Goal: Contribute content: Contribute content

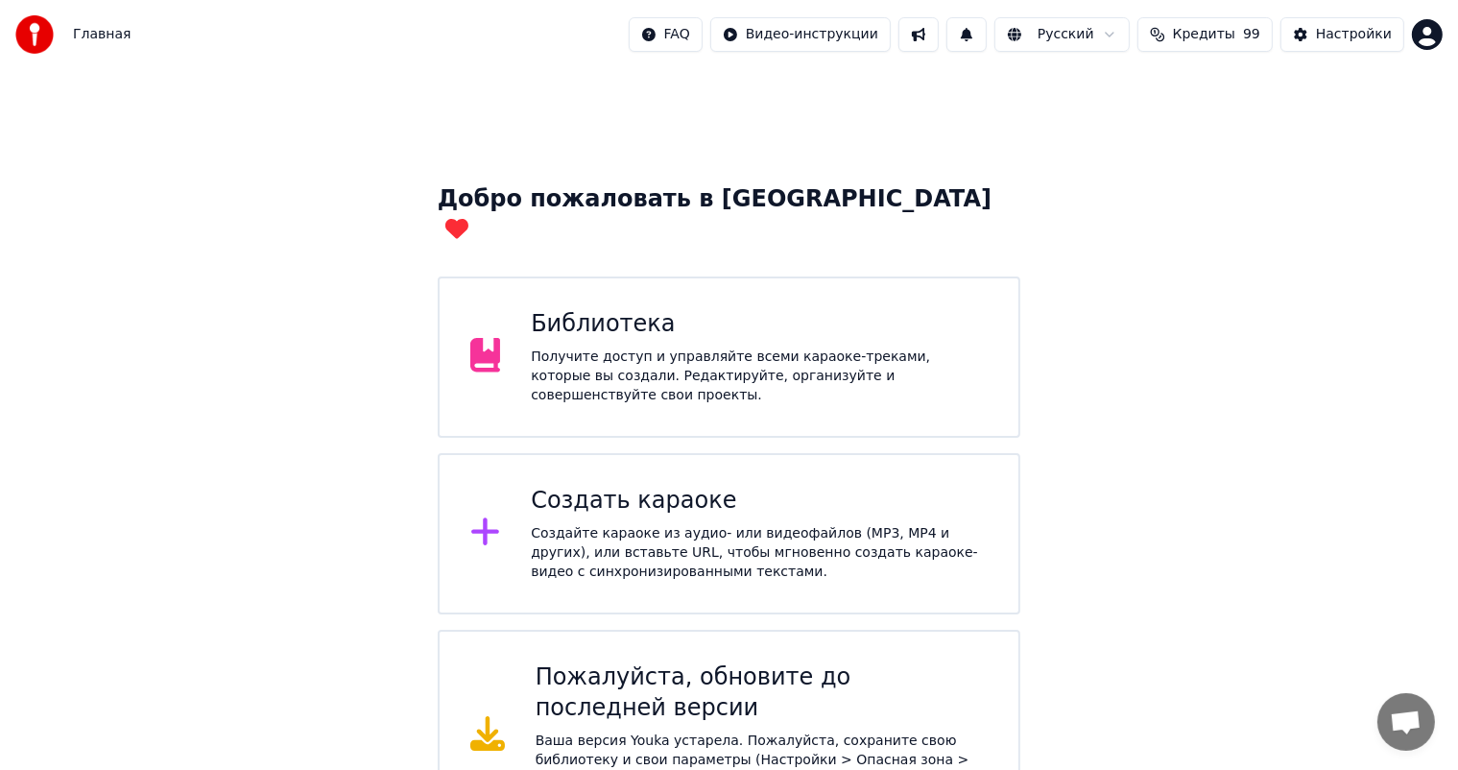
click at [719, 280] on div "Библиотека Получите доступ и управляйте всеми караоке-треками, которые вы созда…" at bounding box center [730, 356] width 584 height 161
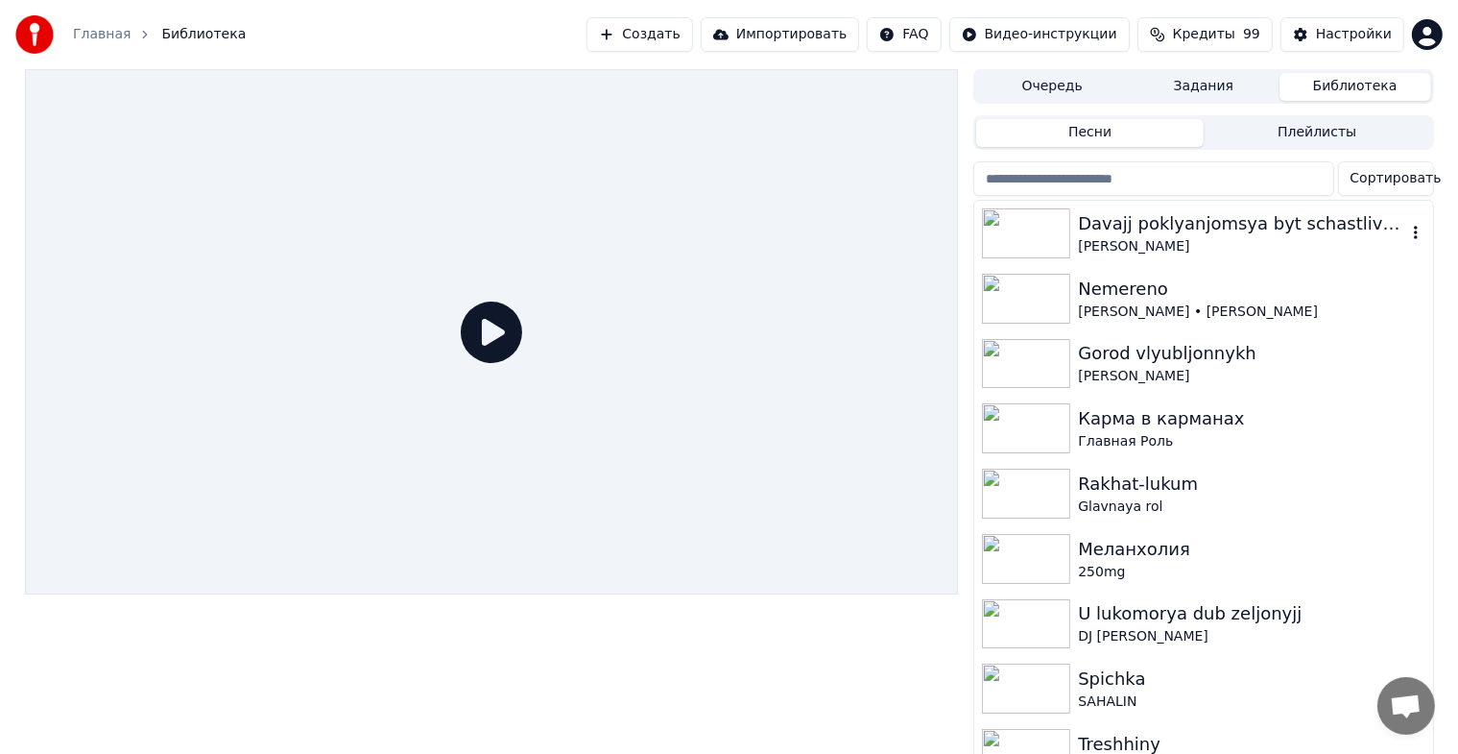
click at [989, 228] on img at bounding box center [1026, 233] width 88 height 50
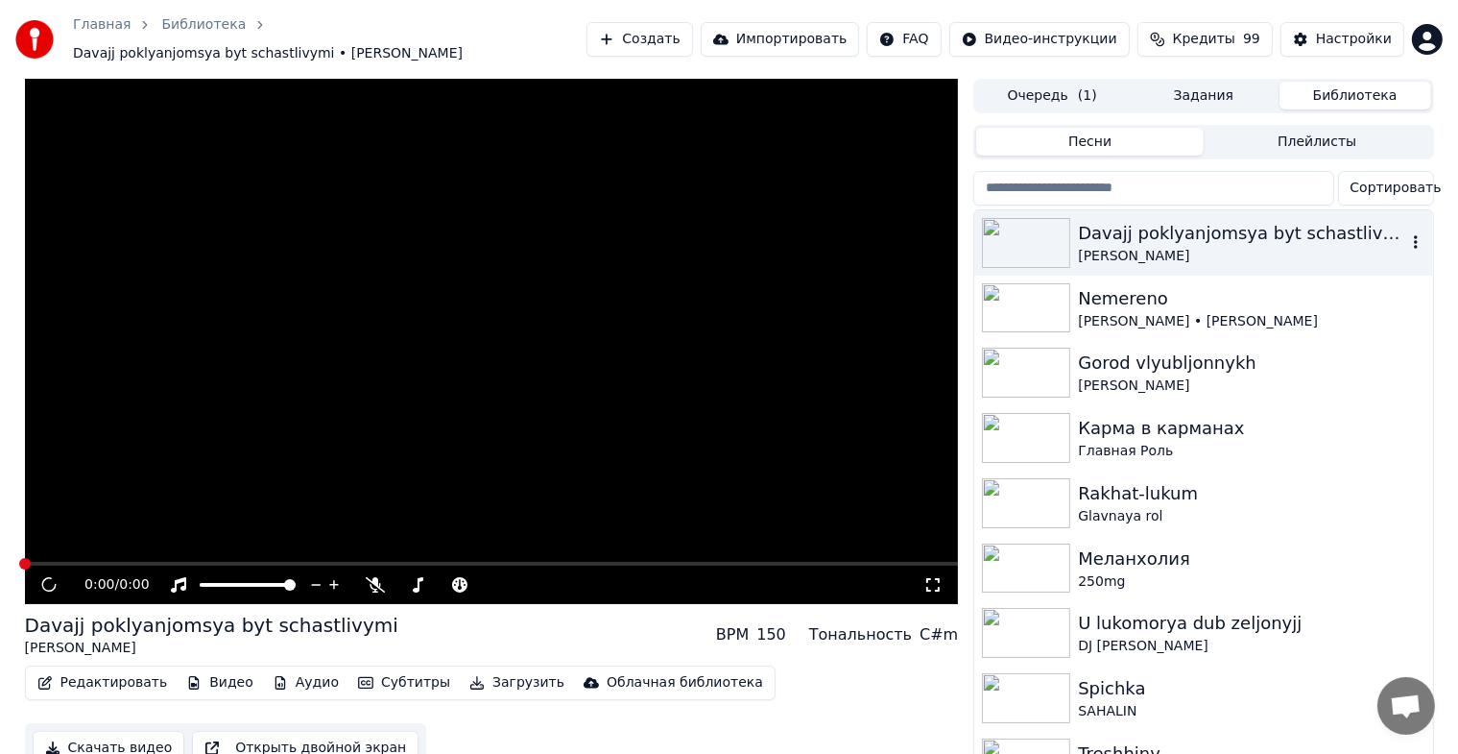
click at [989, 228] on img at bounding box center [1026, 243] width 88 height 50
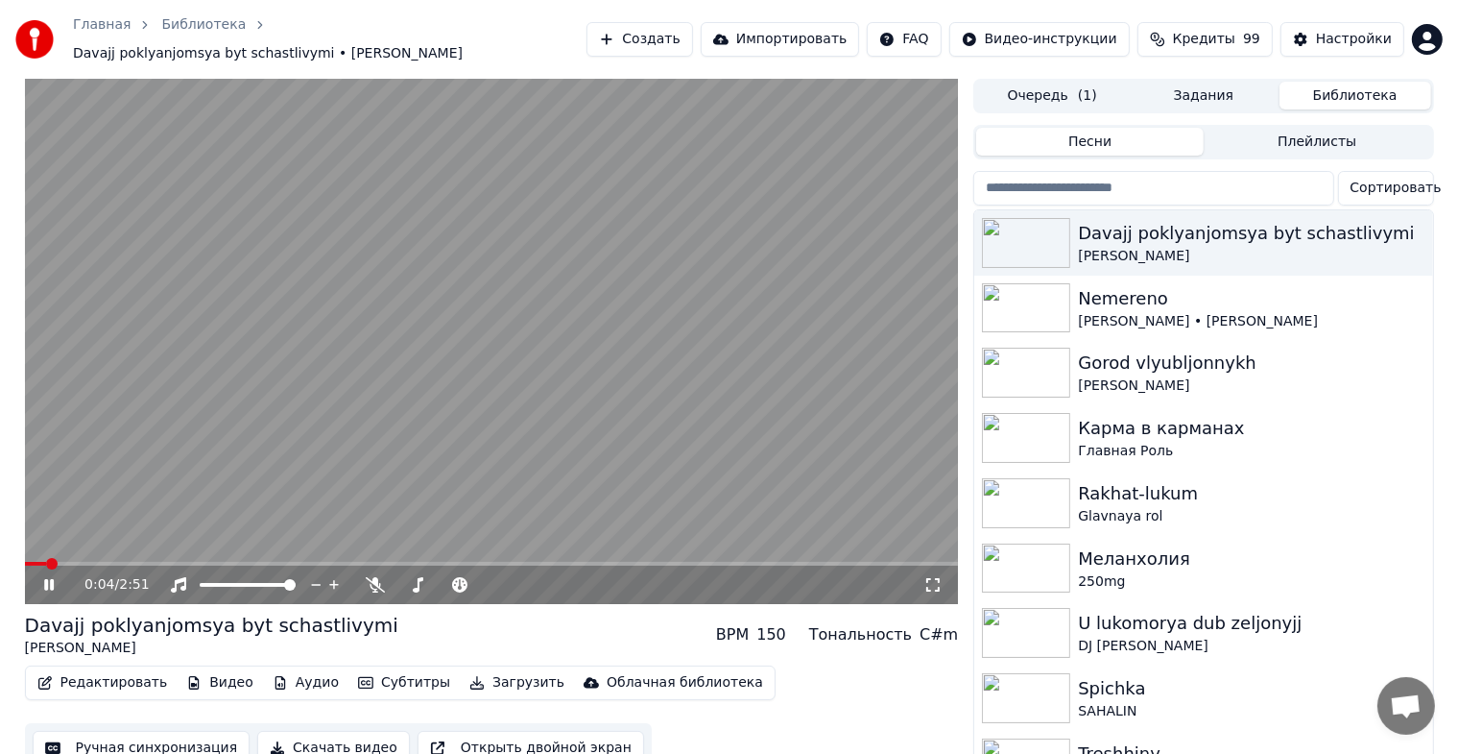
click at [730, 497] on video at bounding box center [492, 341] width 934 height 525
click at [676, 565] on div "0:04 / 2:51" at bounding box center [492, 584] width 934 height 38
click at [25, 562] on span at bounding box center [25, 564] width 0 height 4
click at [45, 578] on icon at bounding box center [49, 584] width 12 height 13
click at [925, 577] on icon at bounding box center [932, 584] width 19 height 15
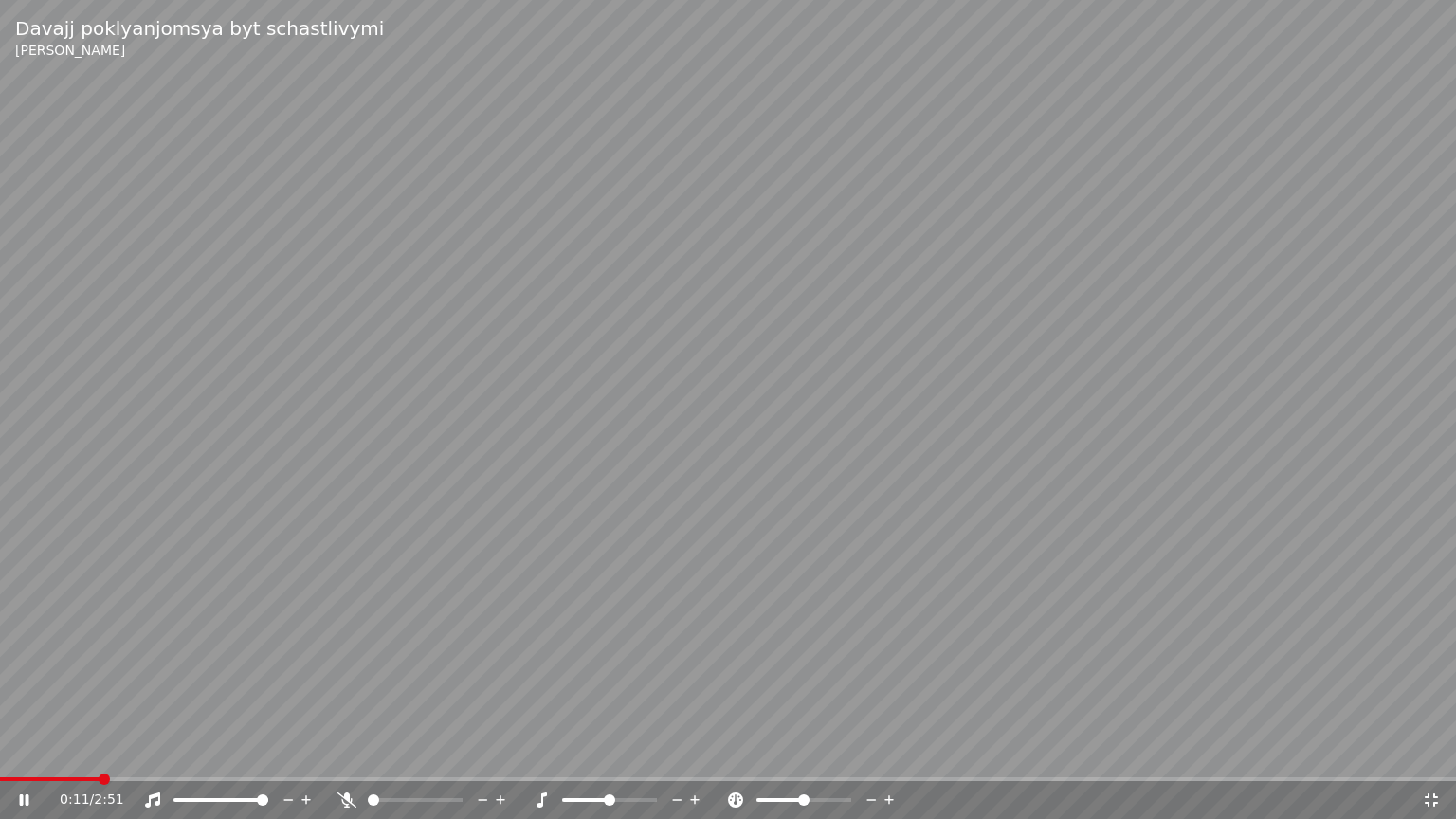
click at [1426, 760] on icon at bounding box center [1431, 799] width 13 height 13
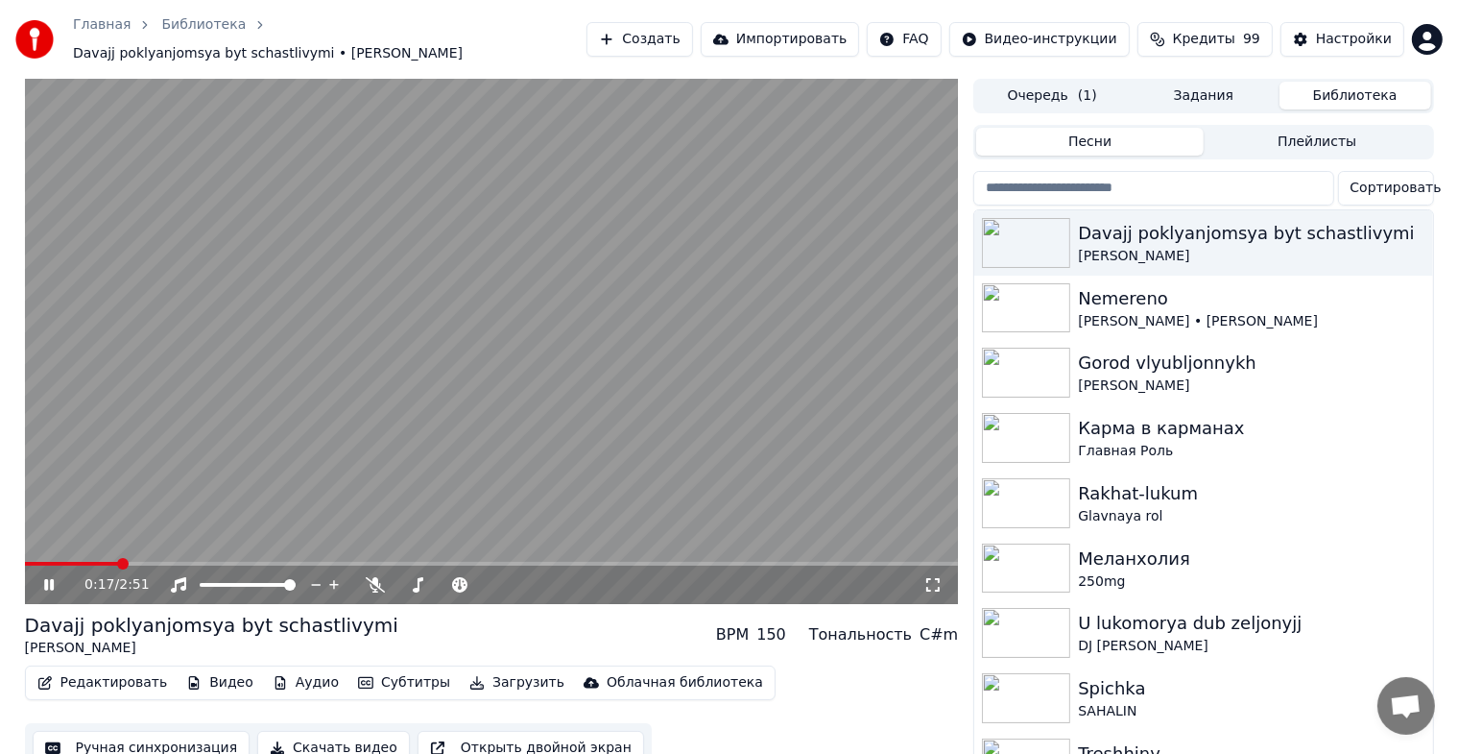
click at [928, 577] on icon at bounding box center [932, 584] width 19 height 15
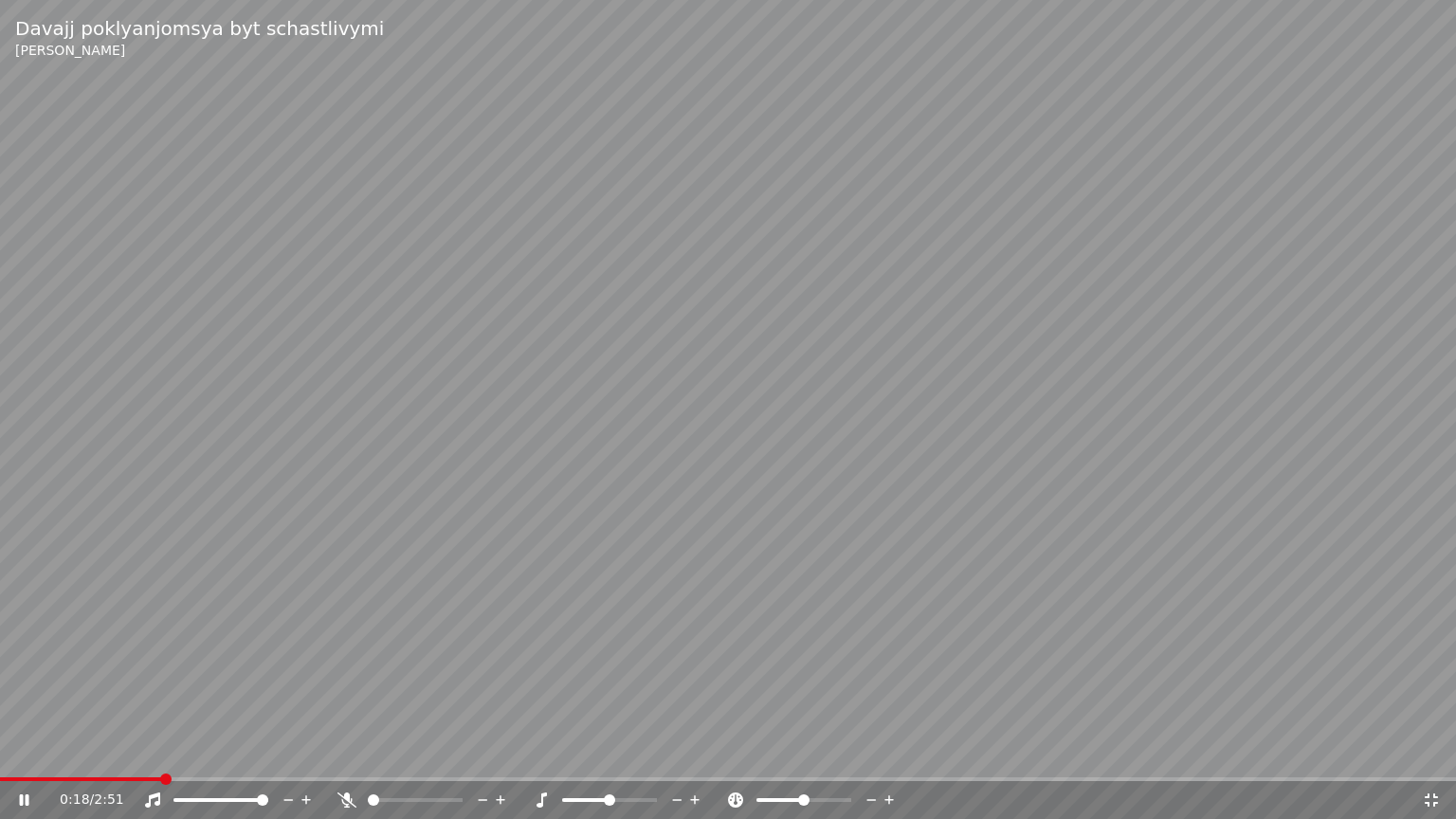
click at [19, 760] on div "Davajj poklyanjomsya byt schastlivymi [PERSON_NAME] 0:18 / 2:51" at bounding box center [728, 409] width 1456 height 819
click at [17, 760] on div "0:19 / 2:51" at bounding box center [728, 800] width 1456 height 38
click at [11, 760] on span at bounding box center [81, 779] width 162 height 4
click at [27, 760] on icon at bounding box center [37, 799] width 44 height 15
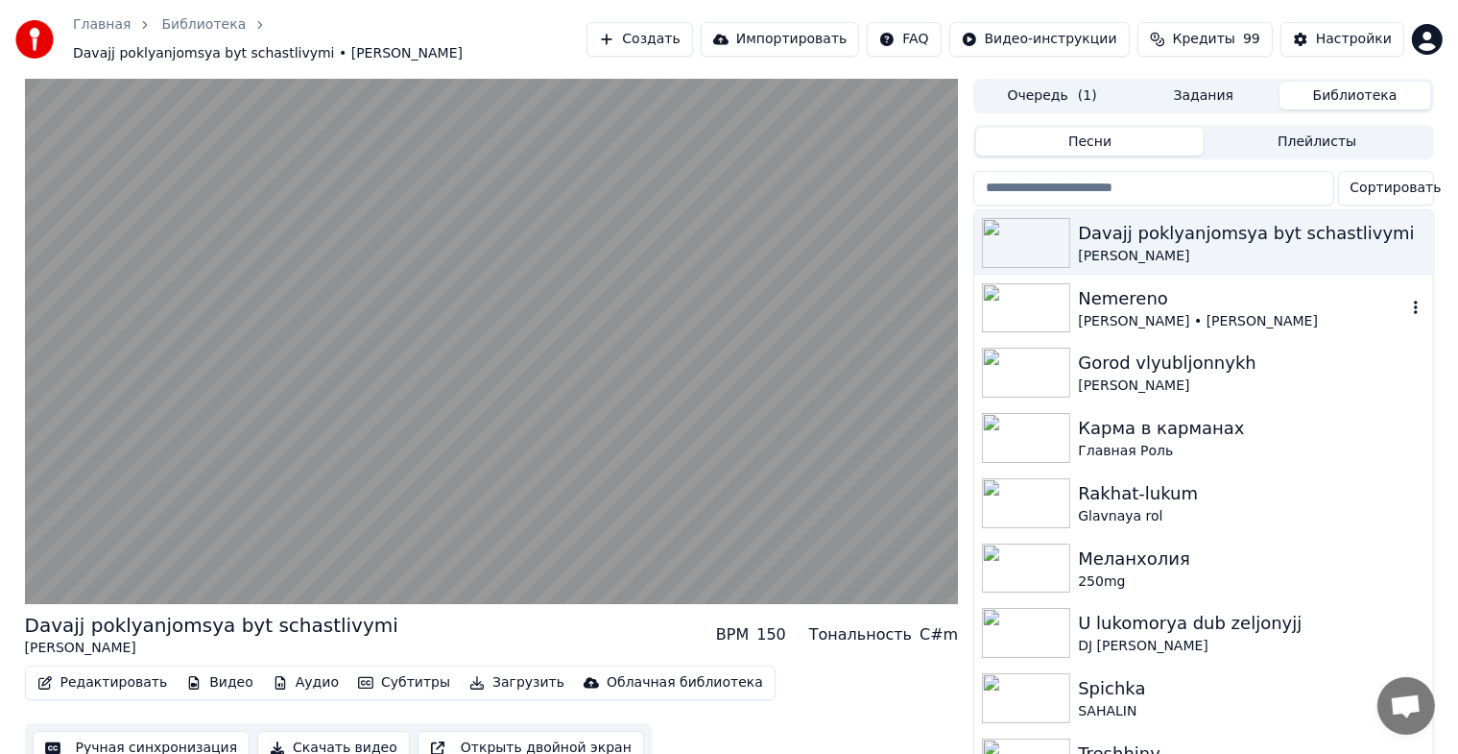
click at [1016, 294] on img at bounding box center [1026, 308] width 88 height 50
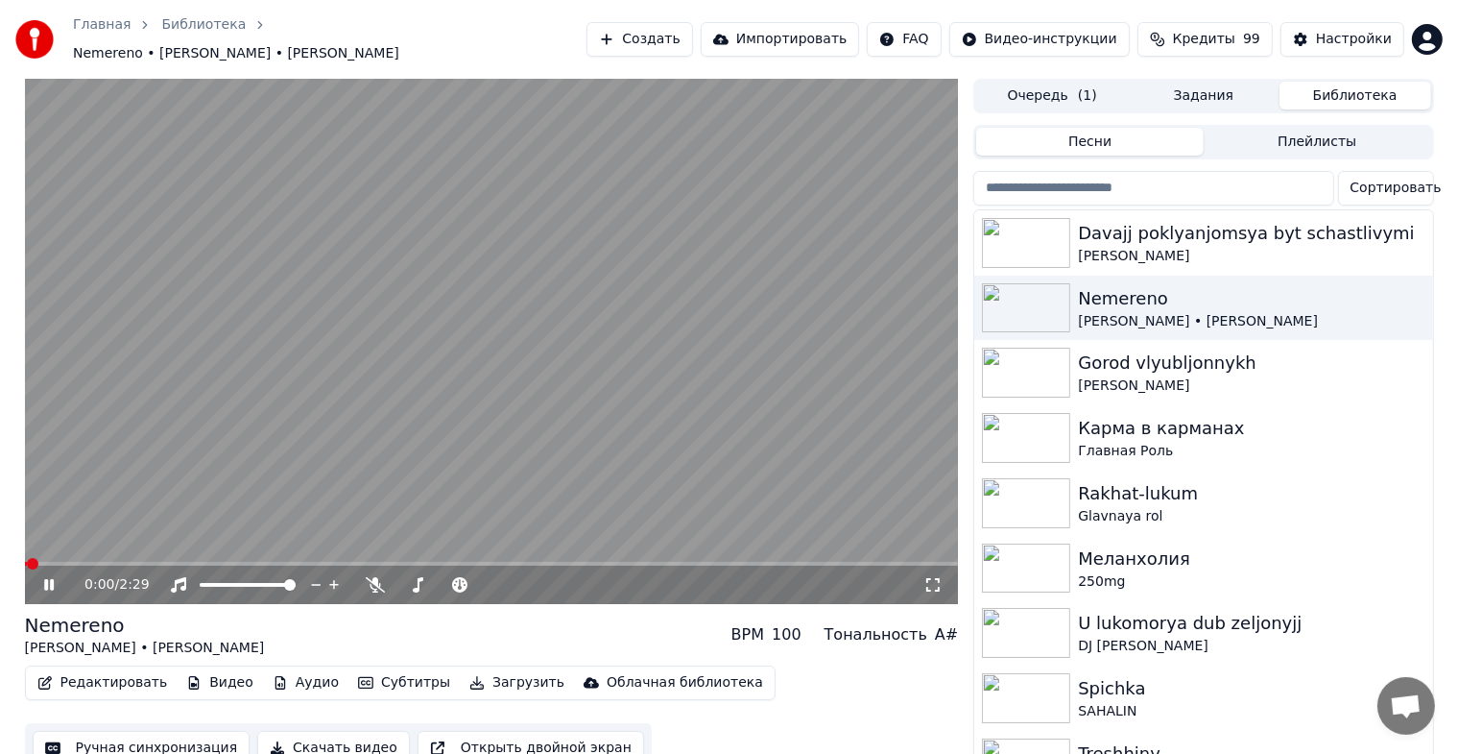
click at [943, 577] on icon at bounding box center [932, 584] width 19 height 15
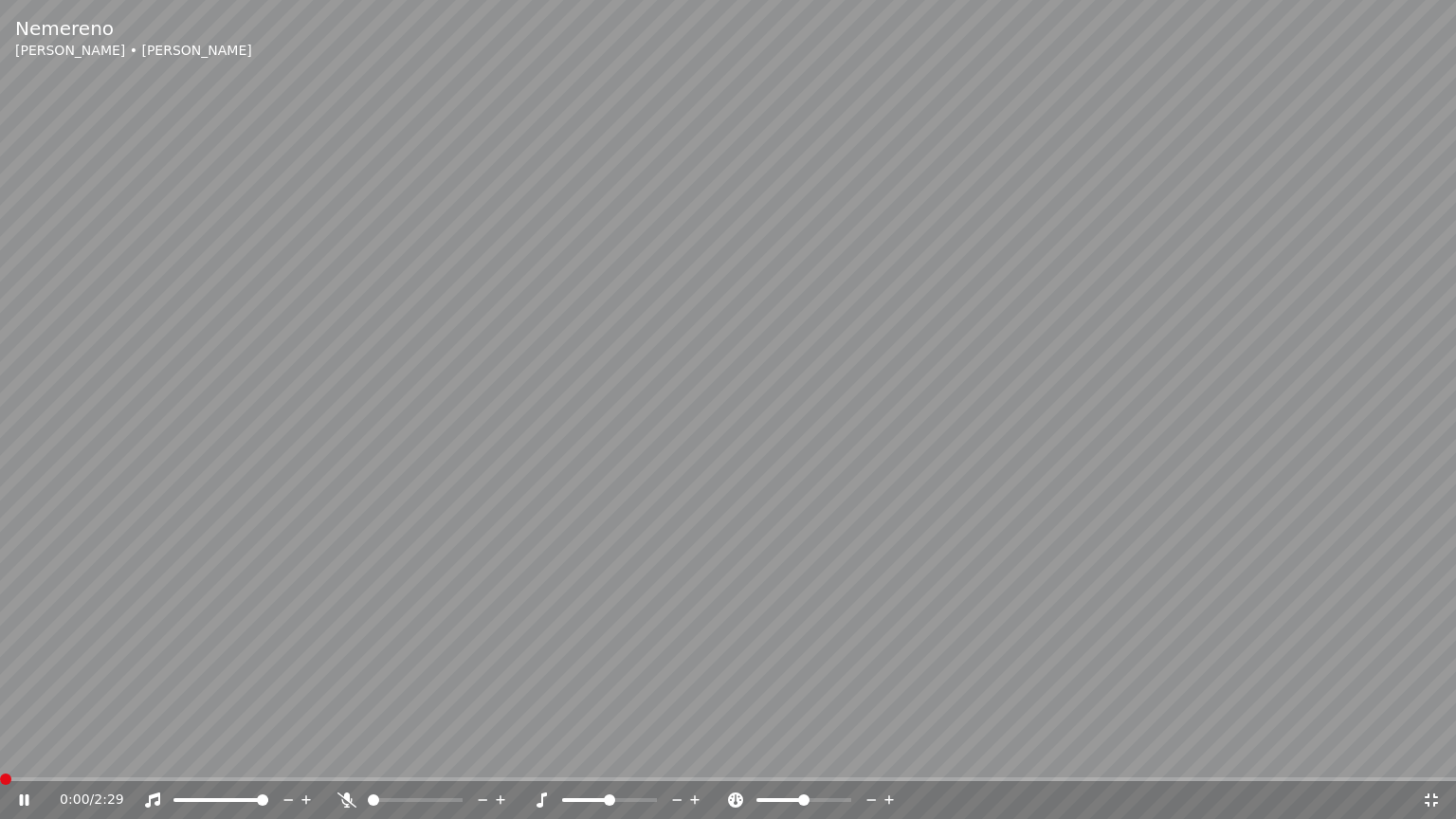
click at [0, 760] on span at bounding box center [0, 779] width 0 height 4
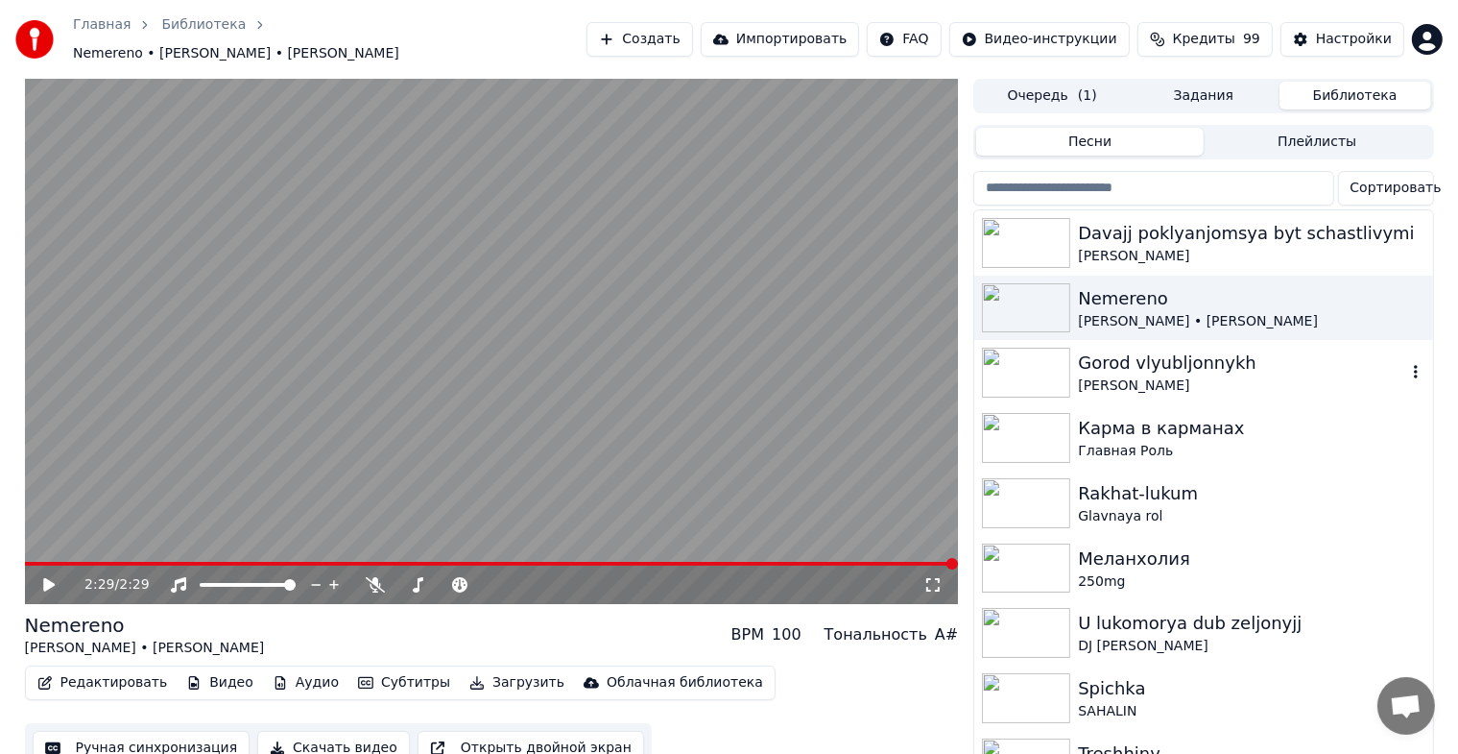
click at [1025, 361] on img at bounding box center [1026, 372] width 88 height 50
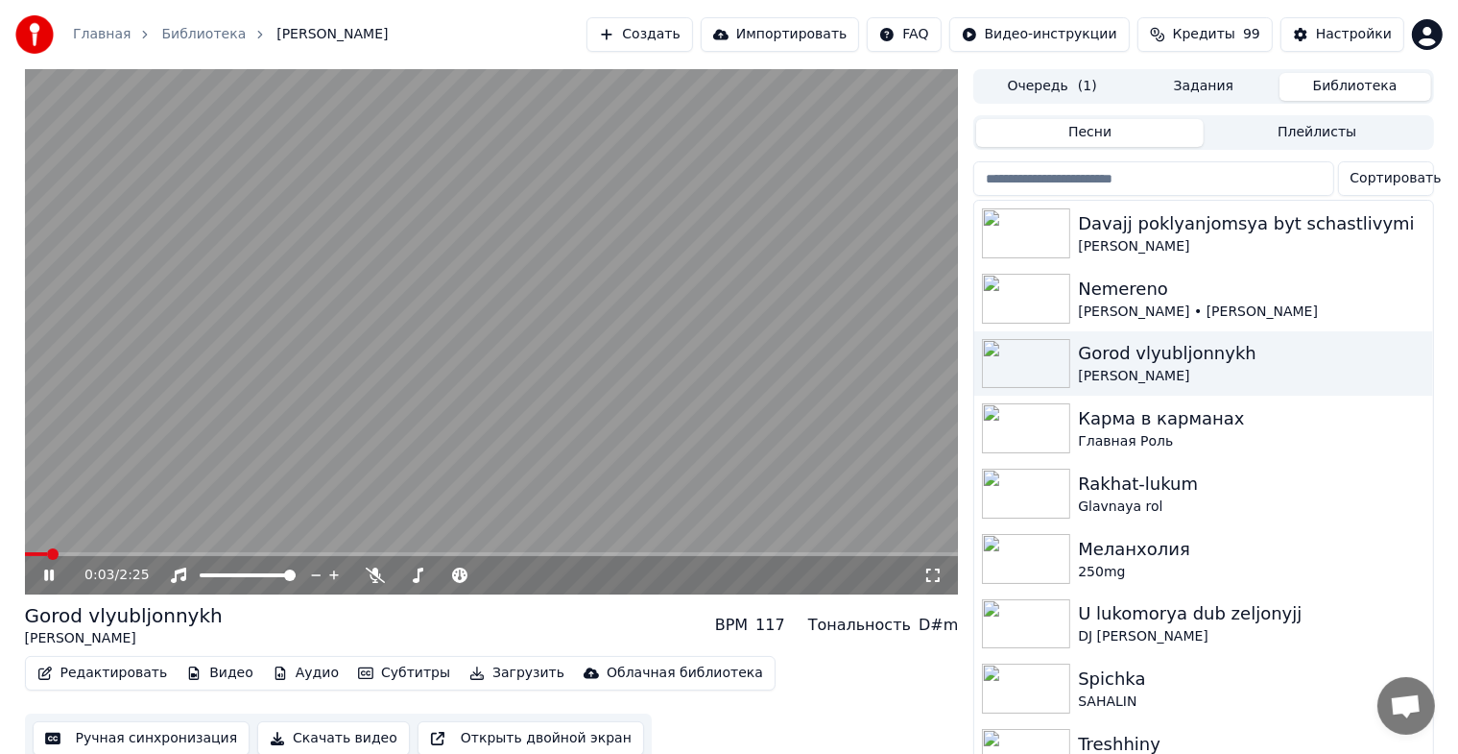
click at [939, 575] on icon at bounding box center [932, 574] width 19 height 15
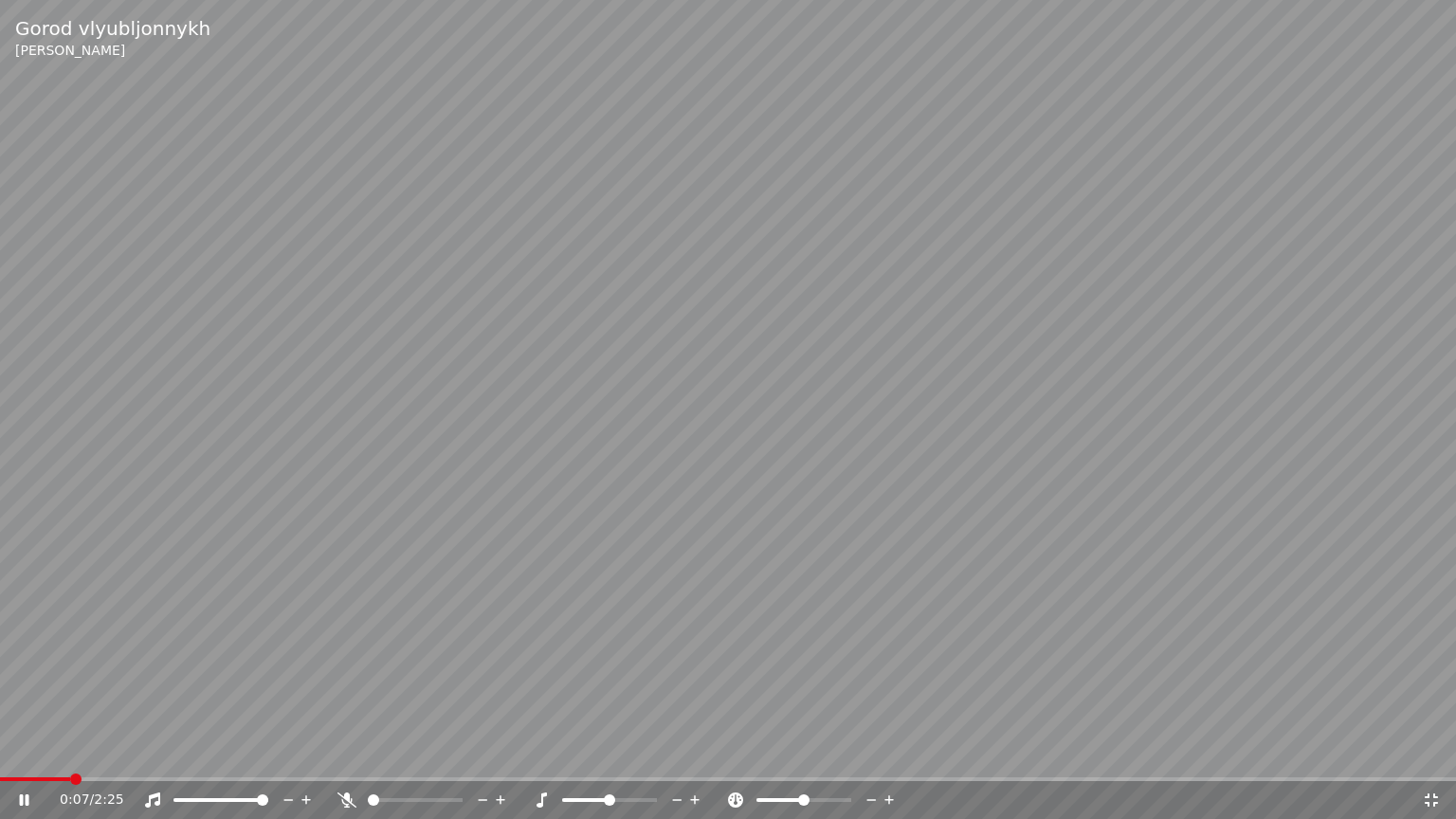
drag, startPoint x: 62, startPoint y: 783, endPoint x: 31, endPoint y: 780, distance: 31.1
click at [31, 760] on div "0:07 / 2:25" at bounding box center [728, 798] width 1456 height 41
click at [0, 760] on span at bounding box center [0, 779] width 0 height 4
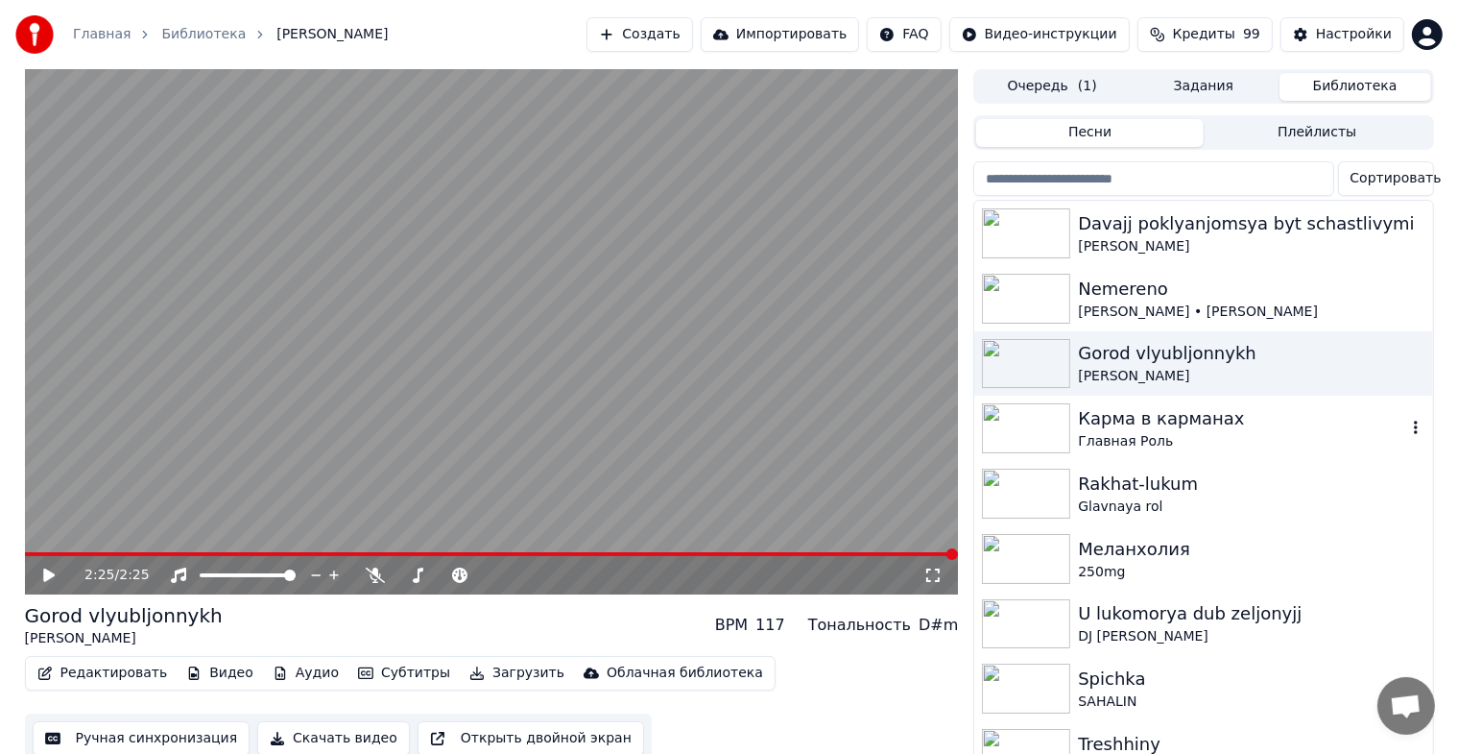
click at [1012, 427] on img at bounding box center [1026, 428] width 88 height 50
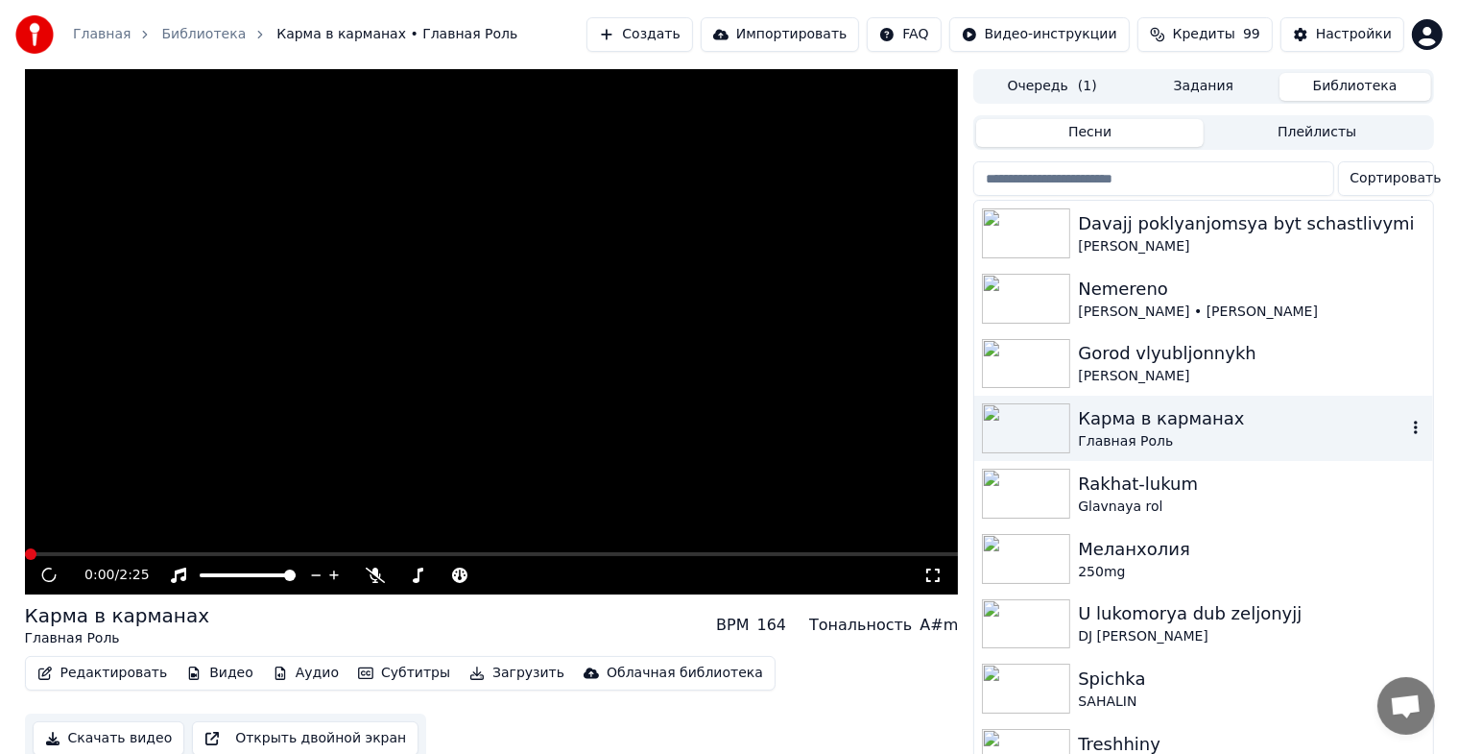
click at [1012, 427] on img at bounding box center [1026, 428] width 88 height 50
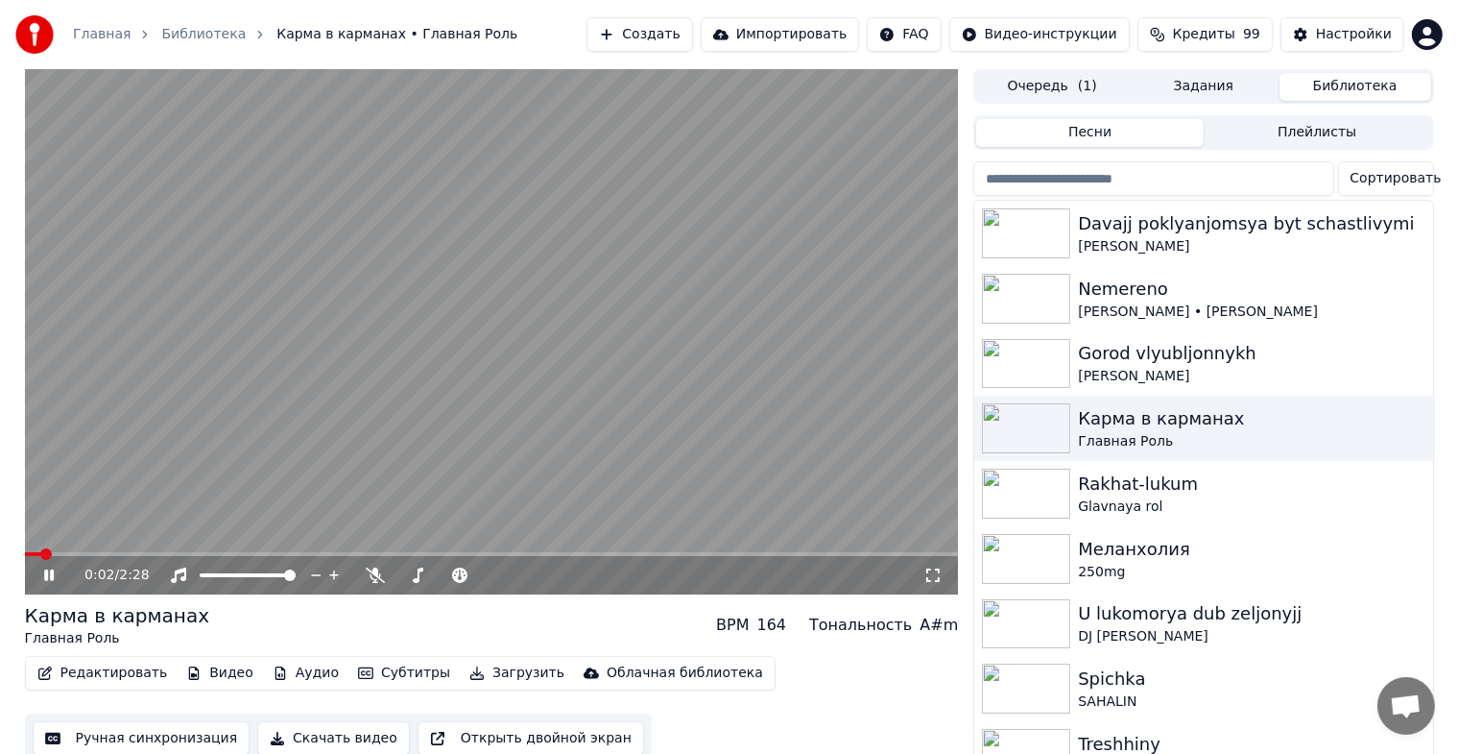
click at [935, 574] on icon at bounding box center [932, 574] width 19 height 15
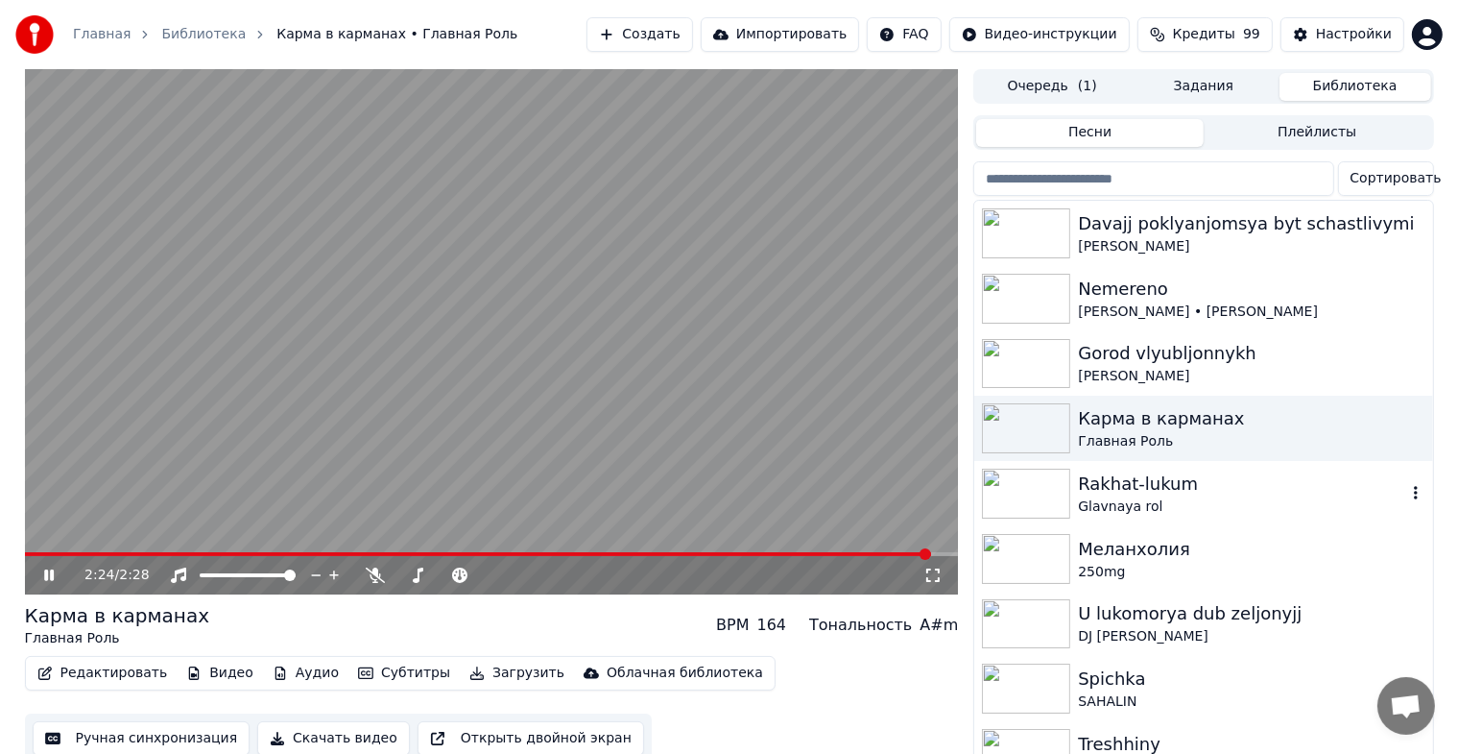
click at [1017, 524] on div "Rakhat-[PERSON_NAME] rol" at bounding box center [1203, 493] width 458 height 65
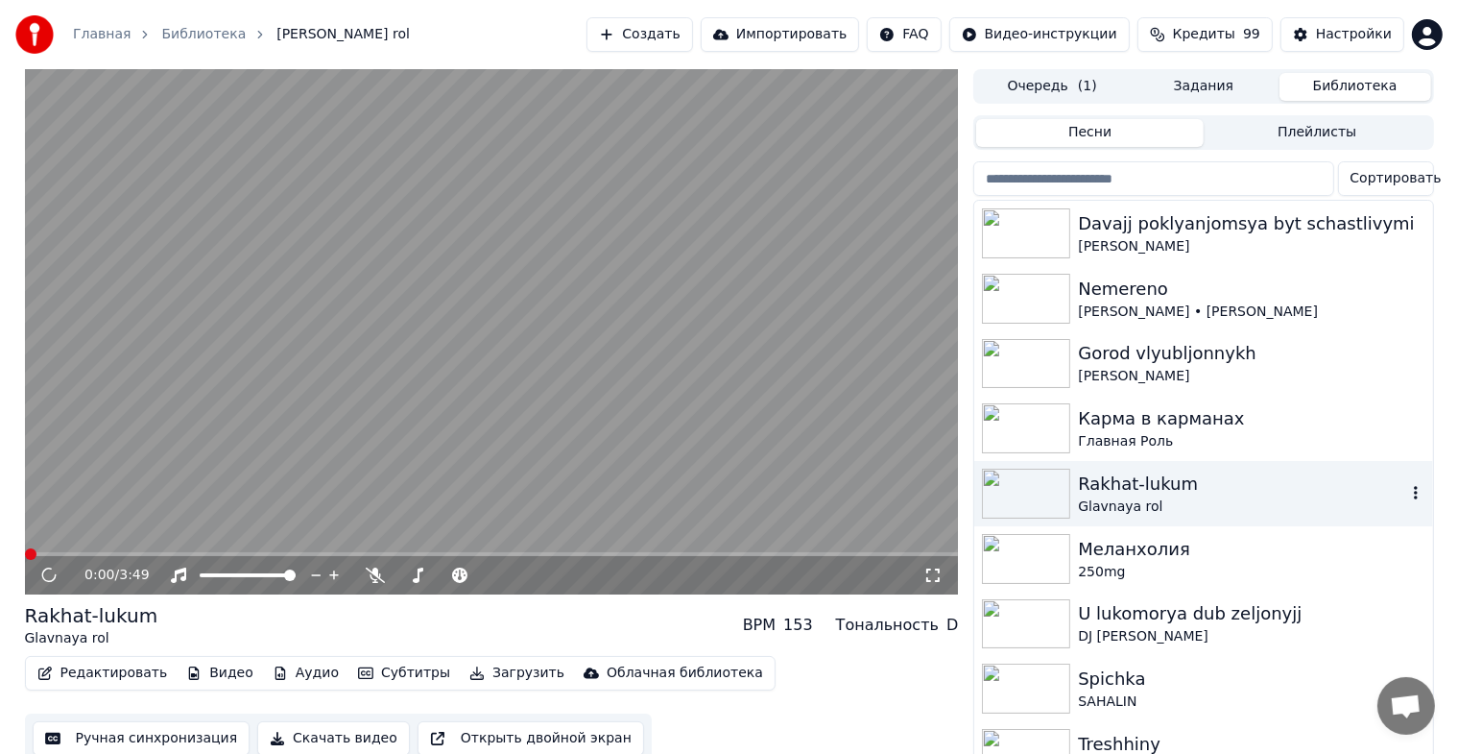
click at [1022, 501] on img at bounding box center [1026, 493] width 88 height 50
click at [941, 572] on icon at bounding box center [932, 574] width 19 height 15
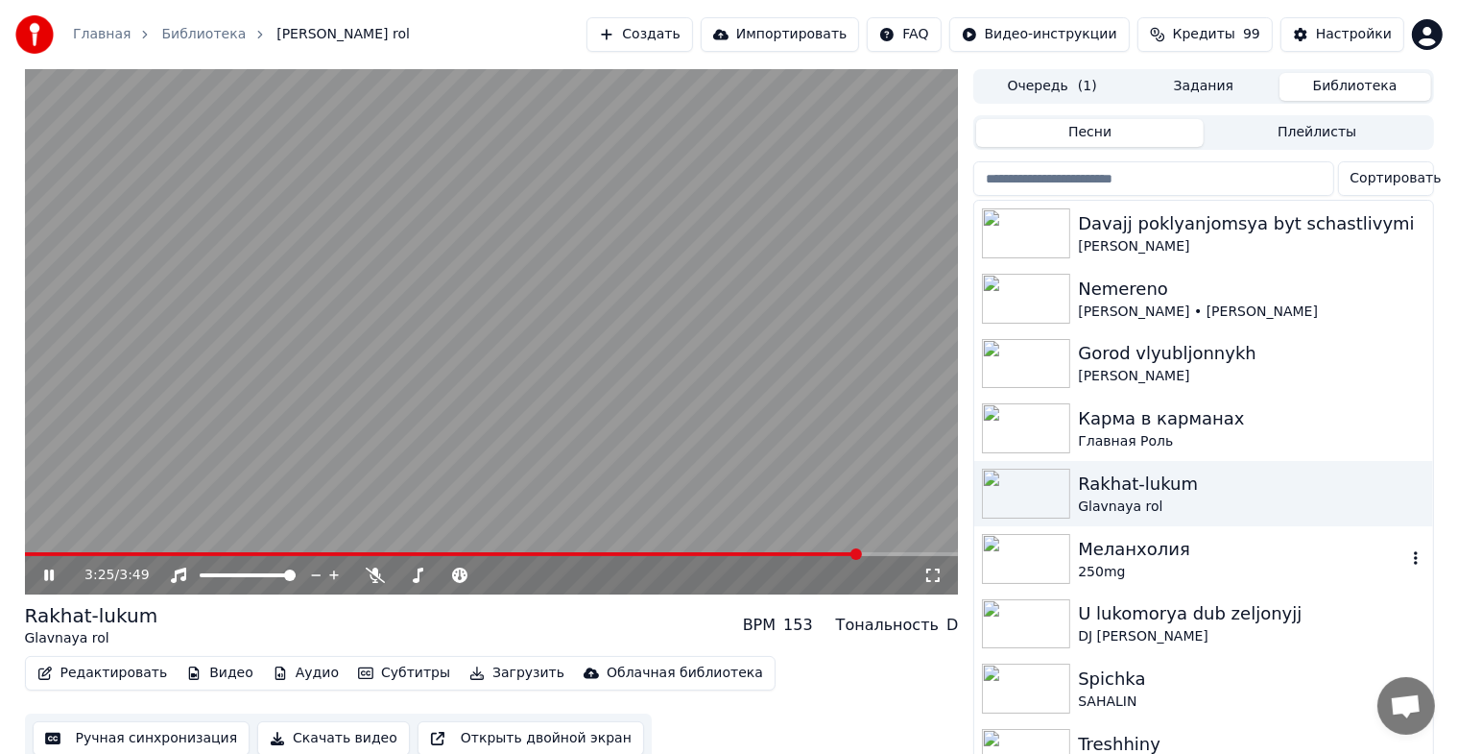
click at [1022, 559] on img at bounding box center [1026, 559] width 88 height 50
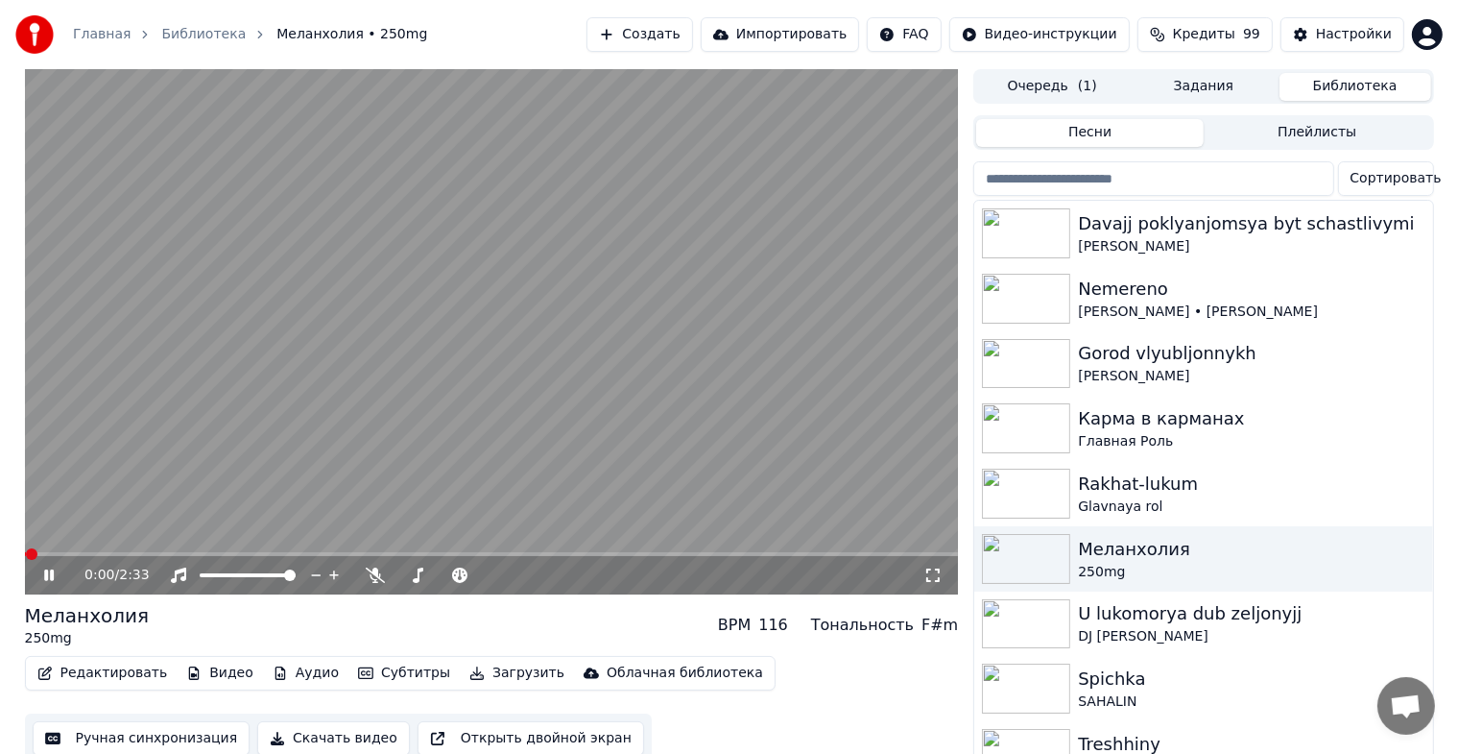
click at [933, 580] on icon at bounding box center [932, 574] width 19 height 15
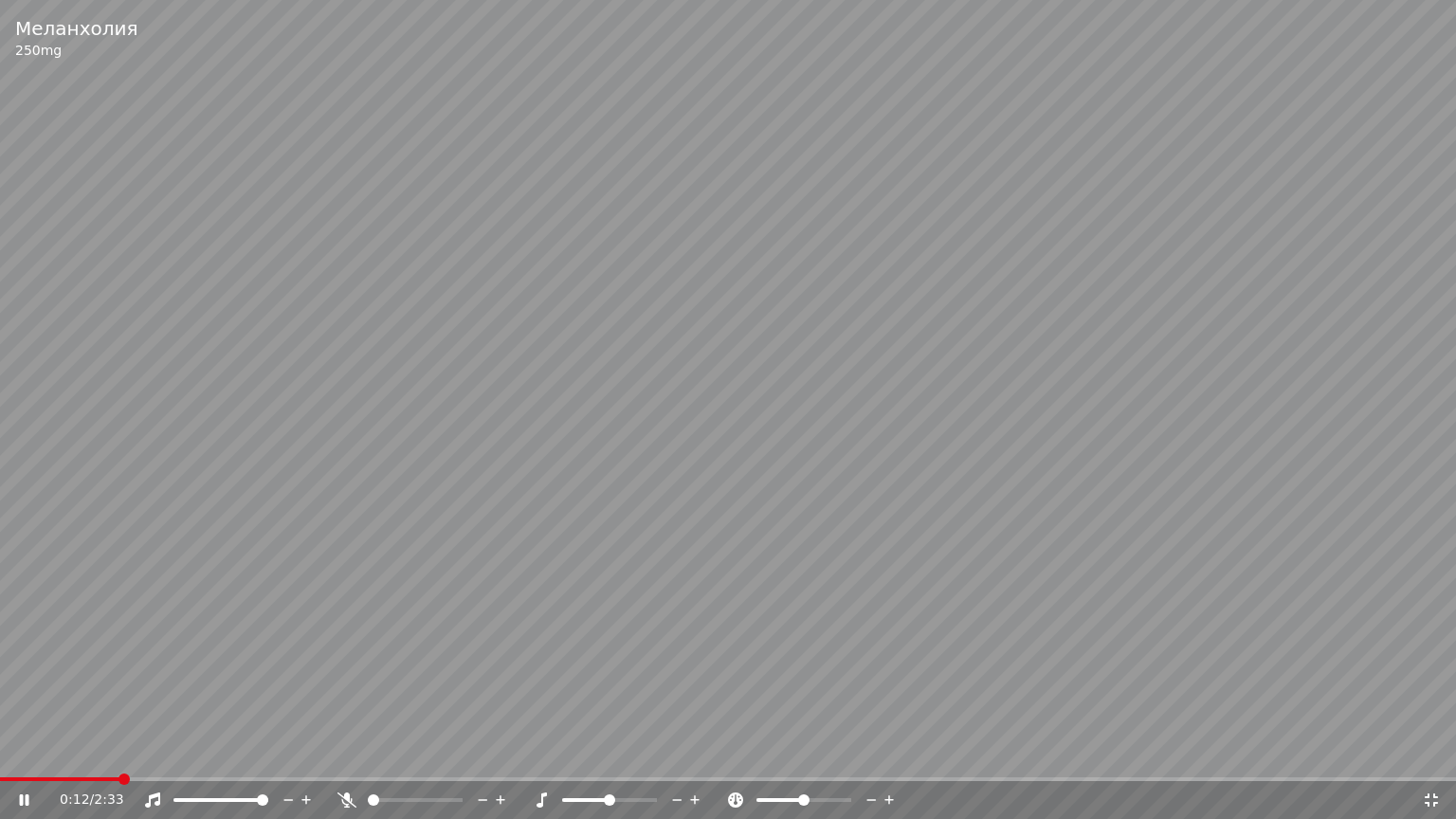
click at [1433, 760] on icon at bounding box center [1431, 799] width 19 height 15
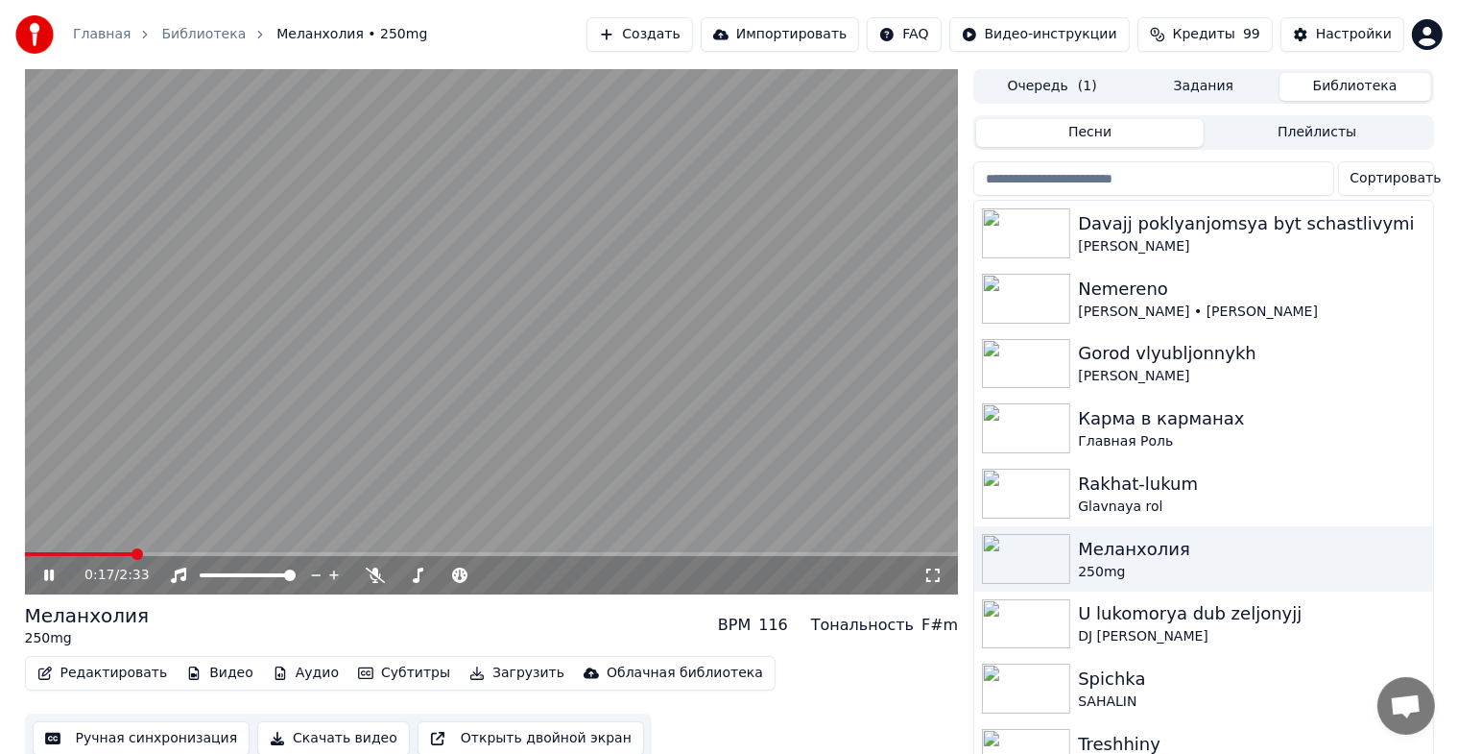
click at [941, 576] on icon at bounding box center [932, 574] width 19 height 15
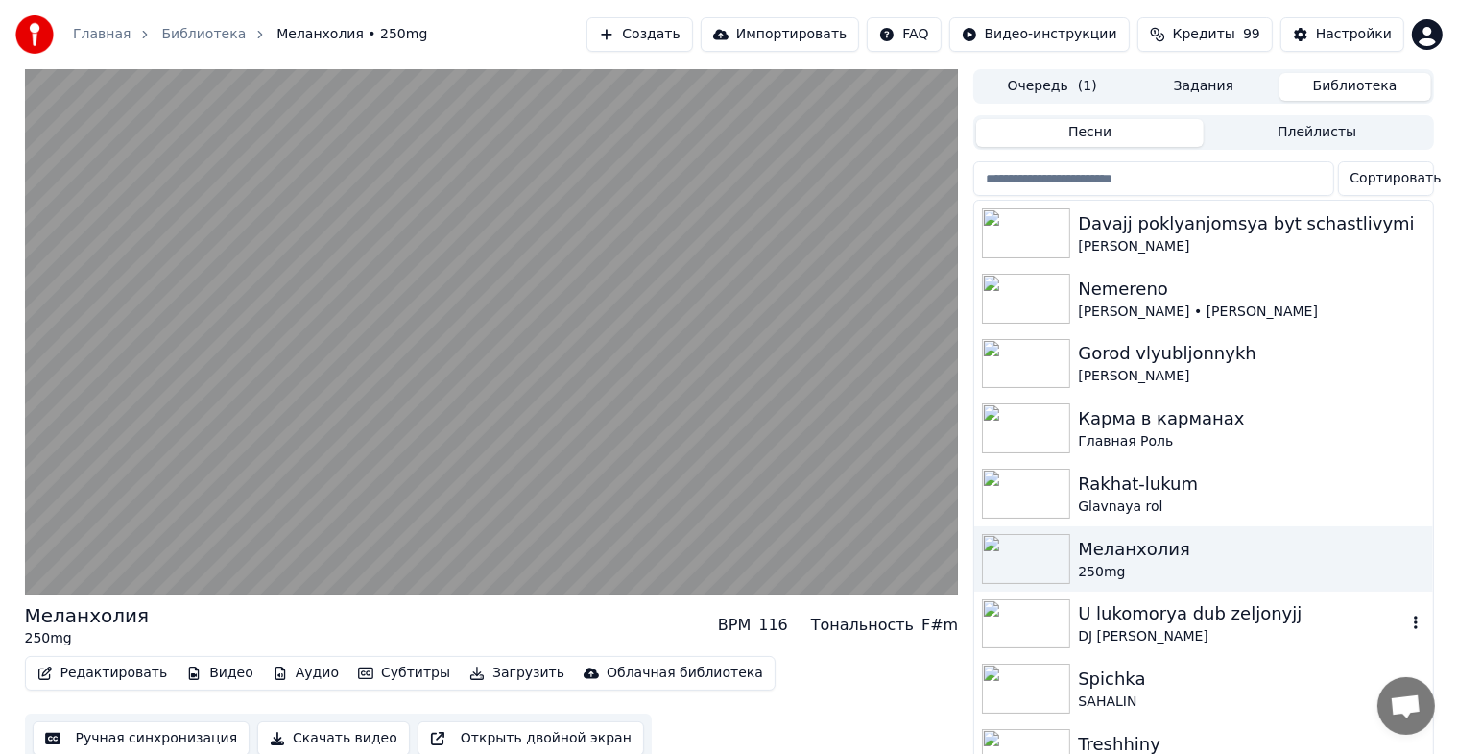
click at [1044, 622] on img at bounding box center [1026, 624] width 88 height 50
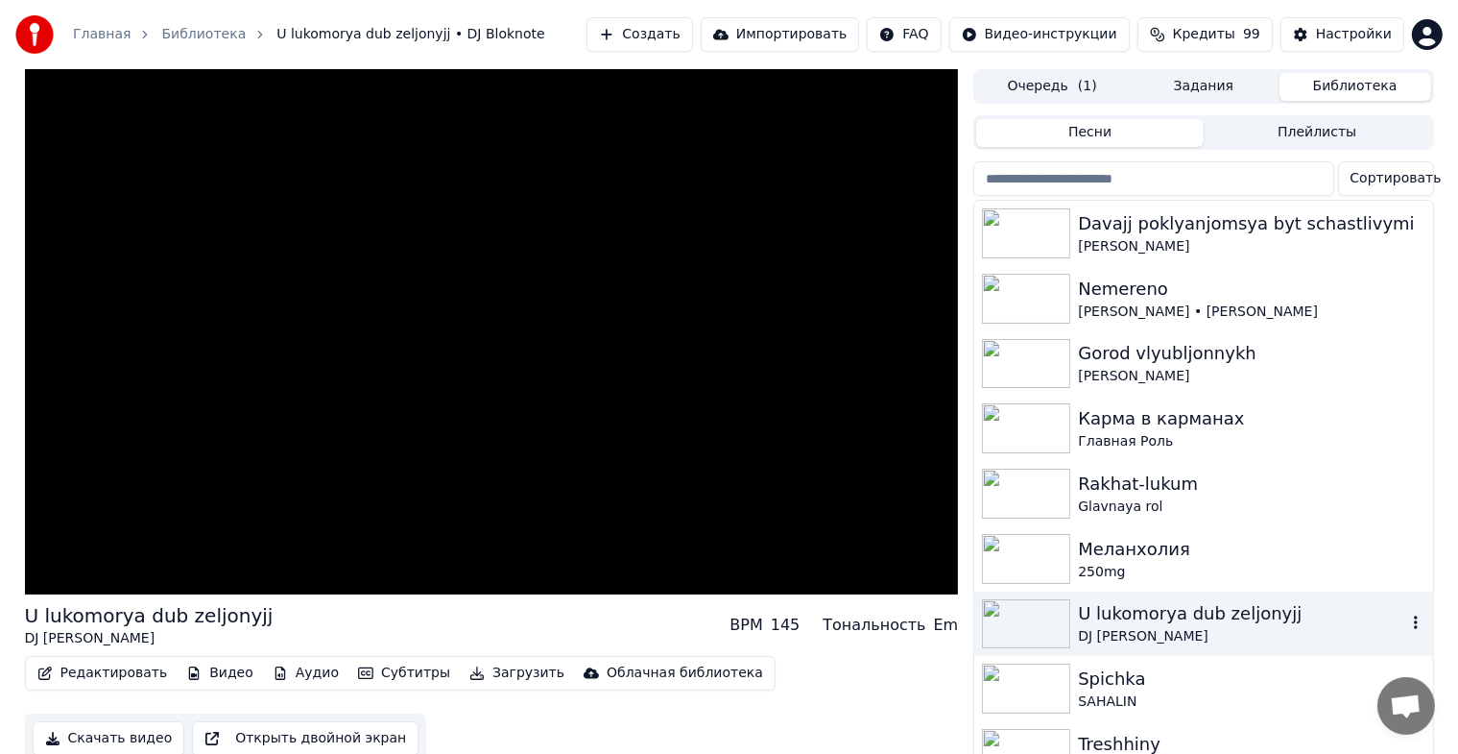
click at [1044, 622] on img at bounding box center [1026, 624] width 88 height 50
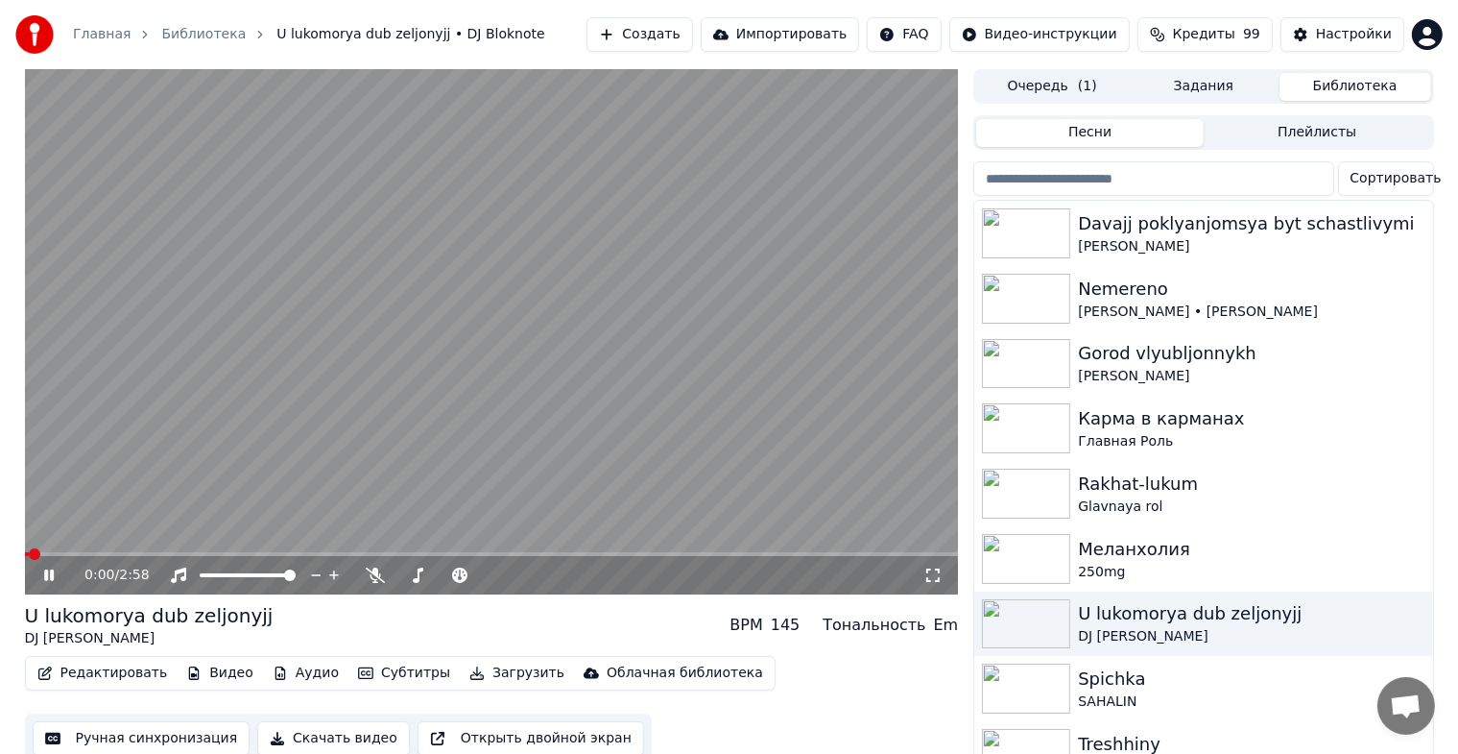
click at [937, 572] on icon at bounding box center [932, 574] width 19 height 15
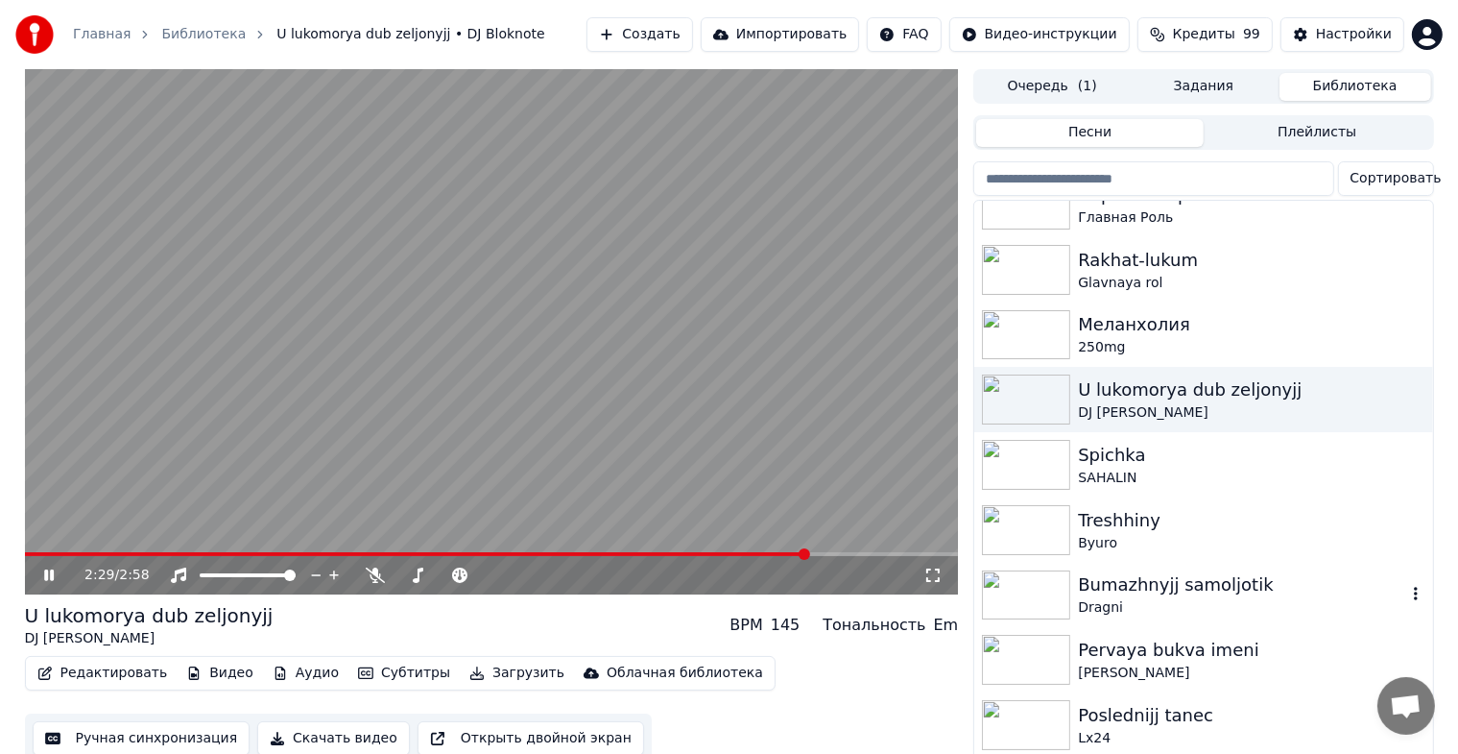
scroll to position [288, 0]
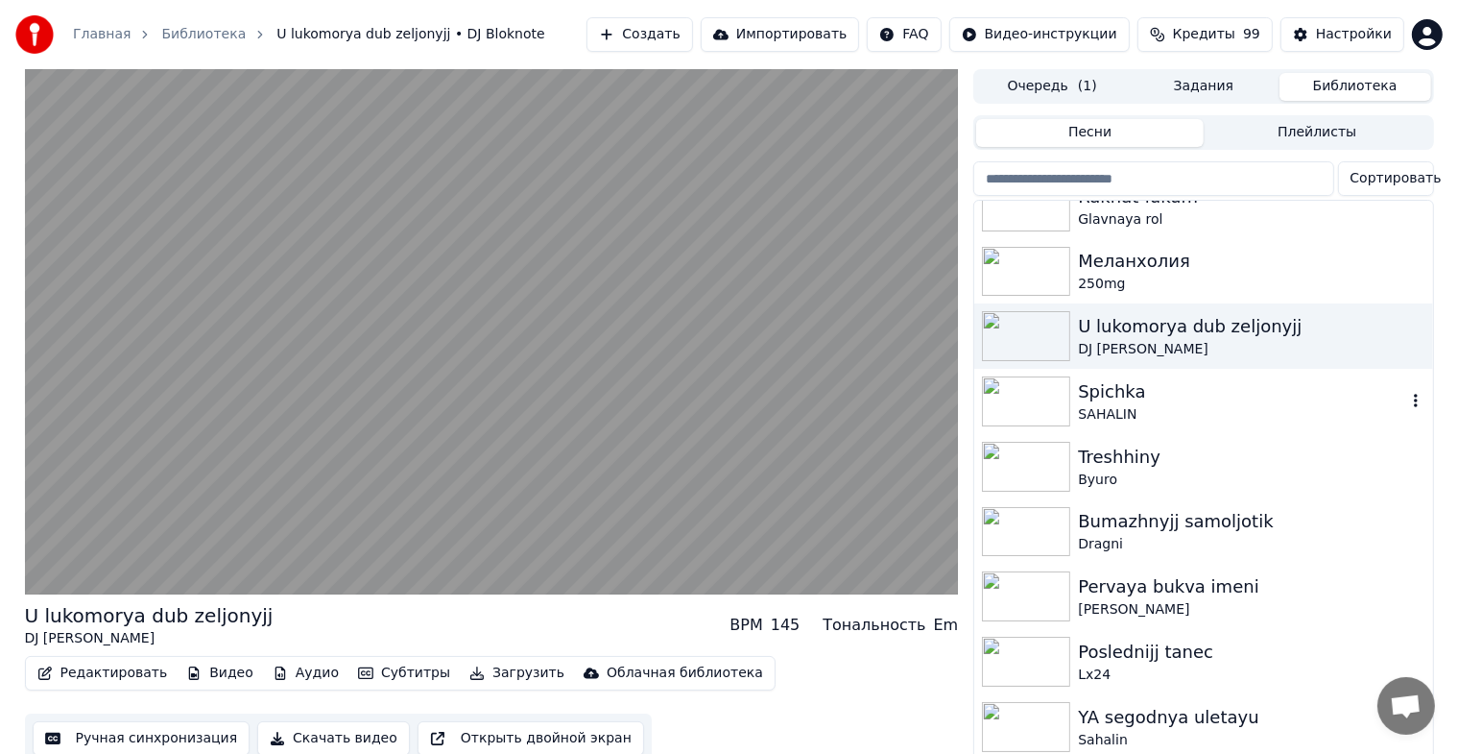
click at [1002, 402] on img at bounding box center [1026, 401] width 88 height 50
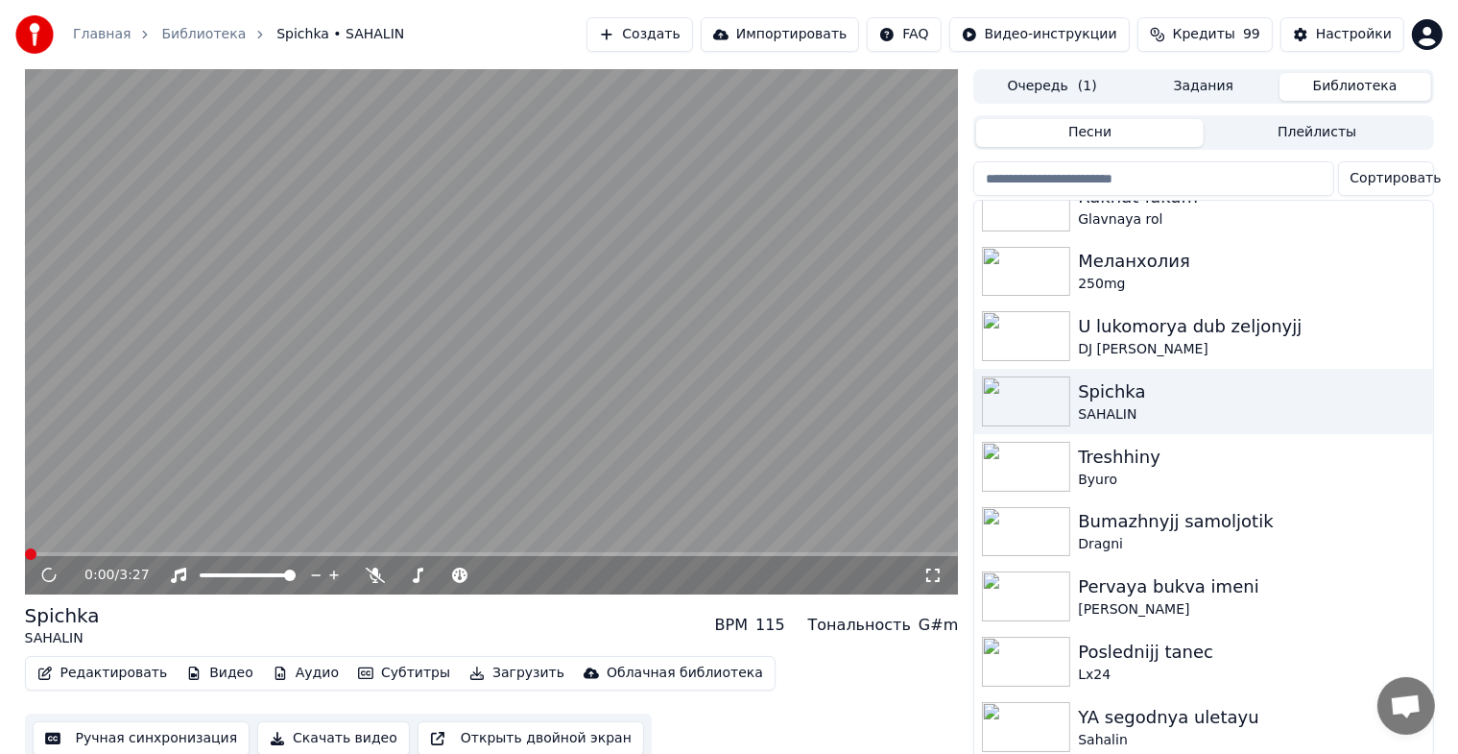
click at [932, 577] on icon at bounding box center [932, 574] width 19 height 15
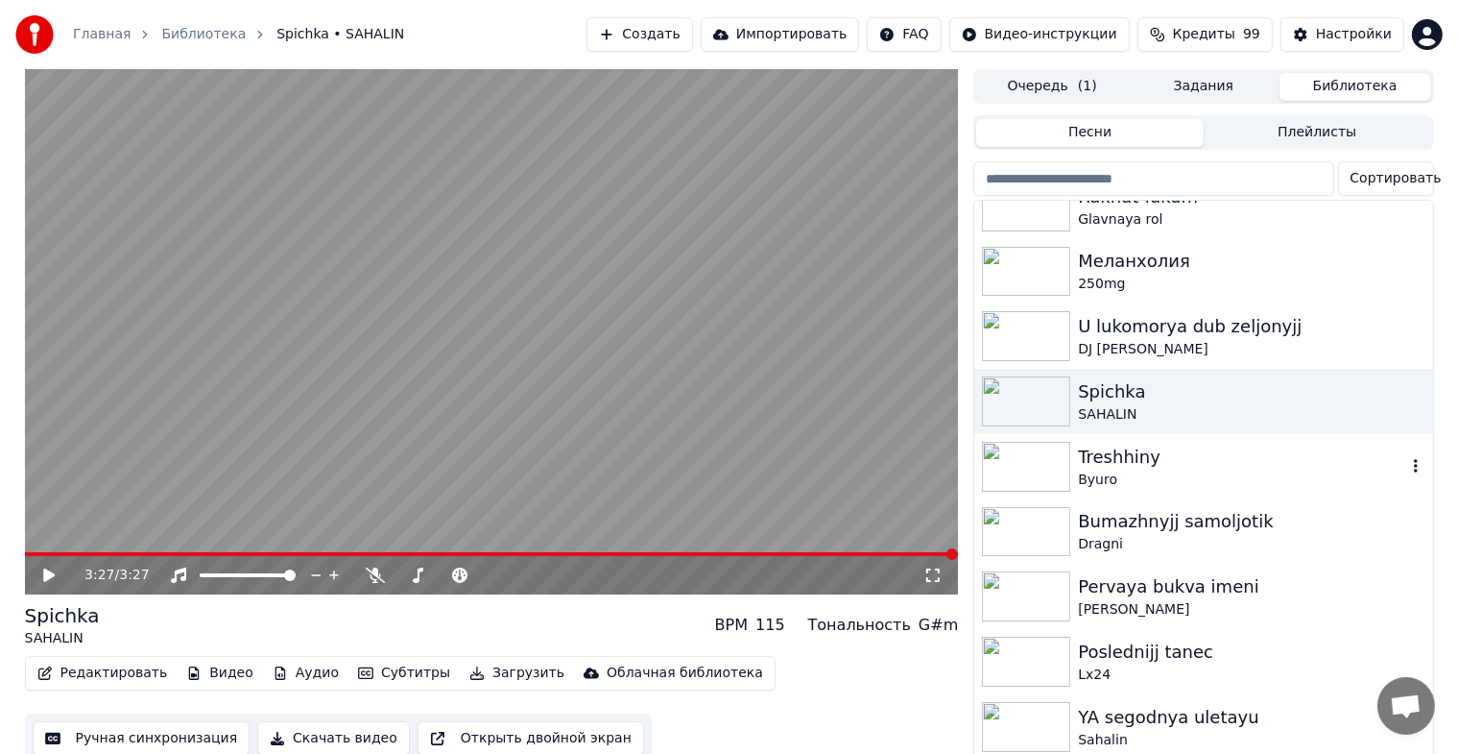
click at [1019, 459] on img at bounding box center [1026, 467] width 88 height 50
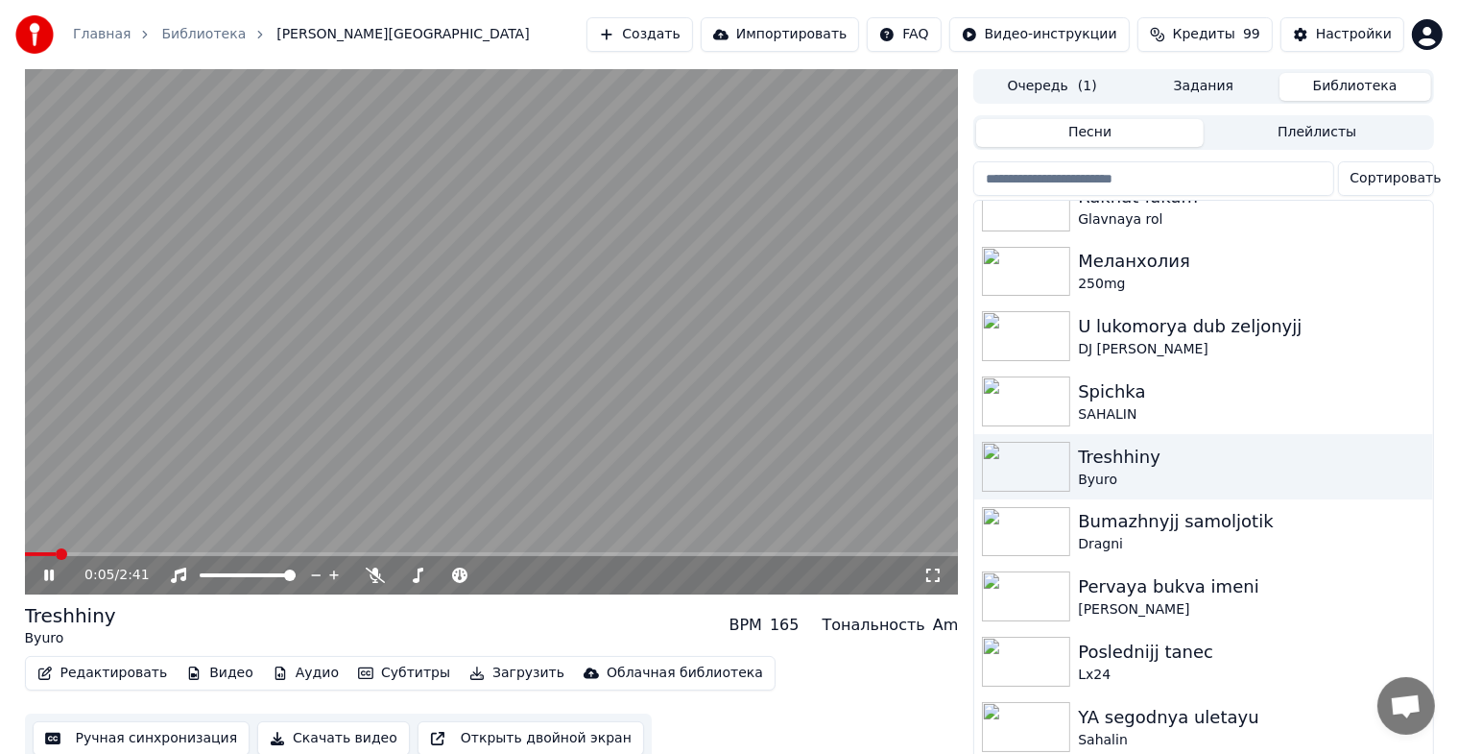
drag, startPoint x: 937, startPoint y: 576, endPoint x: 937, endPoint y: 597, distance: 21.1
click at [937, 575] on icon at bounding box center [932, 574] width 19 height 15
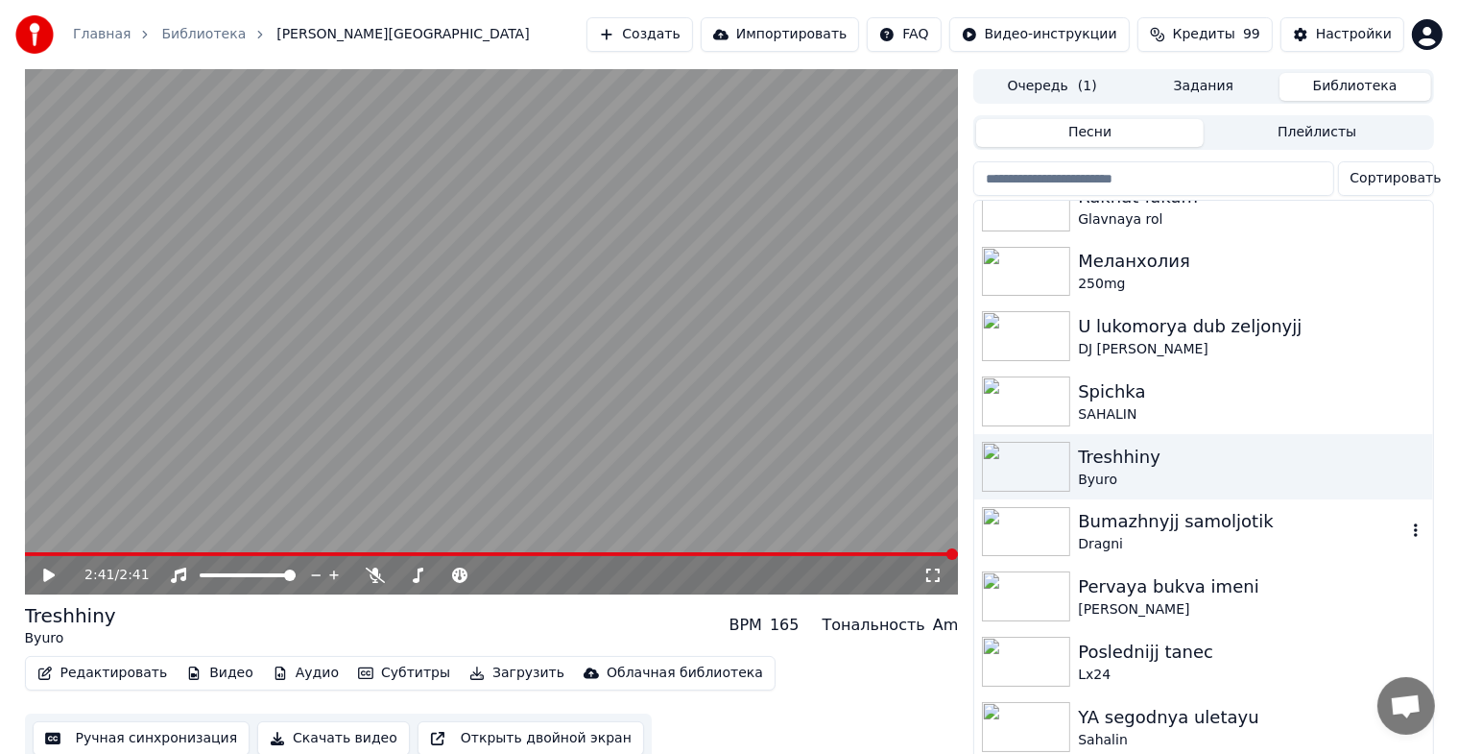
click at [1041, 537] on img at bounding box center [1026, 532] width 88 height 50
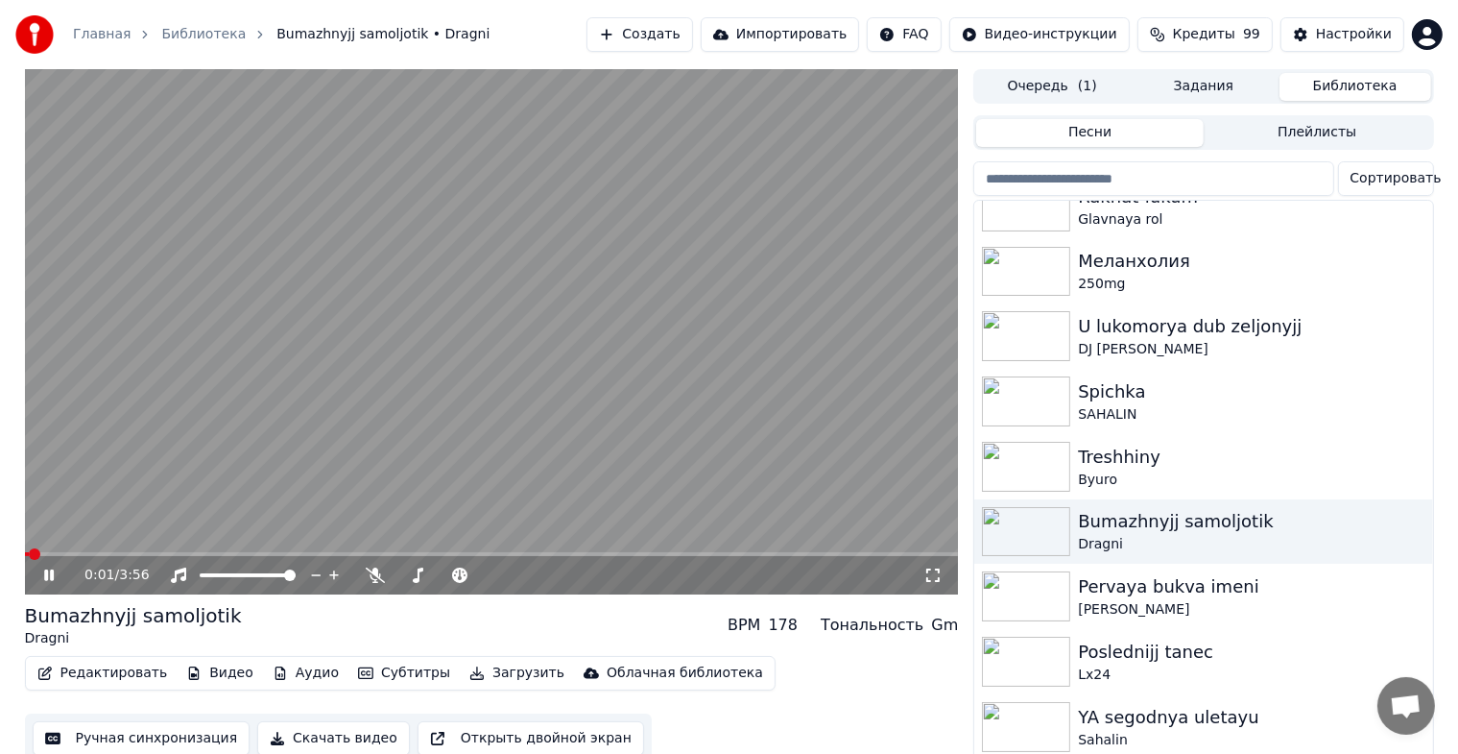
click at [938, 579] on icon at bounding box center [932, 574] width 13 height 13
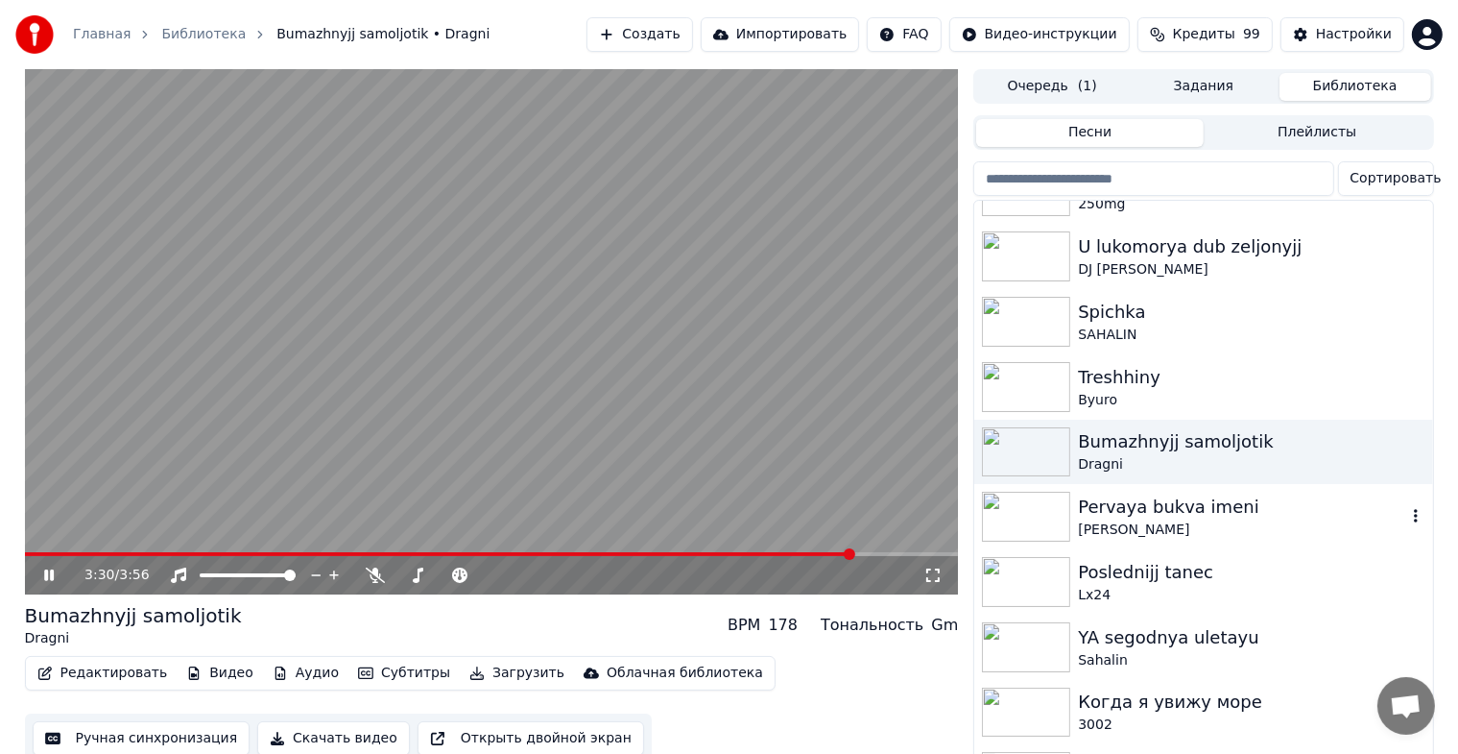
scroll to position [384, 0]
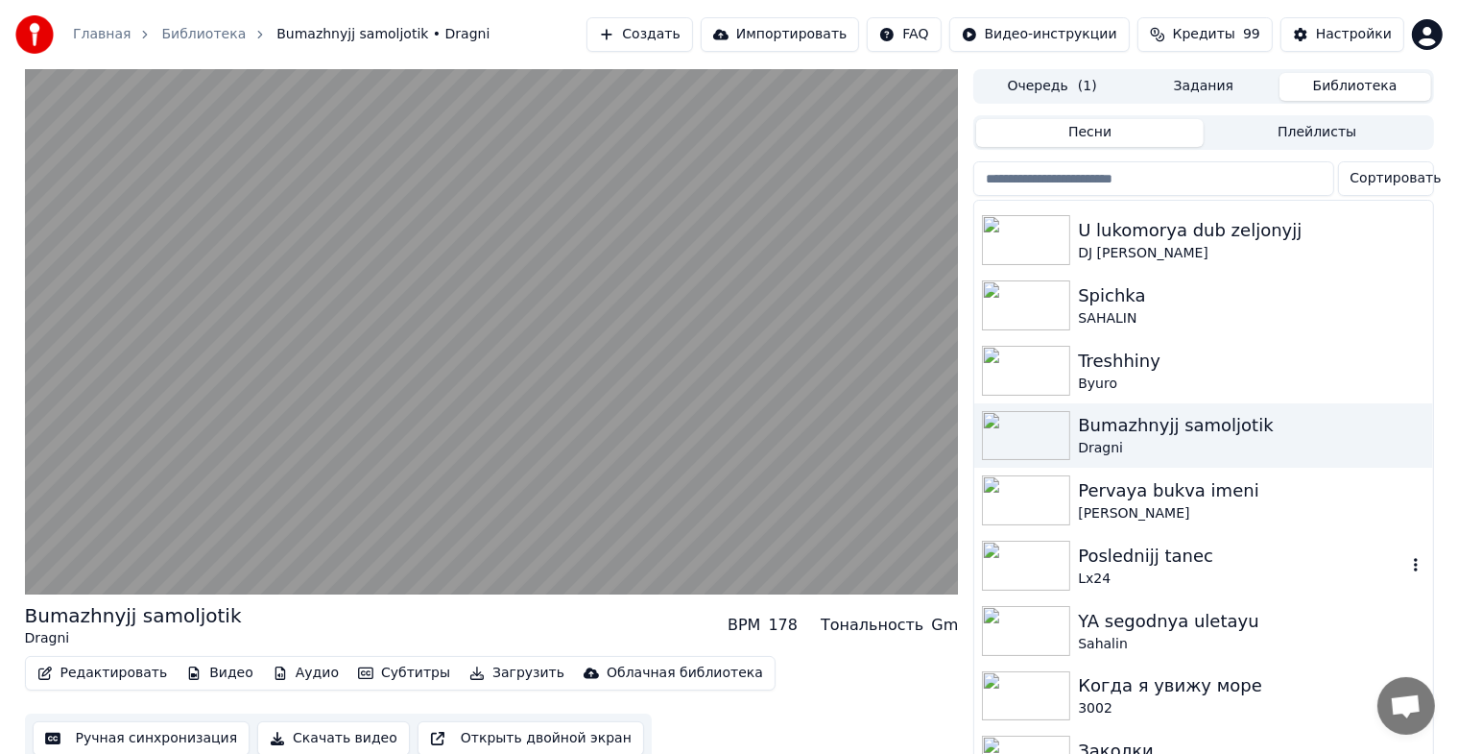
click at [1026, 557] on img at bounding box center [1026, 565] width 88 height 50
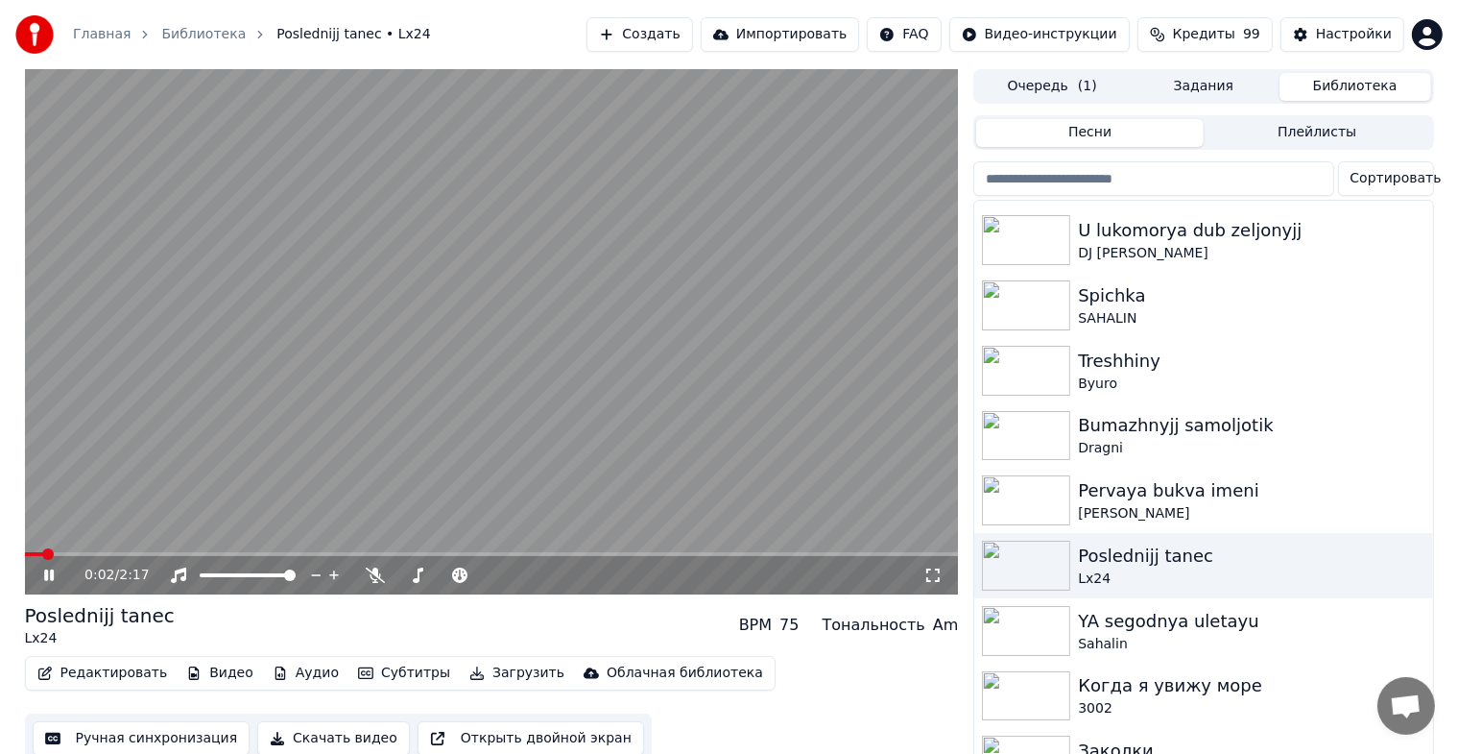
click at [933, 573] on icon at bounding box center [932, 574] width 19 height 15
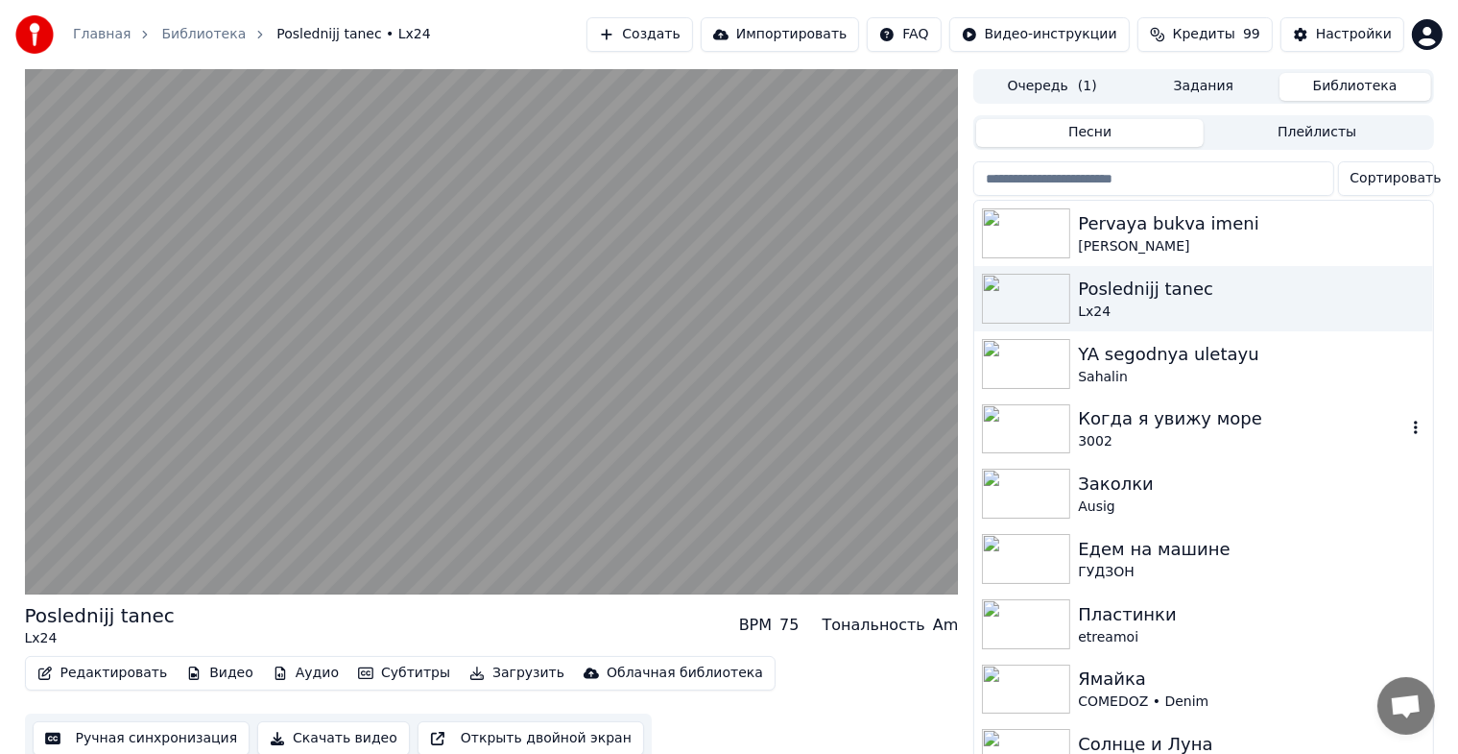
scroll to position [672, 0]
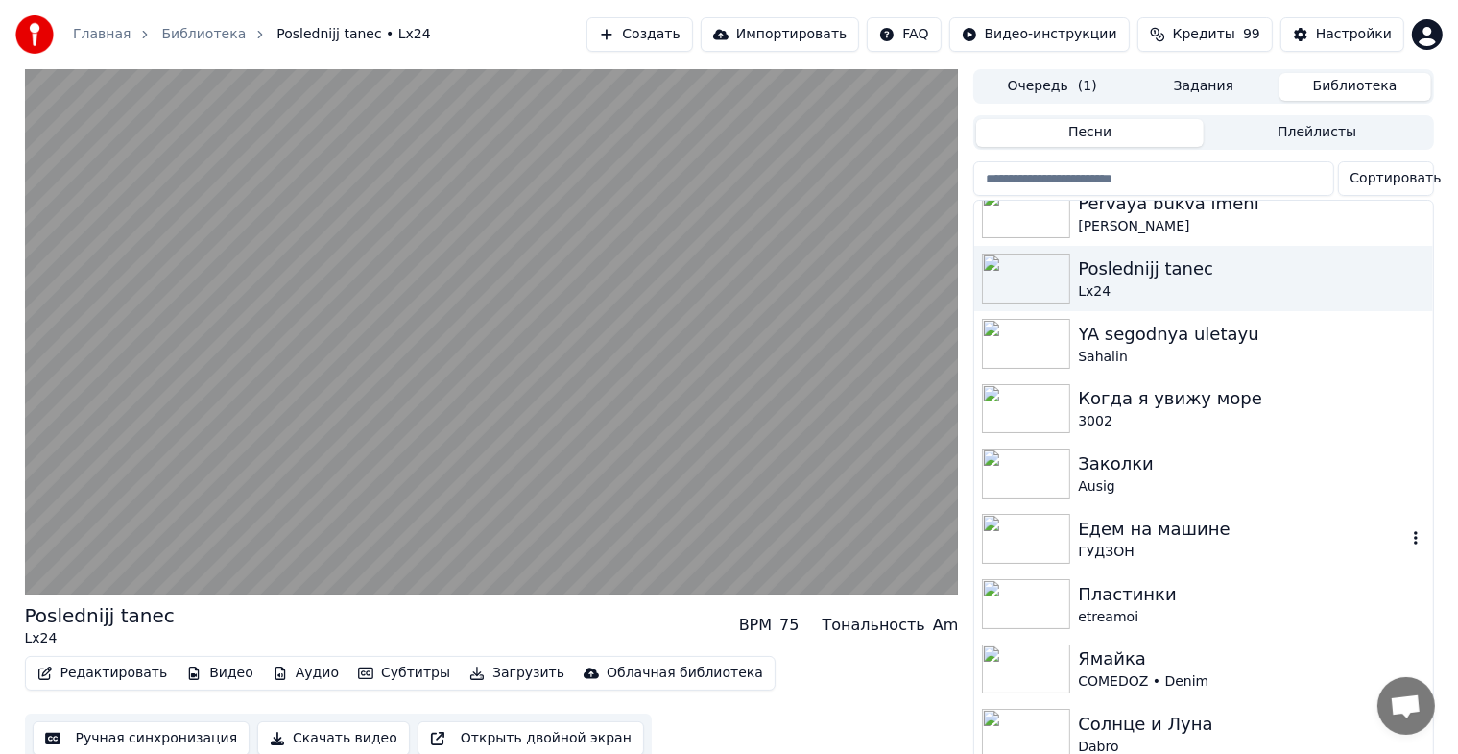
click at [1013, 538] on img at bounding box center [1026, 539] width 88 height 50
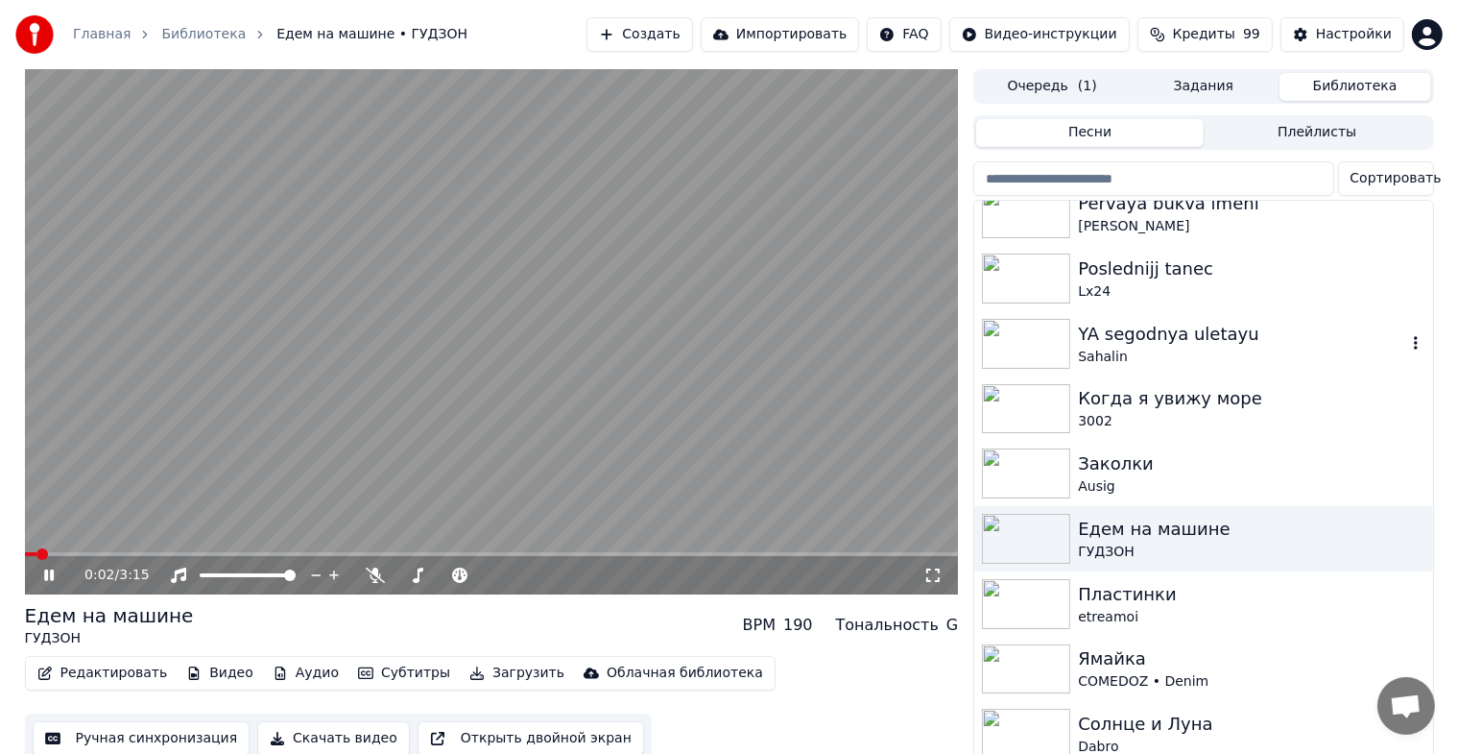
click at [1021, 316] on div "YA segodnya [PERSON_NAME]" at bounding box center [1203, 343] width 458 height 65
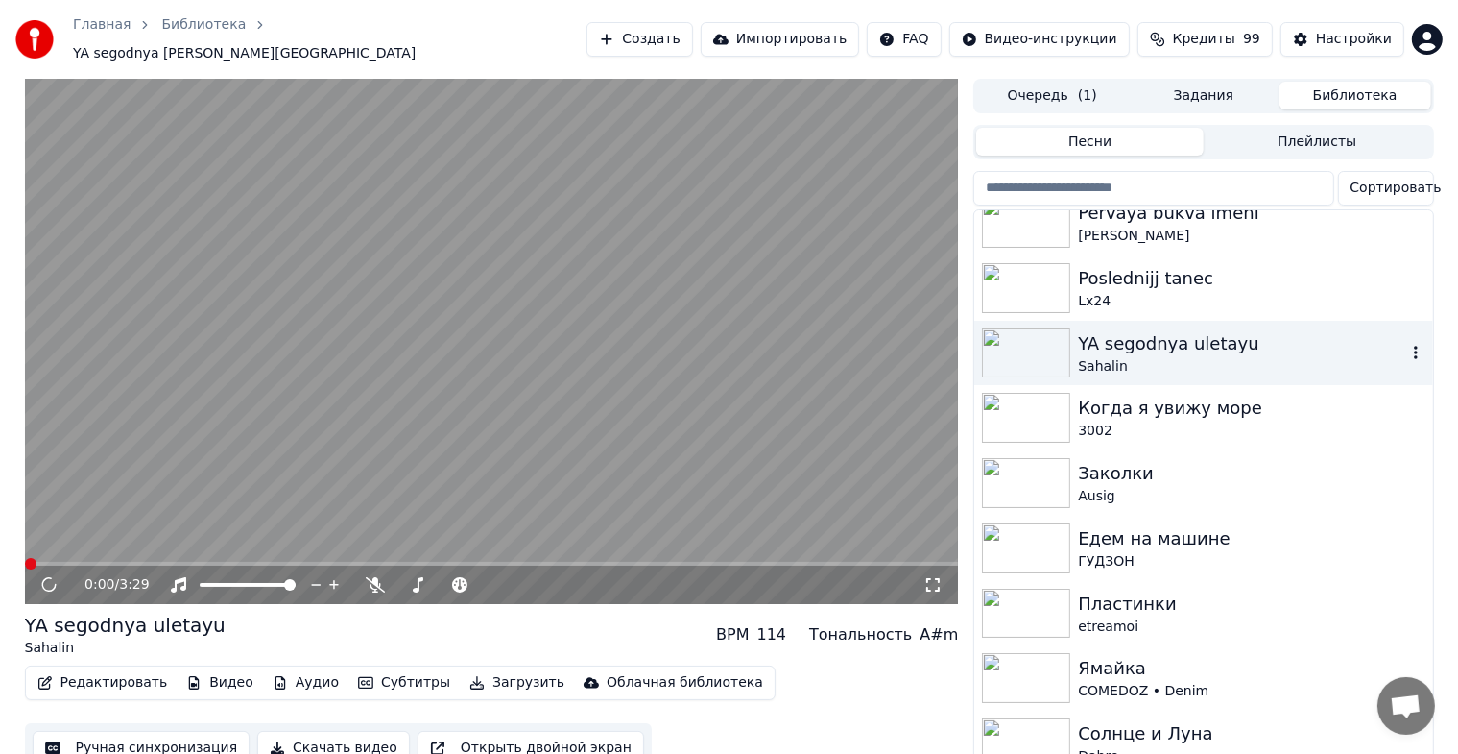
click at [1025, 340] on img at bounding box center [1026, 353] width 88 height 50
click at [938, 580] on icon at bounding box center [932, 584] width 13 height 13
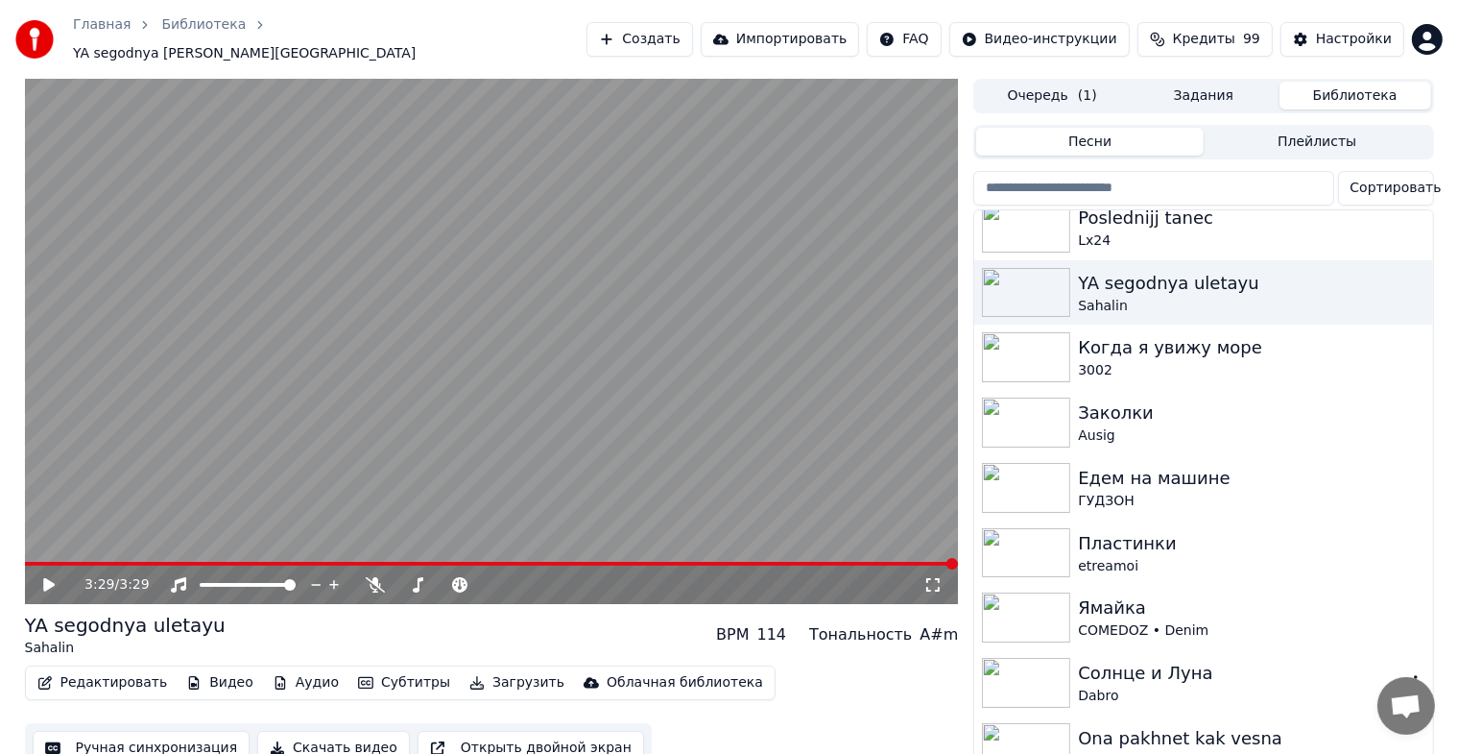
scroll to position [768, 0]
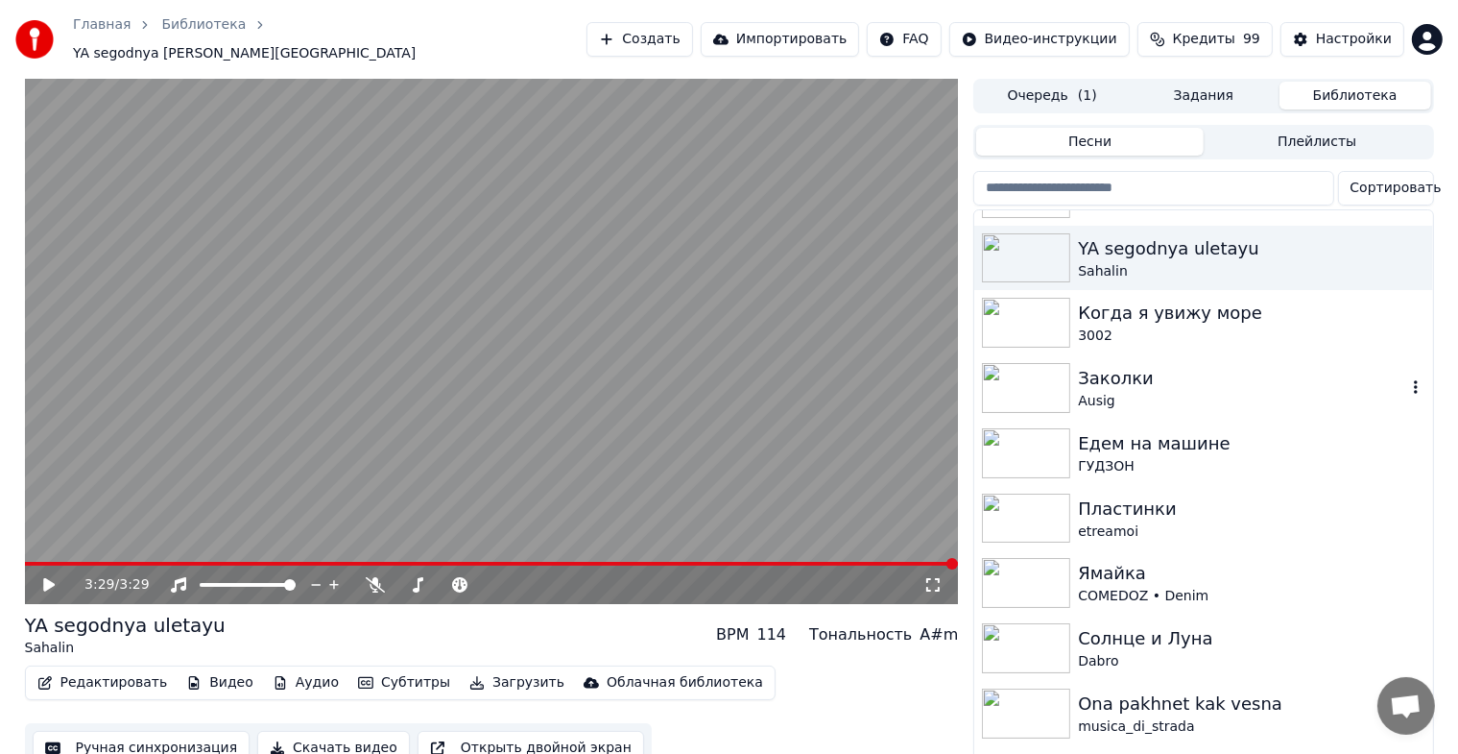
click at [1010, 399] on img at bounding box center [1026, 388] width 88 height 50
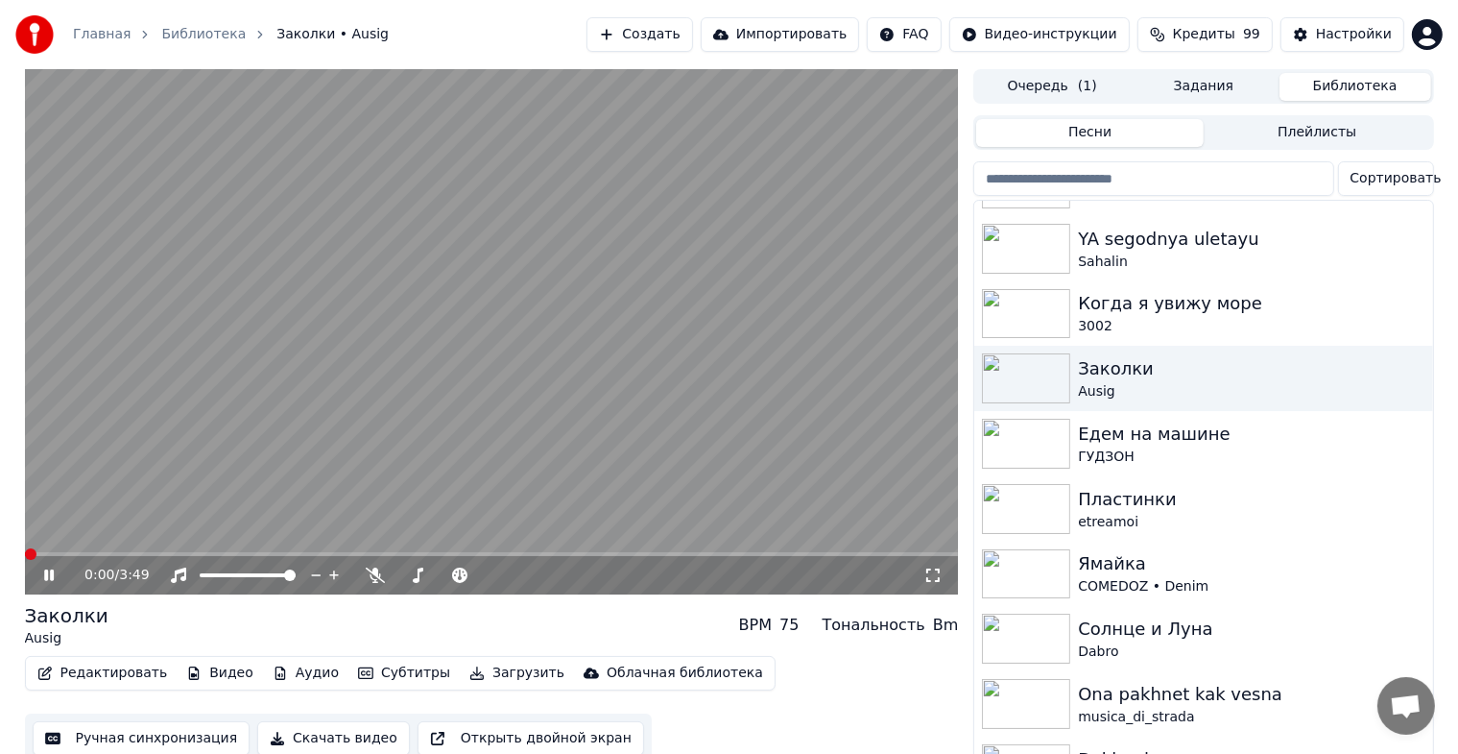
click at [936, 572] on icon at bounding box center [932, 574] width 19 height 15
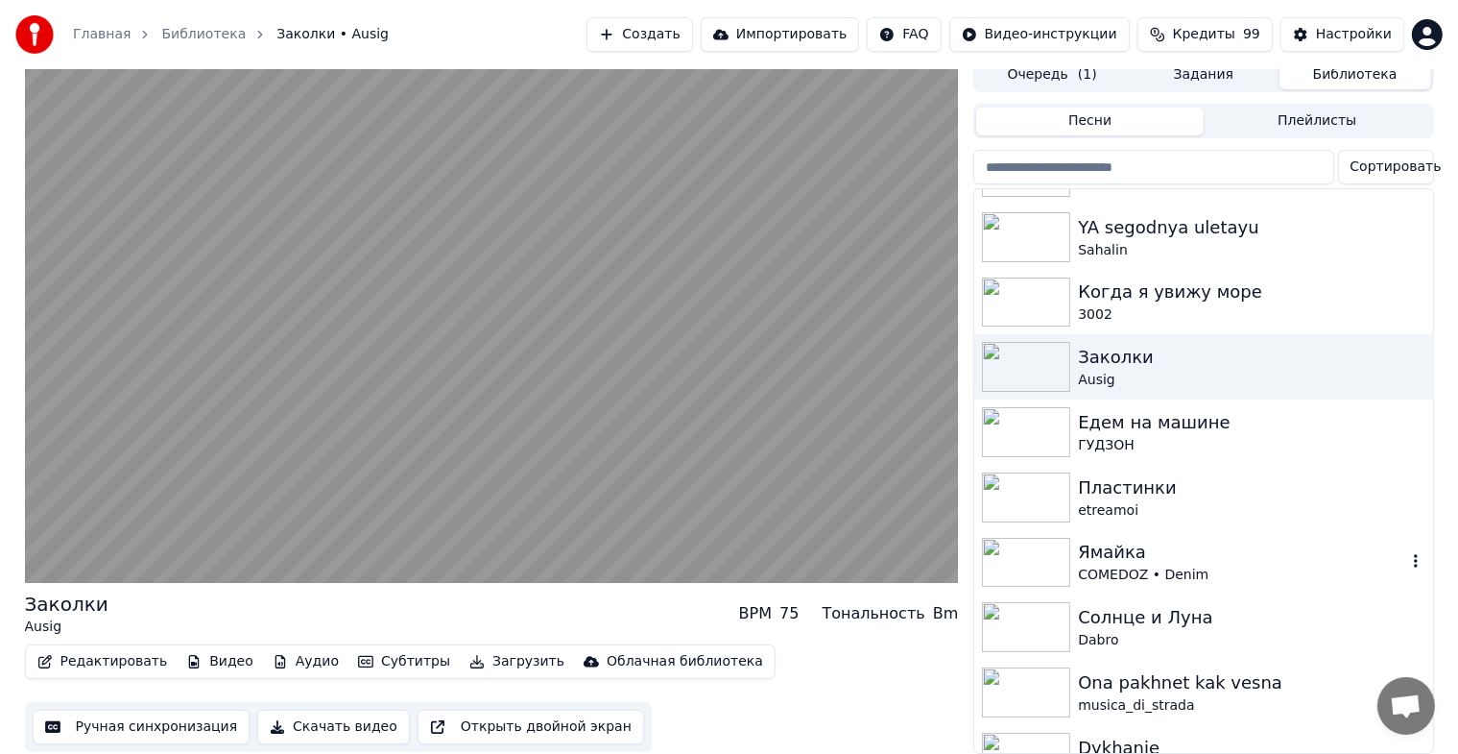
scroll to position [23, 0]
click at [1020, 427] on img at bounding box center [1026, 432] width 88 height 50
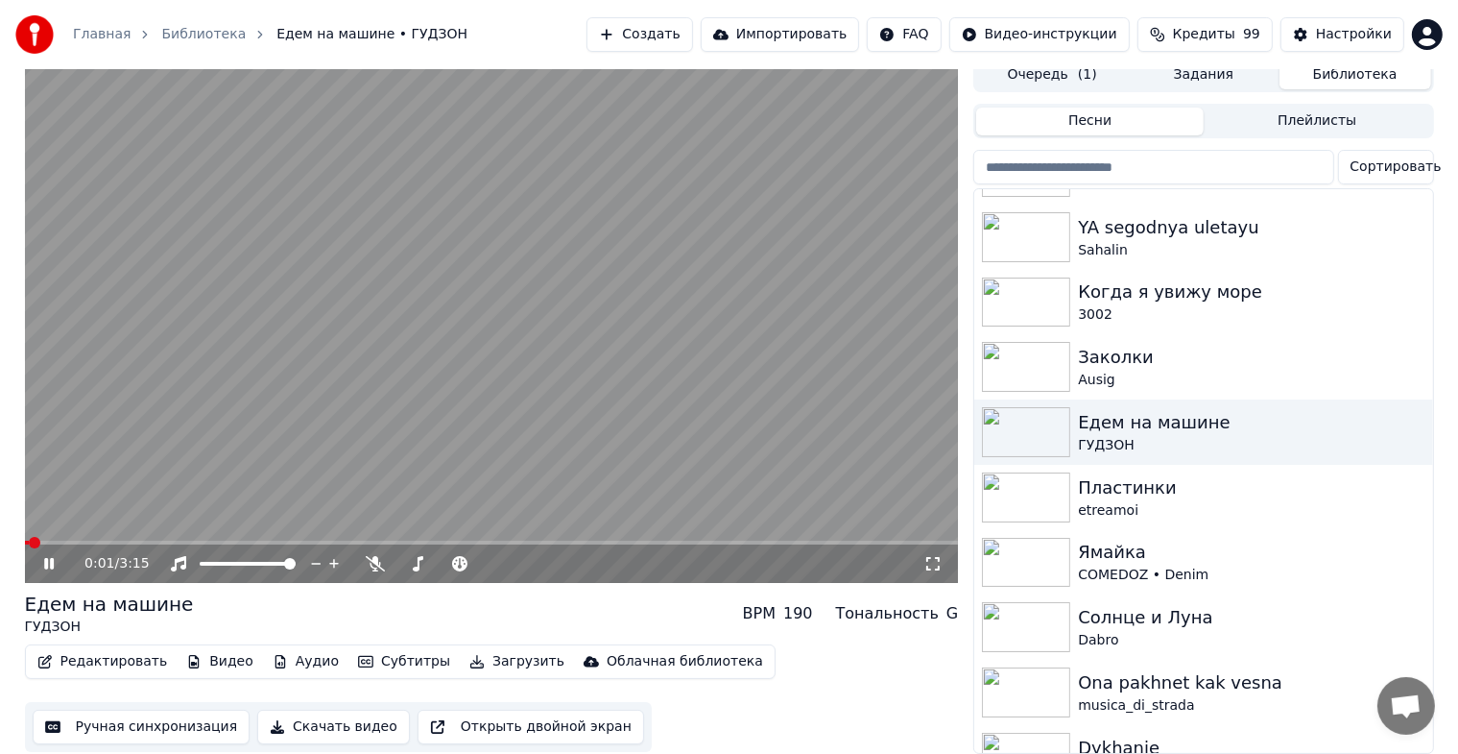
click at [929, 556] on icon at bounding box center [932, 563] width 19 height 15
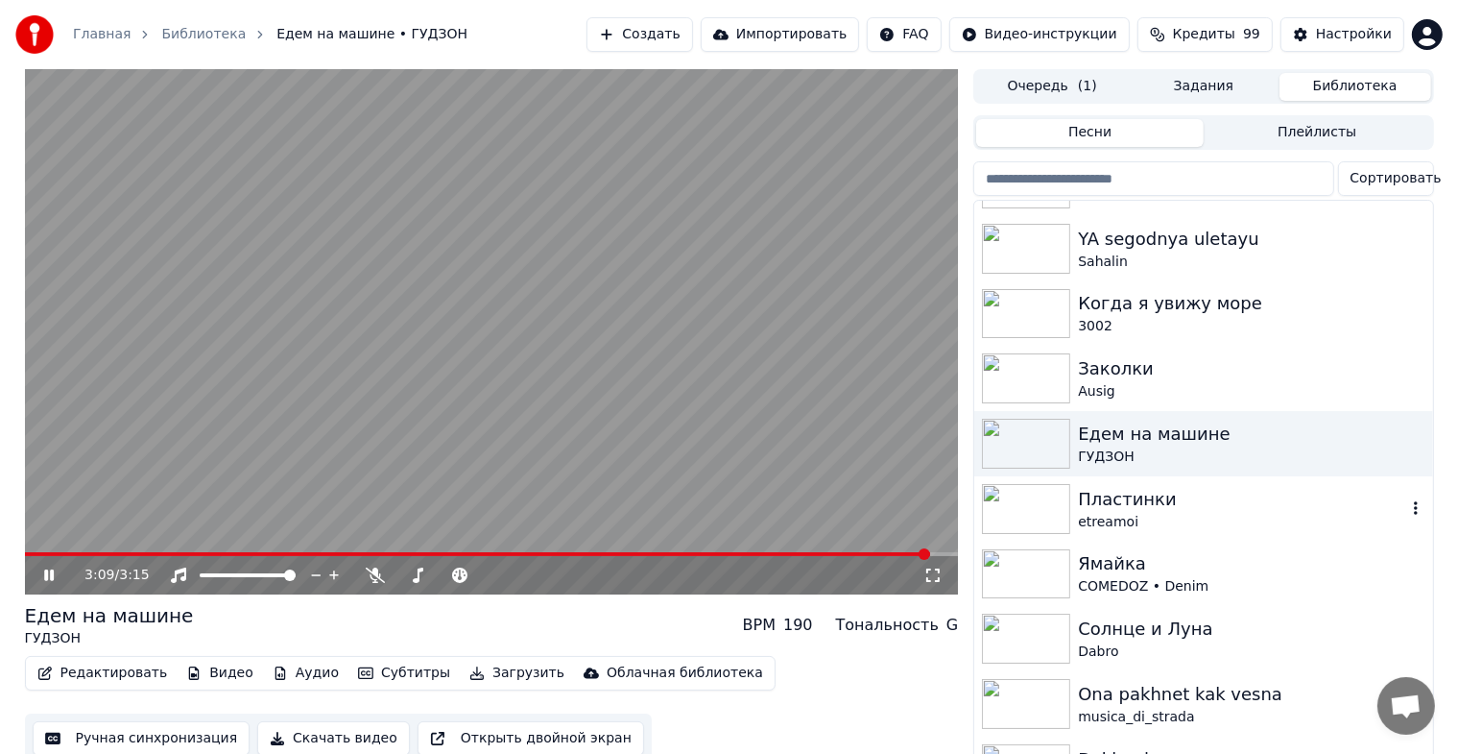
click at [1057, 496] on img at bounding box center [1026, 509] width 88 height 50
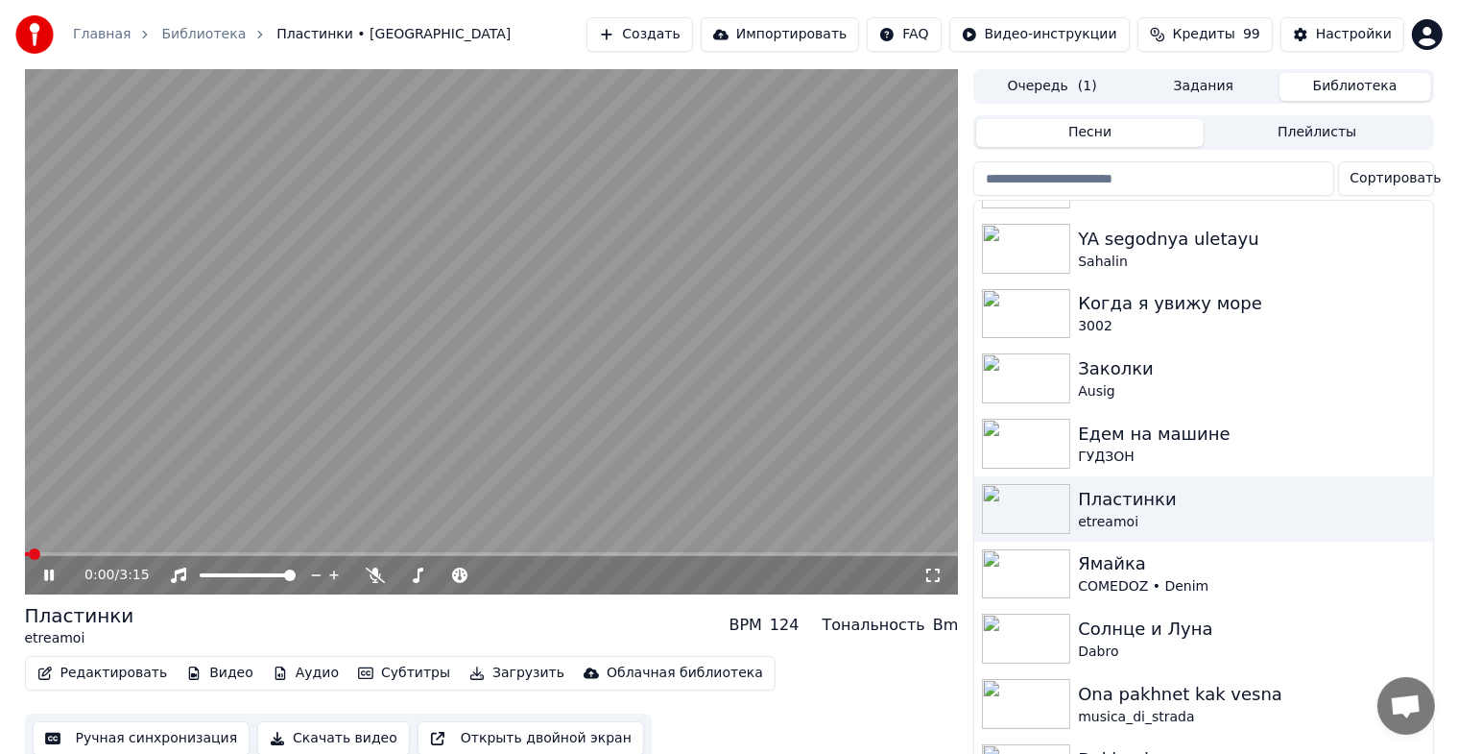
click at [931, 578] on icon at bounding box center [932, 574] width 19 height 15
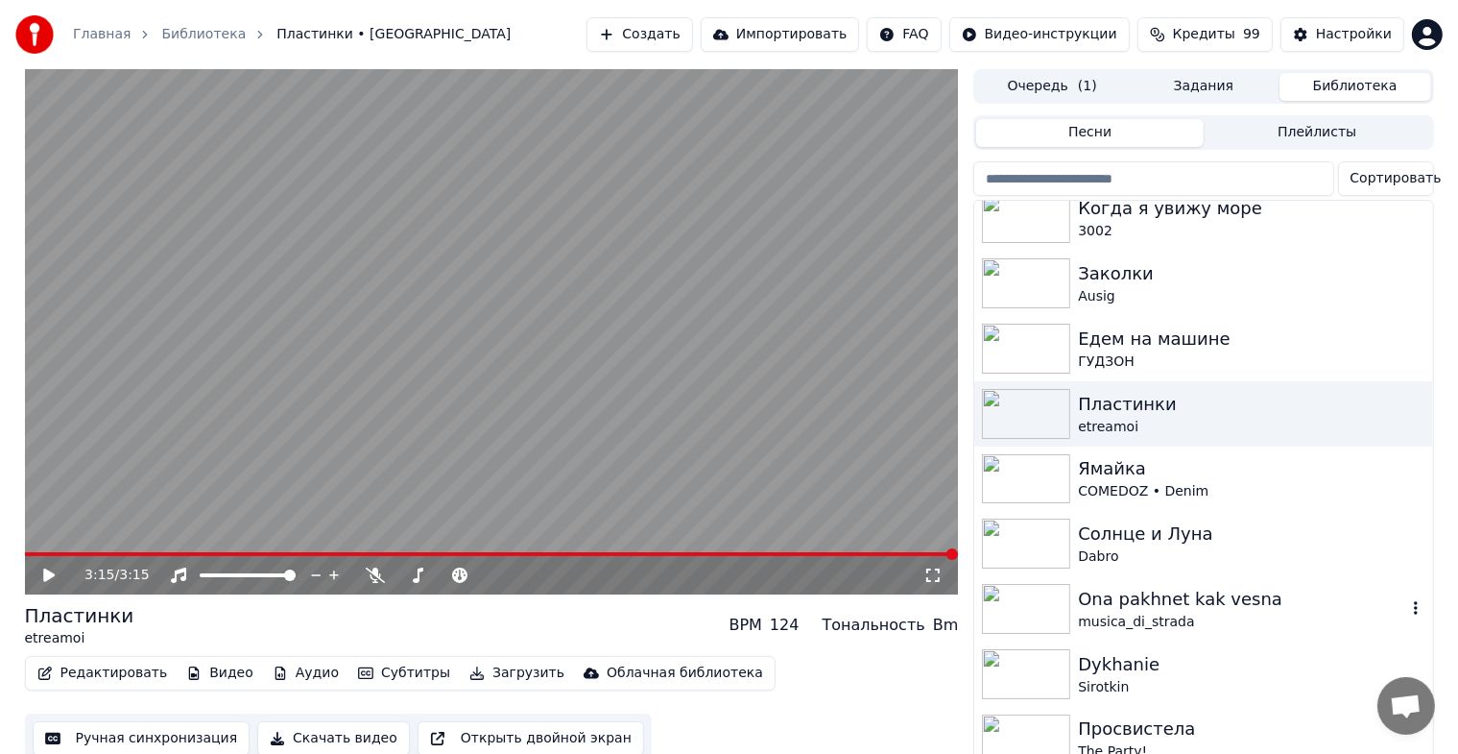
scroll to position [864, 0]
click at [1010, 586] on img at bounding box center [1026, 608] width 88 height 50
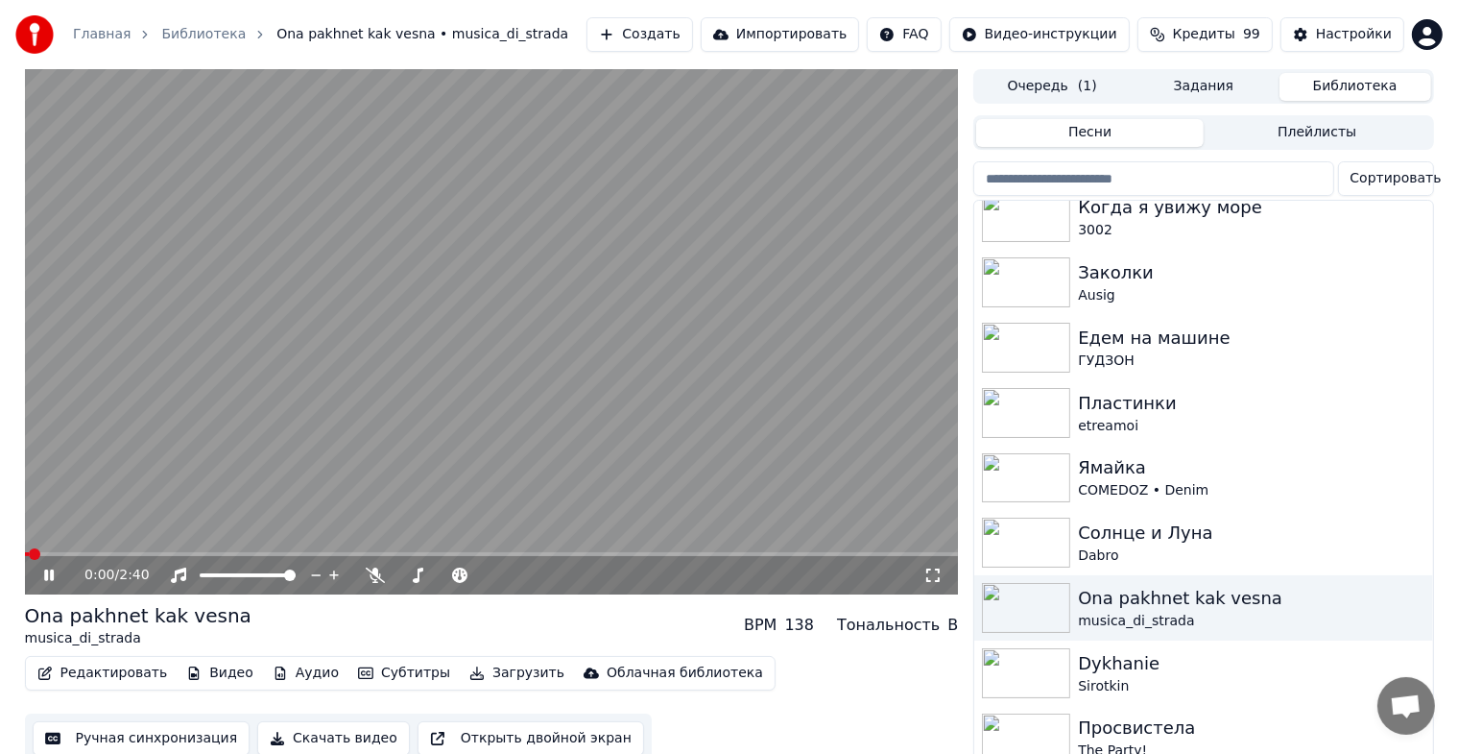
click at [936, 572] on icon at bounding box center [932, 574] width 19 height 15
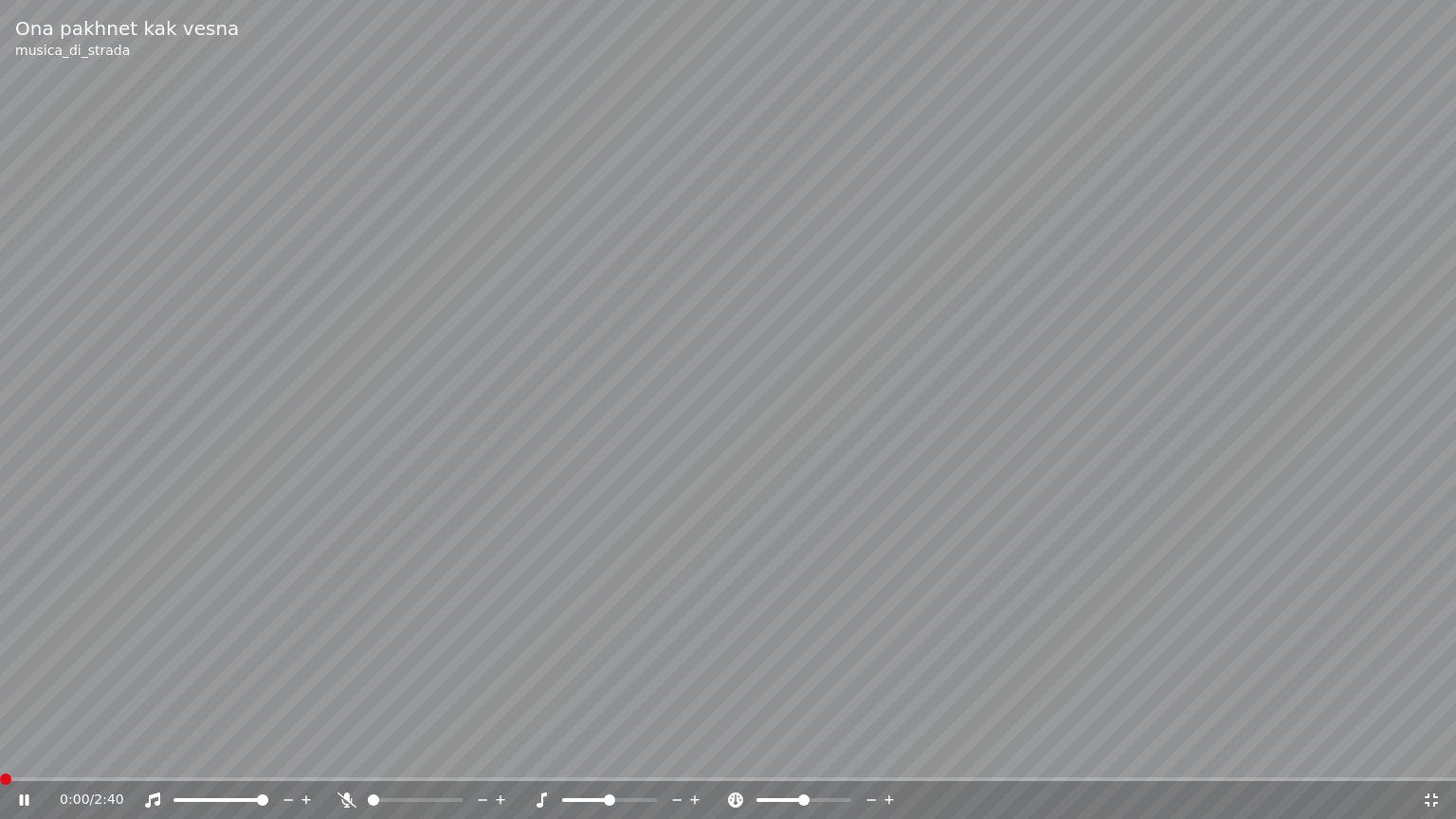
click at [0, 760] on span at bounding box center [0, 779] width 0 height 4
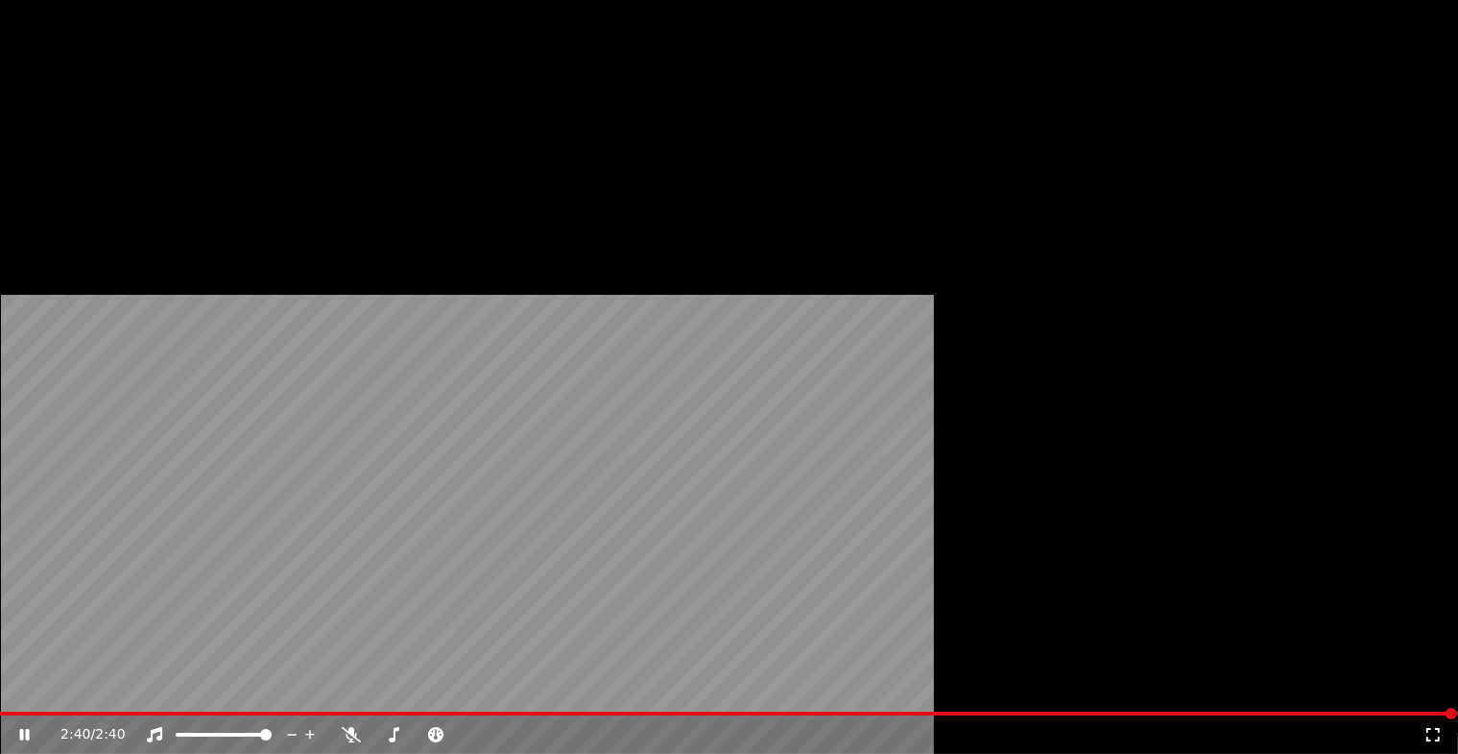
scroll to position [1056, 0]
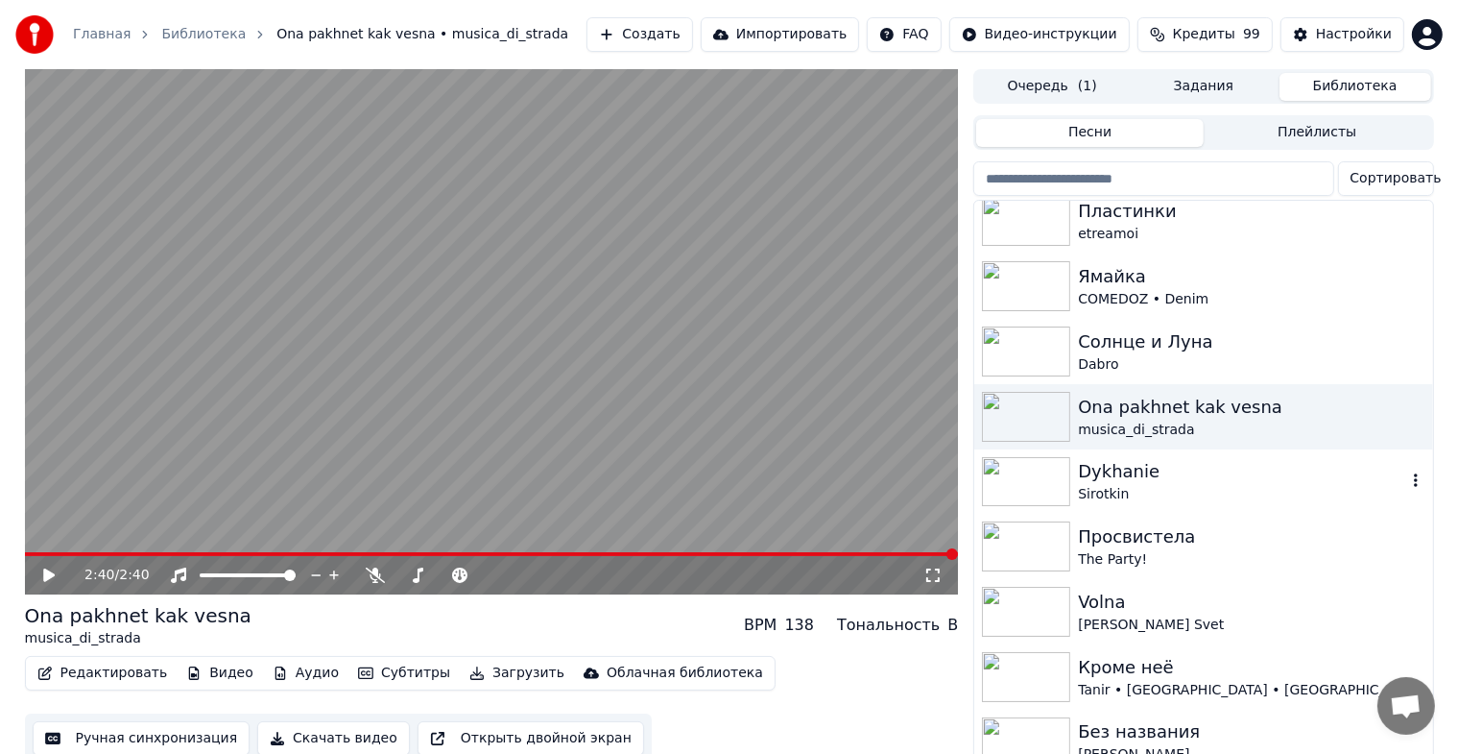
click at [1006, 489] on img at bounding box center [1026, 482] width 88 height 50
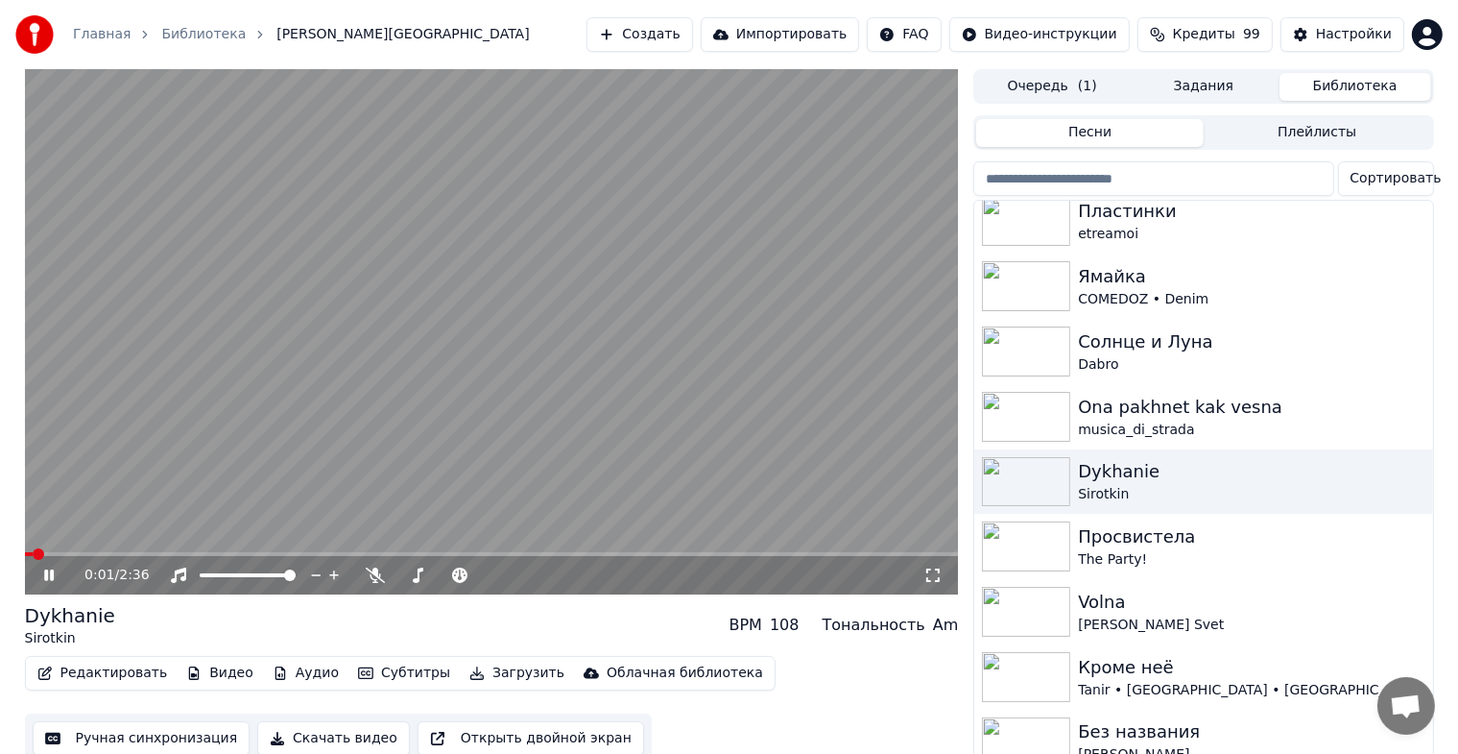
click at [937, 570] on icon at bounding box center [932, 574] width 19 height 15
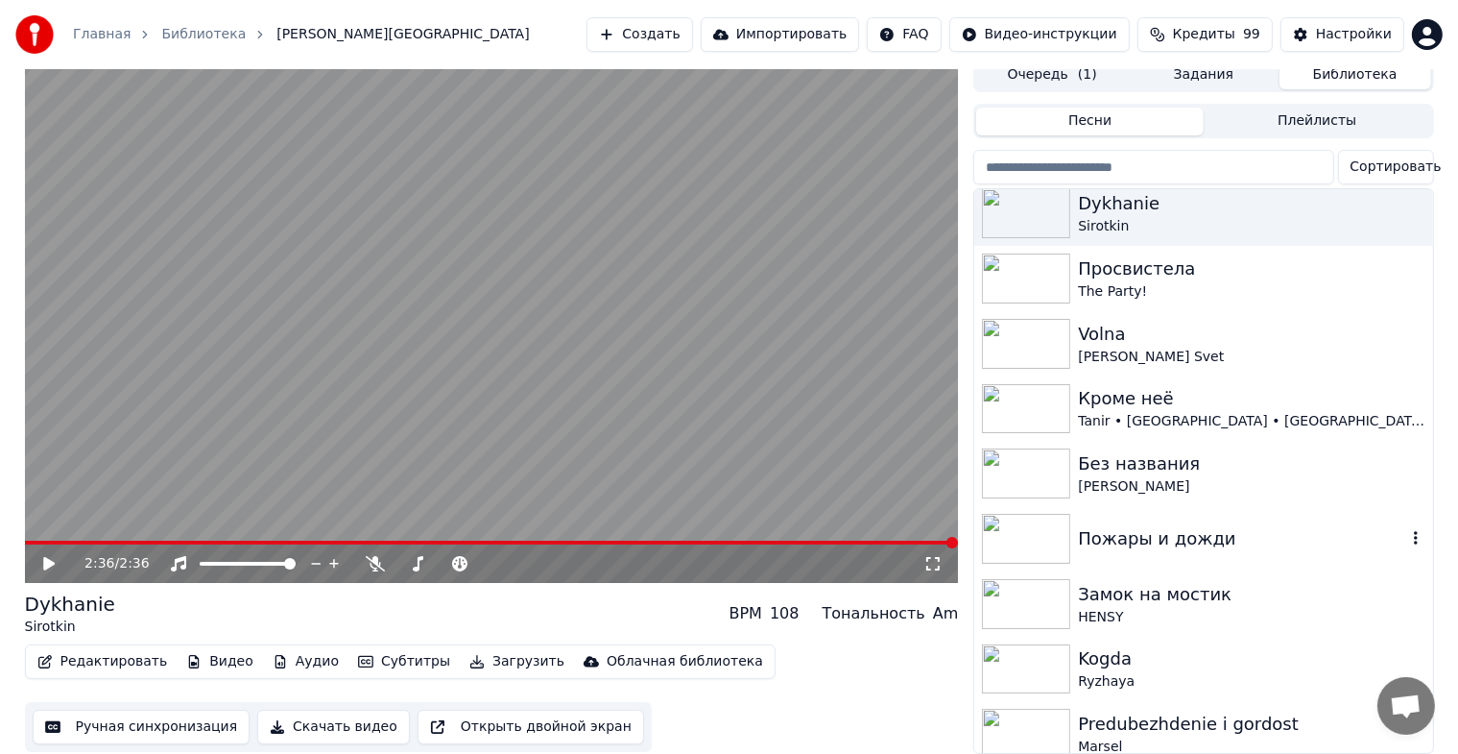
scroll to position [1344, 0]
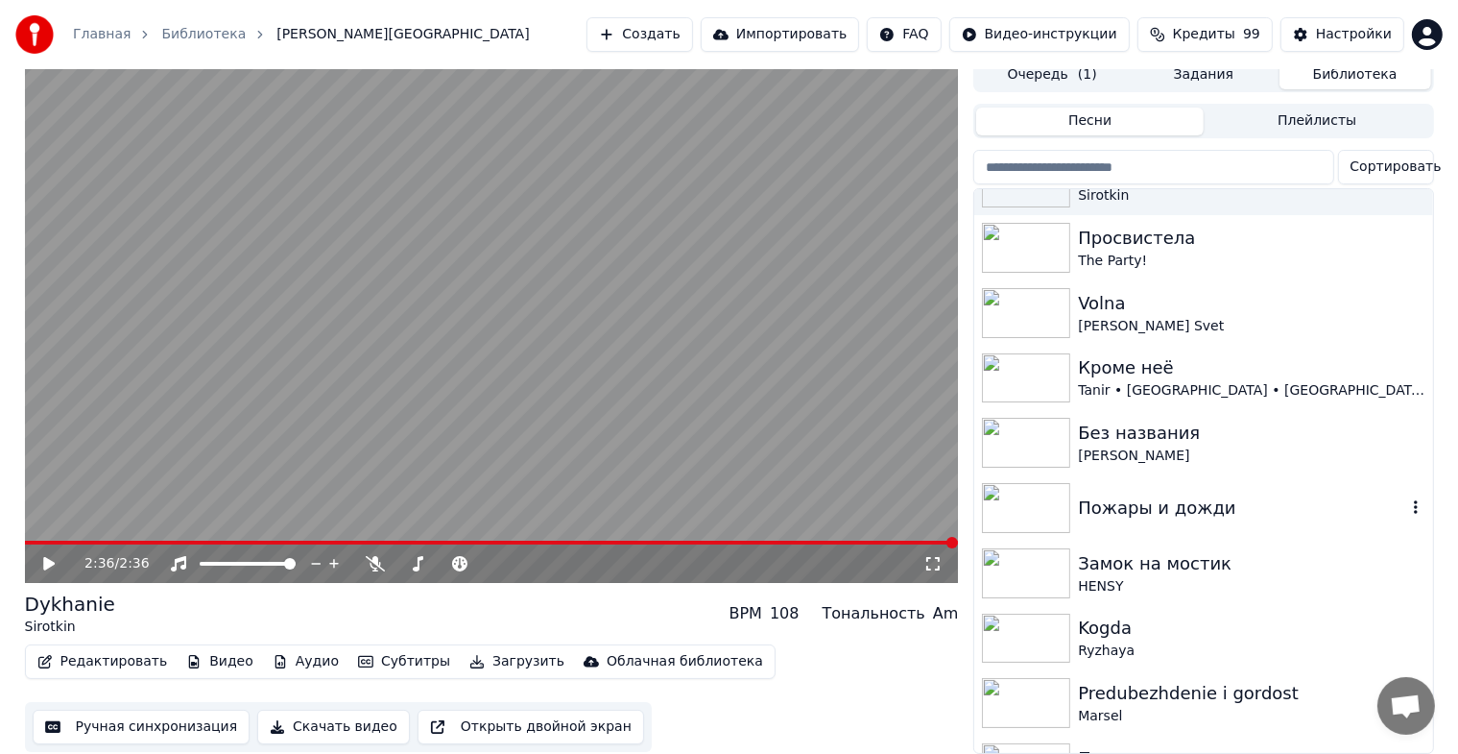
click at [1038, 491] on img at bounding box center [1026, 508] width 88 height 50
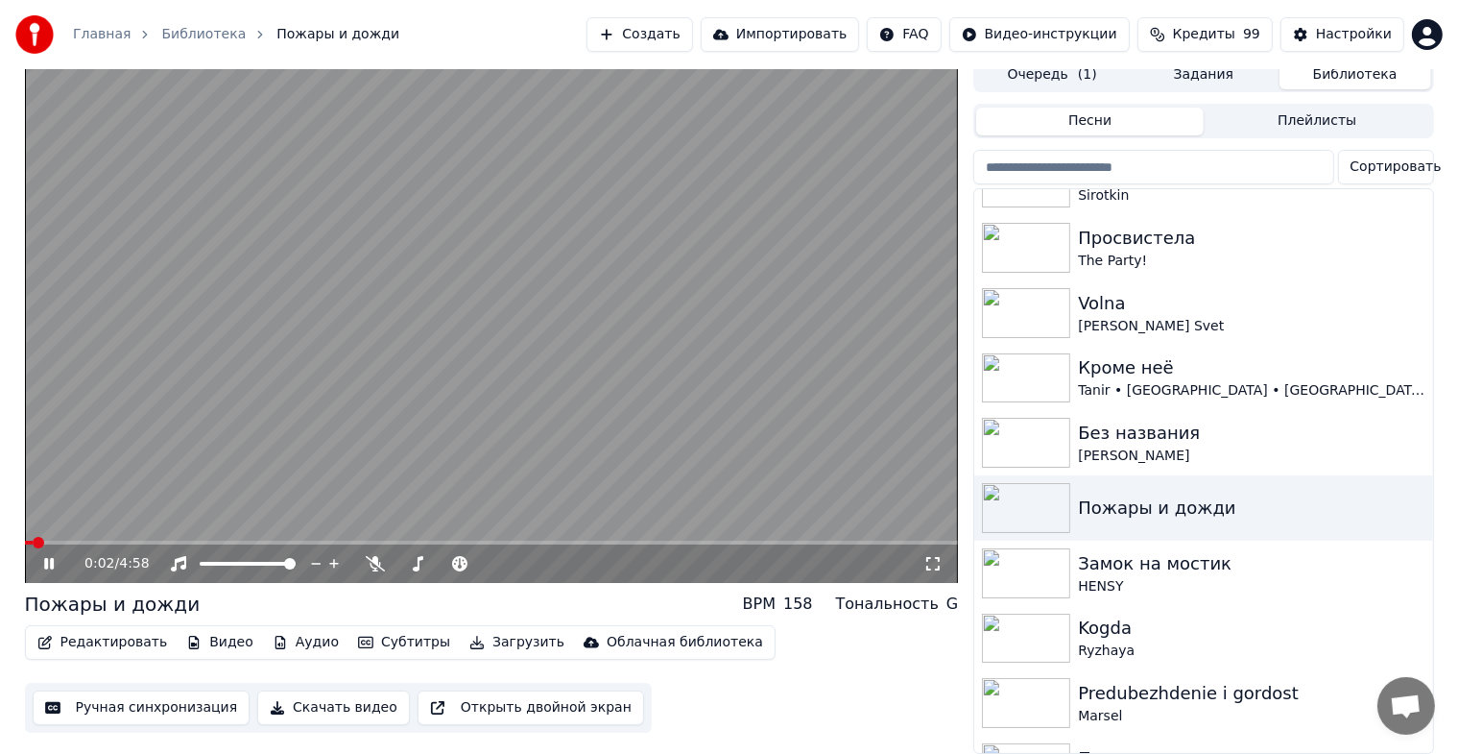
click at [937, 557] on icon at bounding box center [932, 563] width 13 height 13
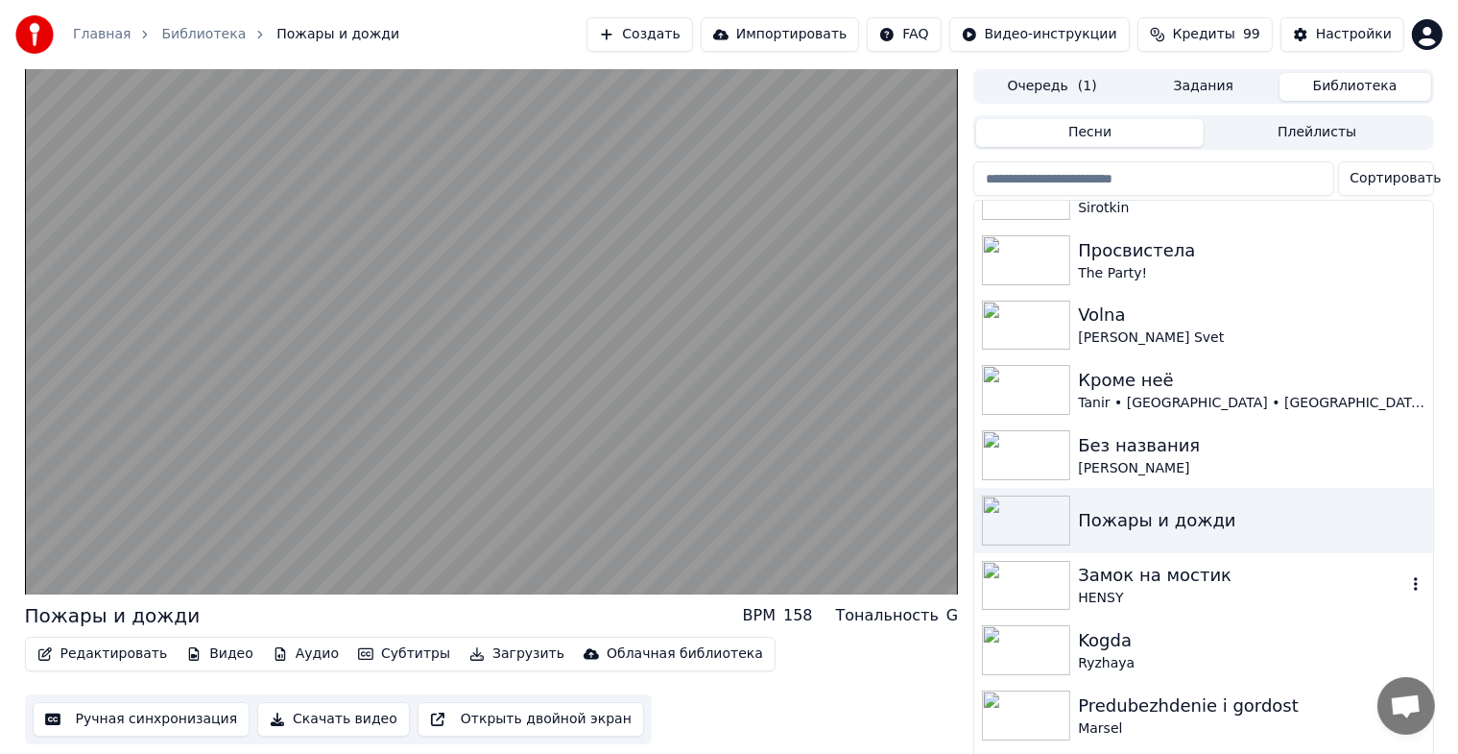
click at [1025, 587] on img at bounding box center [1026, 586] width 88 height 50
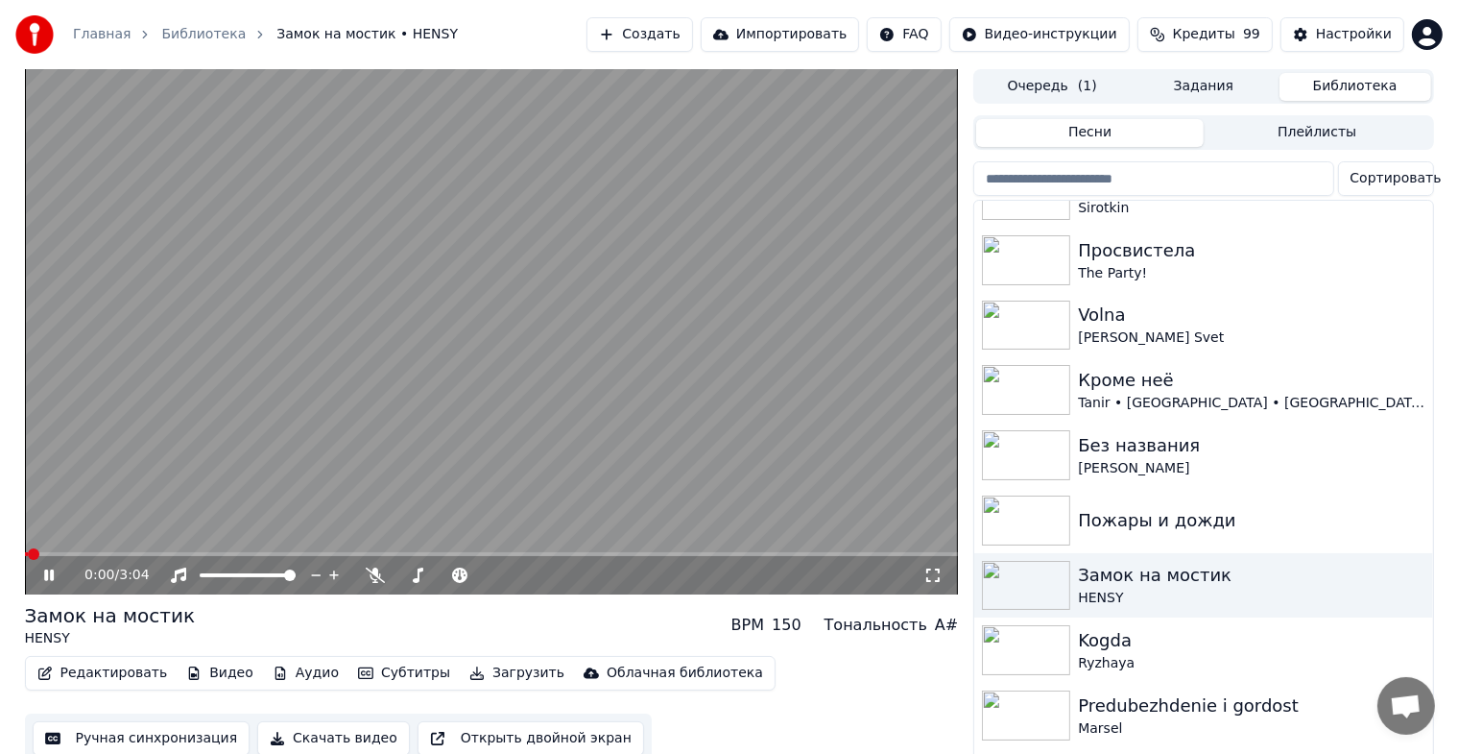
click at [940, 578] on icon at bounding box center [932, 574] width 13 height 13
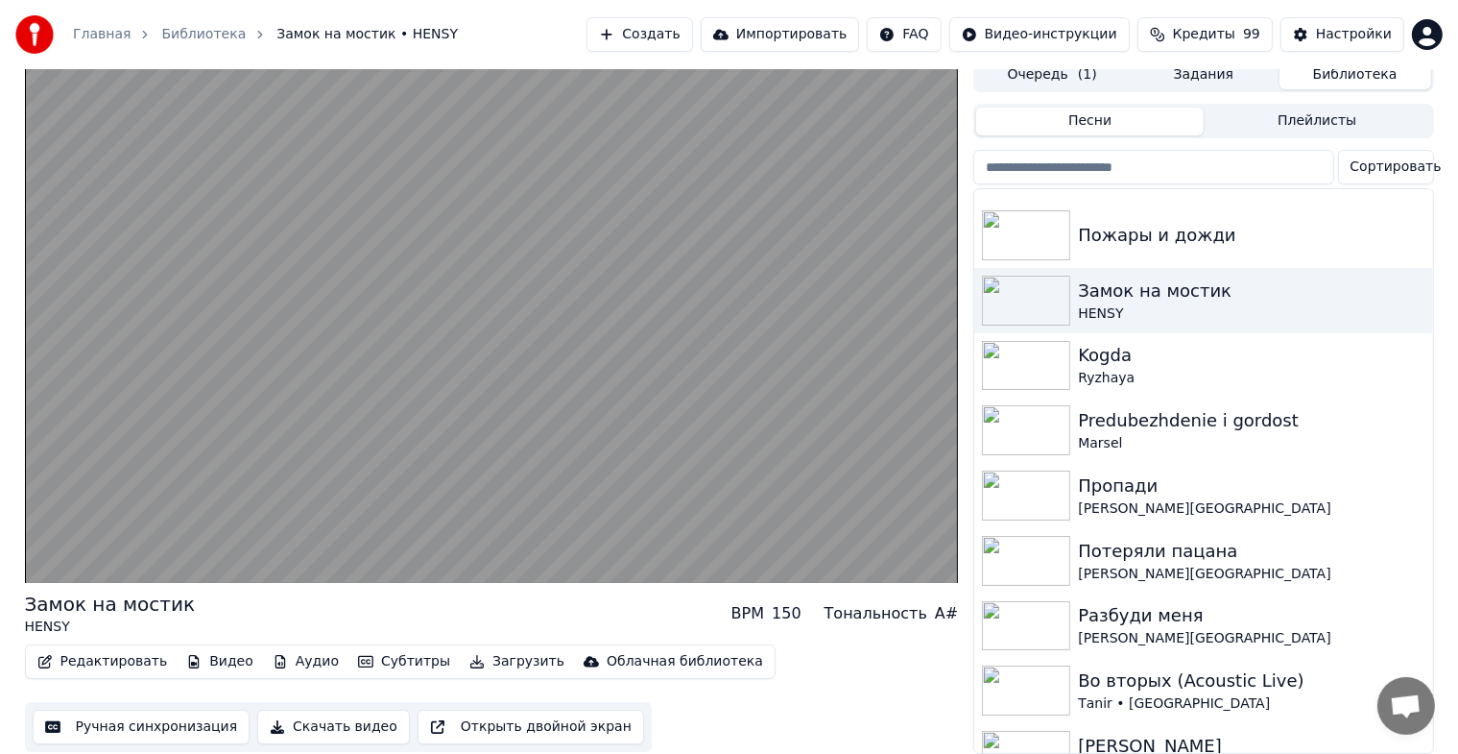
scroll to position [1728, 0]
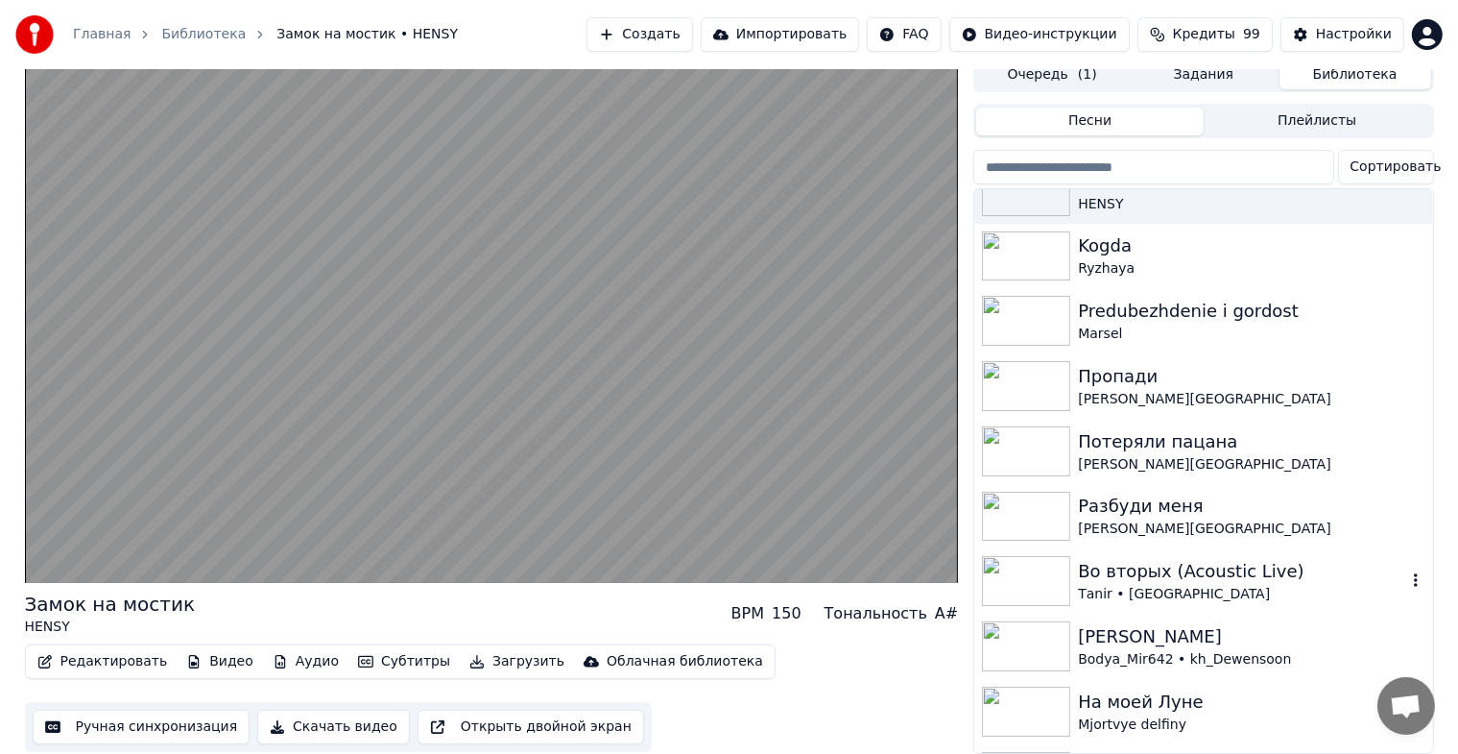
click at [1049, 556] on img at bounding box center [1026, 581] width 88 height 50
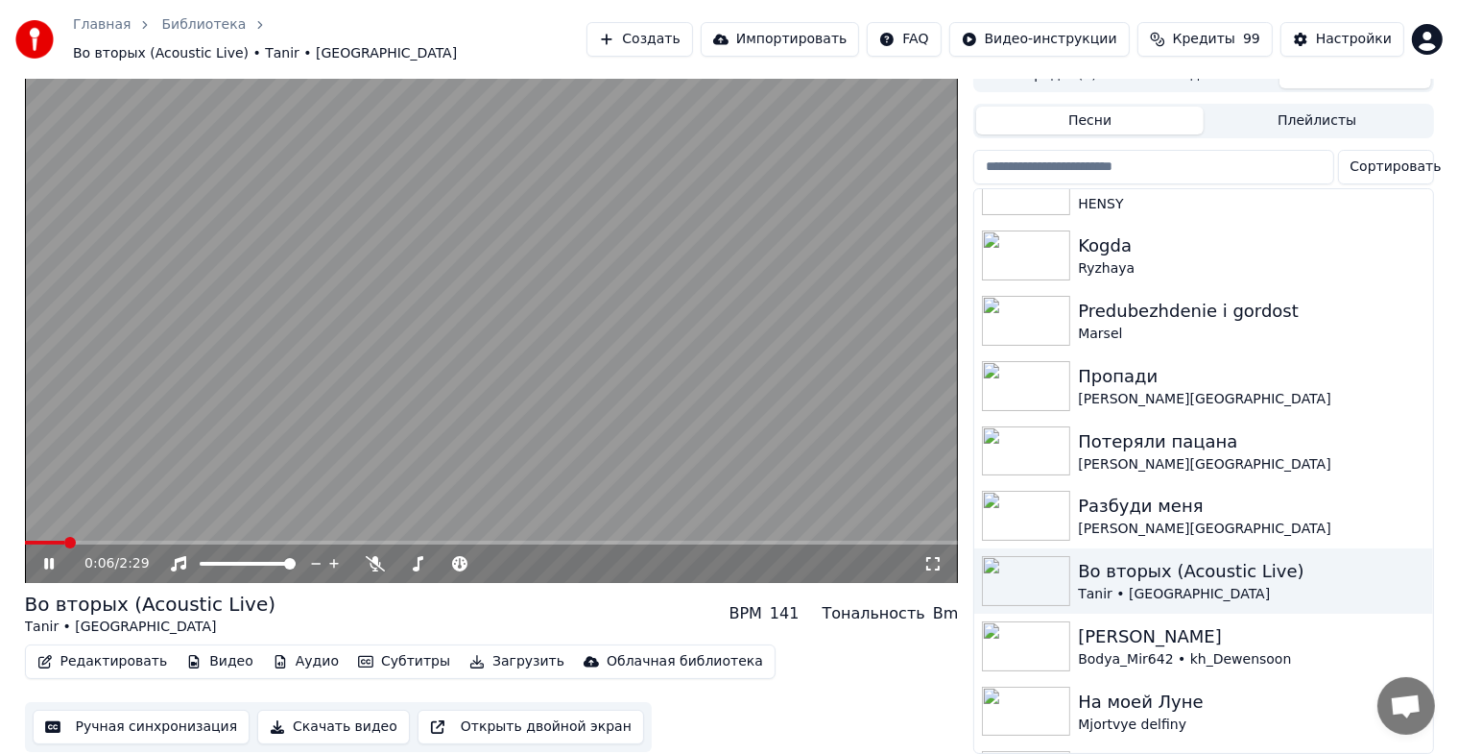
click at [937, 556] on icon at bounding box center [932, 563] width 19 height 15
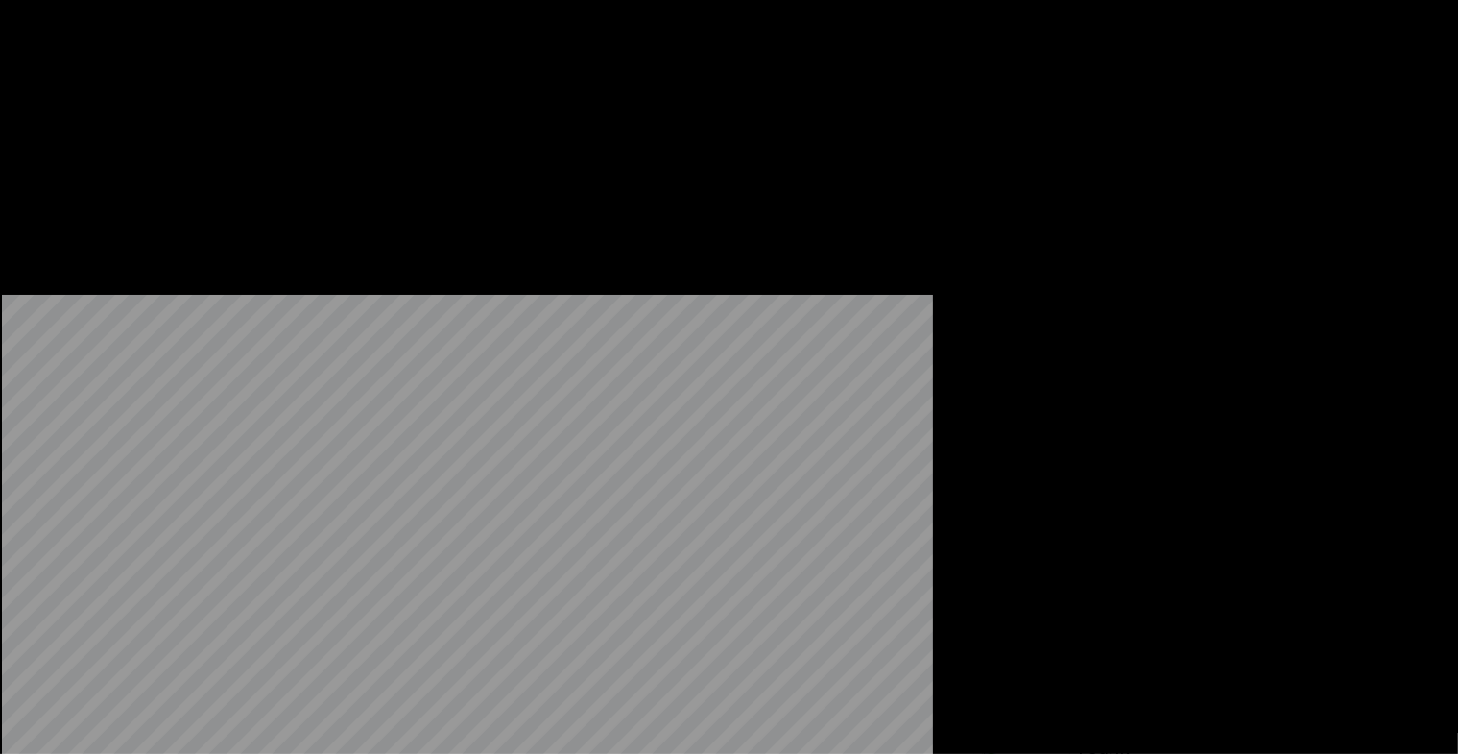
scroll to position [1920, 0]
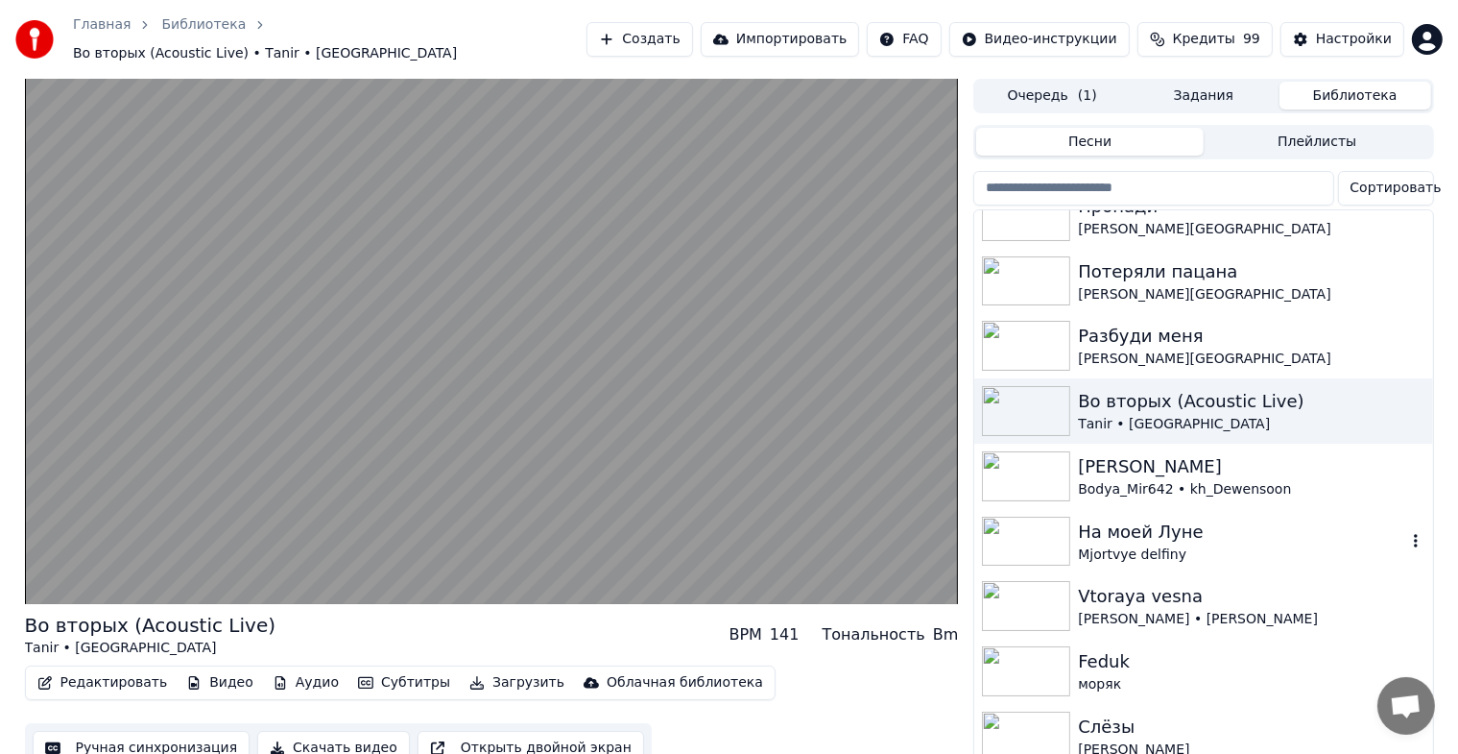
click at [1052, 526] on img at bounding box center [1026, 541] width 88 height 50
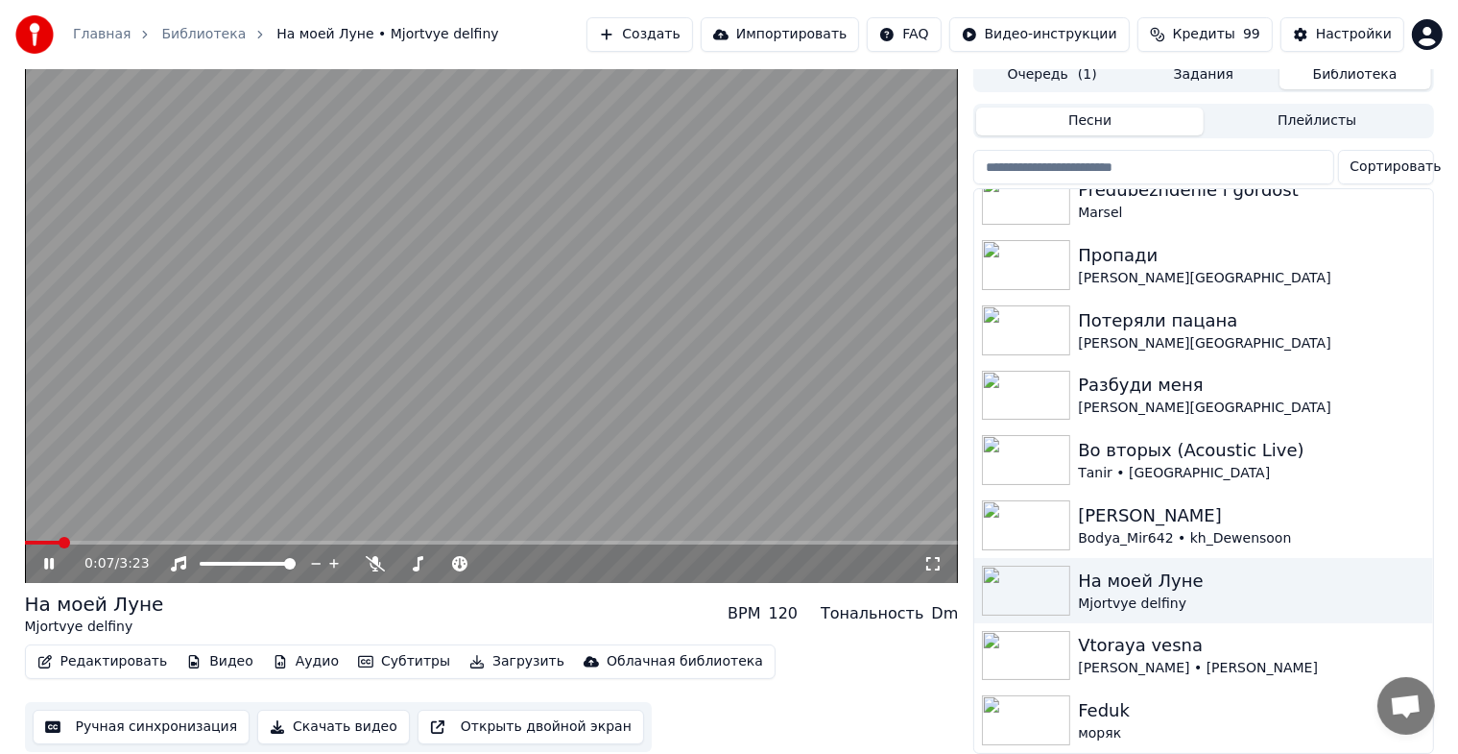
scroll to position [23, 0]
click at [943, 556] on icon at bounding box center [932, 563] width 19 height 15
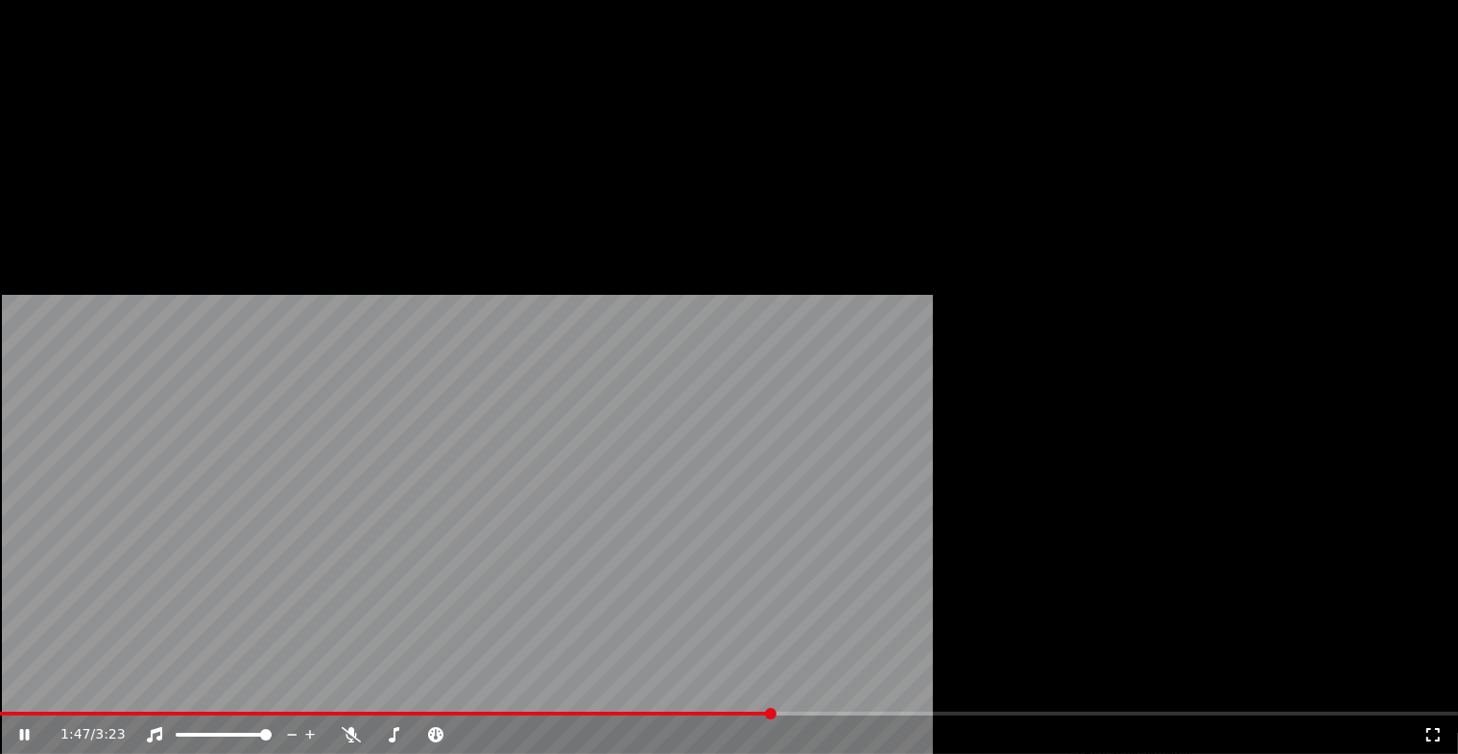
scroll to position [2137, 0]
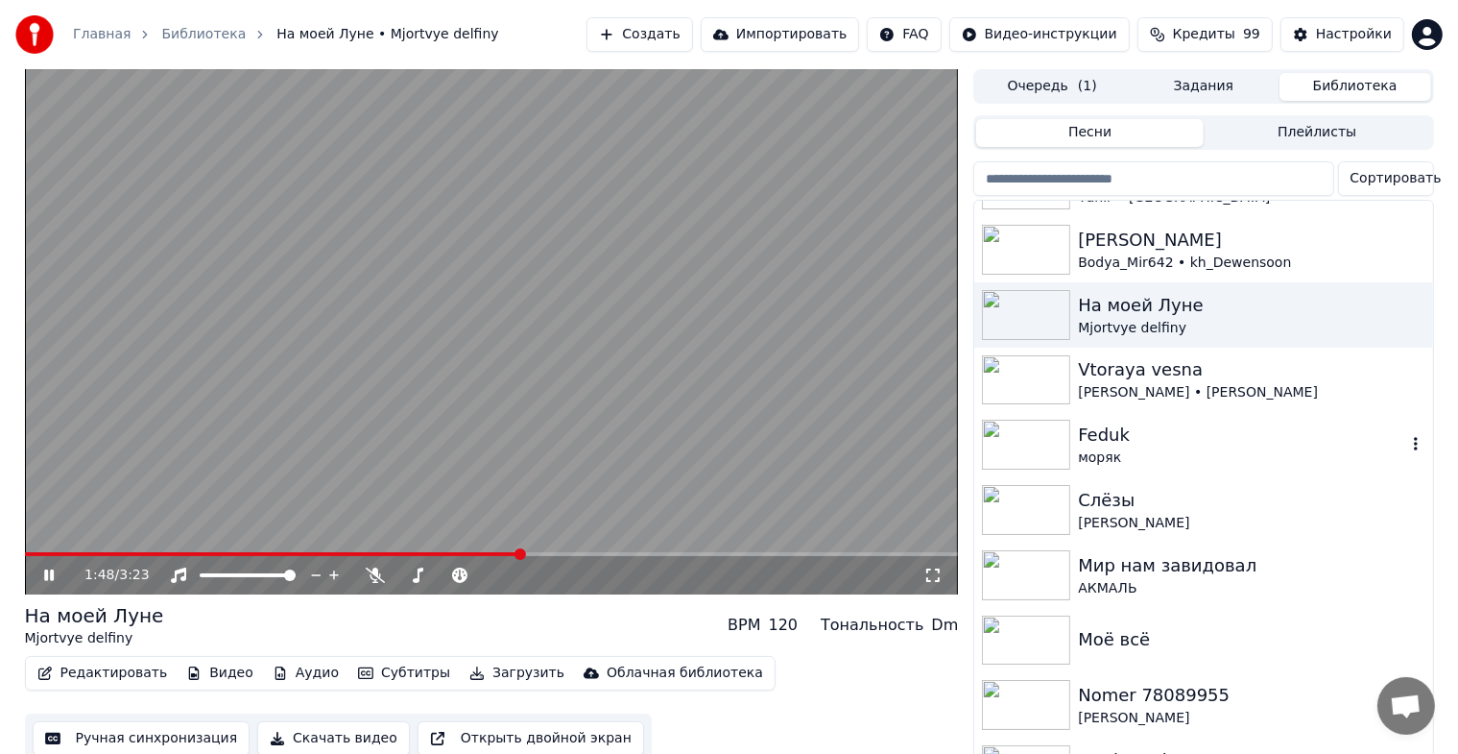
click at [1044, 419] on img at bounding box center [1026, 444] width 88 height 50
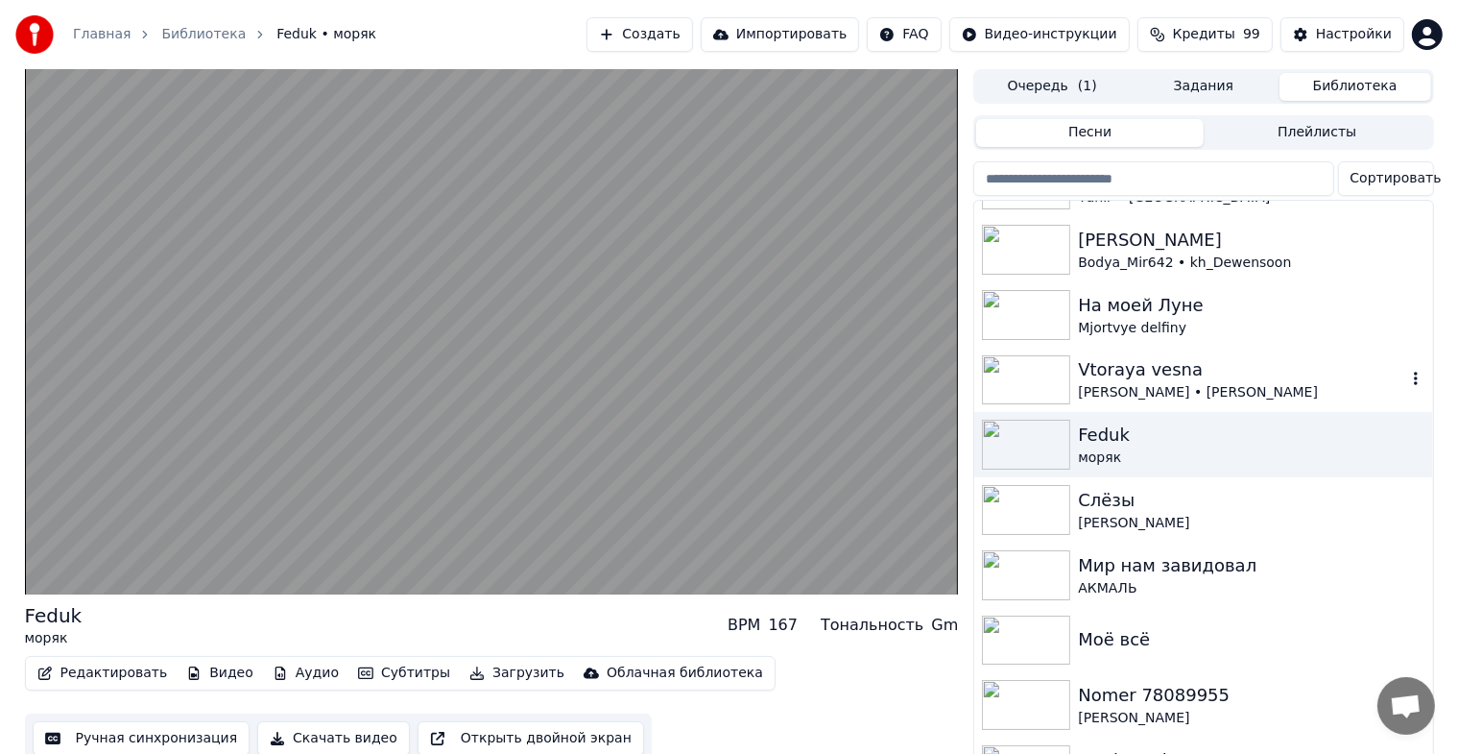
click at [1016, 395] on img at bounding box center [1026, 380] width 88 height 50
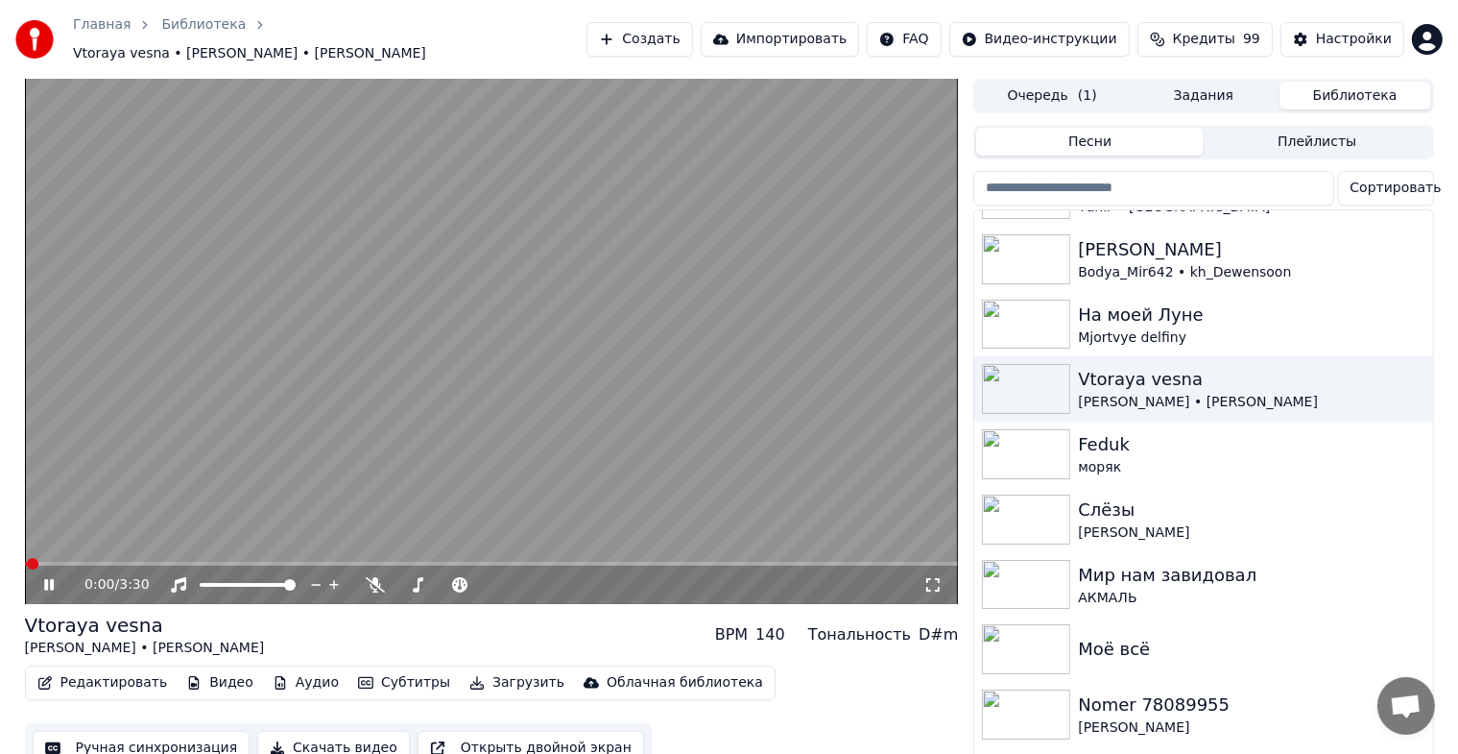
click at [930, 577] on icon at bounding box center [932, 584] width 19 height 15
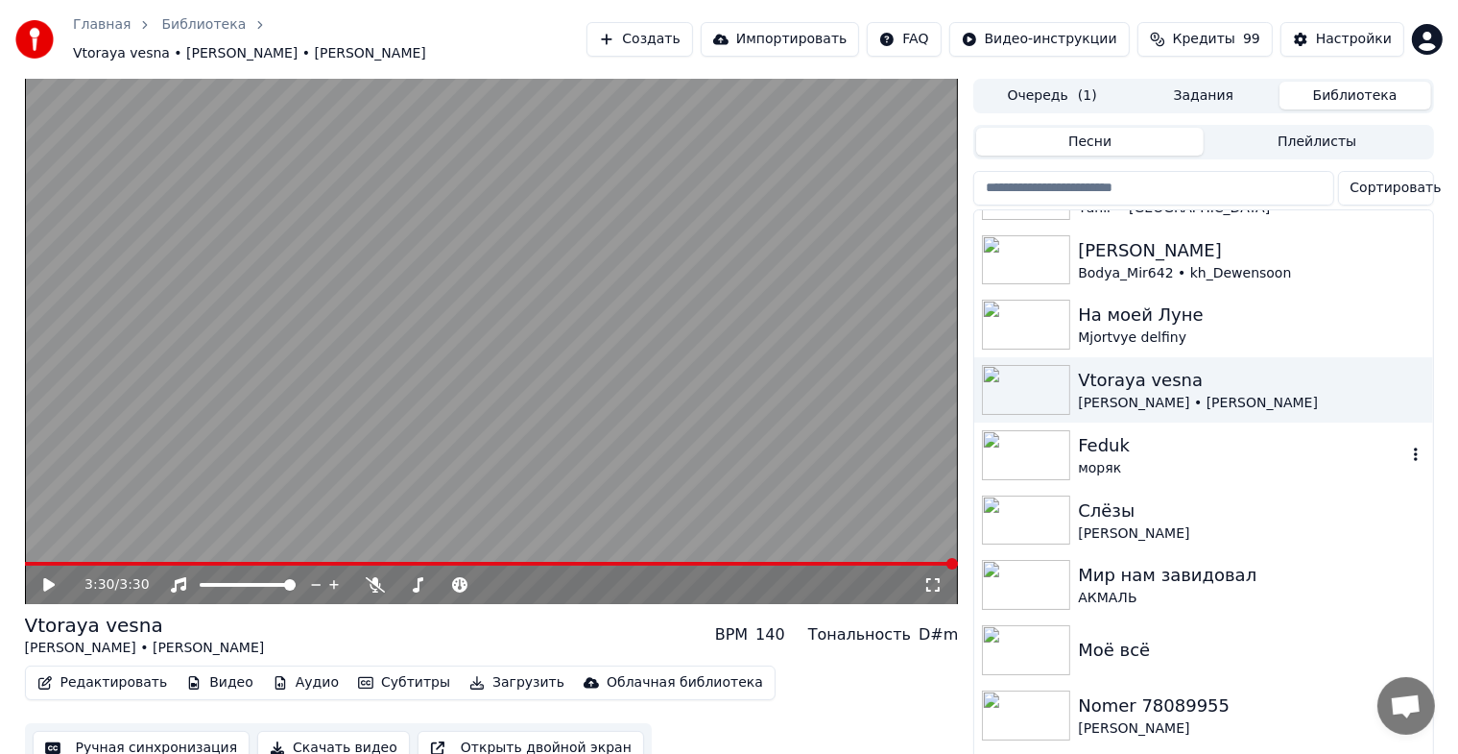
click at [1050, 434] on img at bounding box center [1026, 455] width 88 height 50
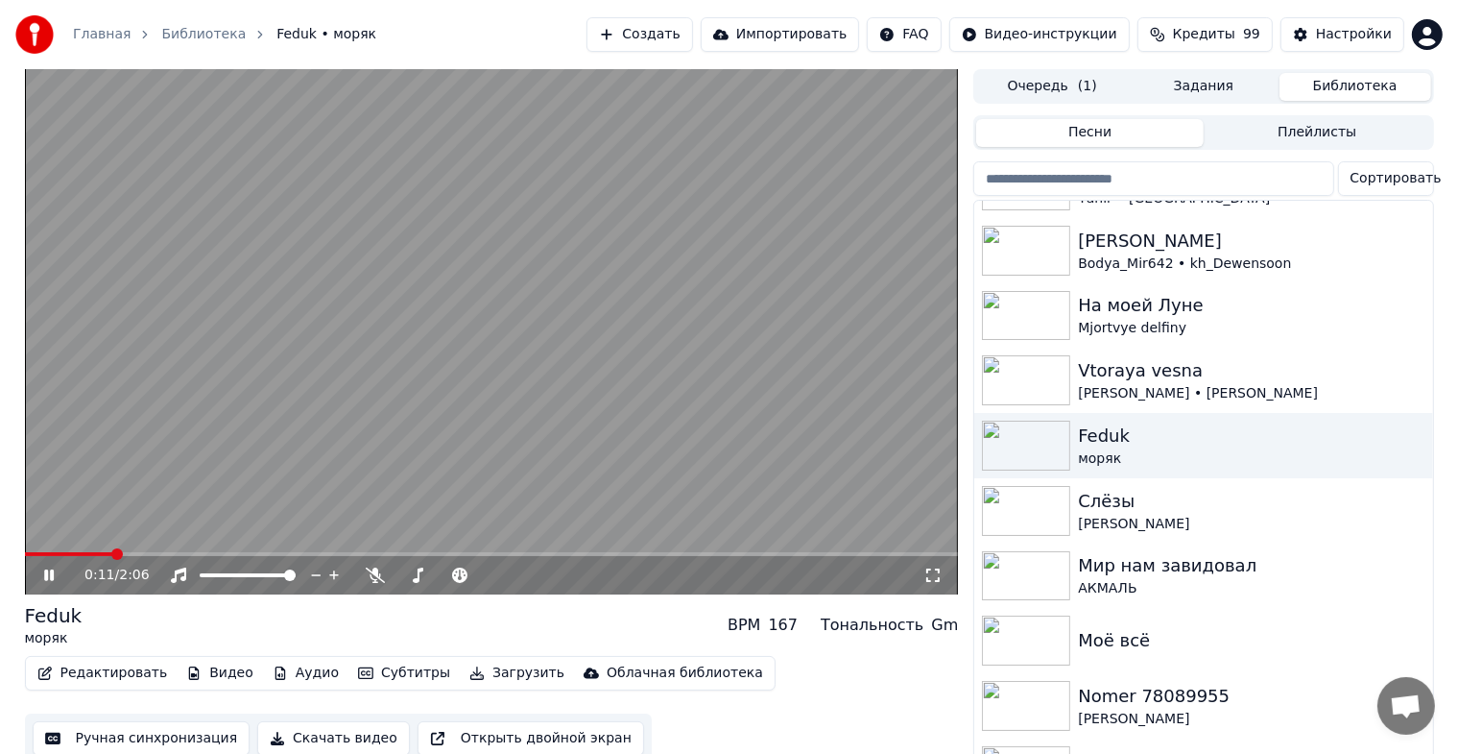
click at [939, 576] on icon at bounding box center [932, 574] width 19 height 15
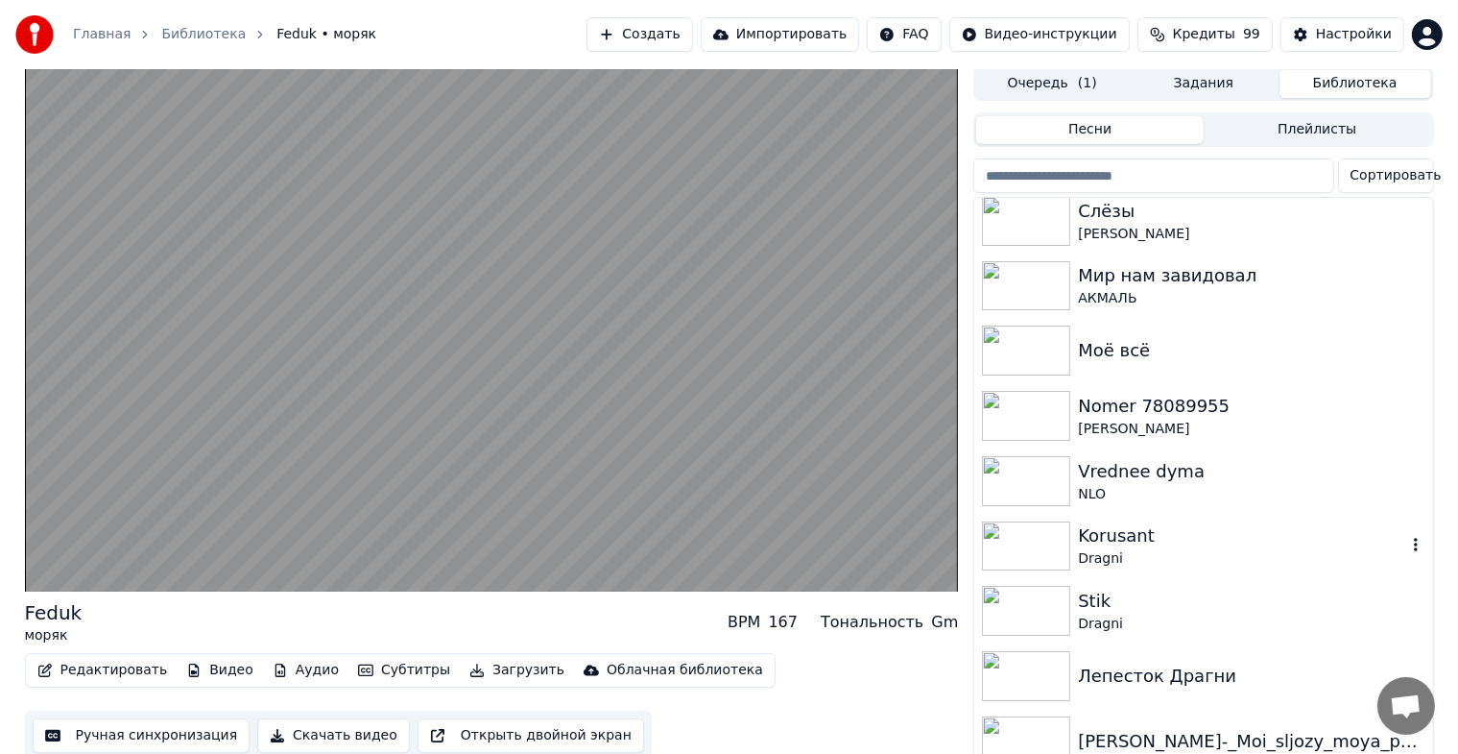
scroll to position [23, 0]
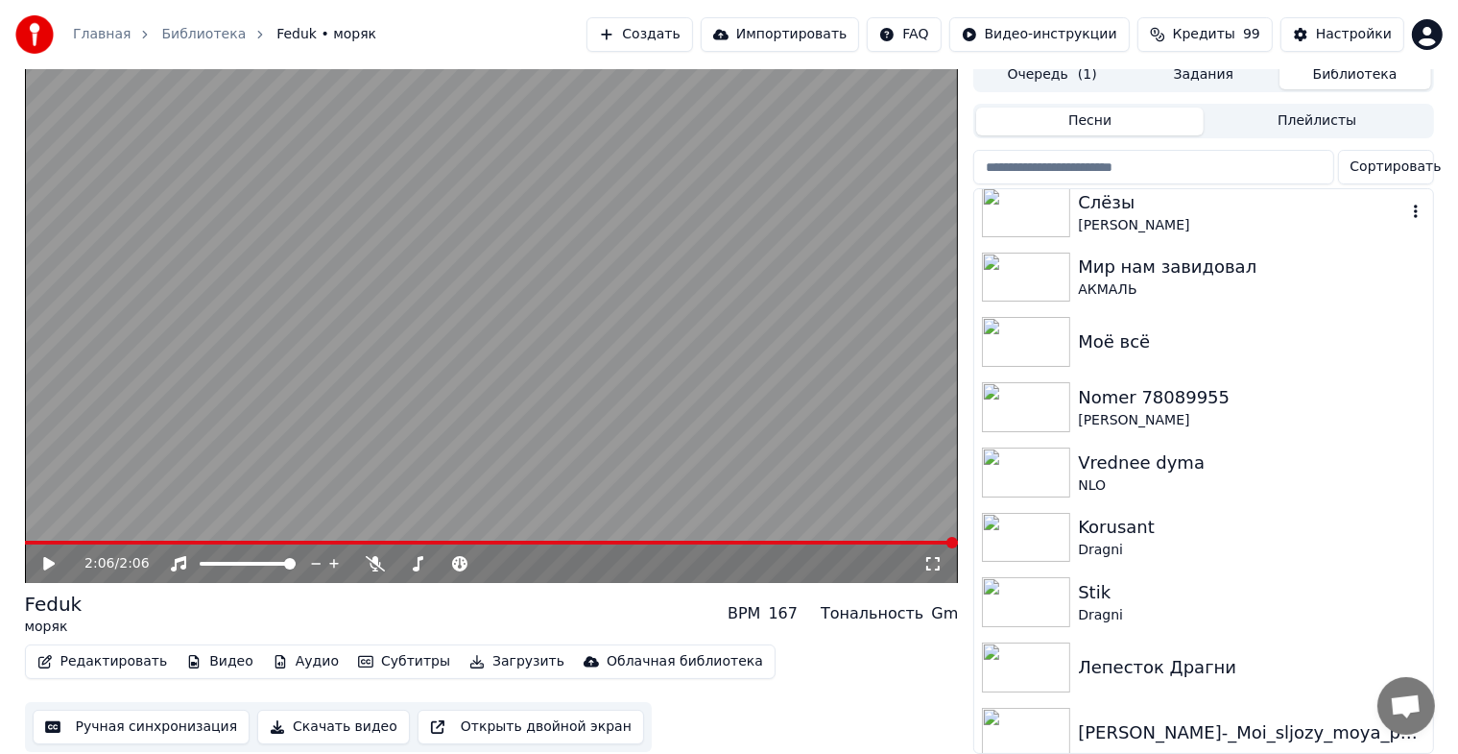
click at [1050, 199] on img at bounding box center [1026, 212] width 88 height 50
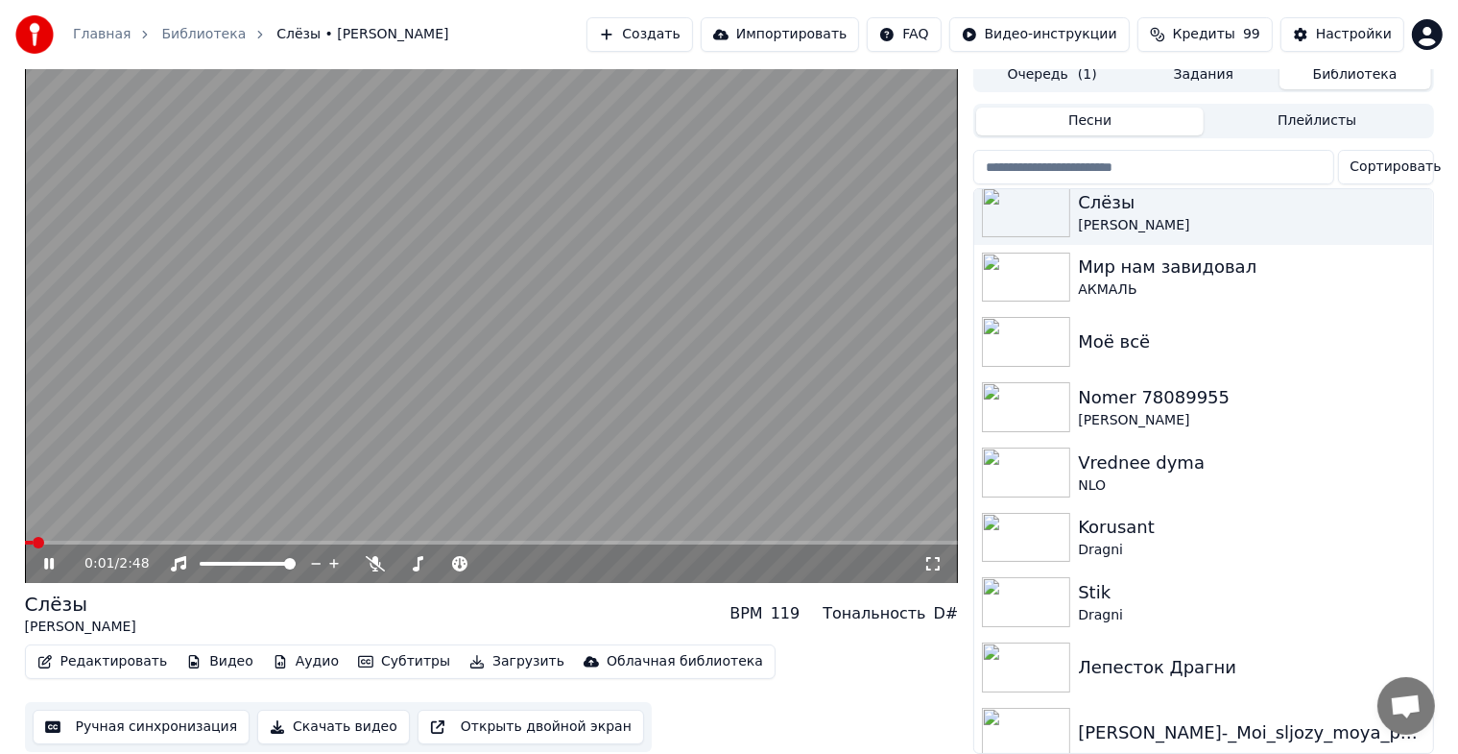
click at [927, 556] on icon at bounding box center [932, 563] width 19 height 15
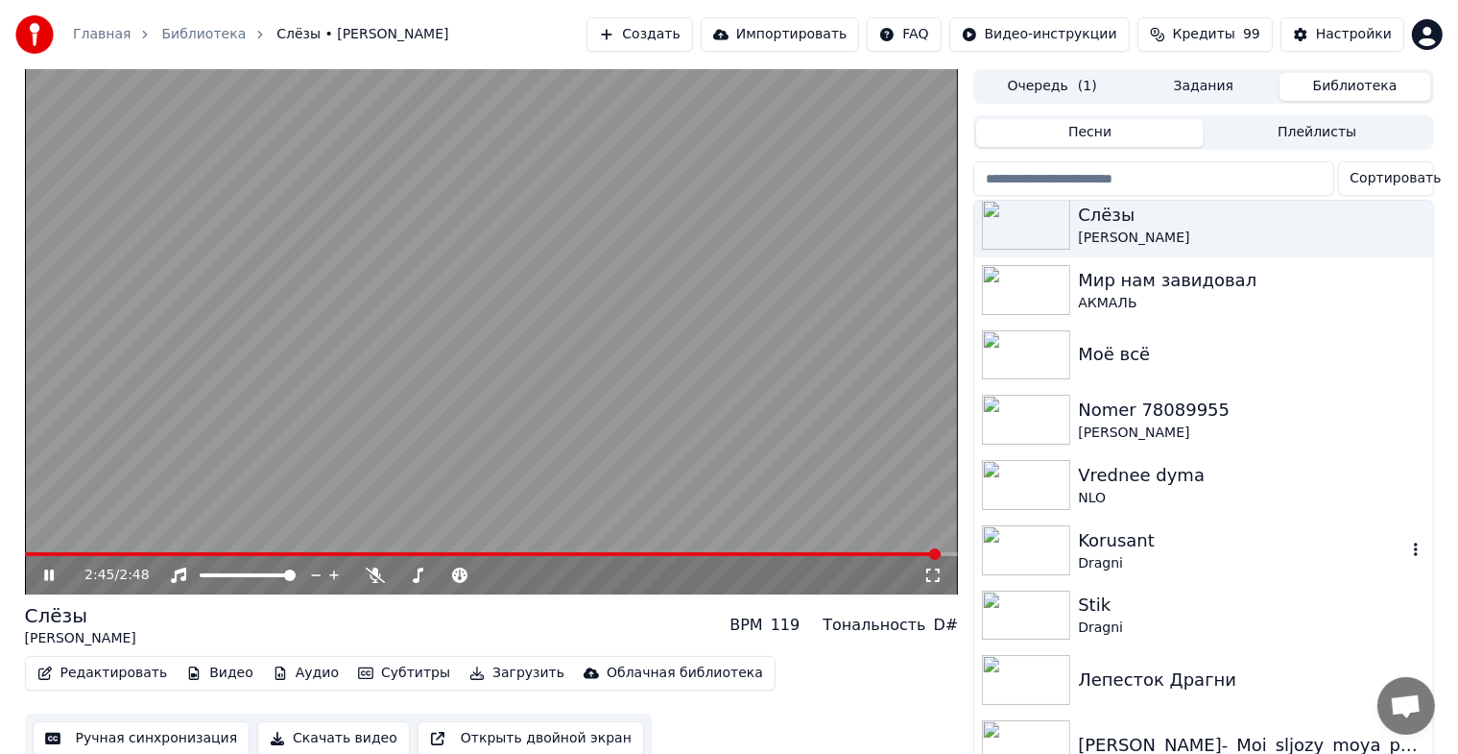
scroll to position [2425, 0]
click at [1256, 580] on div "Korusant Dragni" at bounding box center [1203, 548] width 458 height 65
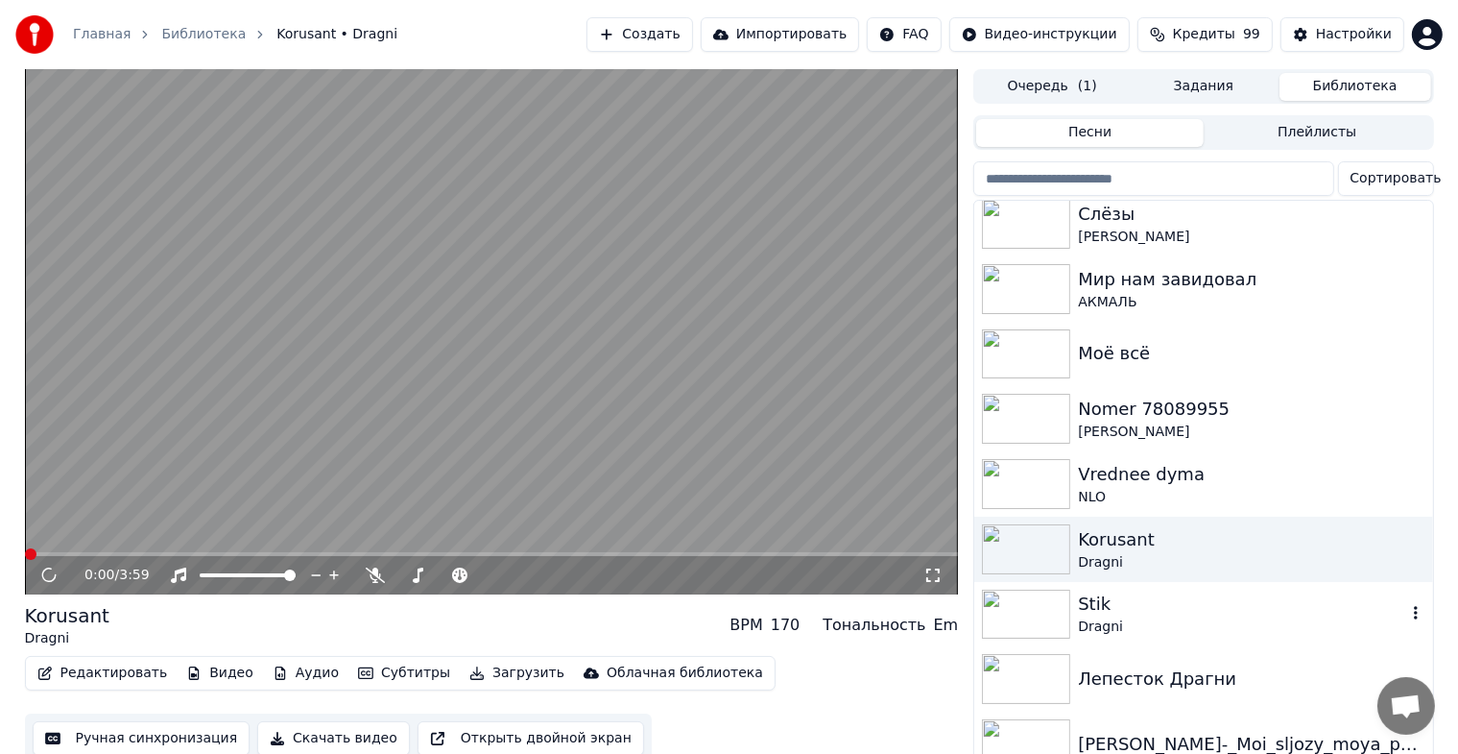
scroll to position [23, 0]
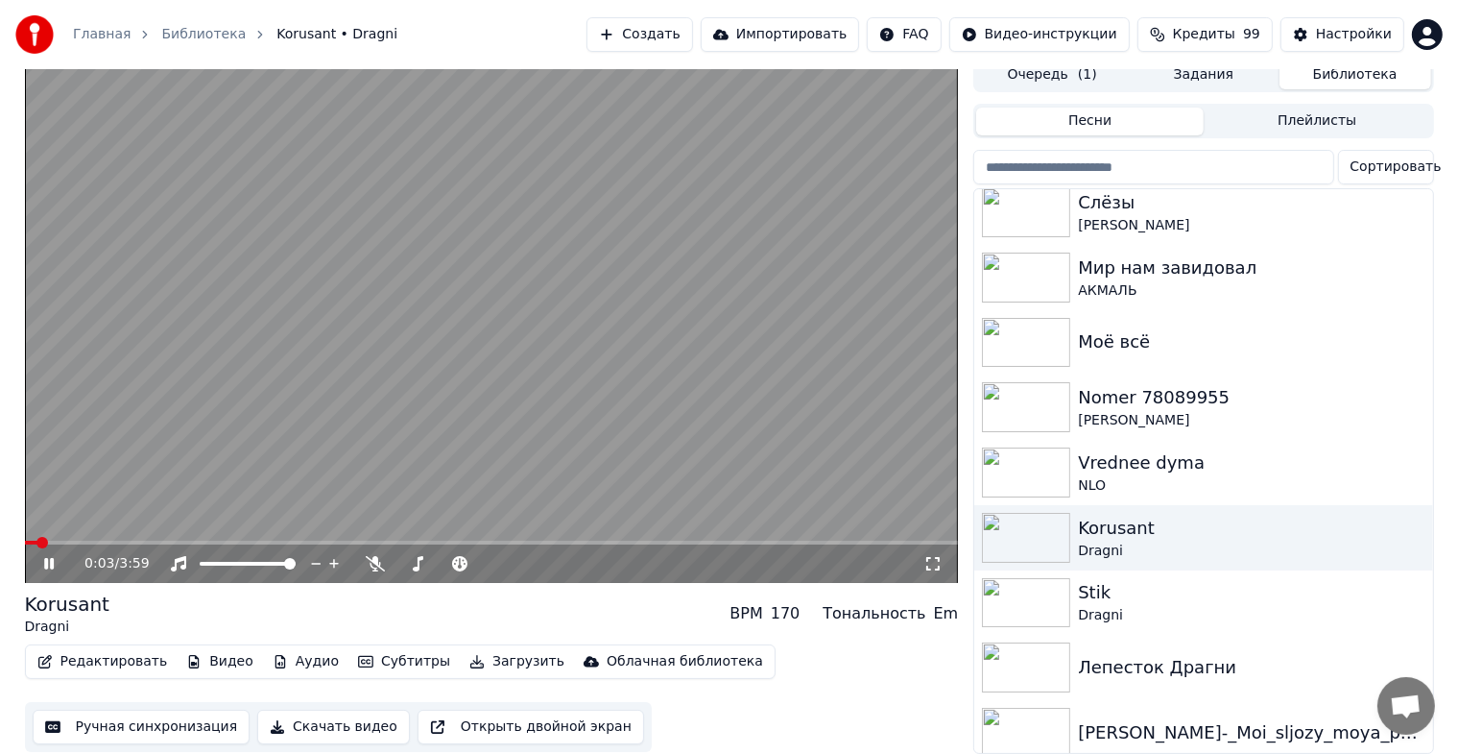
click at [44, 558] on icon at bounding box center [49, 564] width 10 height 12
click at [933, 556] on icon at bounding box center [932, 563] width 19 height 15
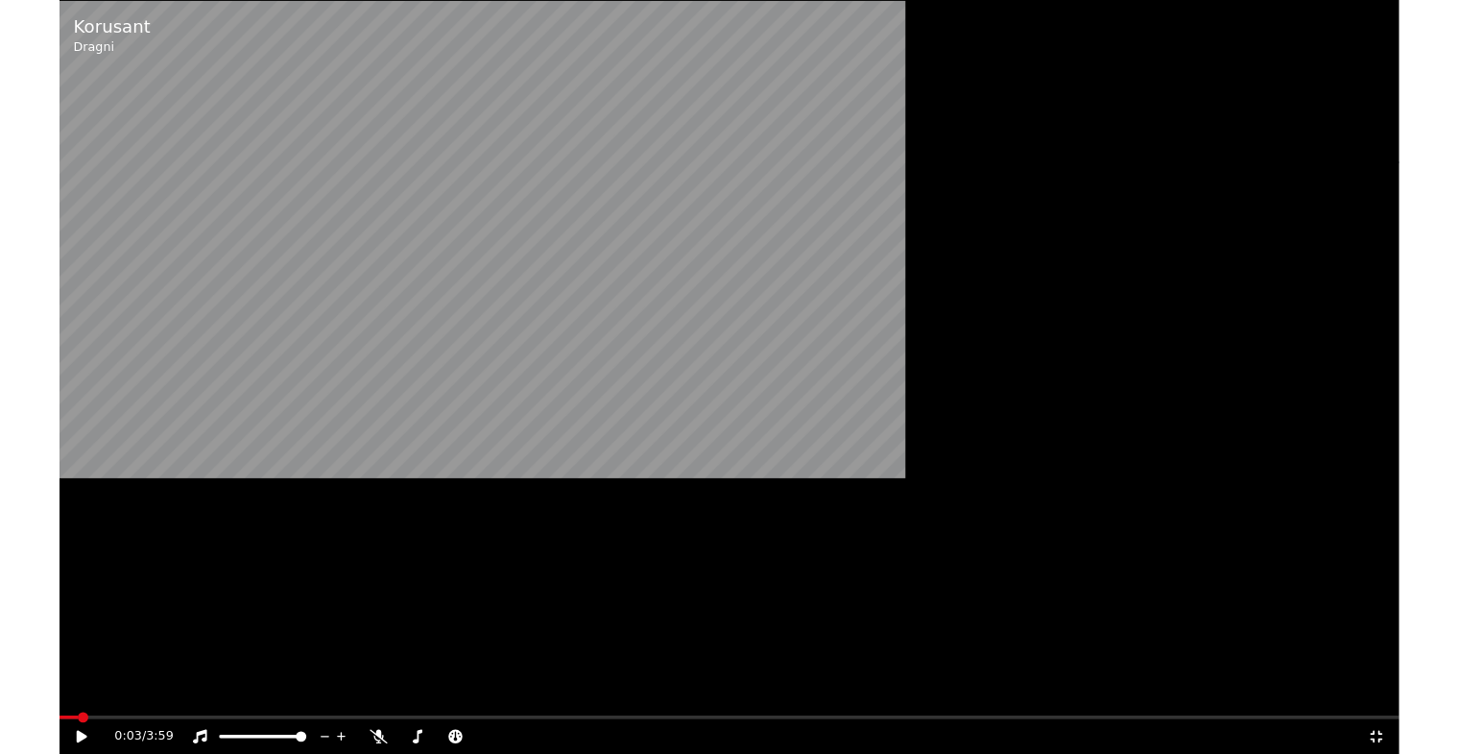
scroll to position [2379, 0]
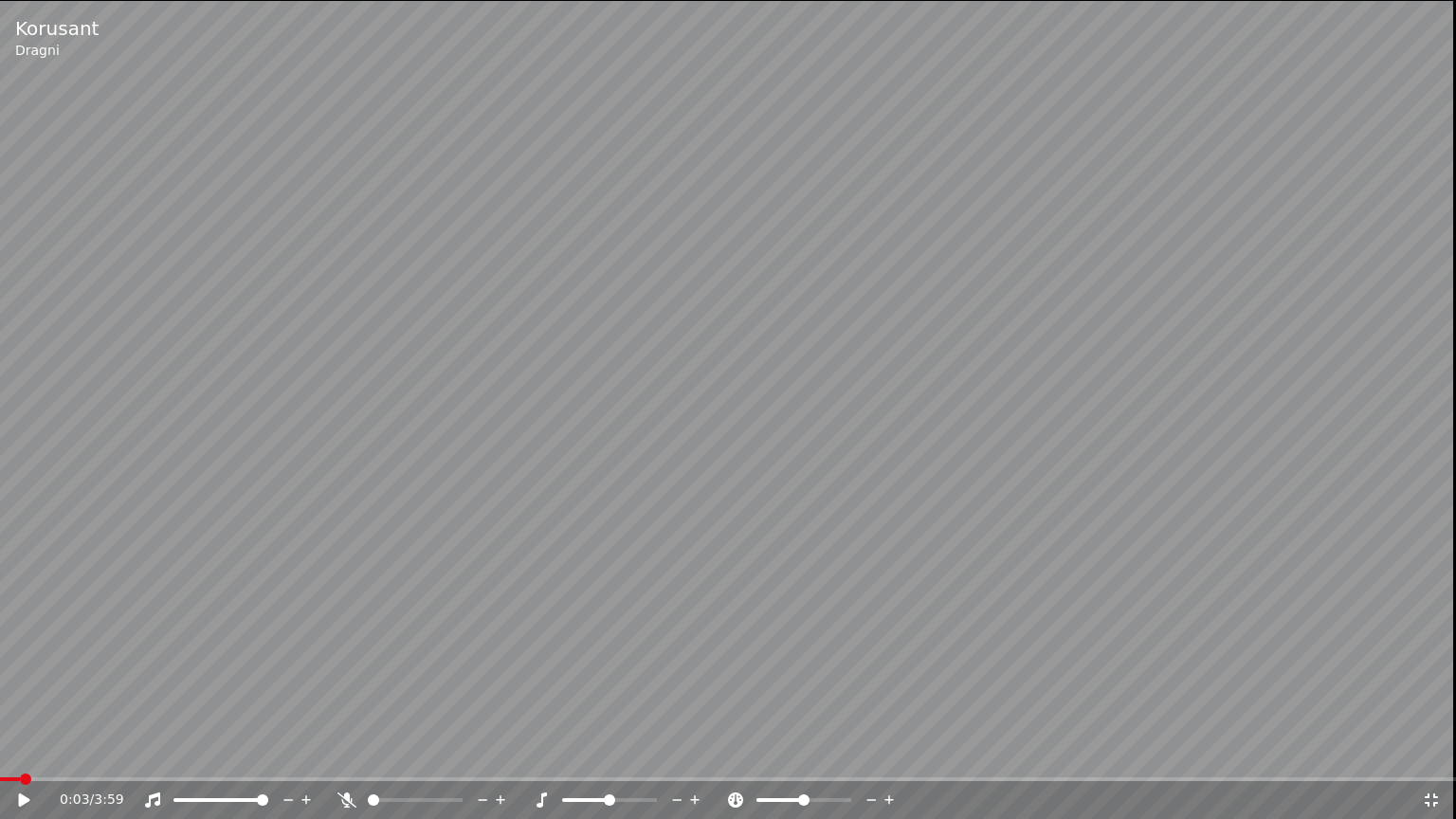
click at [22, 589] on video at bounding box center [728, 409] width 1456 height 819
click at [345, 615] on video at bounding box center [728, 409] width 1456 height 819
click at [349, 612] on video at bounding box center [728, 409] width 1456 height 819
click at [80, 760] on div "0:08 / 3:59" at bounding box center [728, 800] width 1456 height 38
click at [75, 760] on span at bounding box center [728, 779] width 1456 height 4
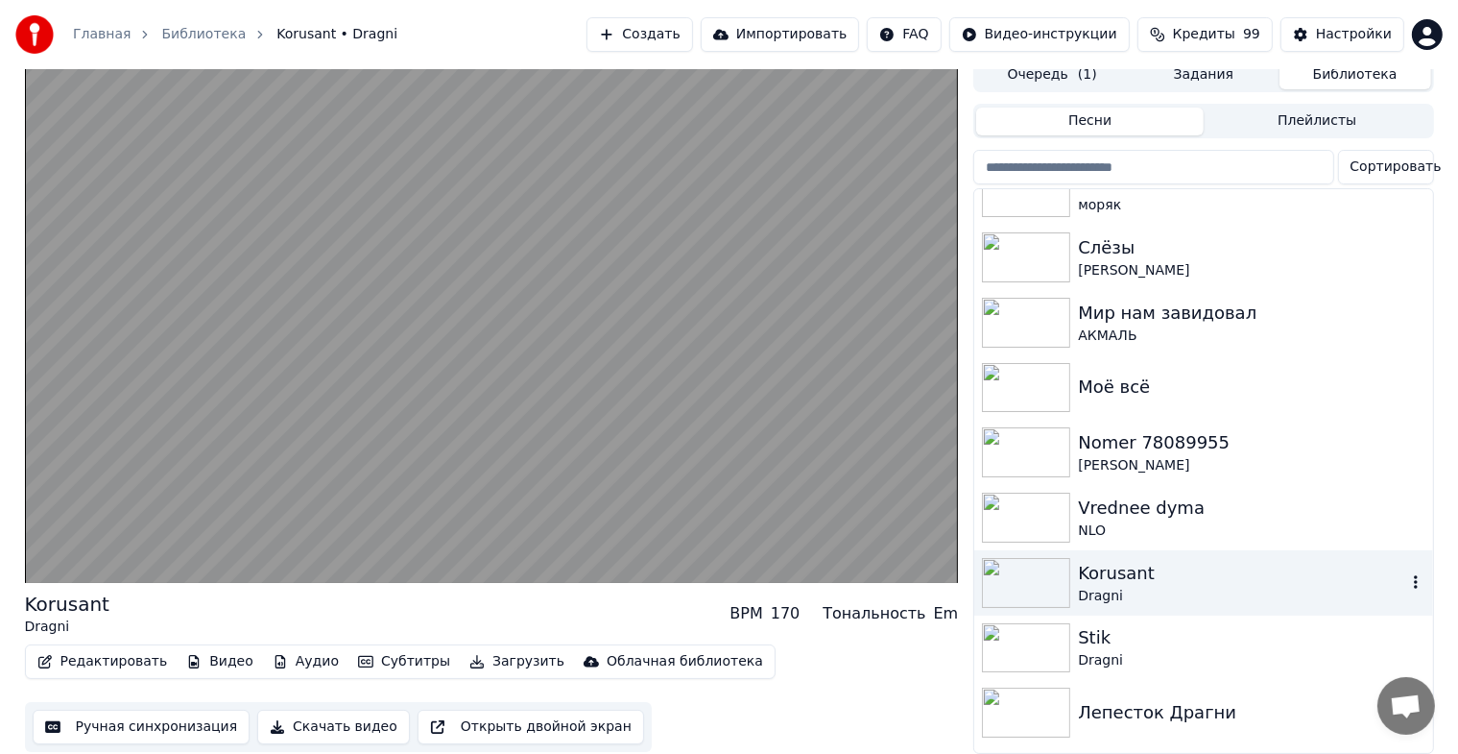
scroll to position [2424, 0]
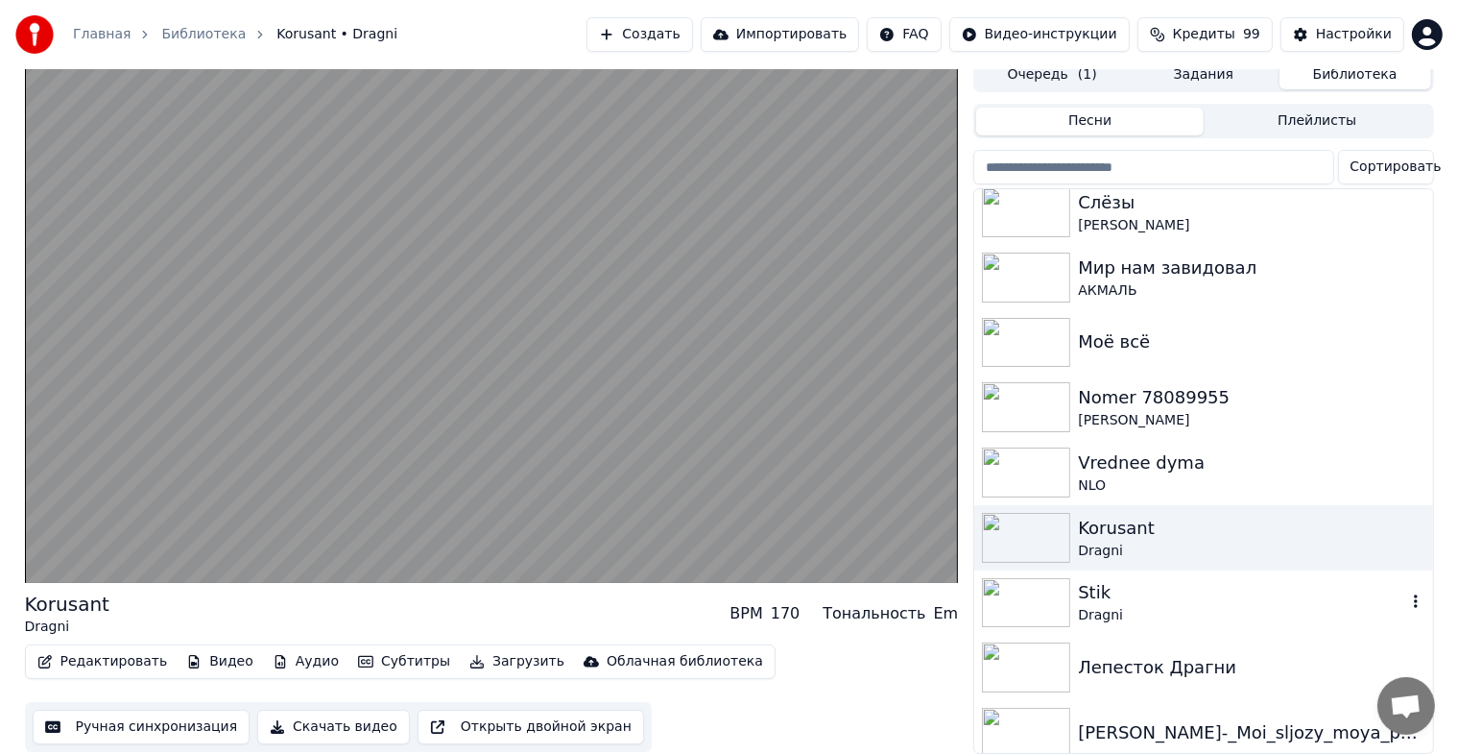
click at [1050, 581] on img at bounding box center [1026, 603] width 88 height 50
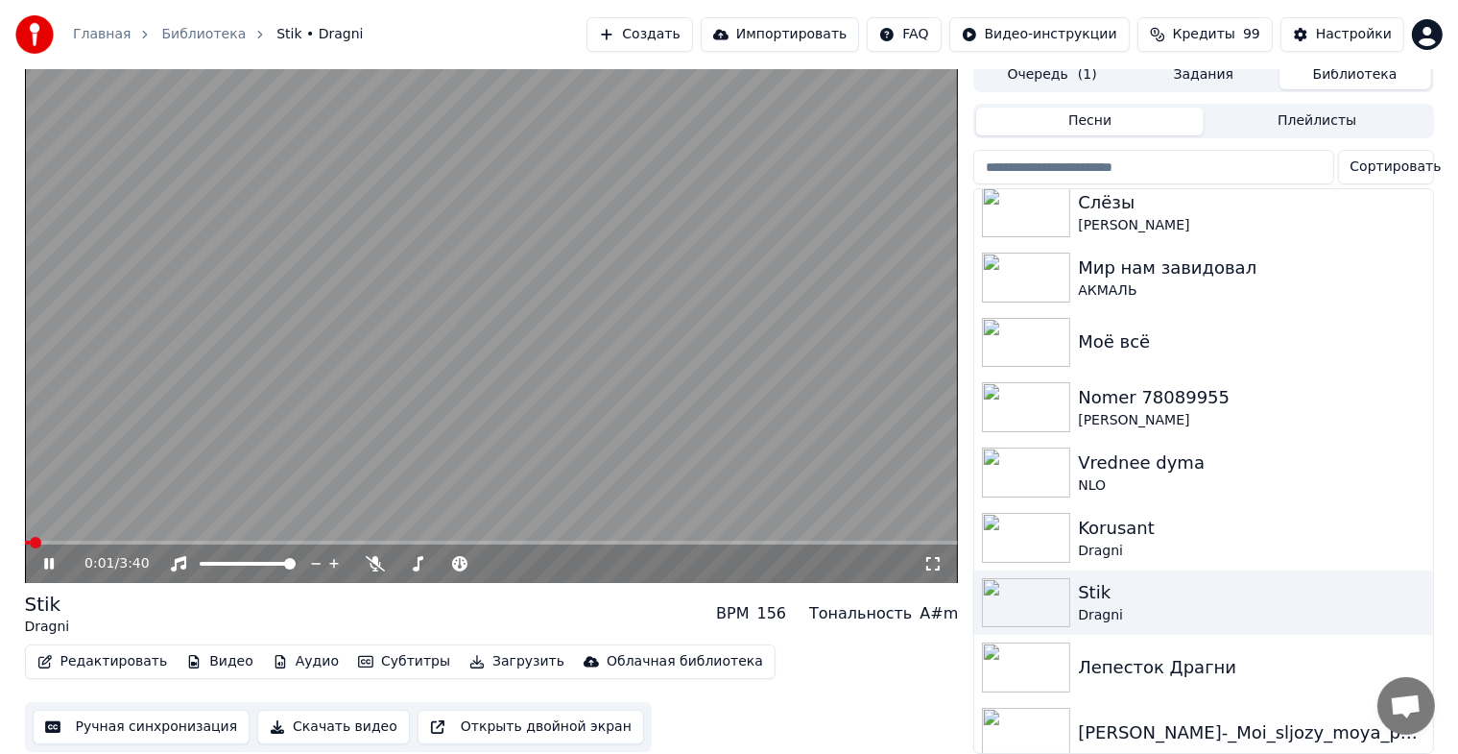
click at [933, 556] on icon at bounding box center [932, 563] width 19 height 15
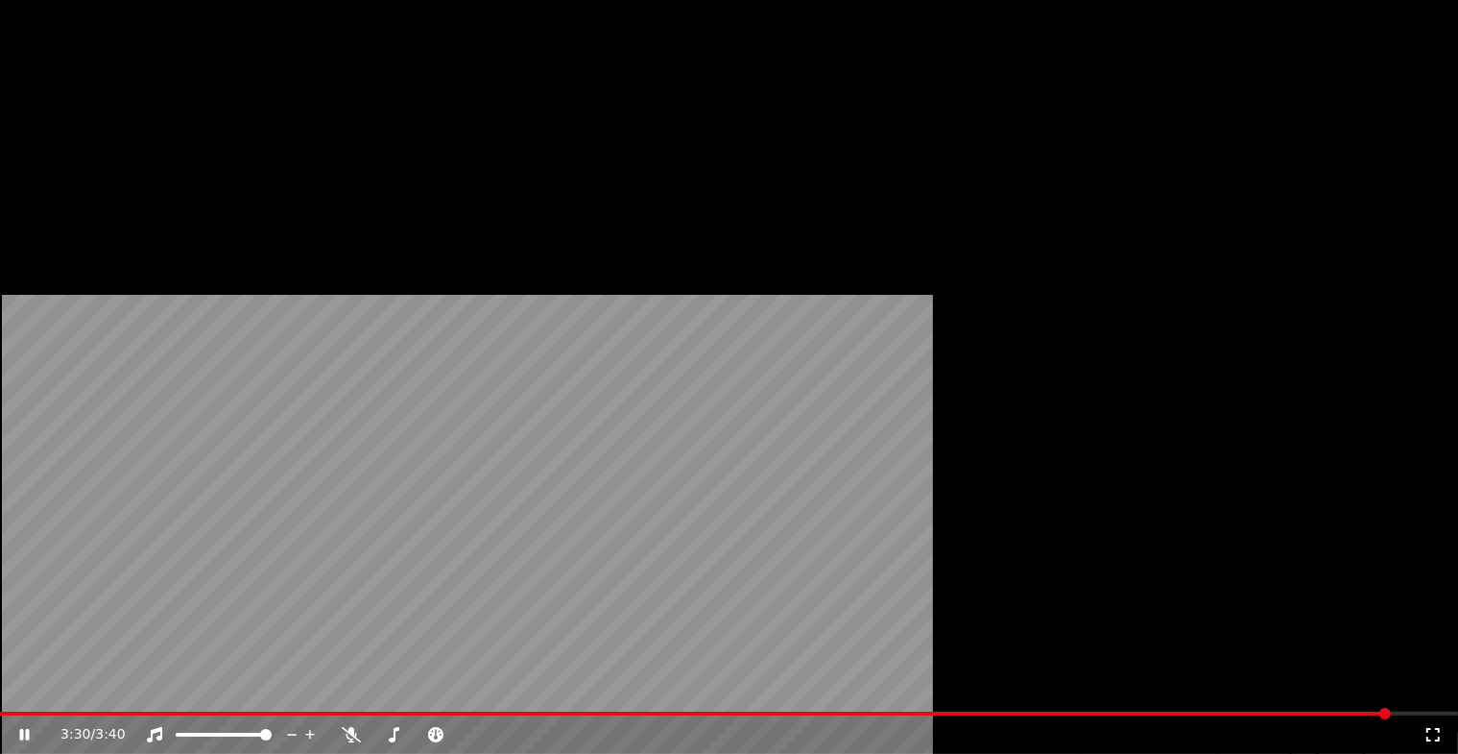
scroll to position [23, 0]
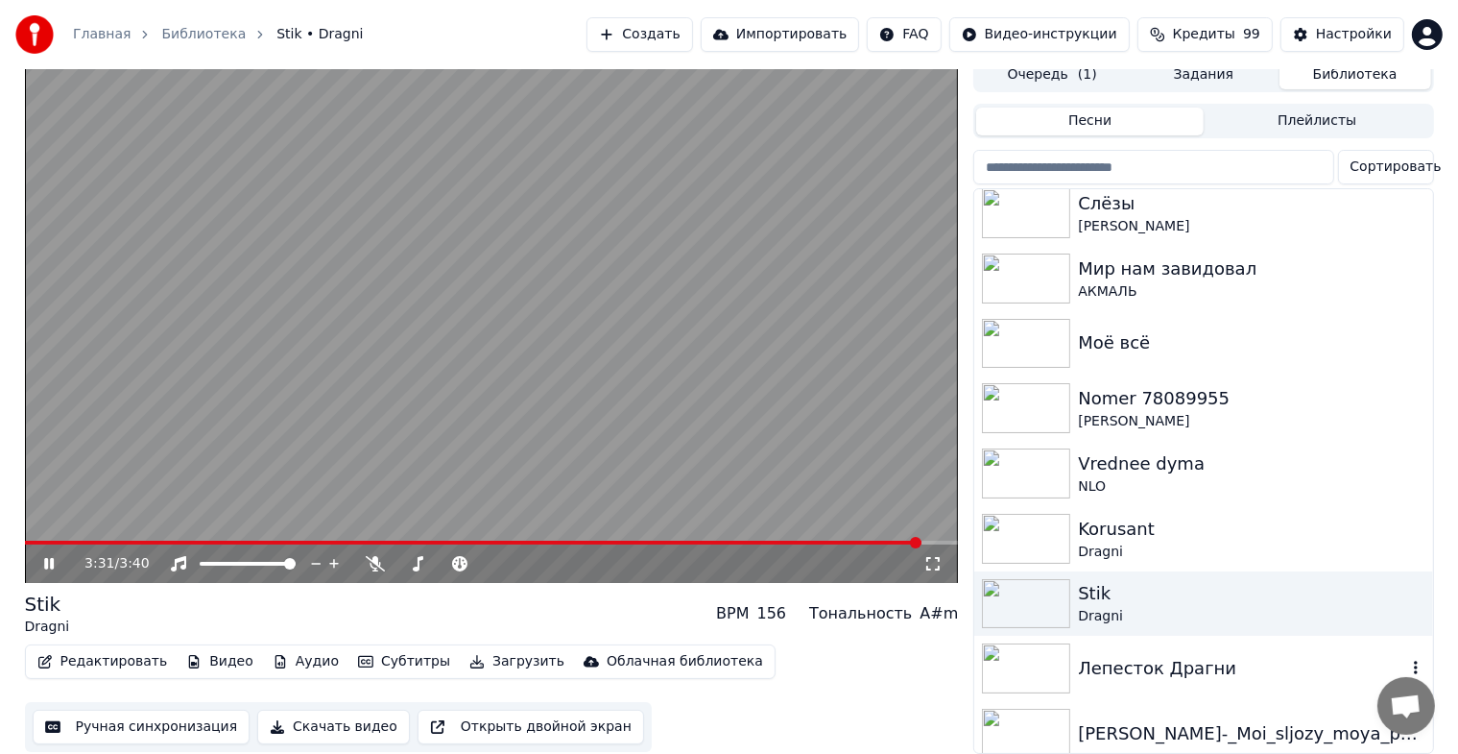
click at [1037, 664] on img at bounding box center [1026, 668] width 88 height 50
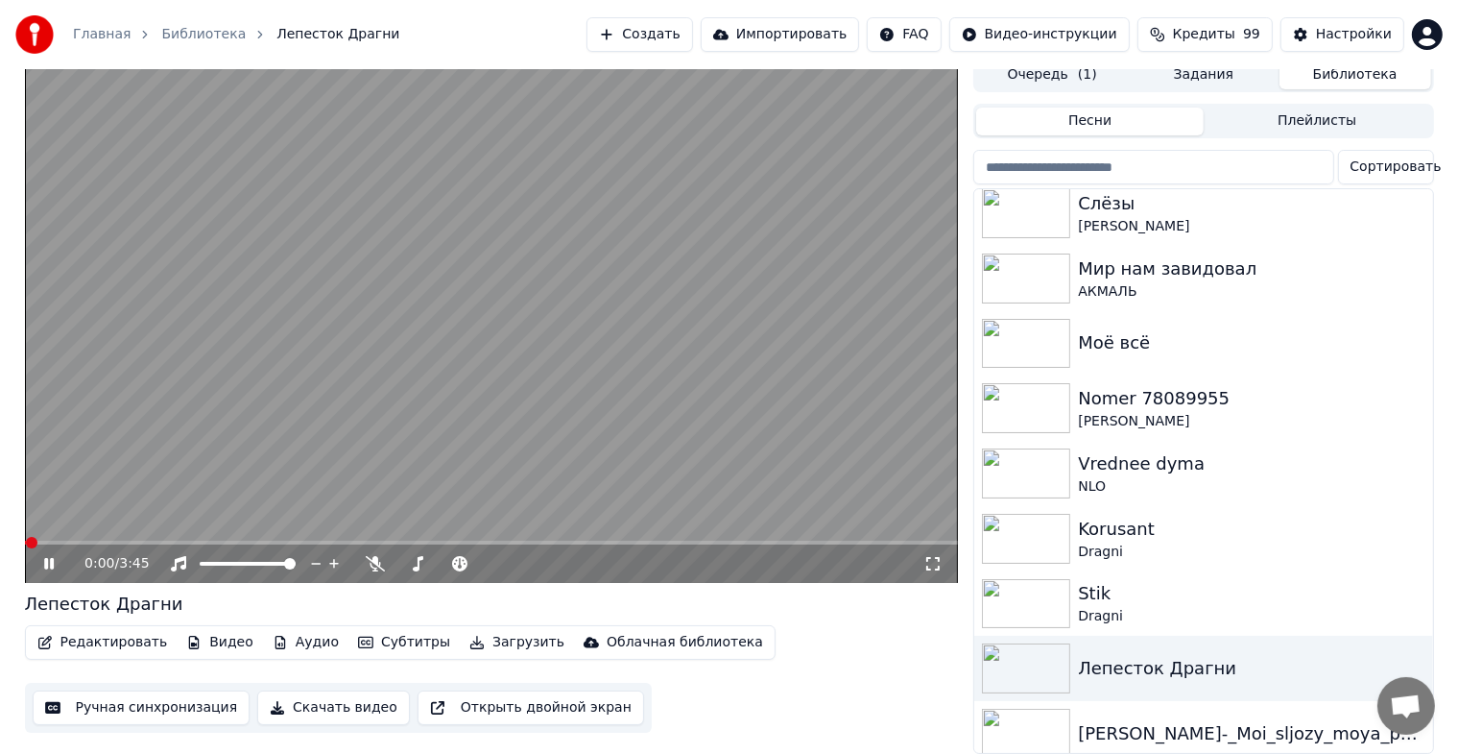
click at [929, 559] on icon at bounding box center [932, 563] width 19 height 15
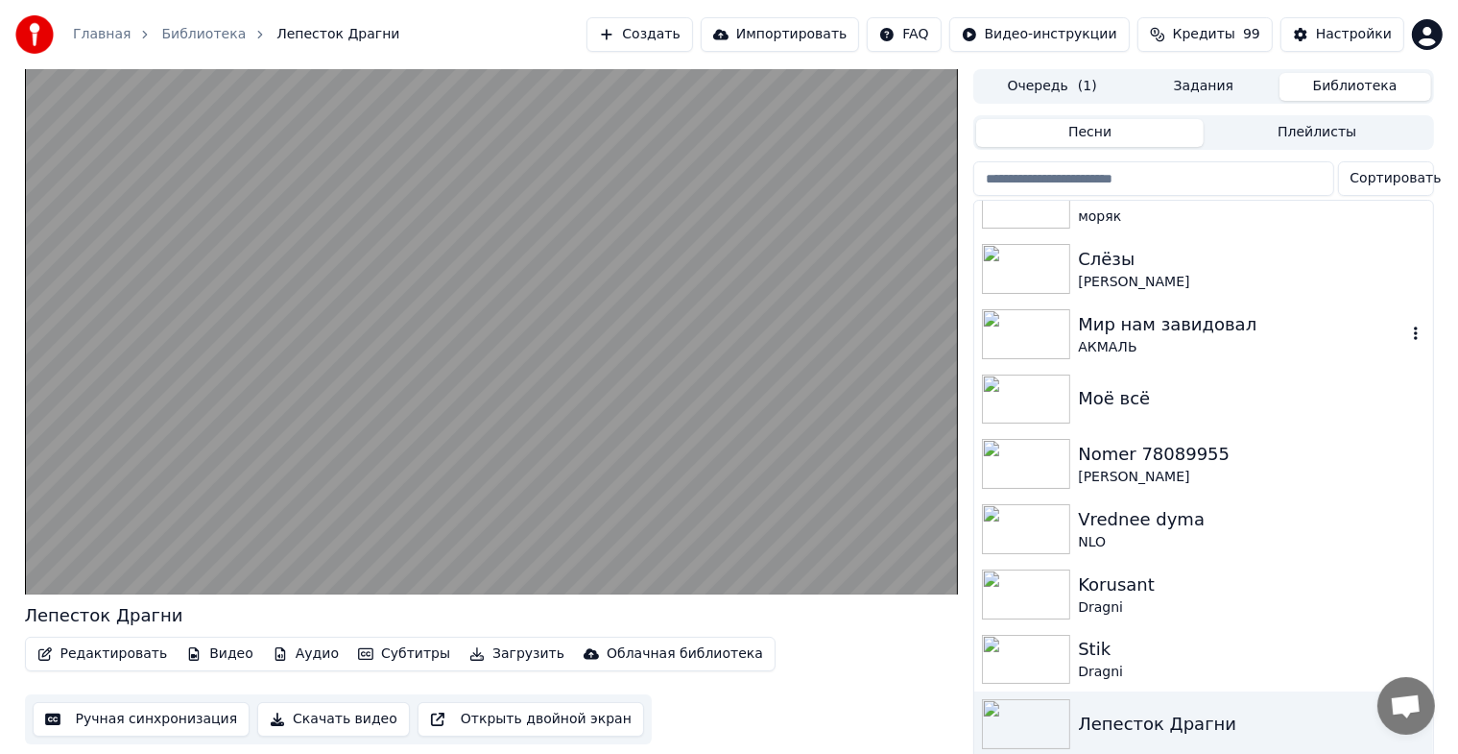
scroll to position [2424, 0]
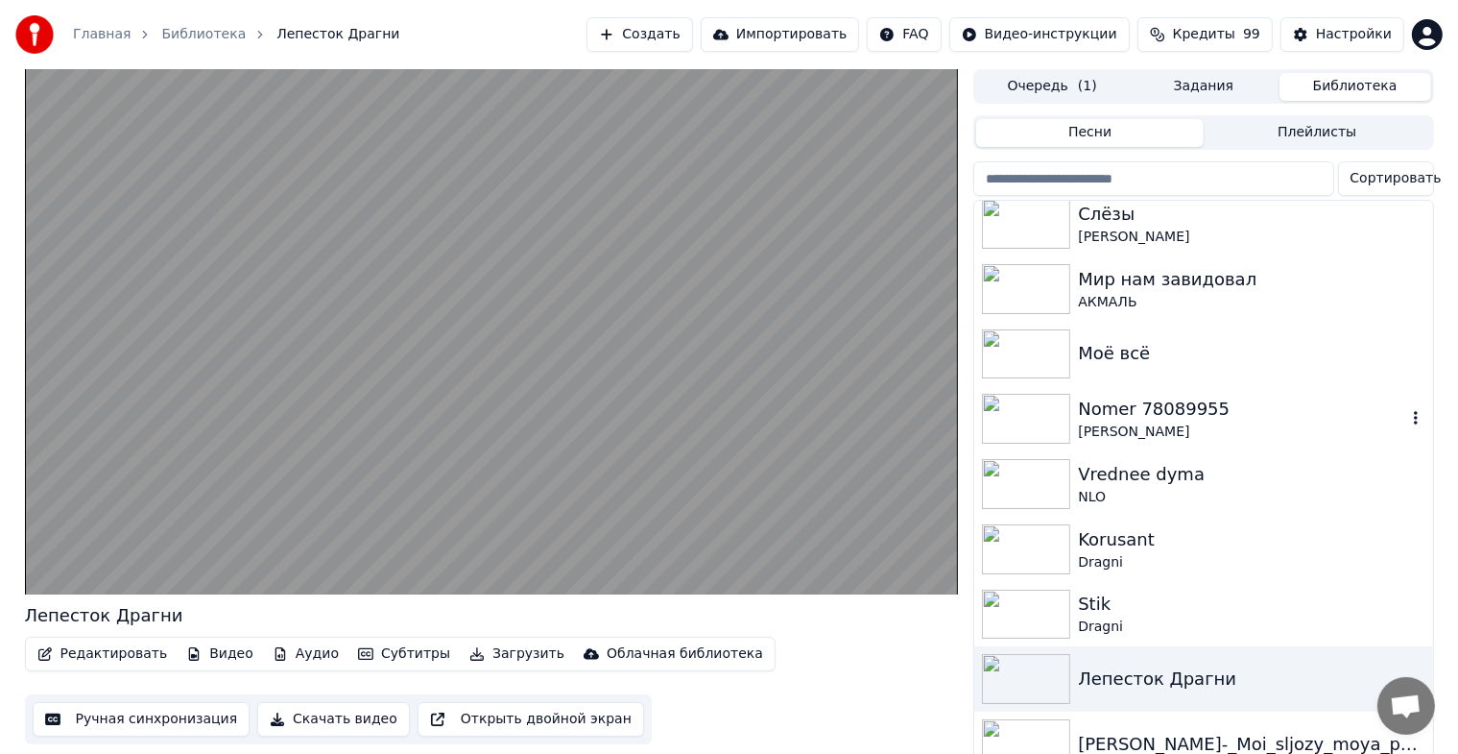
click at [1156, 434] on div "Nomer 78089955 [PERSON_NAME]" at bounding box center [1203, 418] width 458 height 65
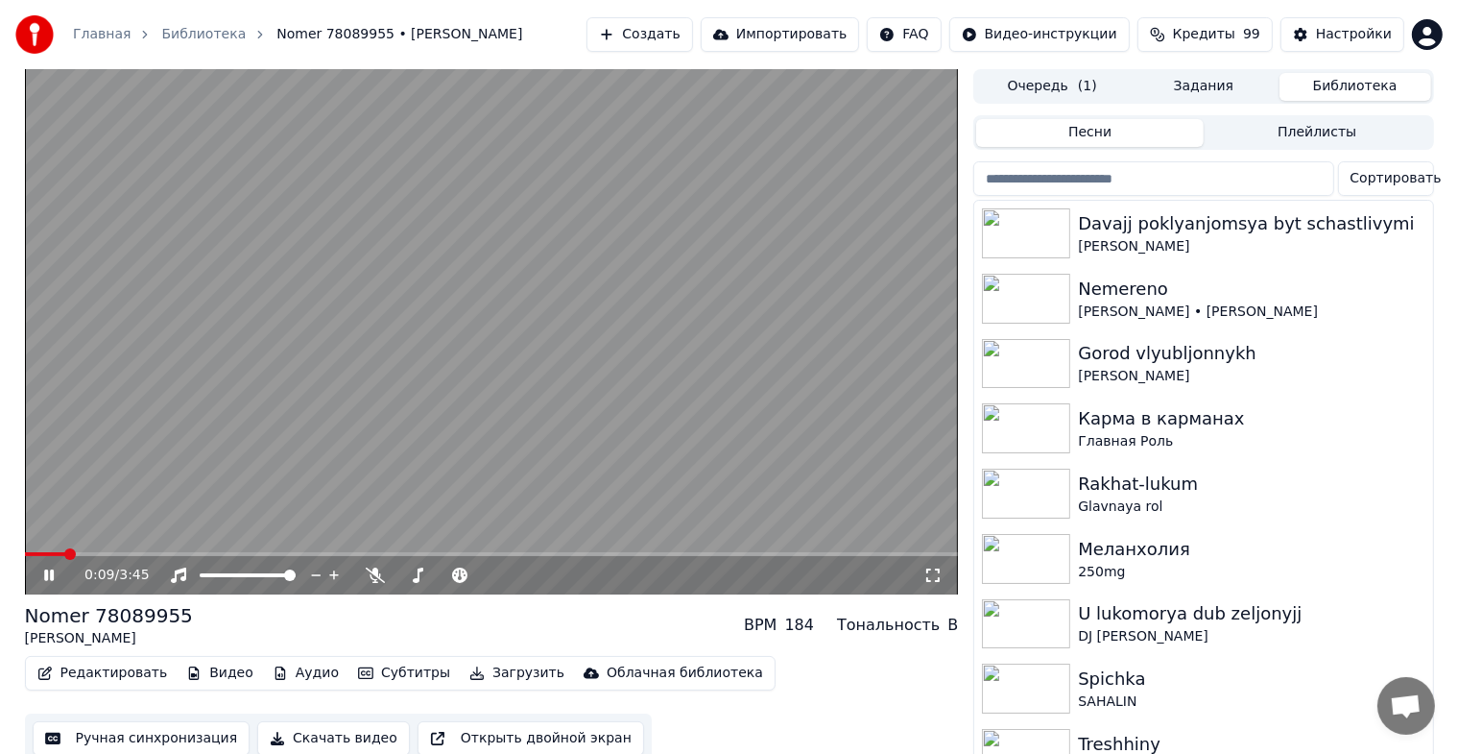
click at [925, 572] on icon at bounding box center [932, 574] width 19 height 15
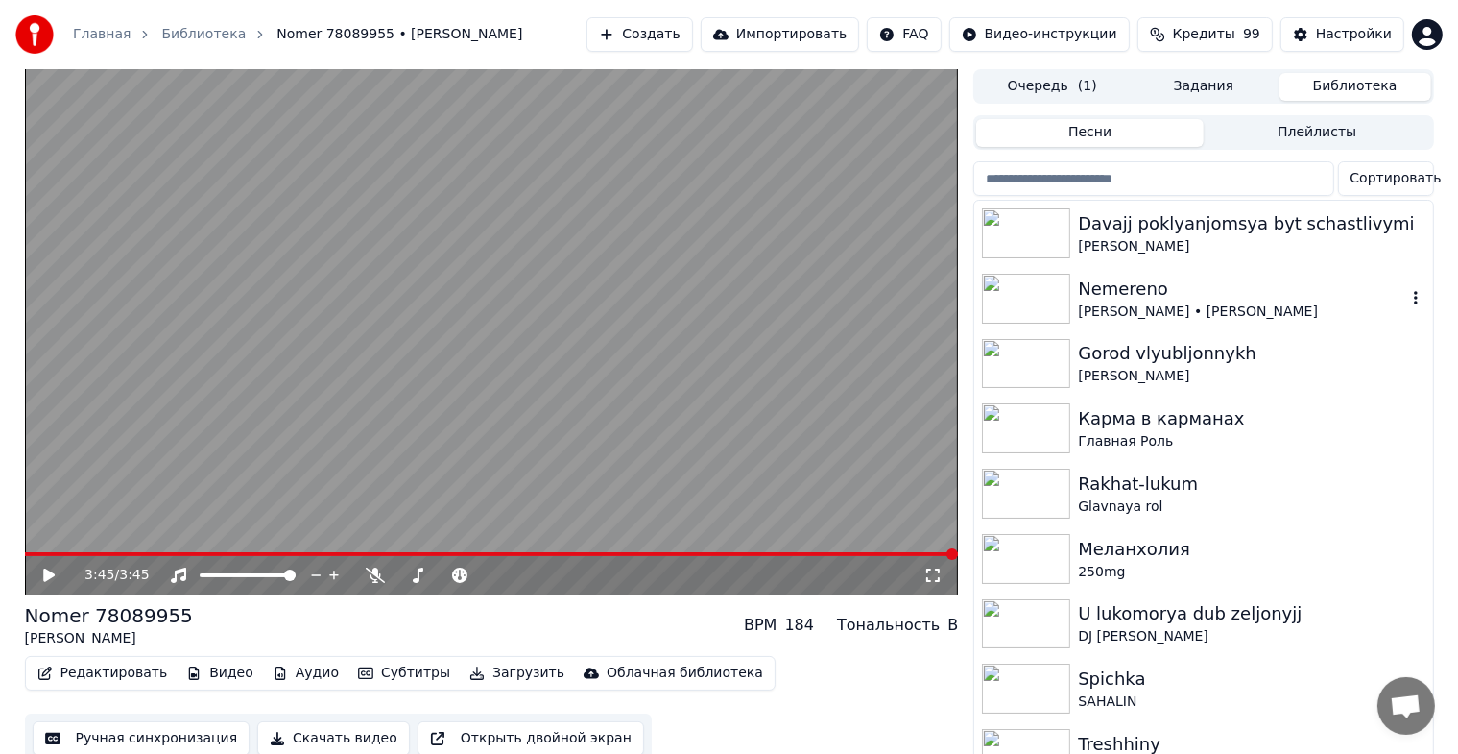
click at [1021, 293] on img at bounding box center [1026, 299] width 88 height 50
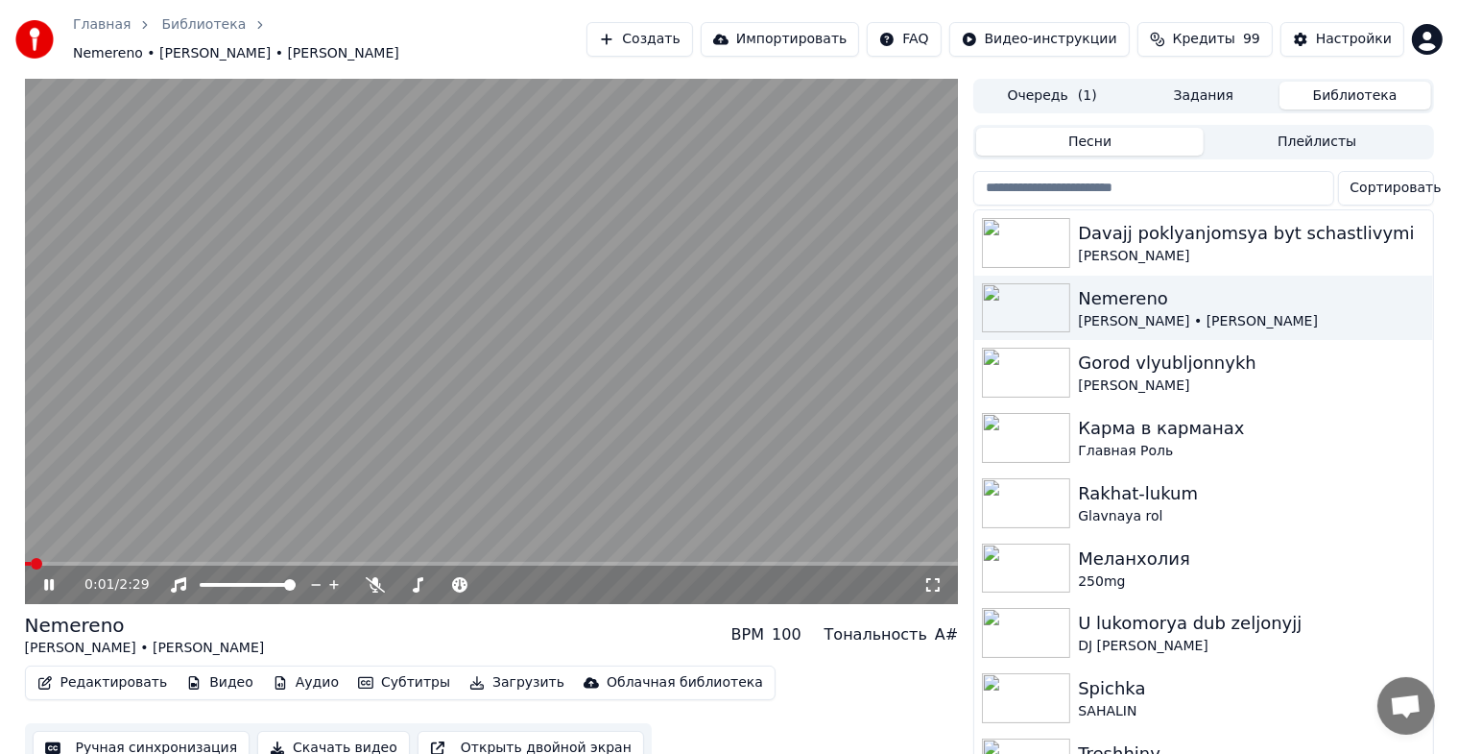
drag, startPoint x: 932, startPoint y: 582, endPoint x: 935, endPoint y: 605, distance: 23.2
click at [935, 583] on icon at bounding box center [932, 584] width 19 height 15
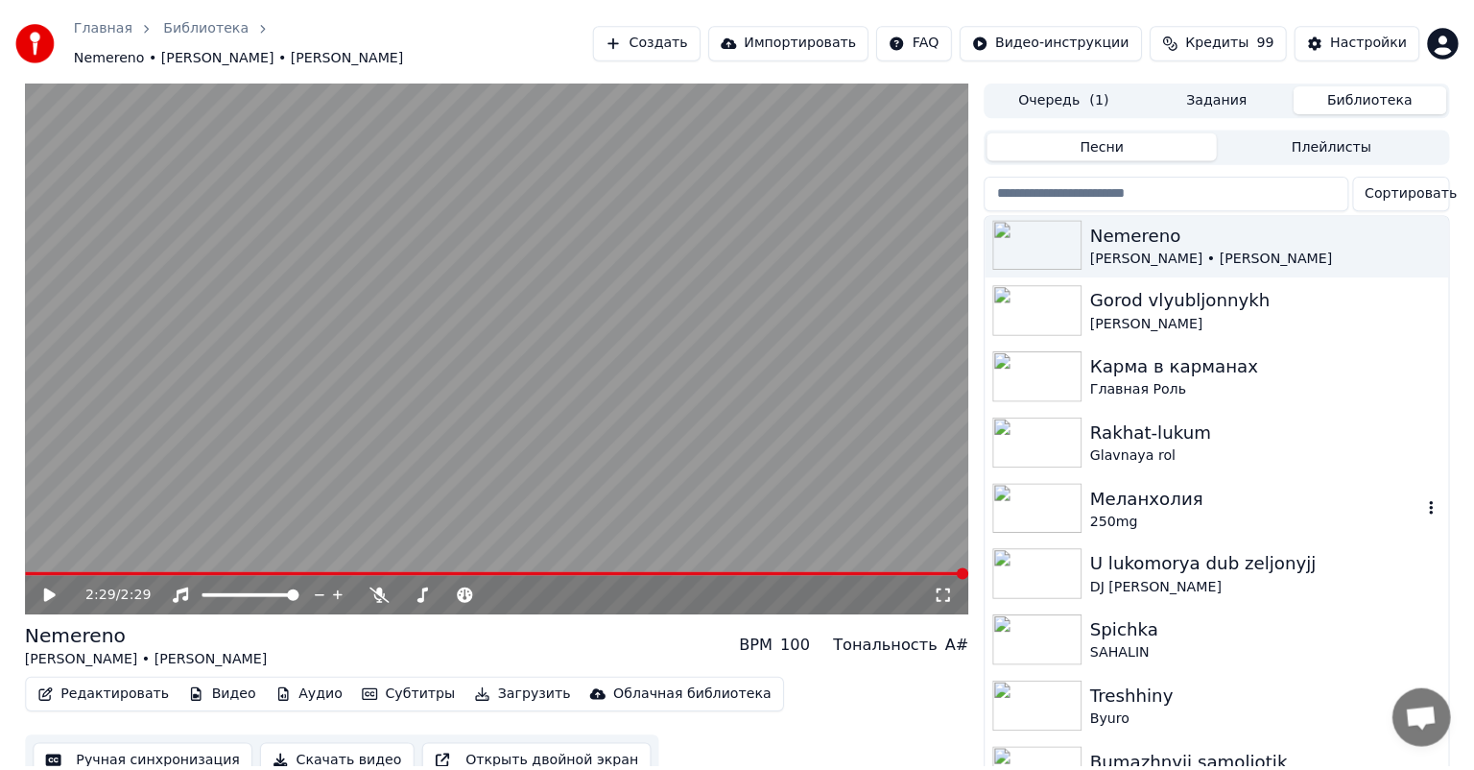
scroll to position [192, 0]
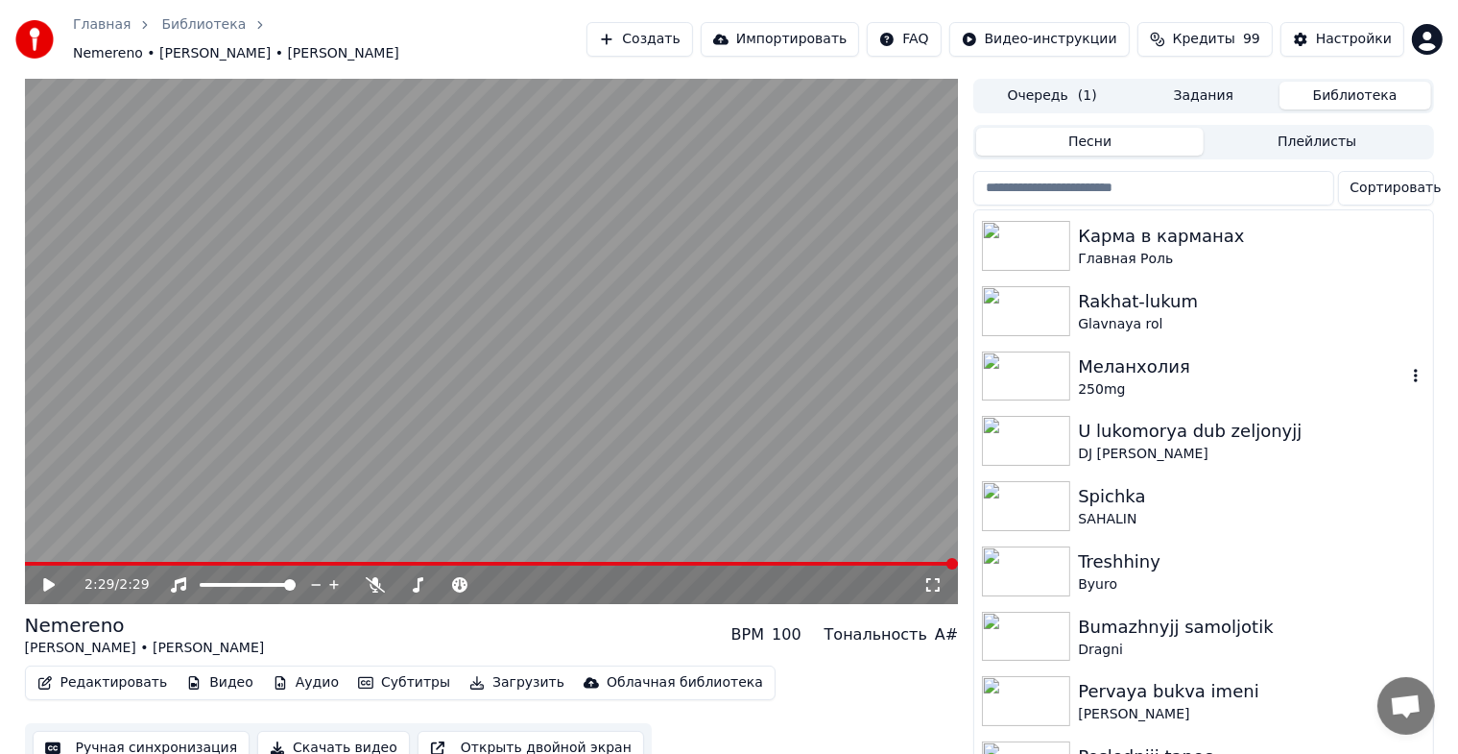
click at [1002, 357] on img at bounding box center [1026, 376] width 88 height 50
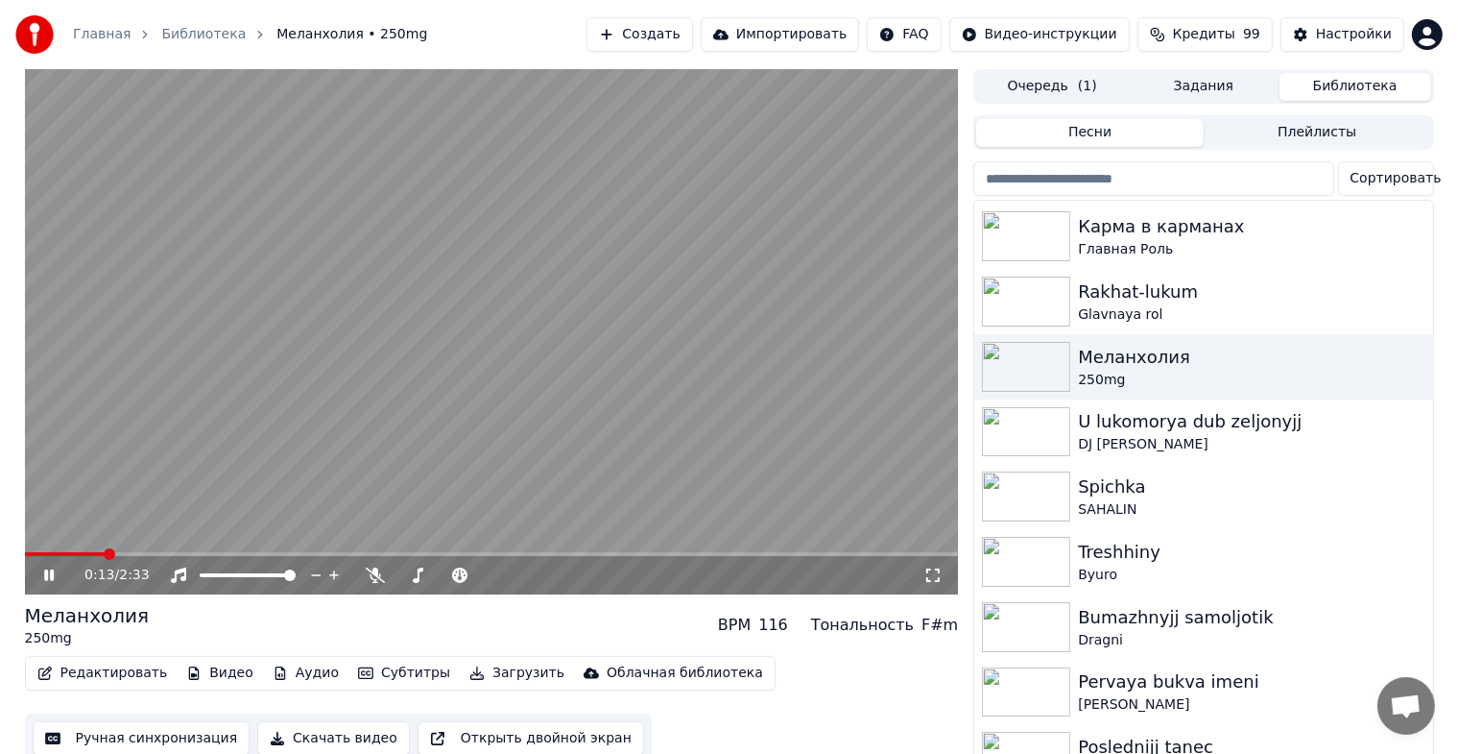
click at [935, 576] on icon at bounding box center [932, 574] width 19 height 15
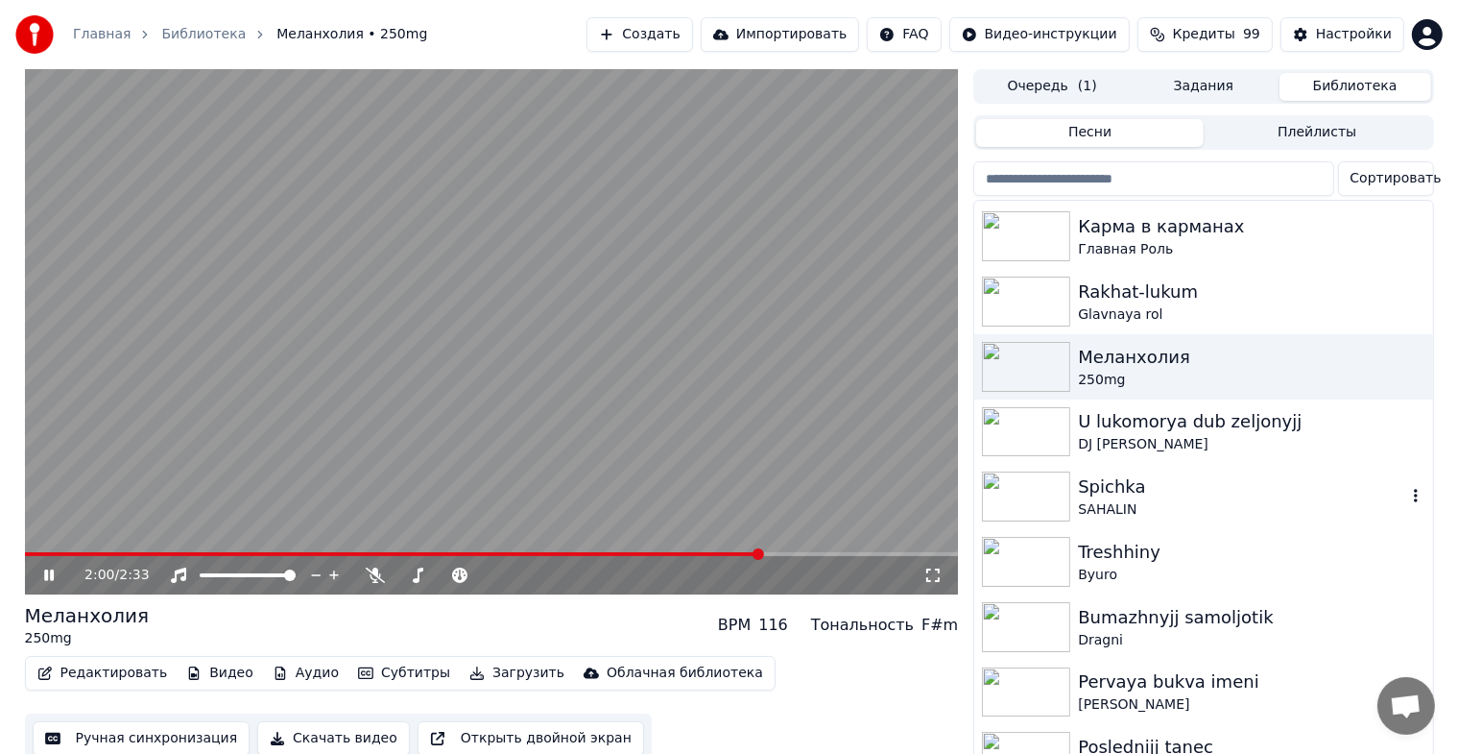
click at [1020, 491] on img at bounding box center [1026, 496] width 88 height 50
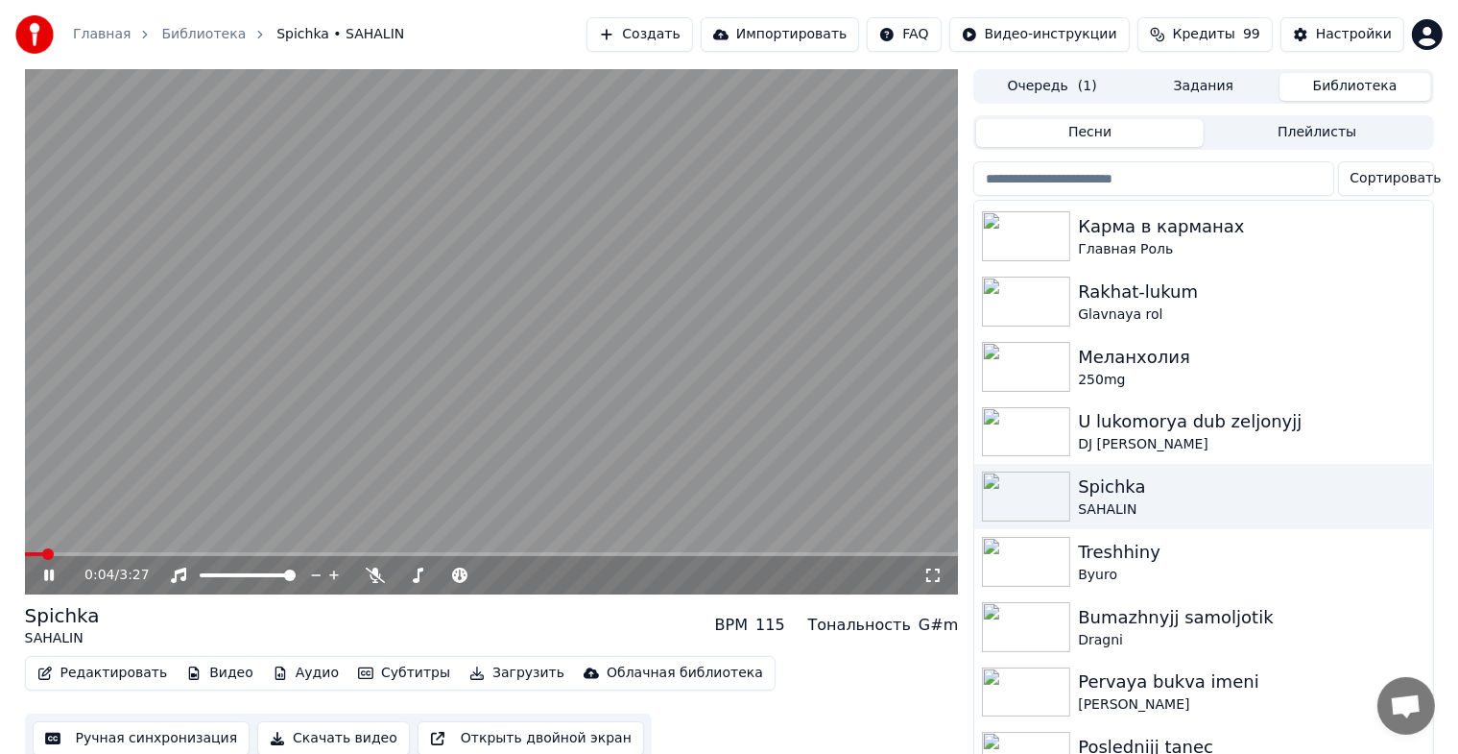
click at [937, 576] on icon at bounding box center [932, 574] width 19 height 15
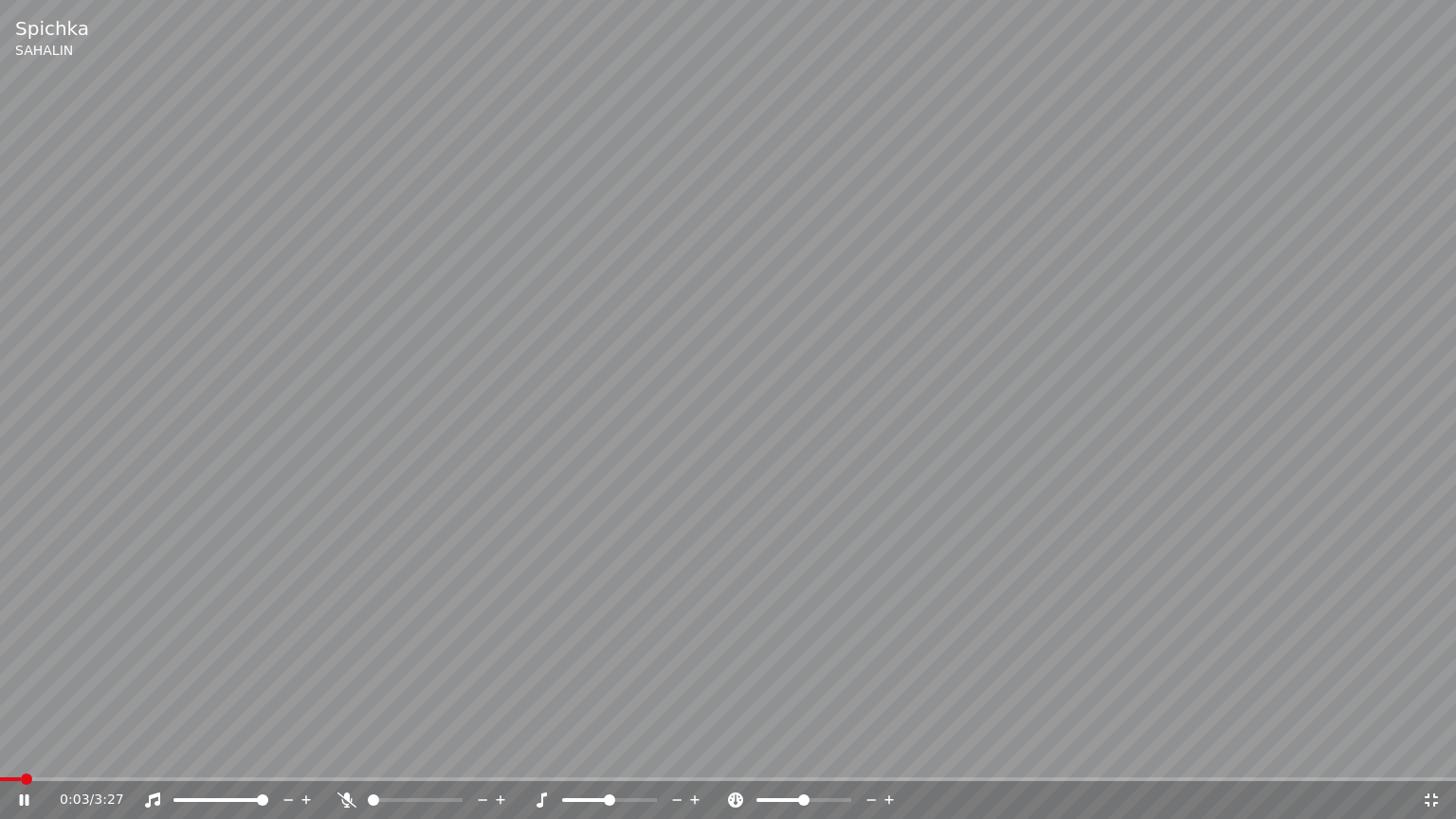
click at [21, 760] on span at bounding box center [10, 779] width 21 height 4
click at [24, 760] on icon at bounding box center [37, 799] width 44 height 15
click at [23, 760] on icon at bounding box center [37, 799] width 44 height 15
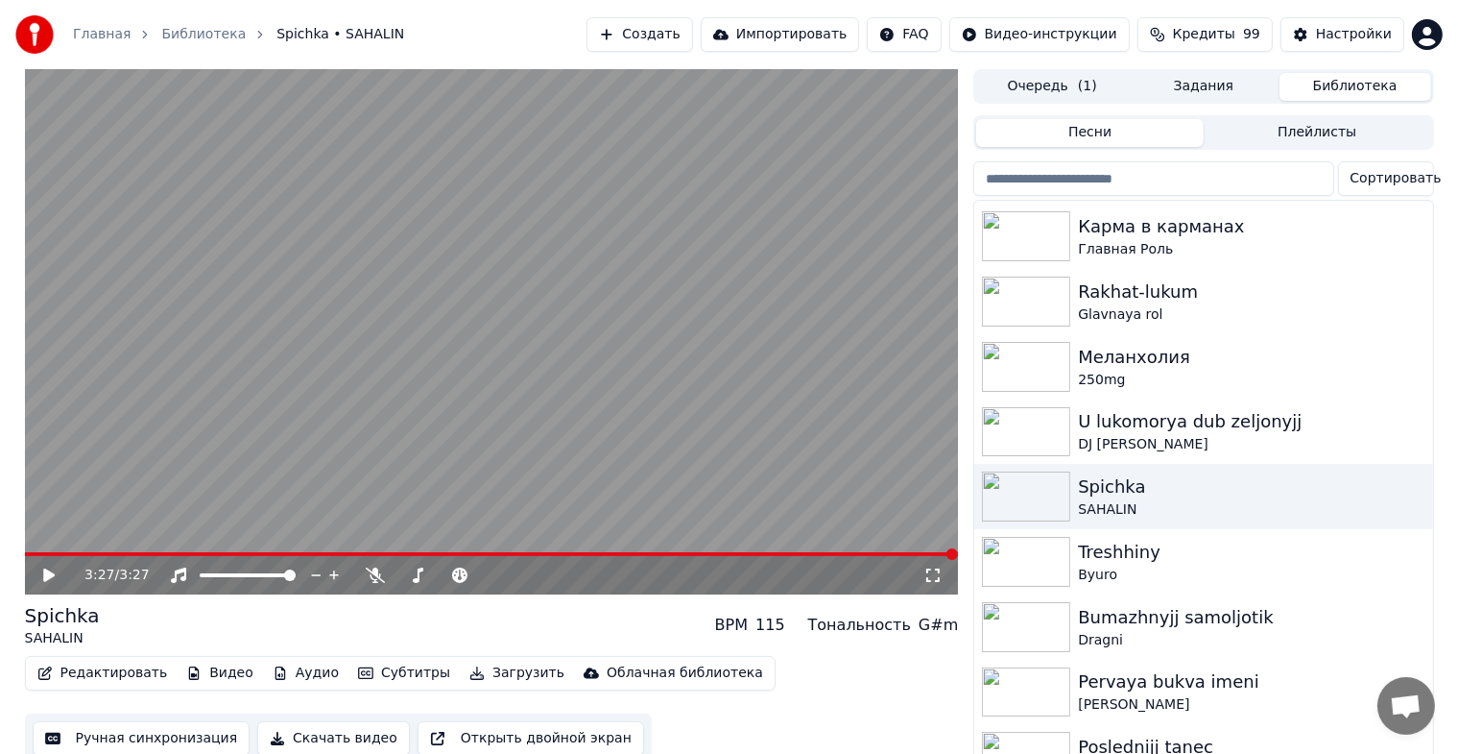
click at [640, 38] on button "Создать" at bounding box center [639, 34] width 106 height 35
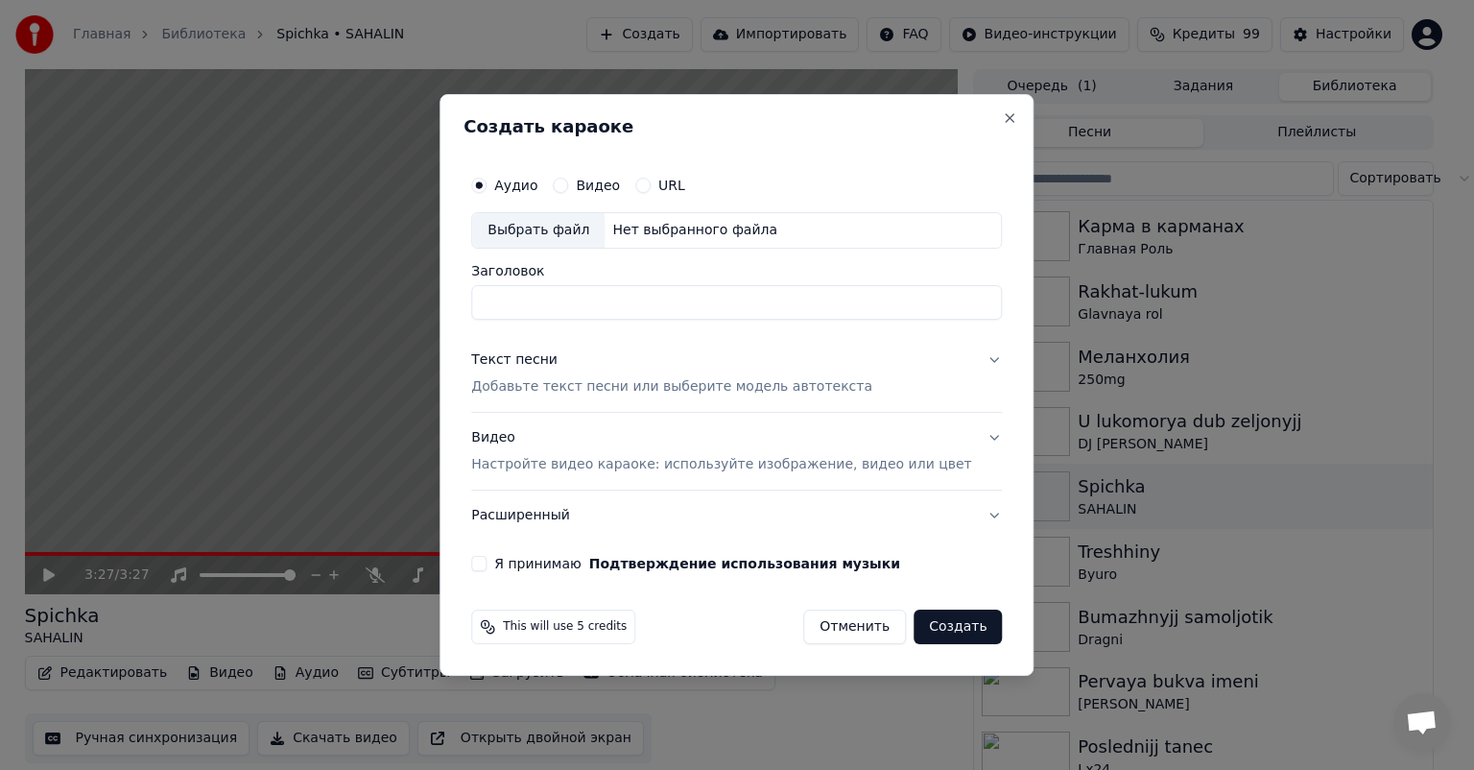
click at [637, 235] on div "Нет выбранного файла" at bounding box center [695, 230] width 180 height 19
type input "**********"
click at [509, 571] on div "**********" at bounding box center [737, 368] width 546 height 420
click at [487, 568] on button "Я принимаю Подтверждение использования музыки" at bounding box center [478, 563] width 15 height 15
click at [595, 391] on p "Добавьте текст песни или выберите модель автотекста" at bounding box center [671, 386] width 401 height 19
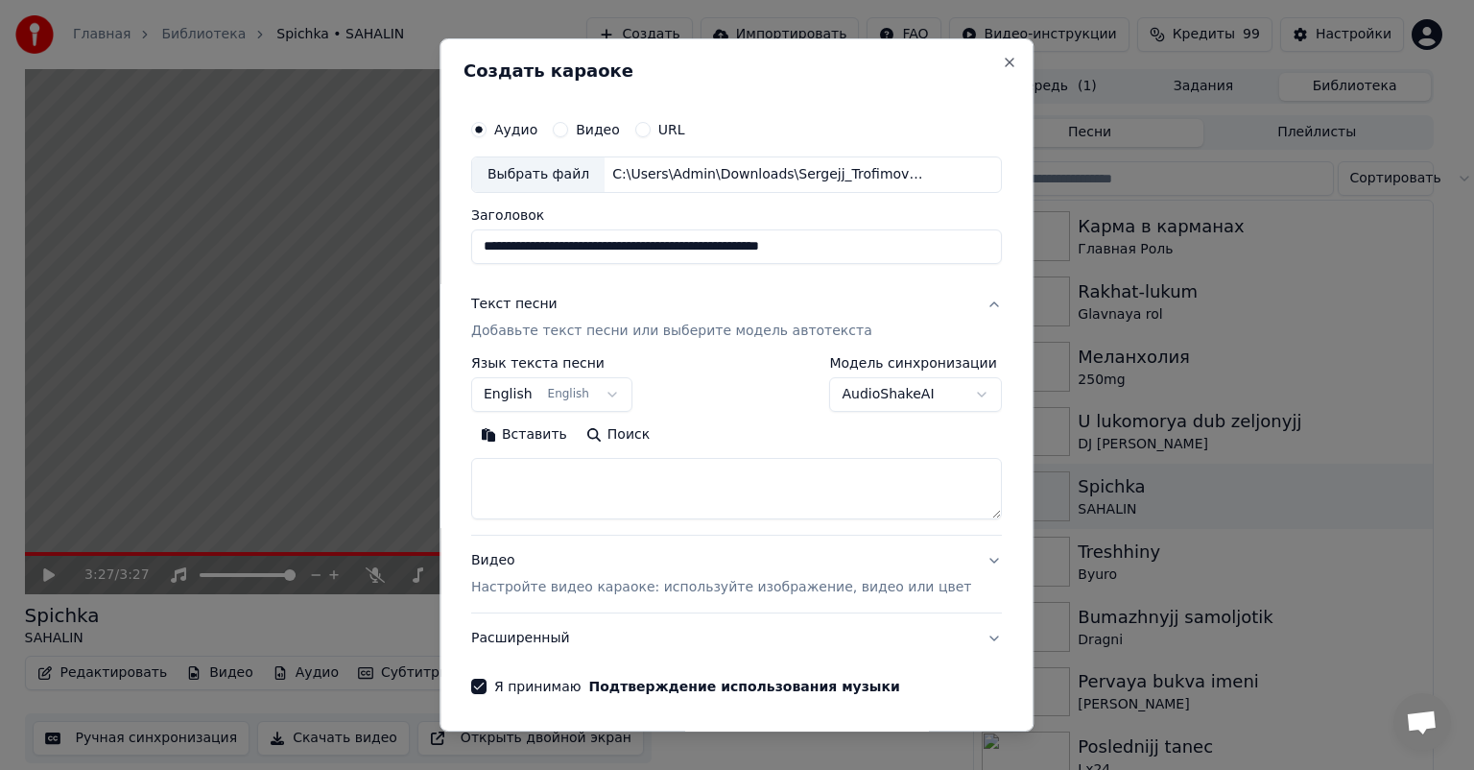
click at [630, 394] on button "English English" at bounding box center [551, 394] width 161 height 35
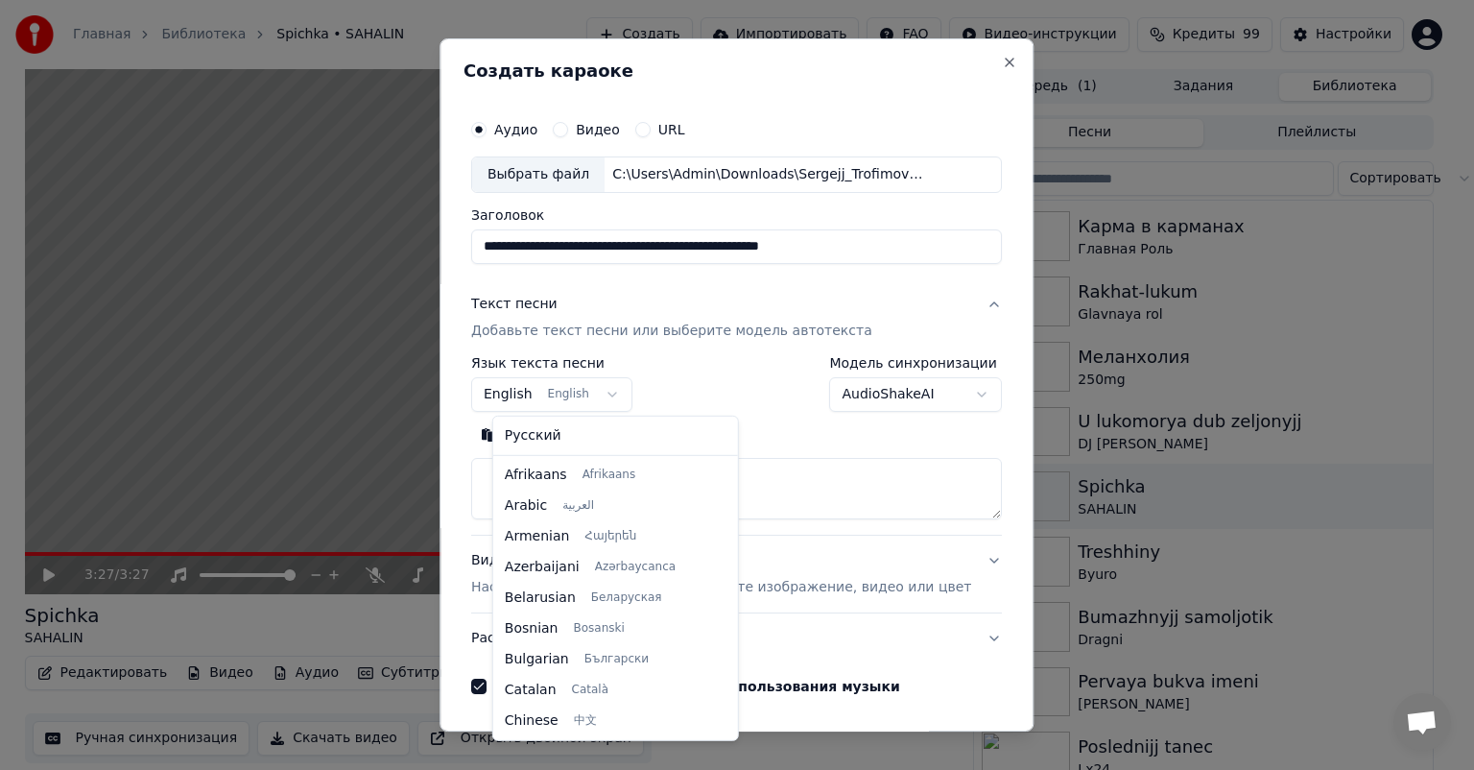
scroll to position [154, 0]
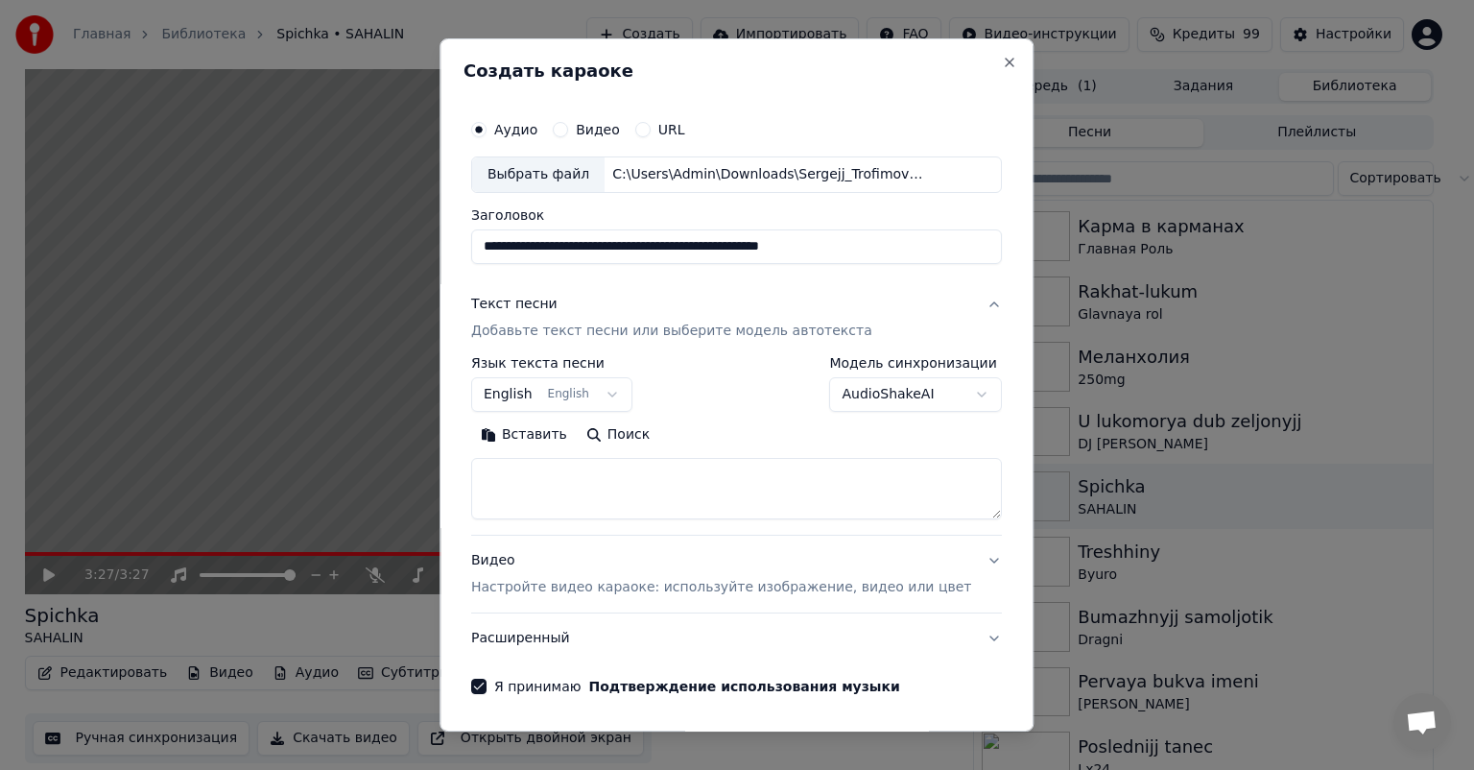
click at [676, 358] on body "Главная Библиотека Spichka • SAHALIN Создать Импортировать FAQ Видео-инструкции…" at bounding box center [729, 385] width 1458 height 770
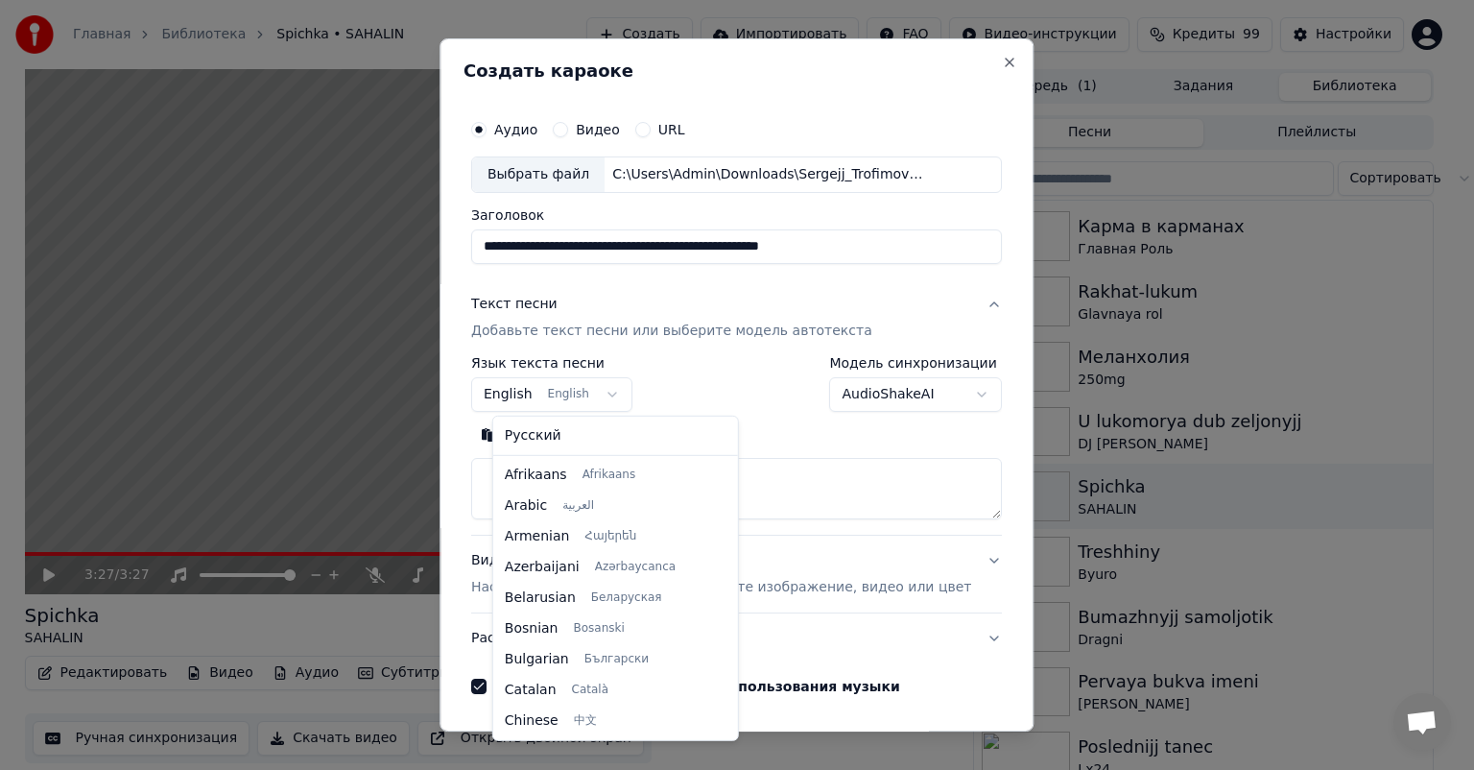
click at [630, 401] on body "Главная Библиотека Spichka • SAHALIN Создать Импортировать FAQ Видео-инструкции…" at bounding box center [729, 385] width 1458 height 770
select select "**"
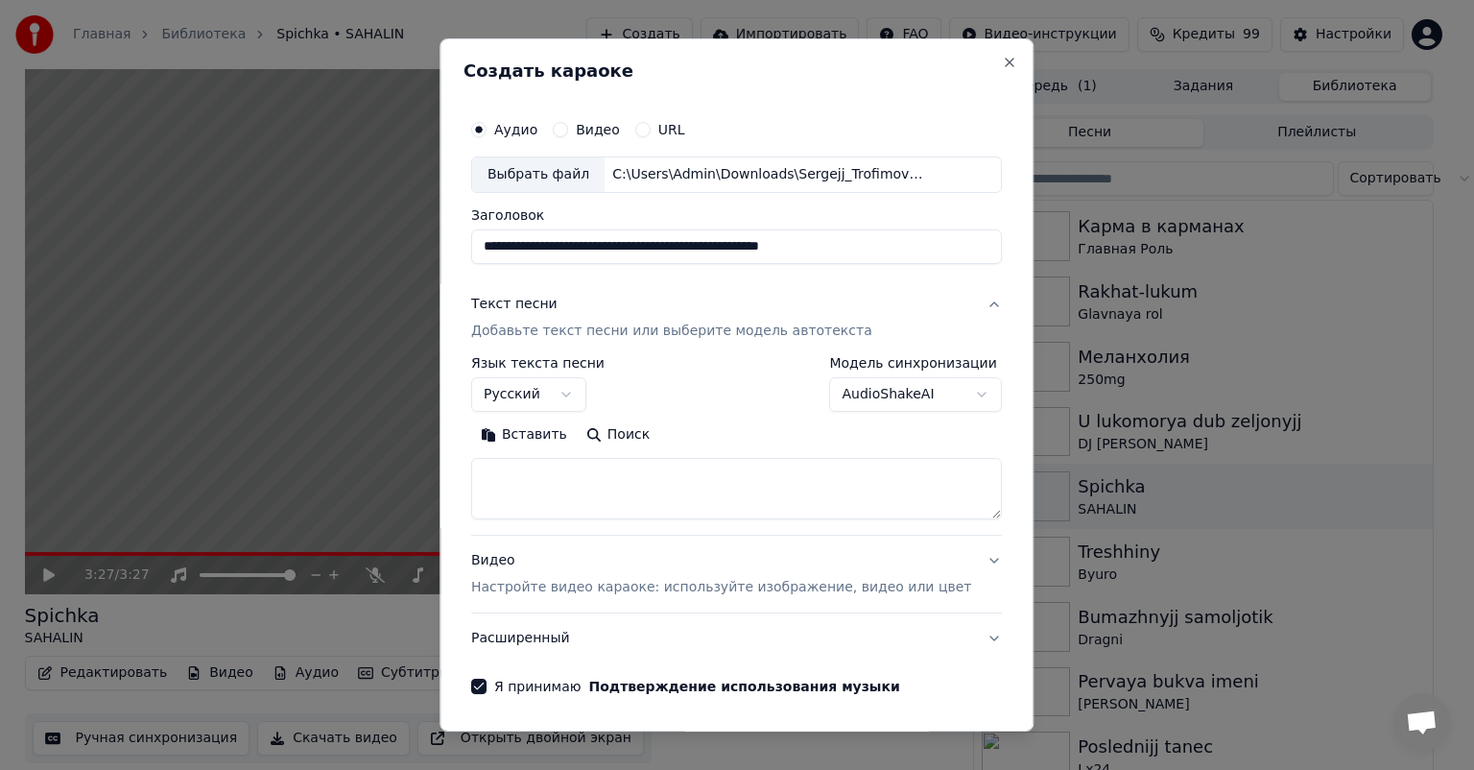
click at [567, 477] on textarea at bounding box center [736, 488] width 531 height 61
paste textarea "**********"
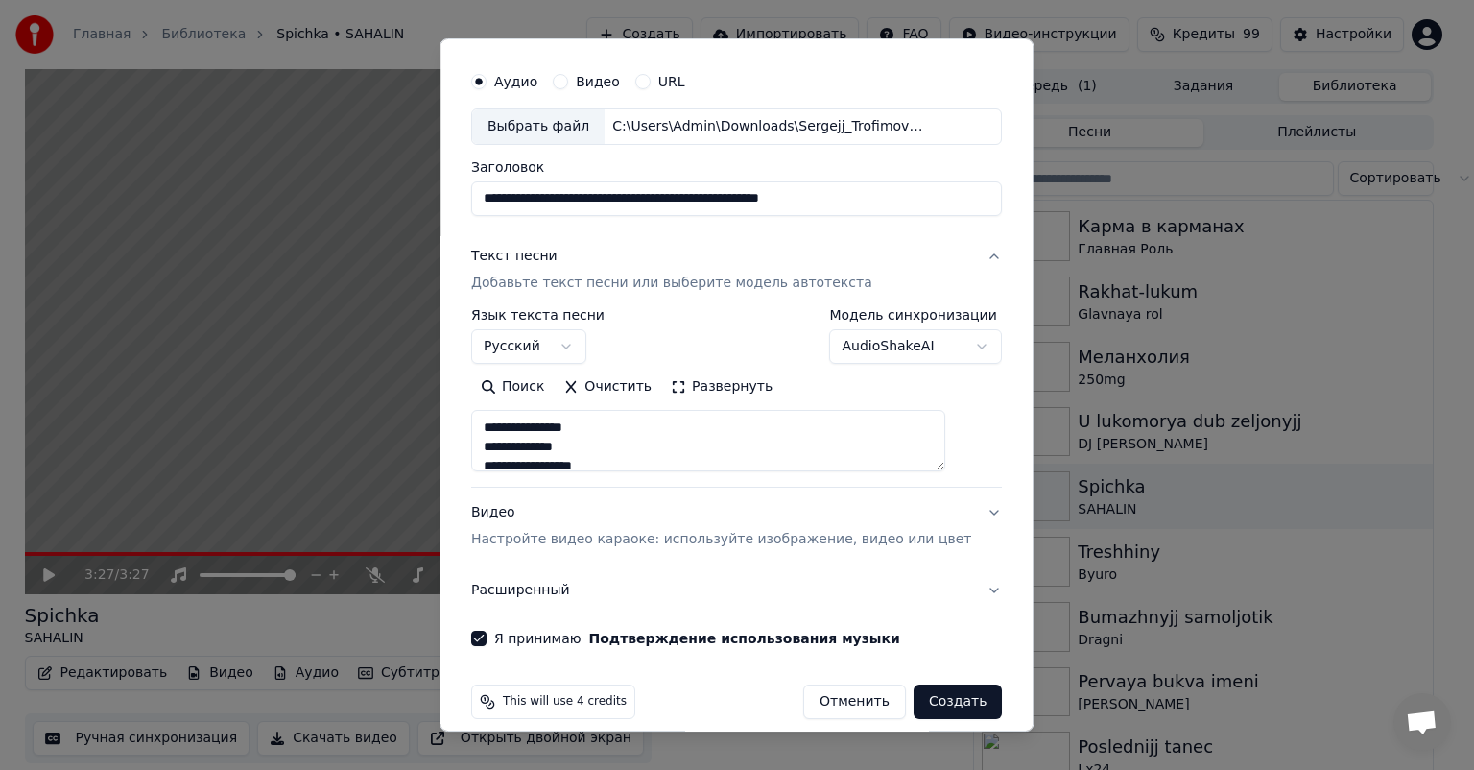
scroll to position [67, 0]
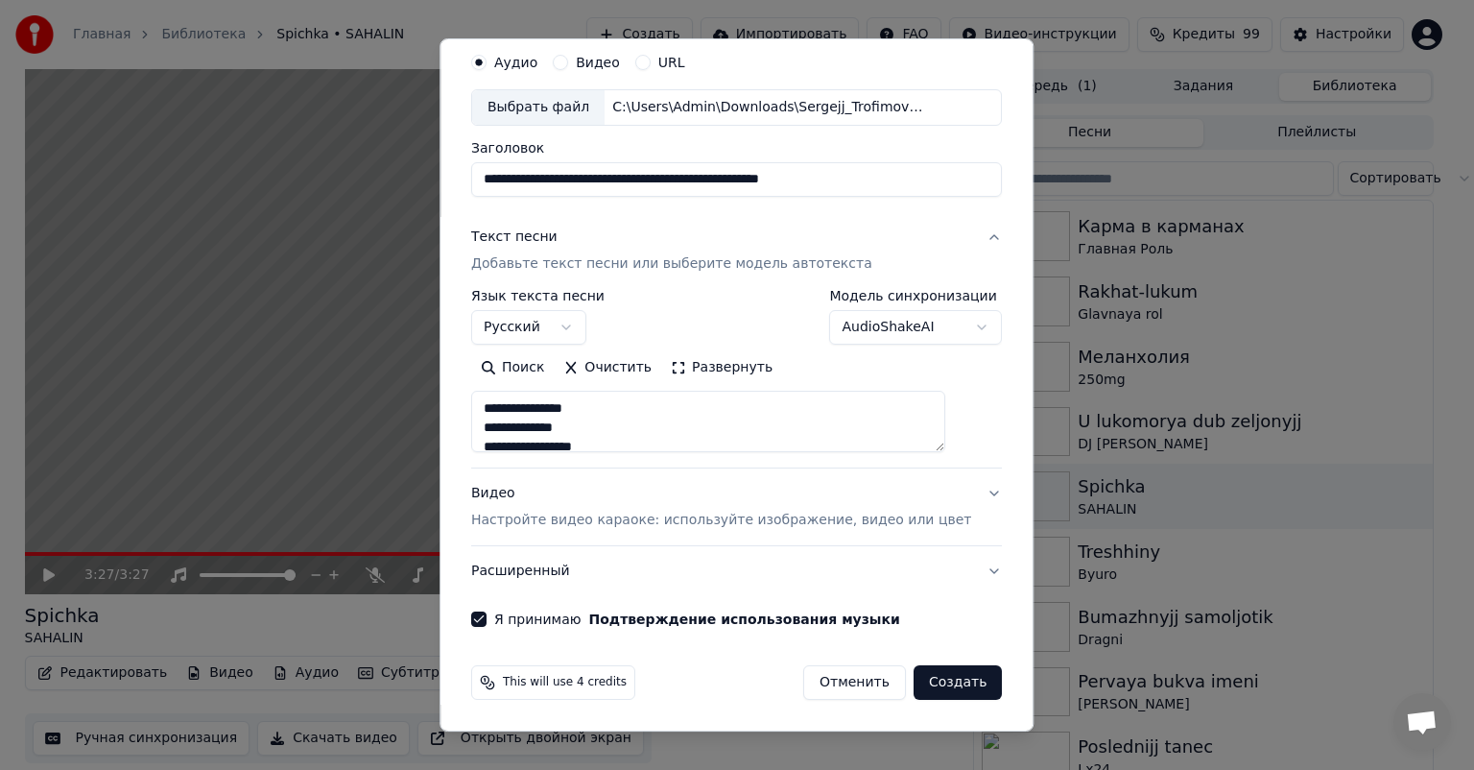
type textarea "**********"
click at [917, 679] on button "Создать" at bounding box center [958, 682] width 88 height 35
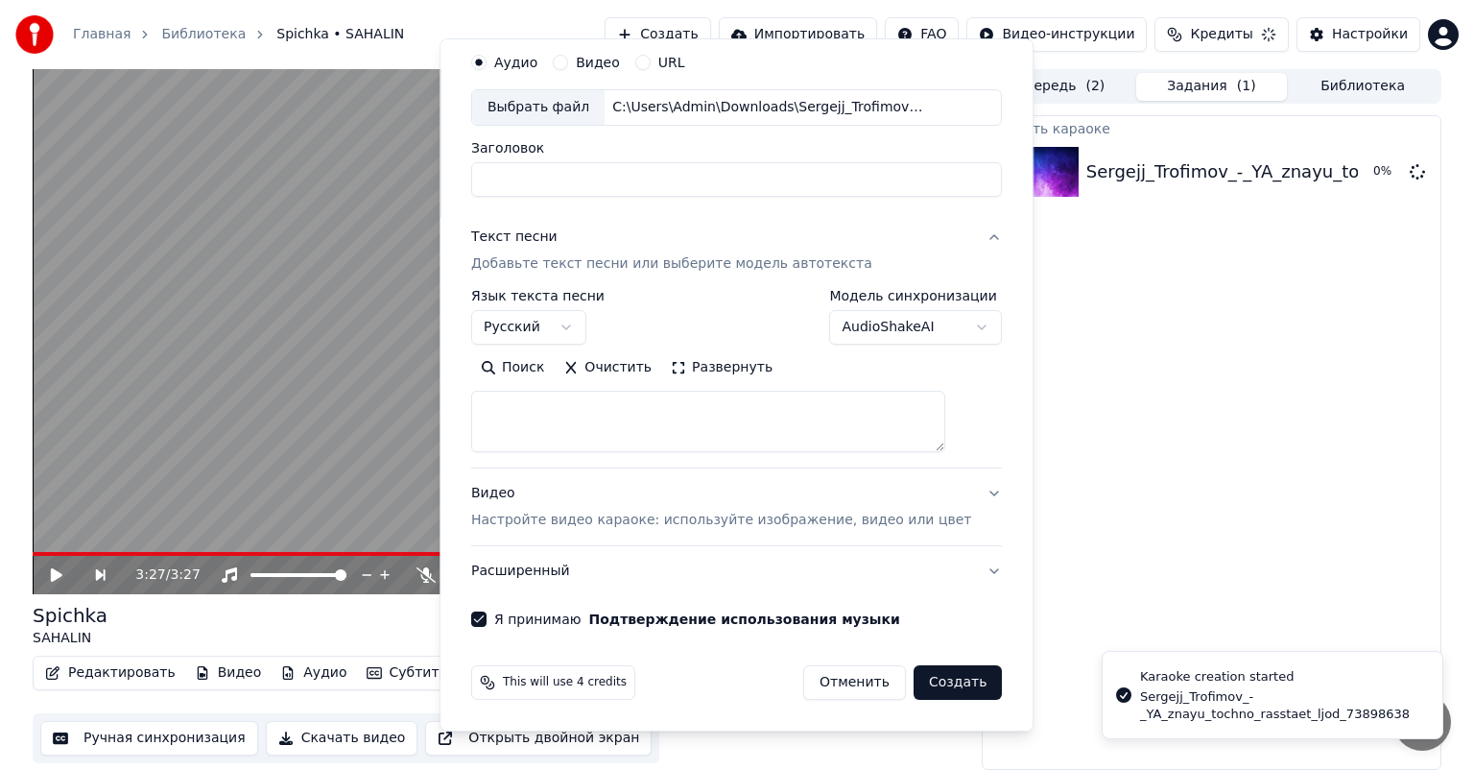
select select
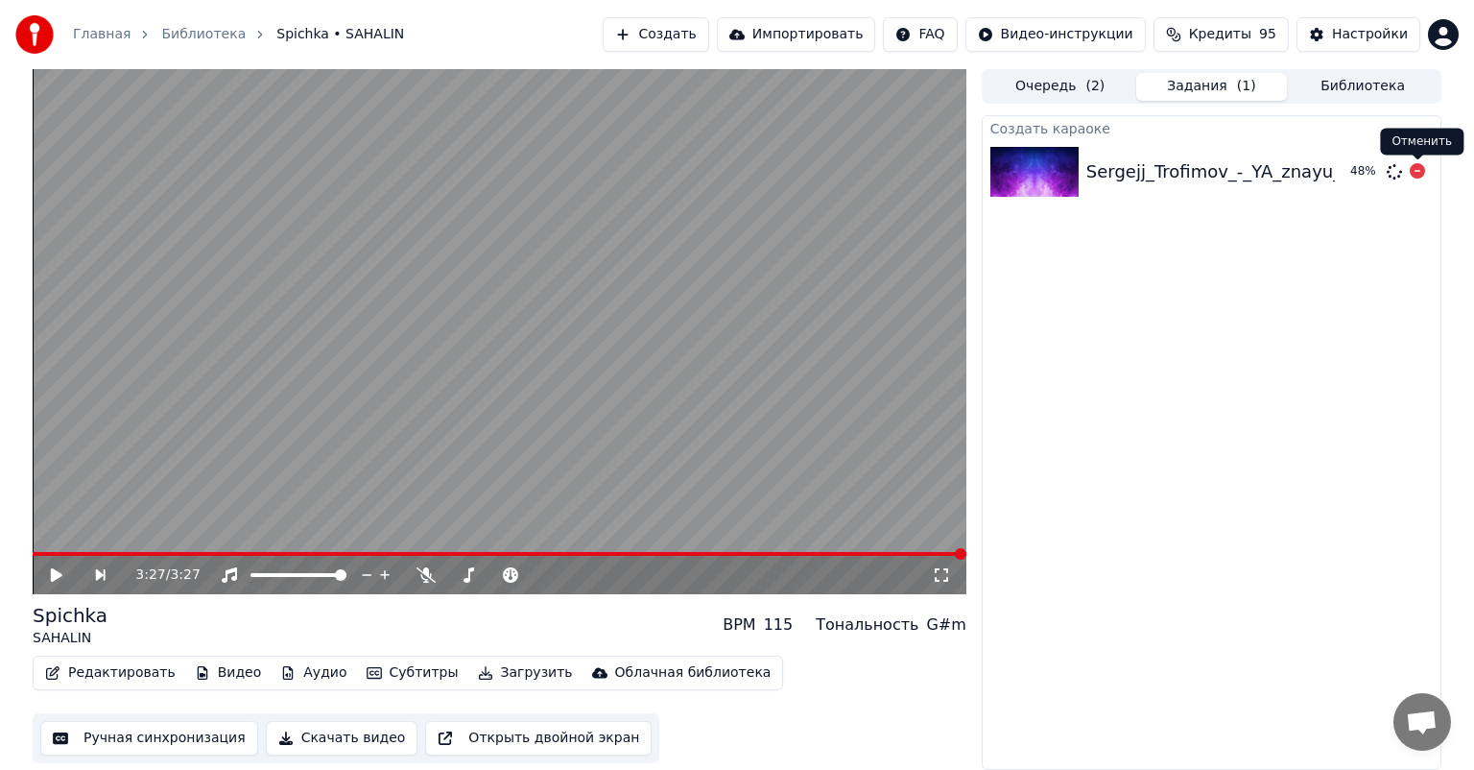
click at [1417, 173] on icon at bounding box center [1417, 170] width 15 height 15
click at [641, 46] on button "Создать" at bounding box center [656, 34] width 106 height 35
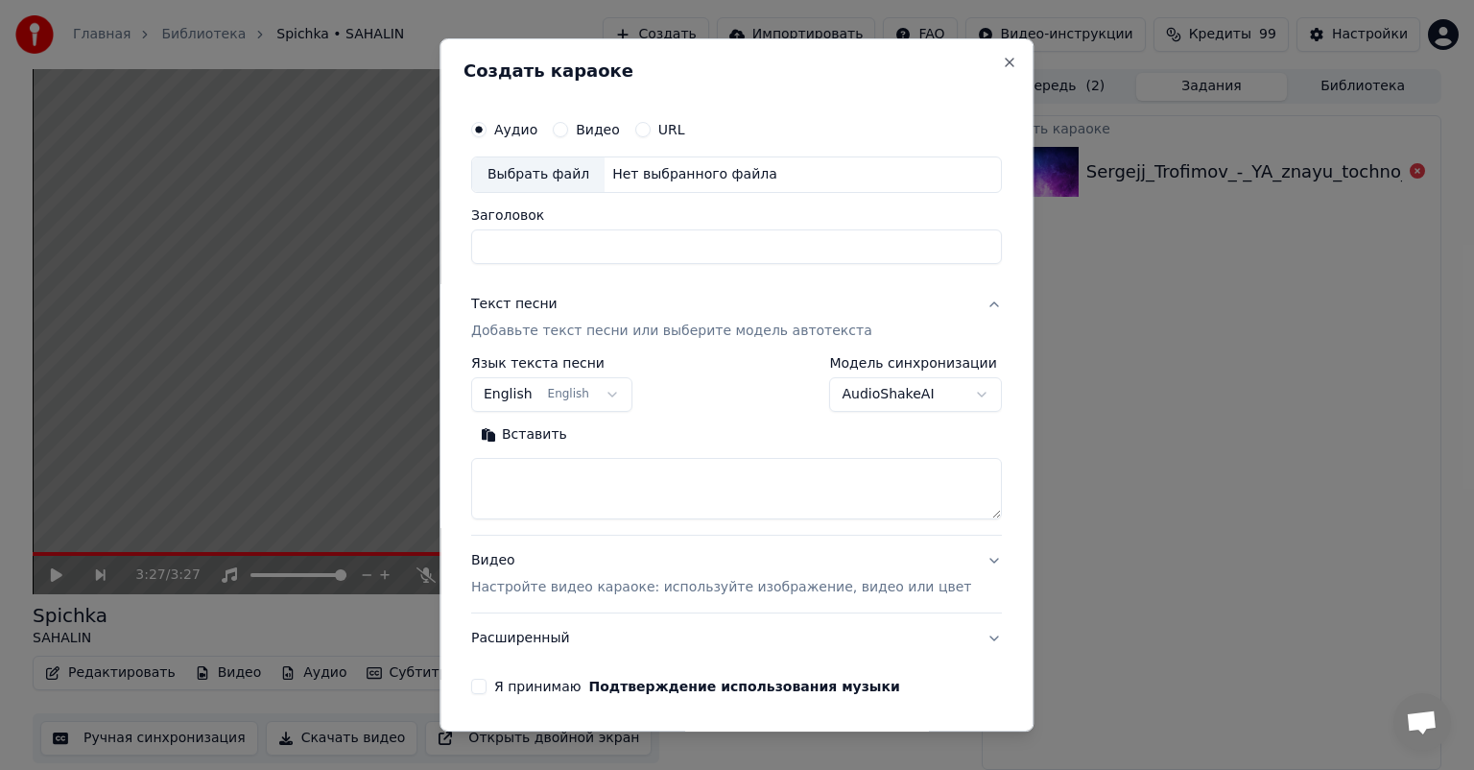
click at [645, 40] on div "**********" at bounding box center [737, 384] width 594 height 693
click at [571, 168] on div "Выбрать файл" at bounding box center [538, 174] width 132 height 35
type input "**********"
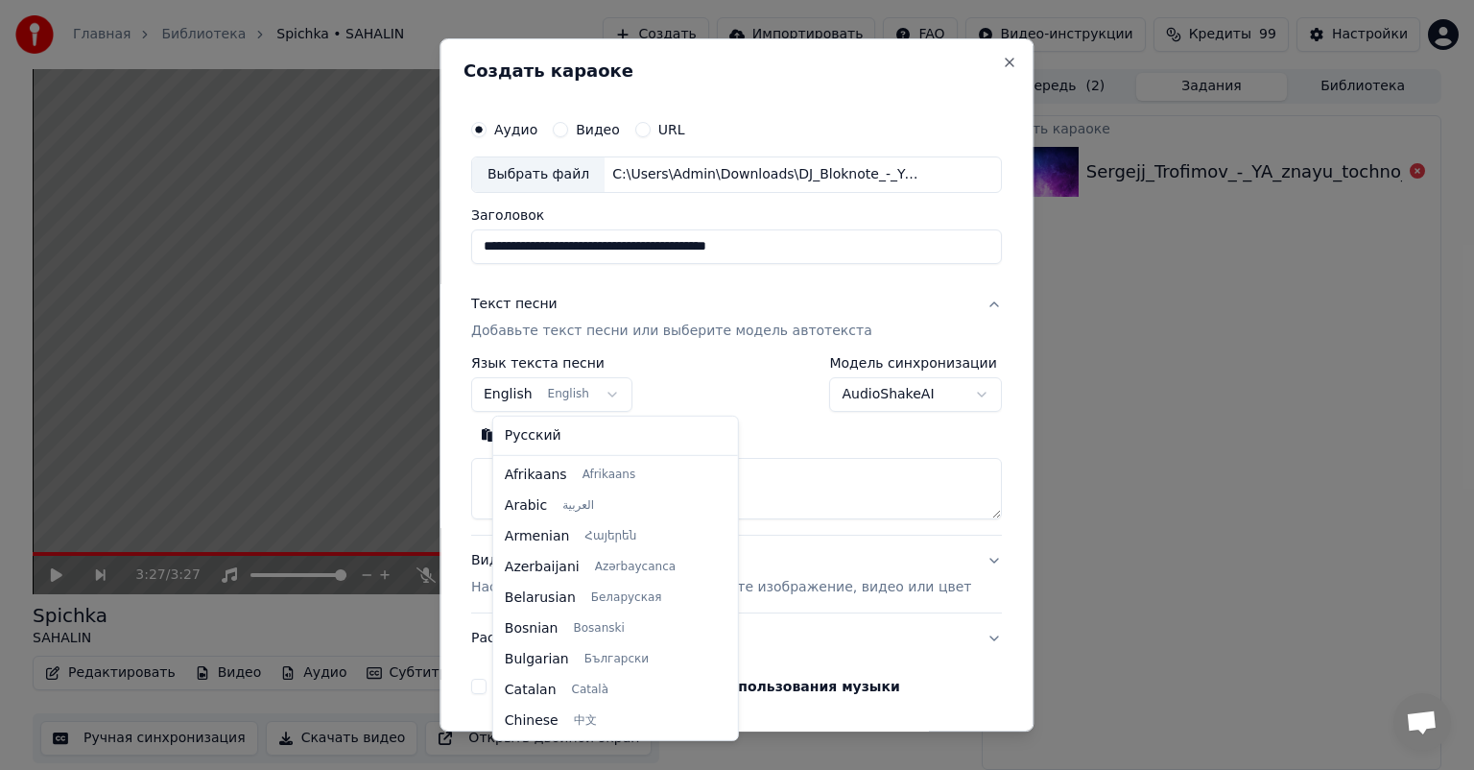
click at [571, 392] on body "**********" at bounding box center [737, 385] width 1474 height 770
select select "**"
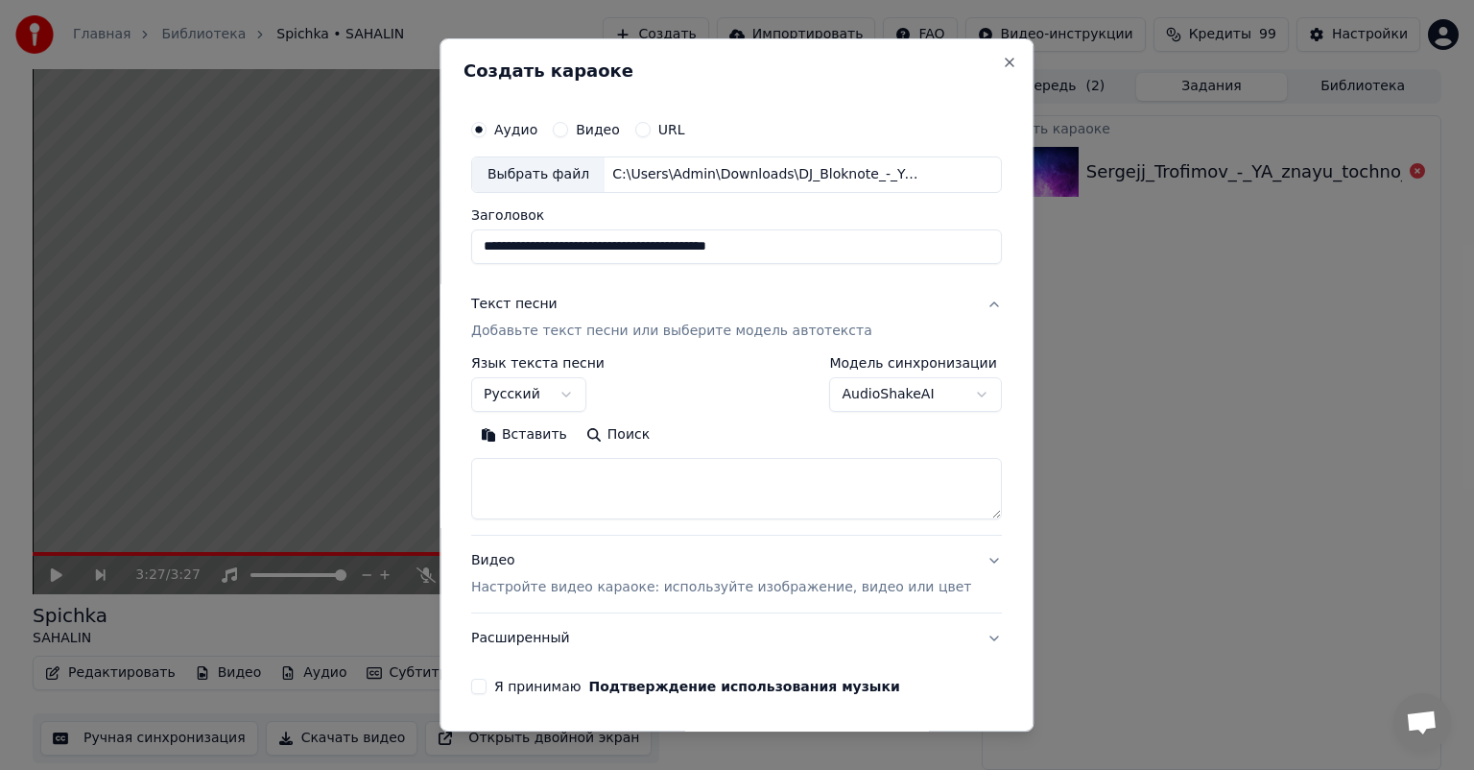
click at [615, 495] on textarea at bounding box center [736, 488] width 531 height 61
paste textarea "**********"
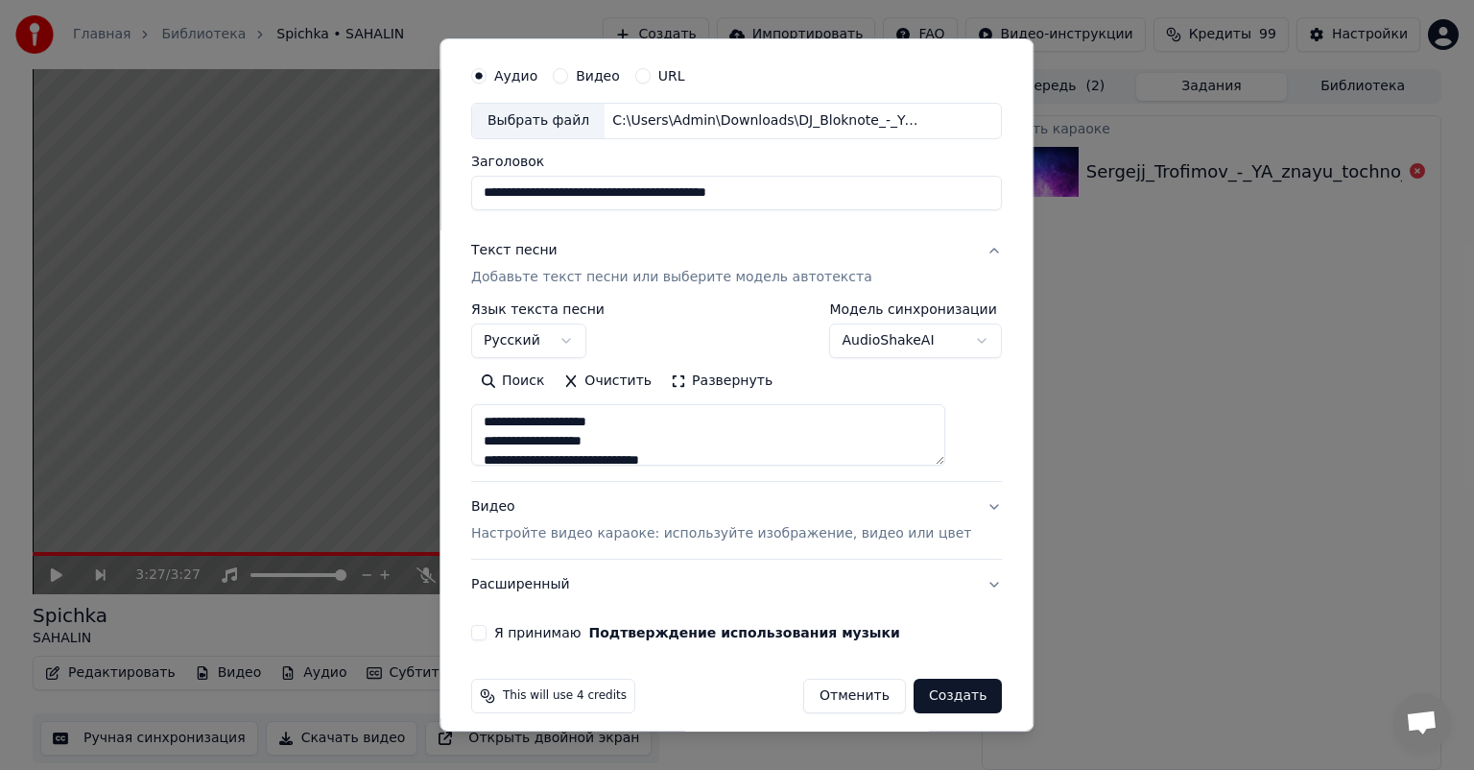
scroll to position [67, 0]
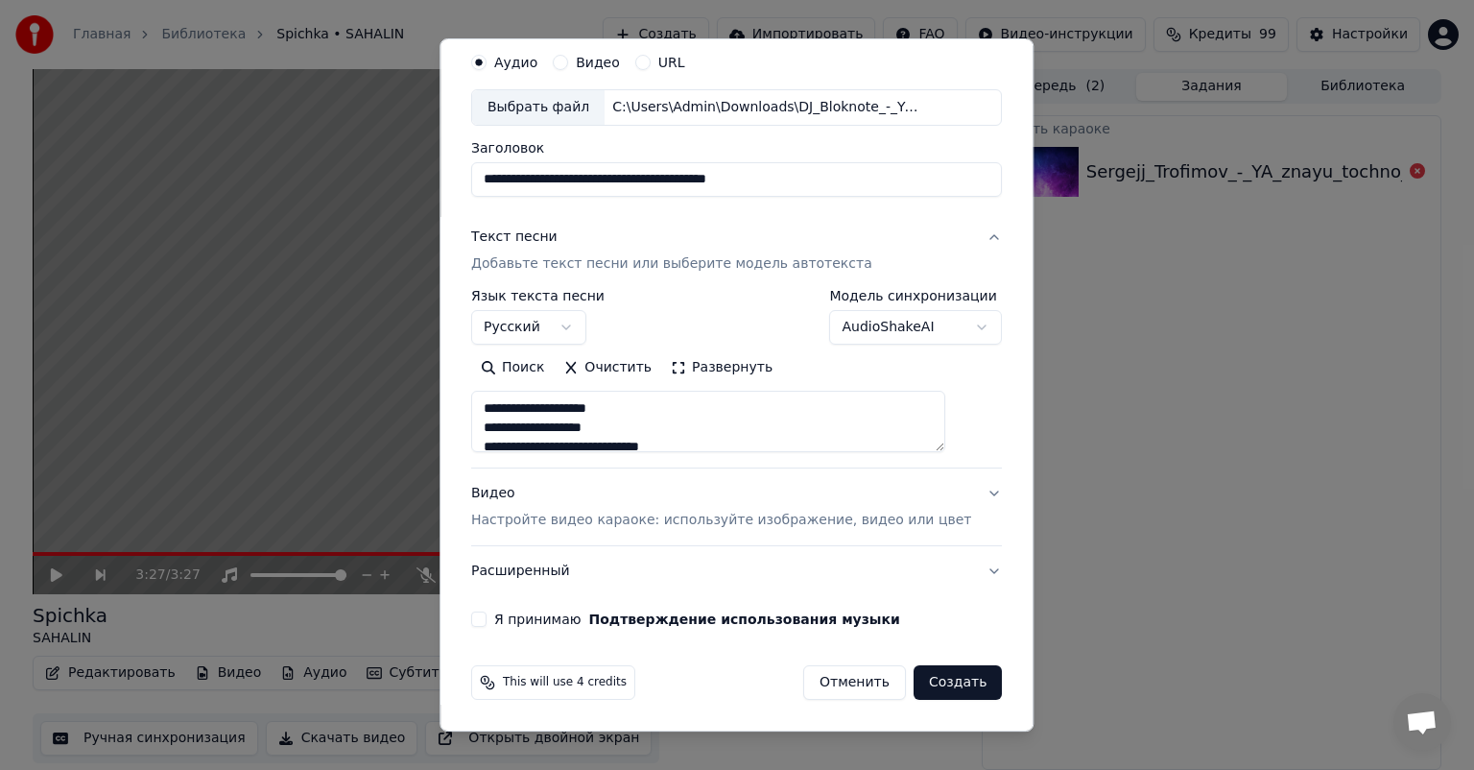
type textarea "**********"
click at [487, 615] on button "Я принимаю Подтверждение использования музыки" at bounding box center [478, 618] width 15 height 15
click at [982, 680] on div "**********" at bounding box center [737, 384] width 594 height 693
click at [964, 680] on button "Создать" at bounding box center [958, 682] width 88 height 35
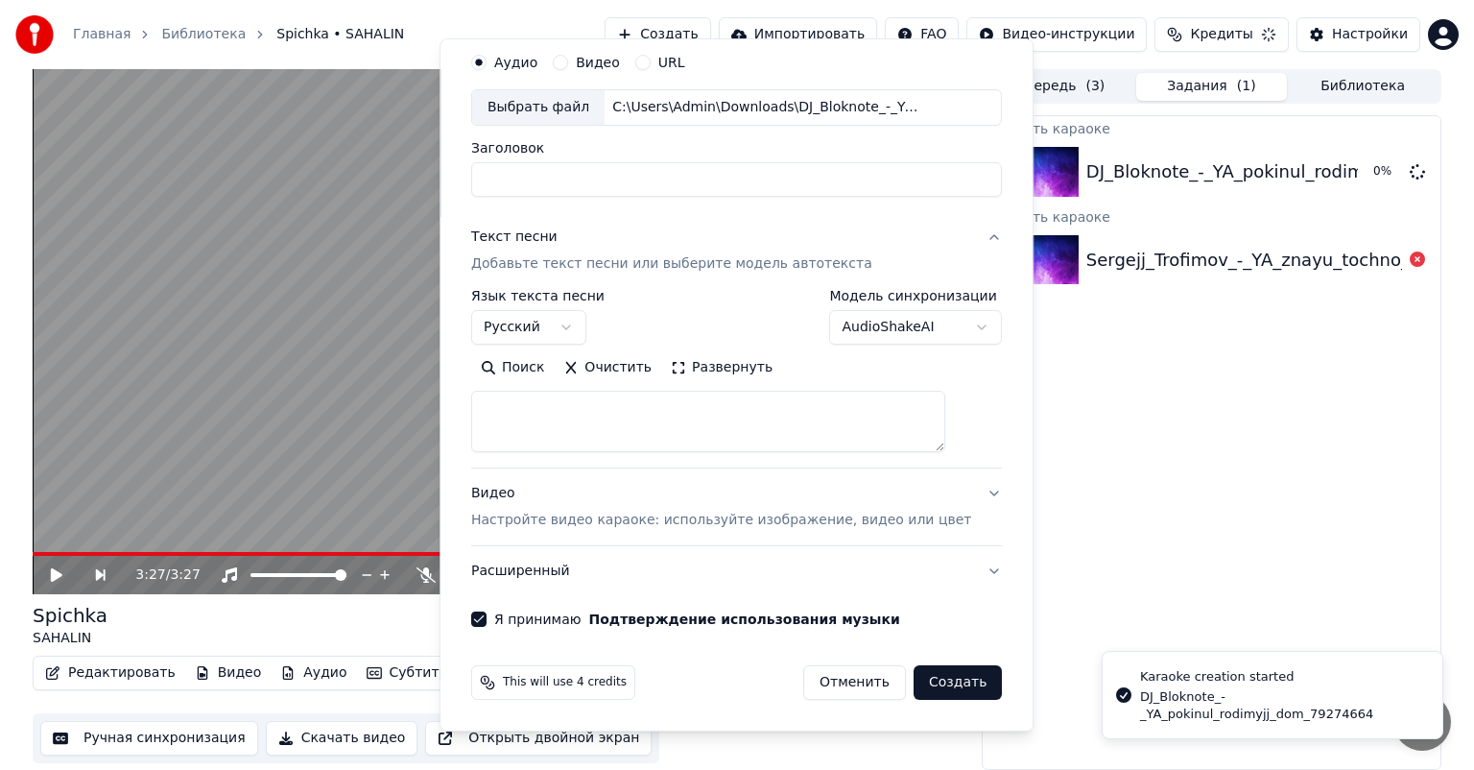
select select
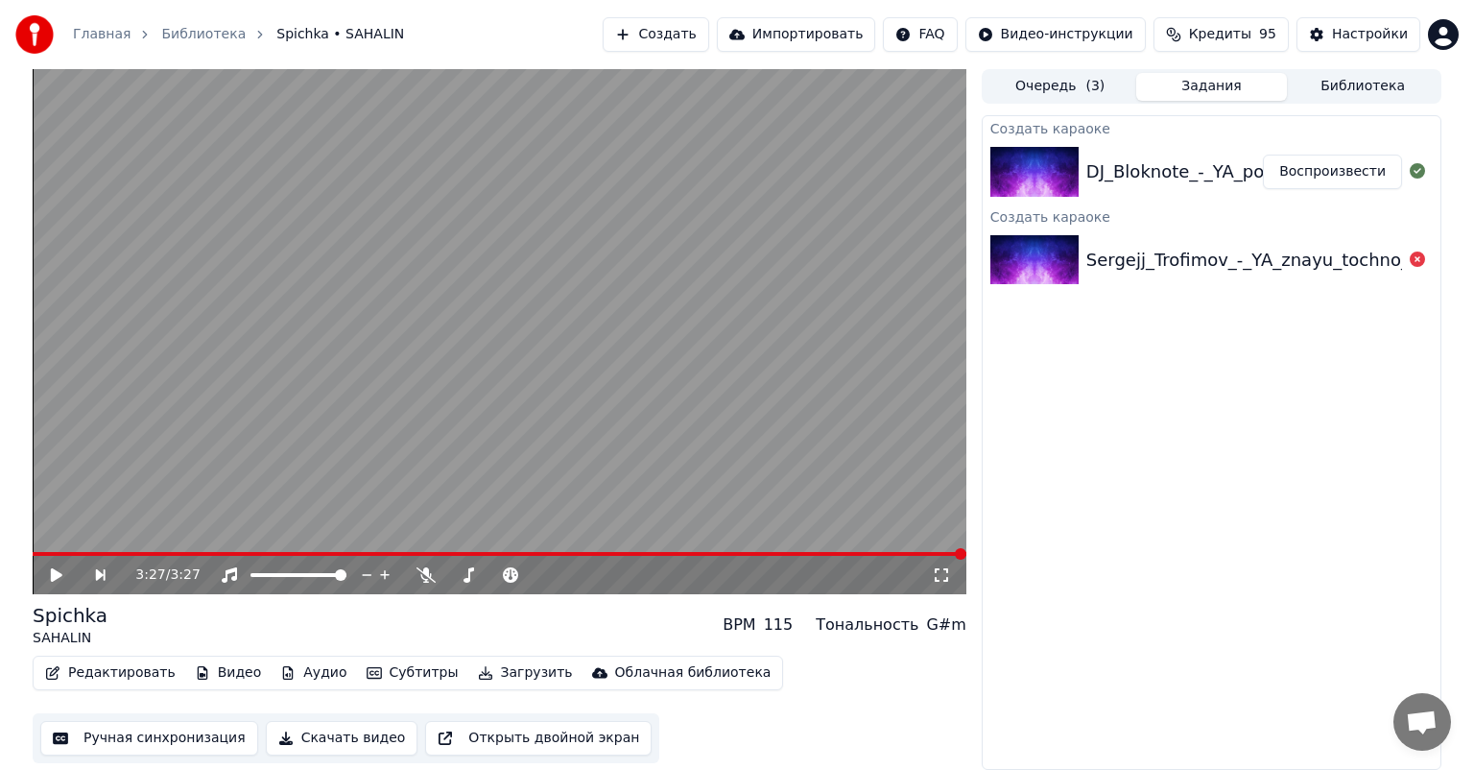
click at [670, 27] on button "Создать" at bounding box center [656, 34] width 106 height 35
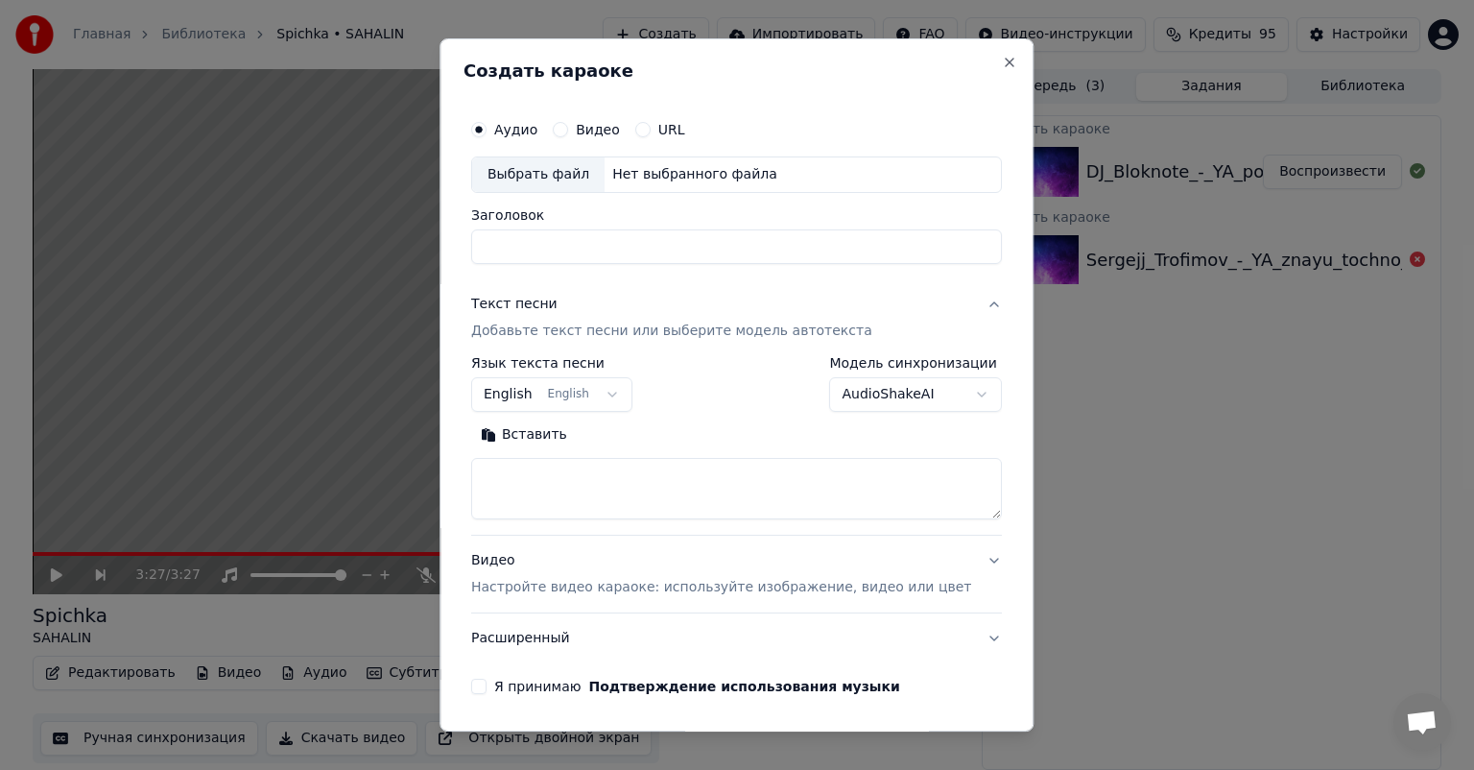
click at [538, 164] on div "Выбрать файл" at bounding box center [538, 174] width 132 height 35
type input "**********"
click at [584, 389] on body "**********" at bounding box center [737, 385] width 1474 height 770
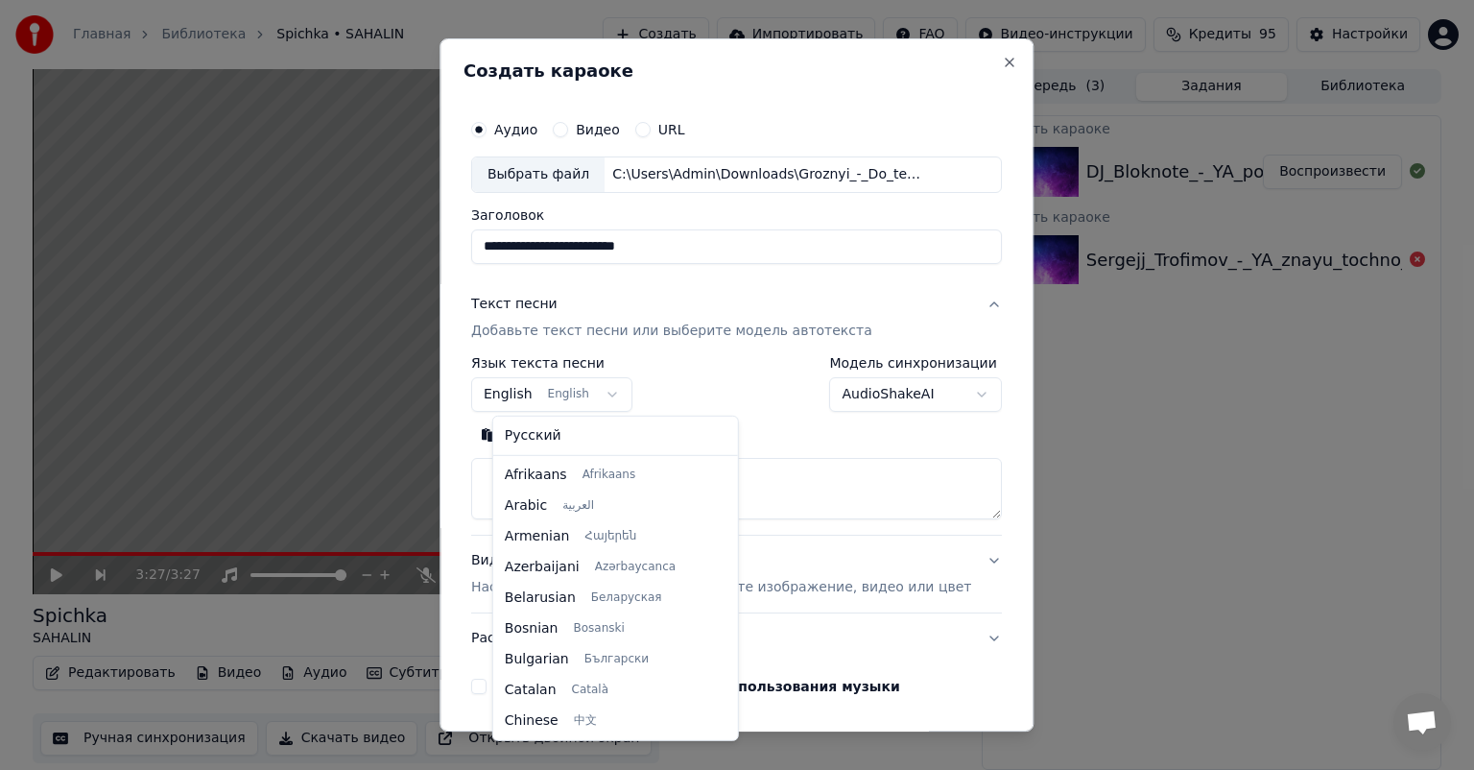
scroll to position [154, 0]
select select "**"
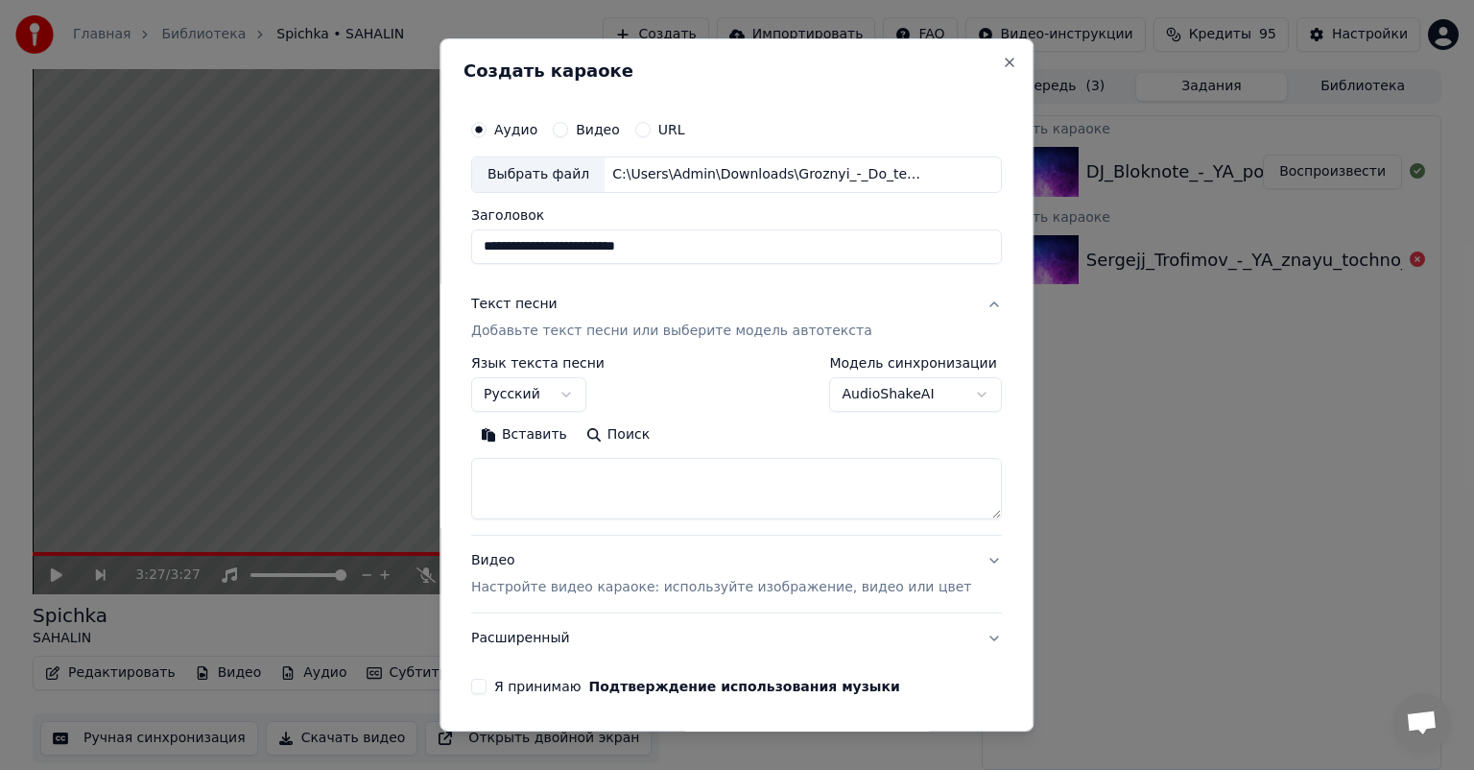
click at [569, 468] on textarea at bounding box center [736, 488] width 531 height 61
paste textarea "**********"
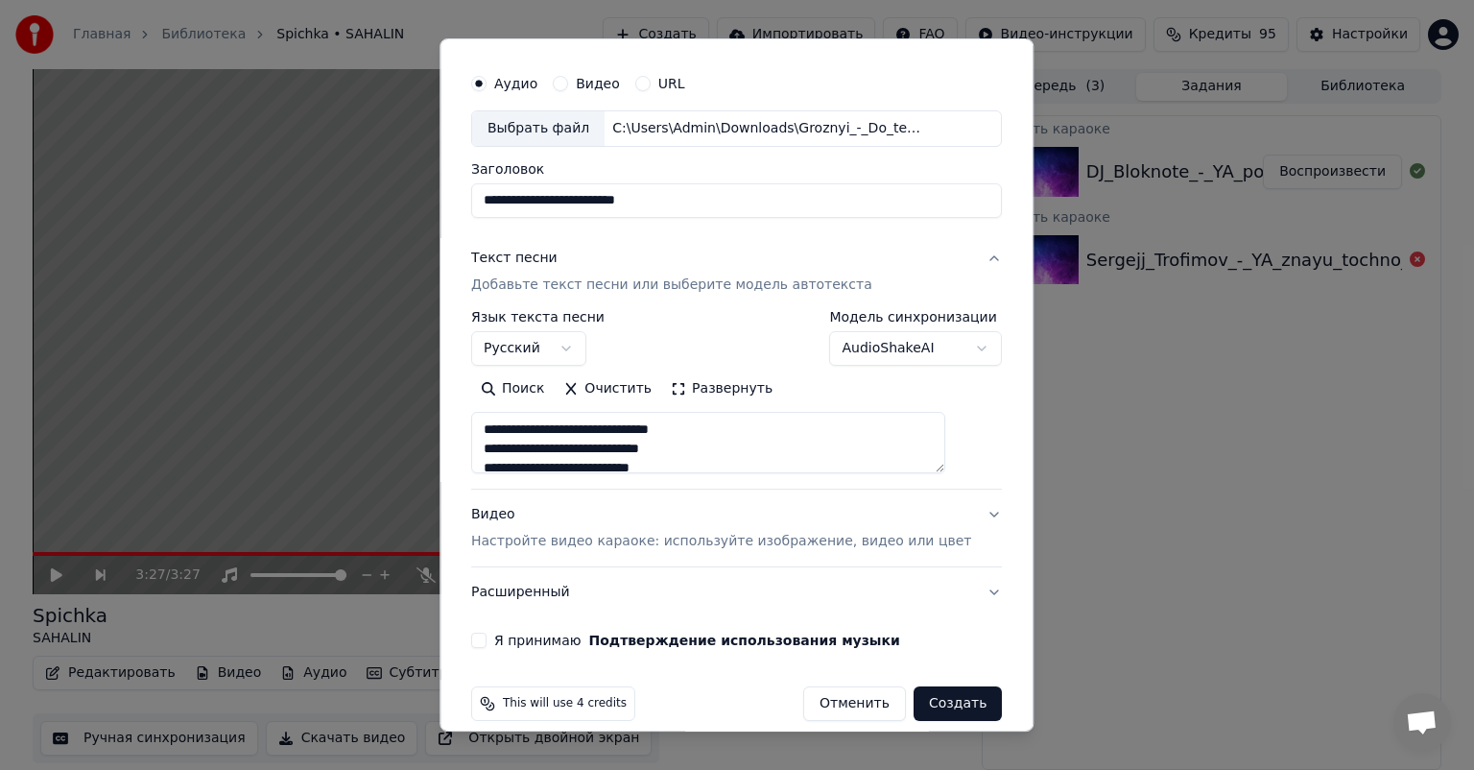
scroll to position [67, 0]
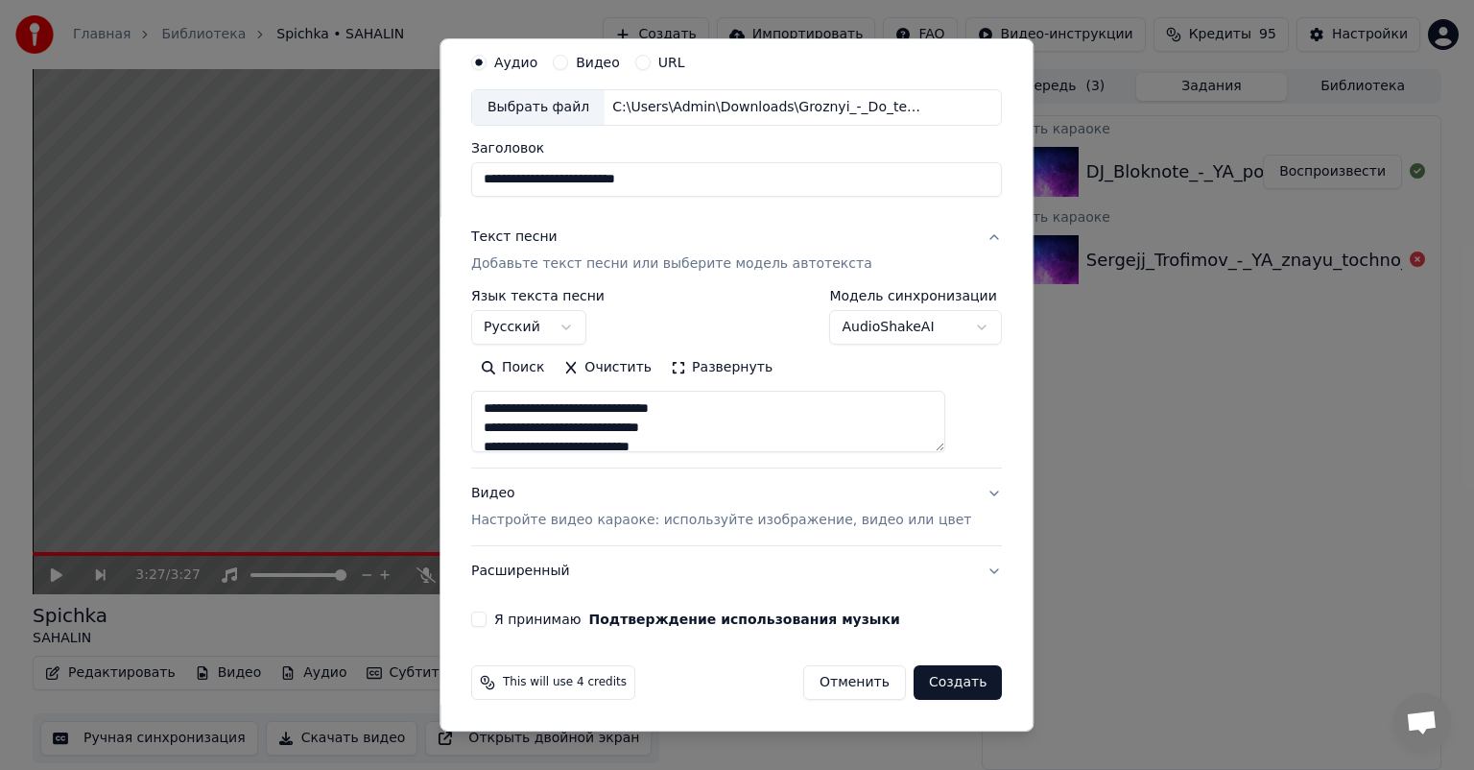
type textarea "**********"
click at [487, 614] on button "Я принимаю Подтверждение использования музыки" at bounding box center [478, 618] width 15 height 15
click at [928, 685] on button "Создать" at bounding box center [958, 682] width 88 height 35
select select "**"
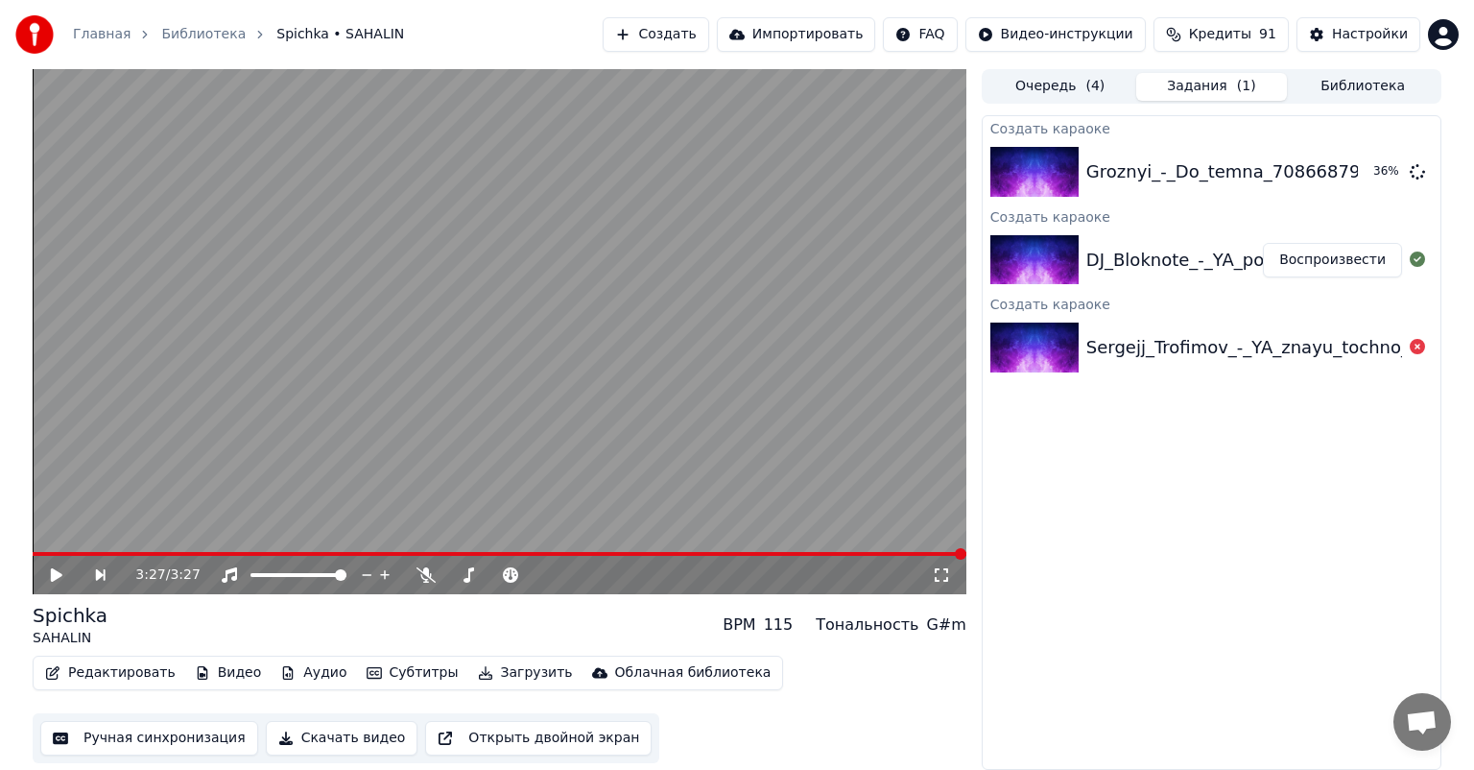
click at [1363, 268] on button "Воспроизвести" at bounding box center [1332, 260] width 139 height 35
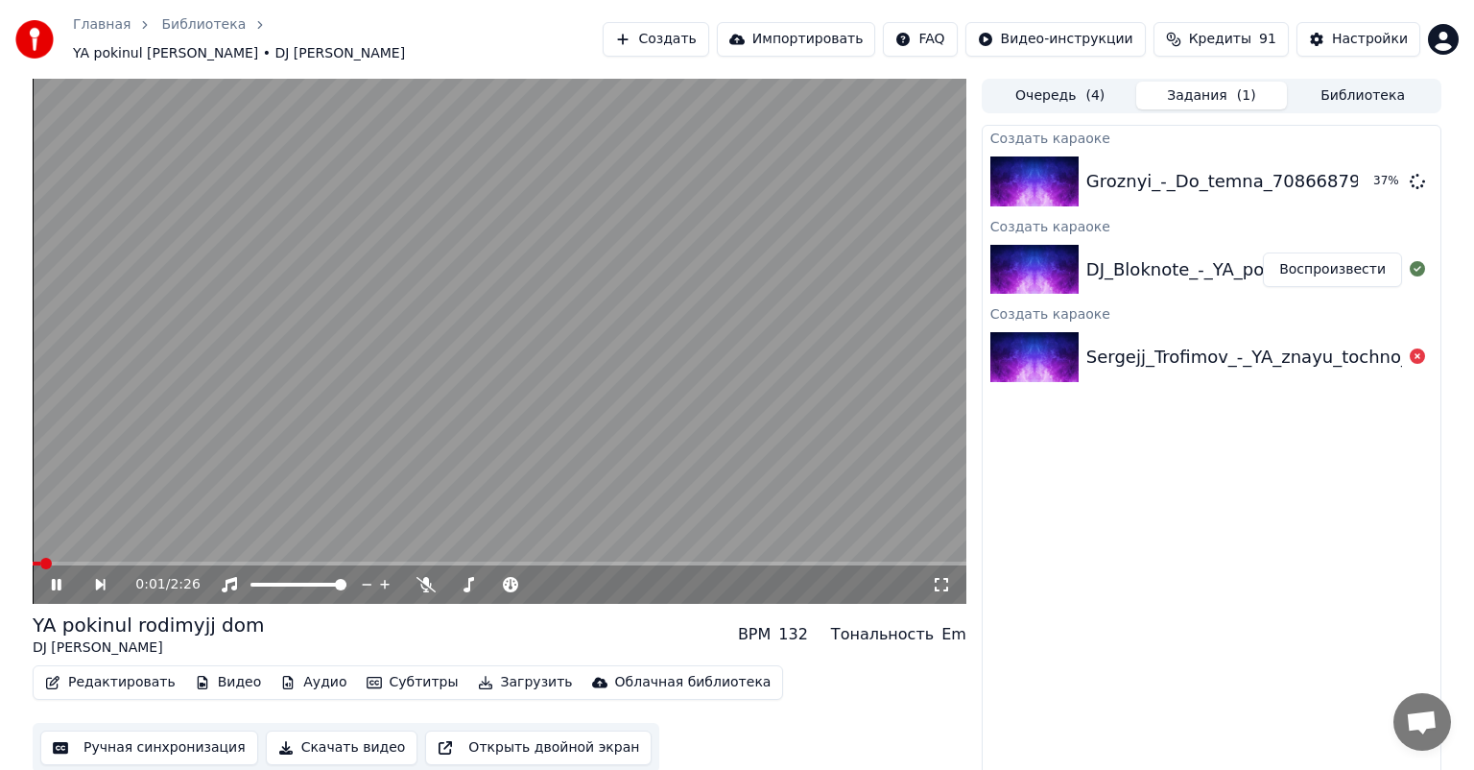
click at [937, 577] on icon at bounding box center [941, 584] width 19 height 15
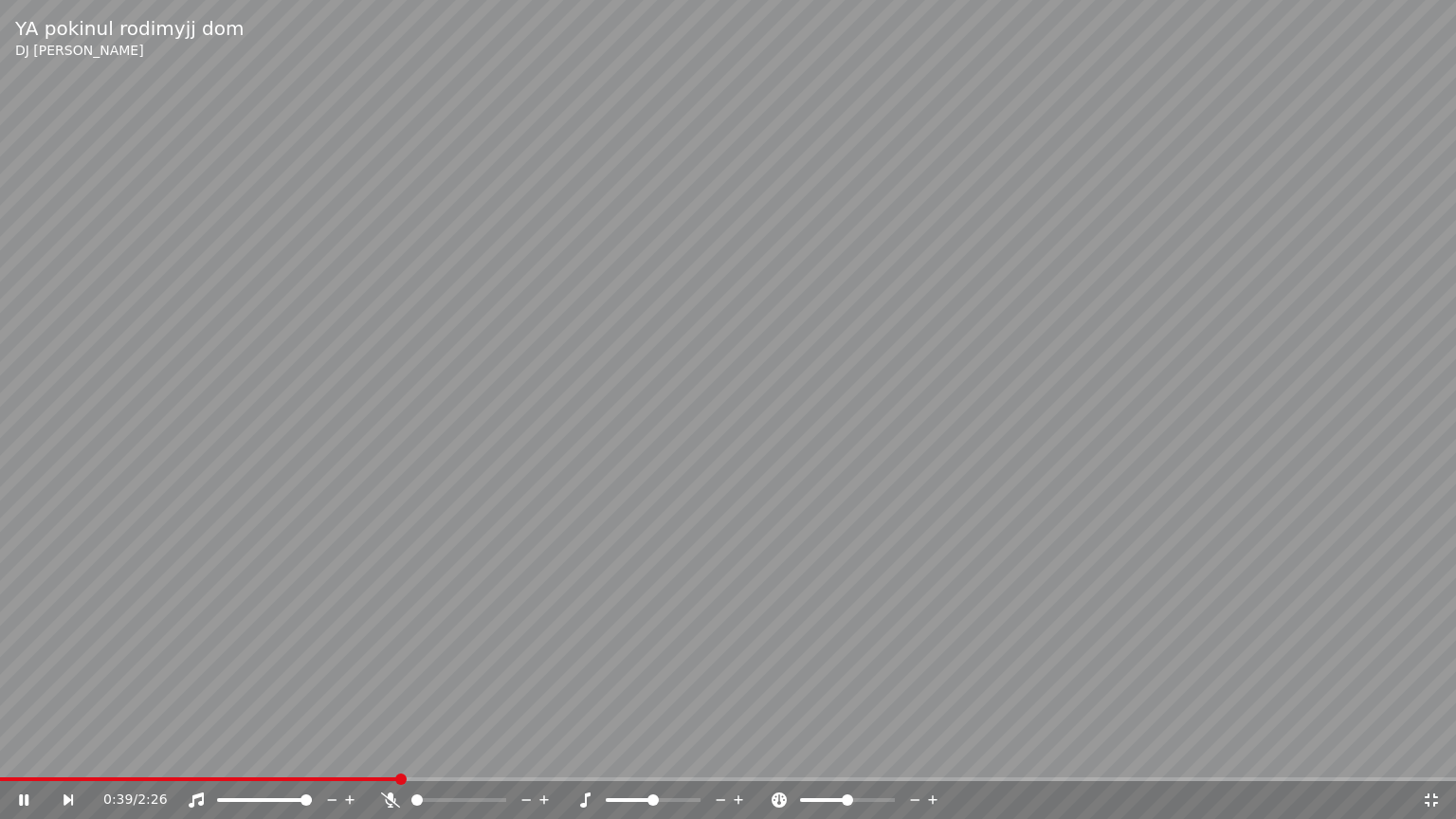
click at [1, 760] on span at bounding box center [199, 779] width 398 height 4
click at [19, 760] on div "0:00 / 2:26" at bounding box center [728, 800] width 1441 height 19
click at [21, 760] on icon at bounding box center [24, 800] width 10 height 12
click at [1426, 760] on div "0:01 / 2:26" at bounding box center [728, 800] width 1456 height 38
click at [1427, 760] on icon at bounding box center [1431, 799] width 13 height 13
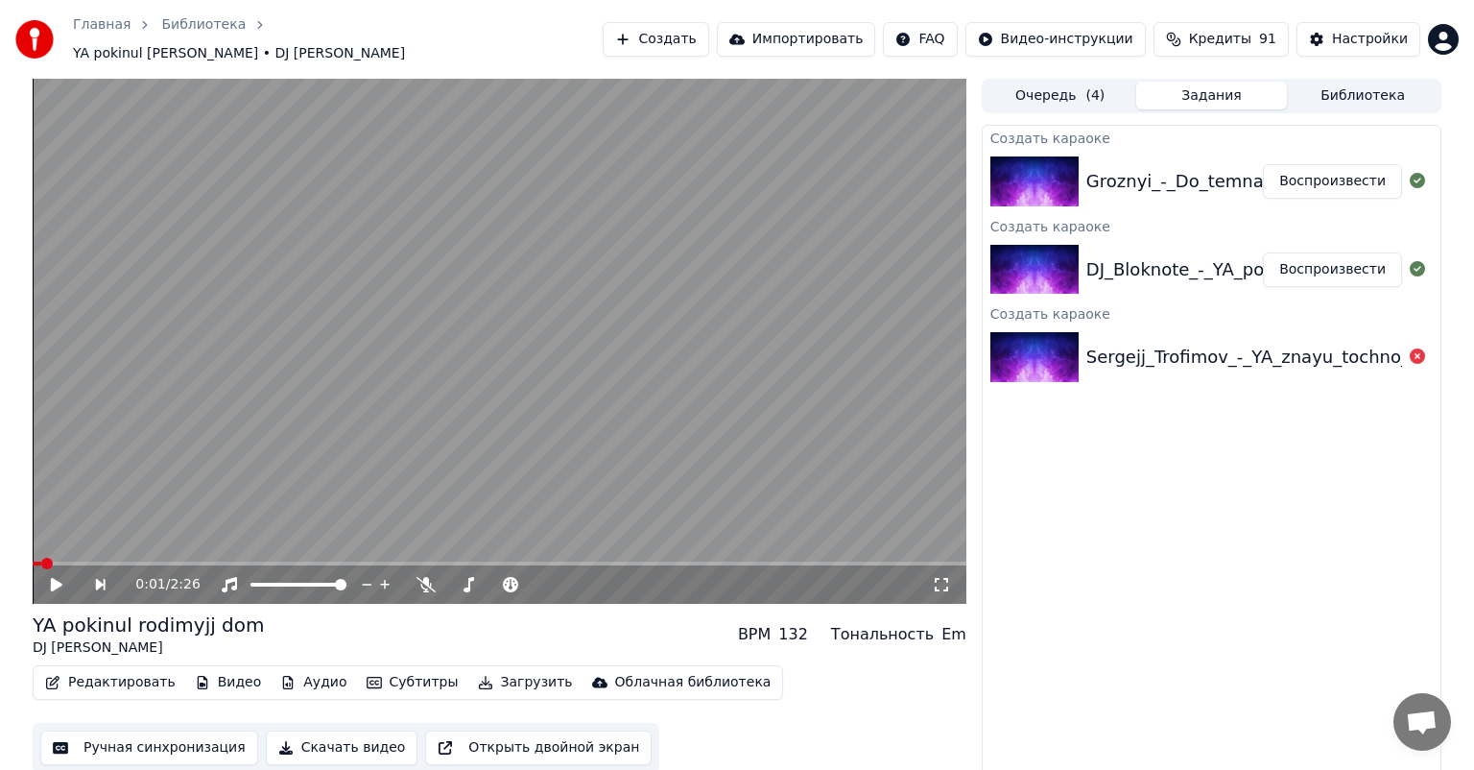
drag, startPoint x: 1334, startPoint y: 263, endPoint x: 1328, endPoint y: 271, distance: 10.2
click at [1335, 264] on button "Воспроизвести" at bounding box center [1332, 269] width 139 height 35
click at [946, 578] on icon at bounding box center [941, 584] width 13 height 13
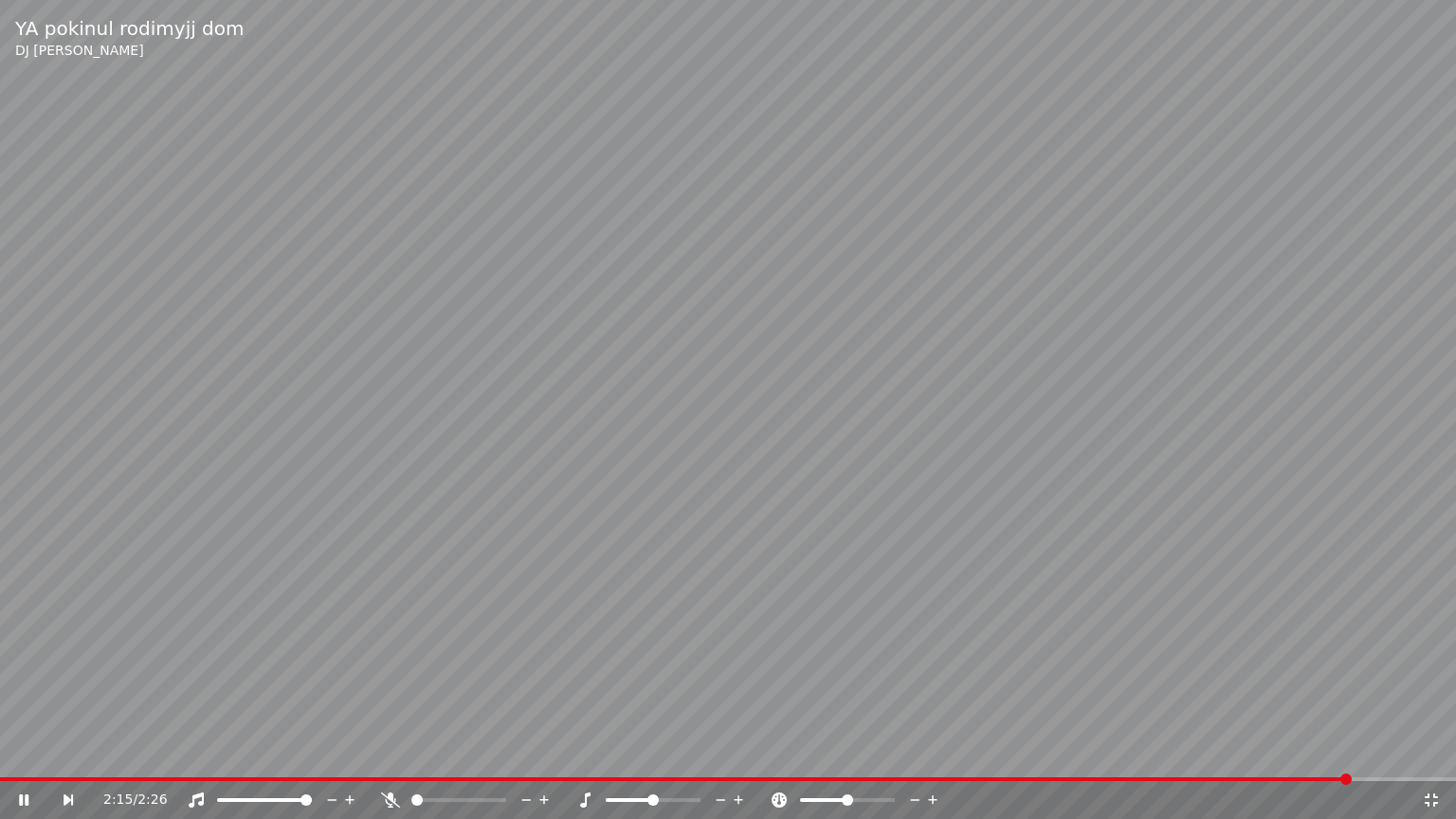
click at [1430, 760] on icon at bounding box center [1431, 799] width 19 height 15
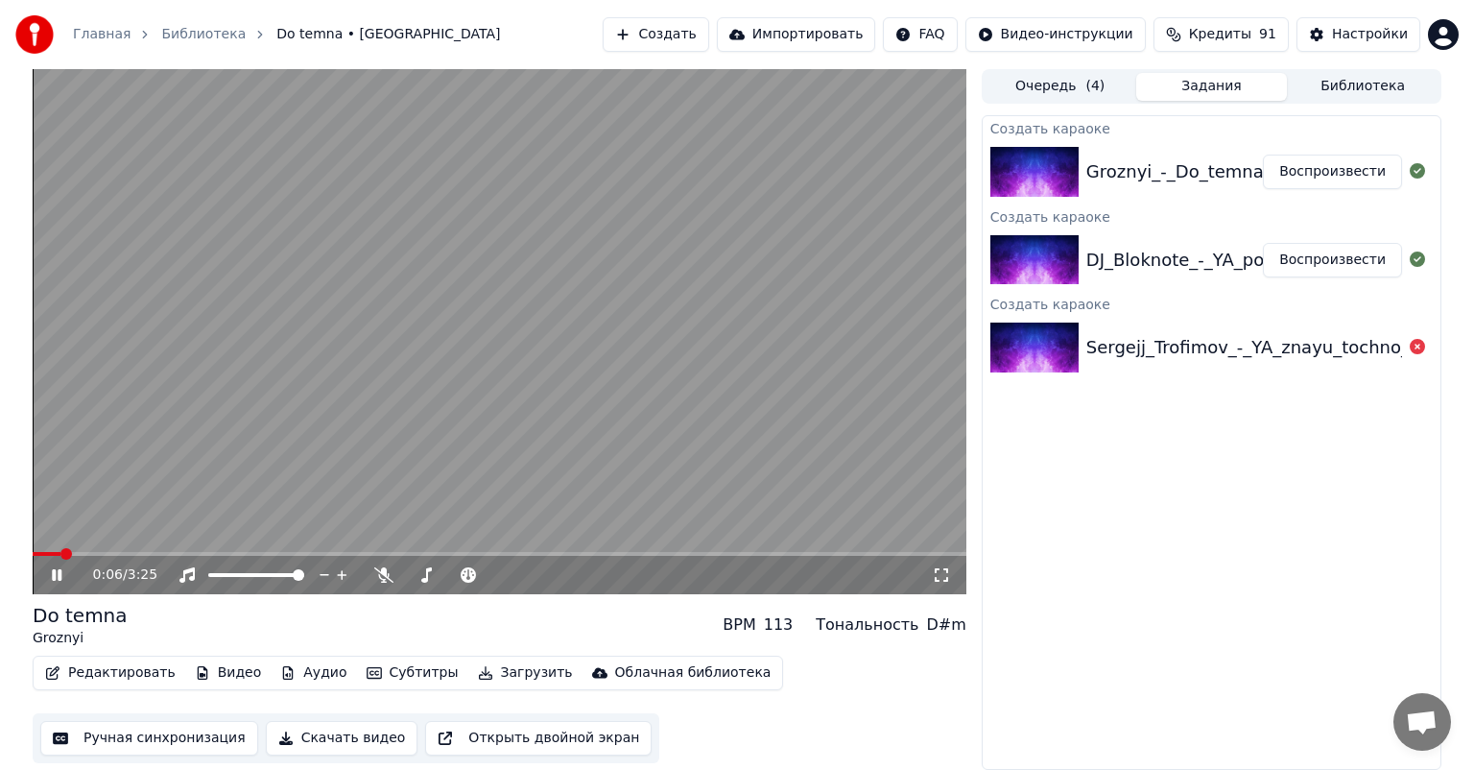
click at [941, 574] on icon at bounding box center [941, 574] width 19 height 15
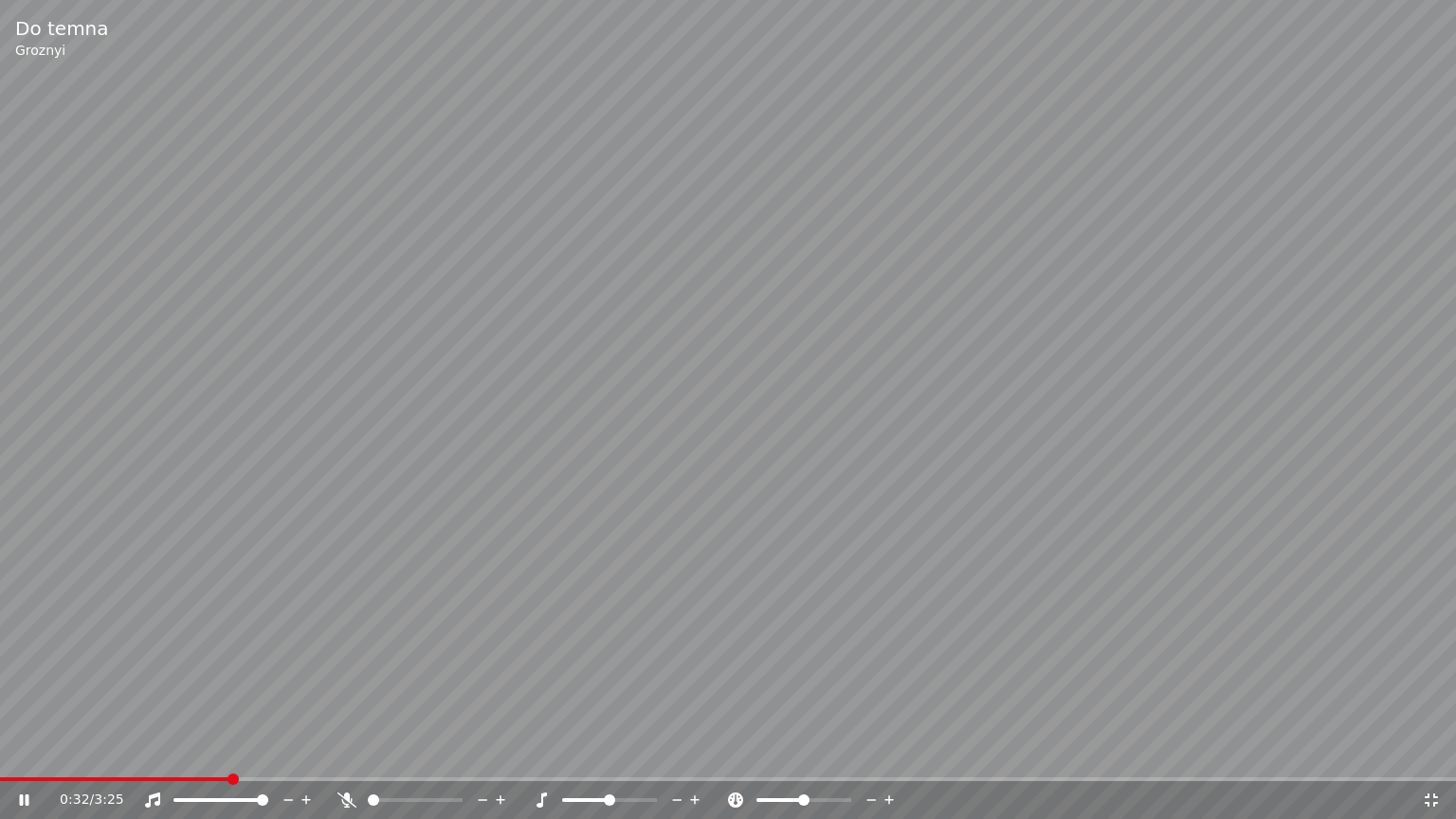
click at [36, 760] on div "0:32 / 3:25" at bounding box center [728, 800] width 1456 height 38
click at [9, 760] on span at bounding box center [7, 779] width 14 height 4
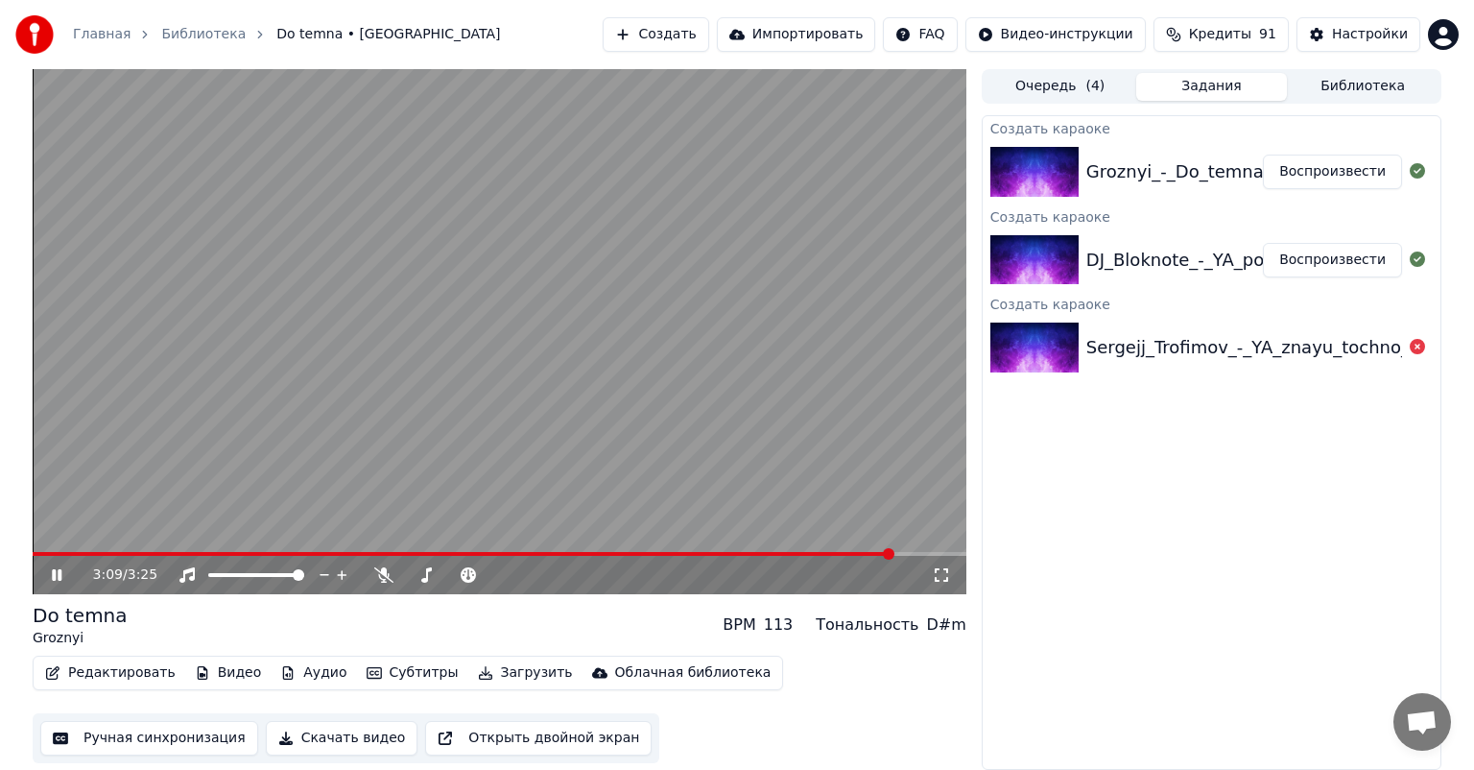
click at [65, 568] on icon at bounding box center [70, 574] width 45 height 15
click at [1380, 258] on button "Воспроизвести" at bounding box center [1332, 260] width 139 height 35
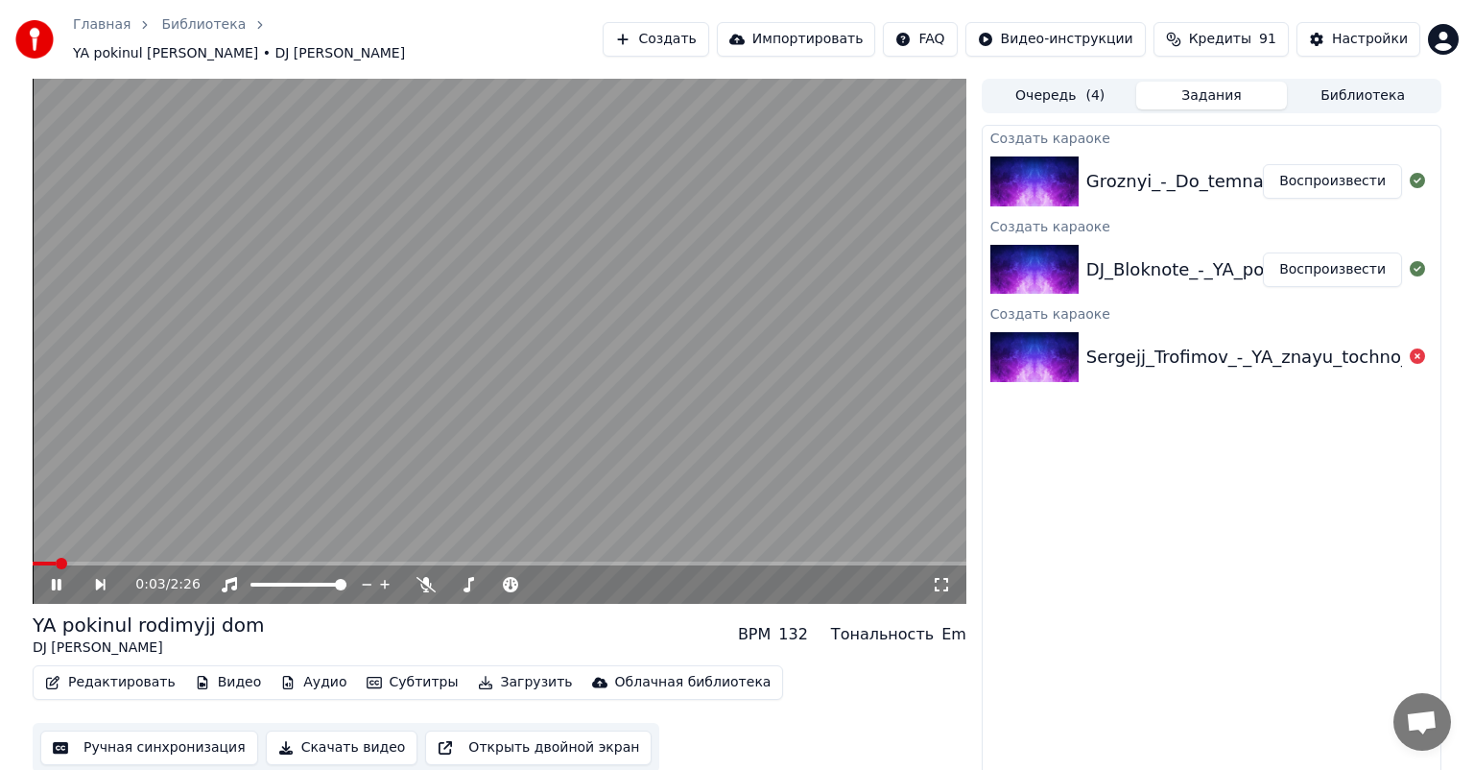
click at [934, 577] on icon at bounding box center [941, 584] width 19 height 15
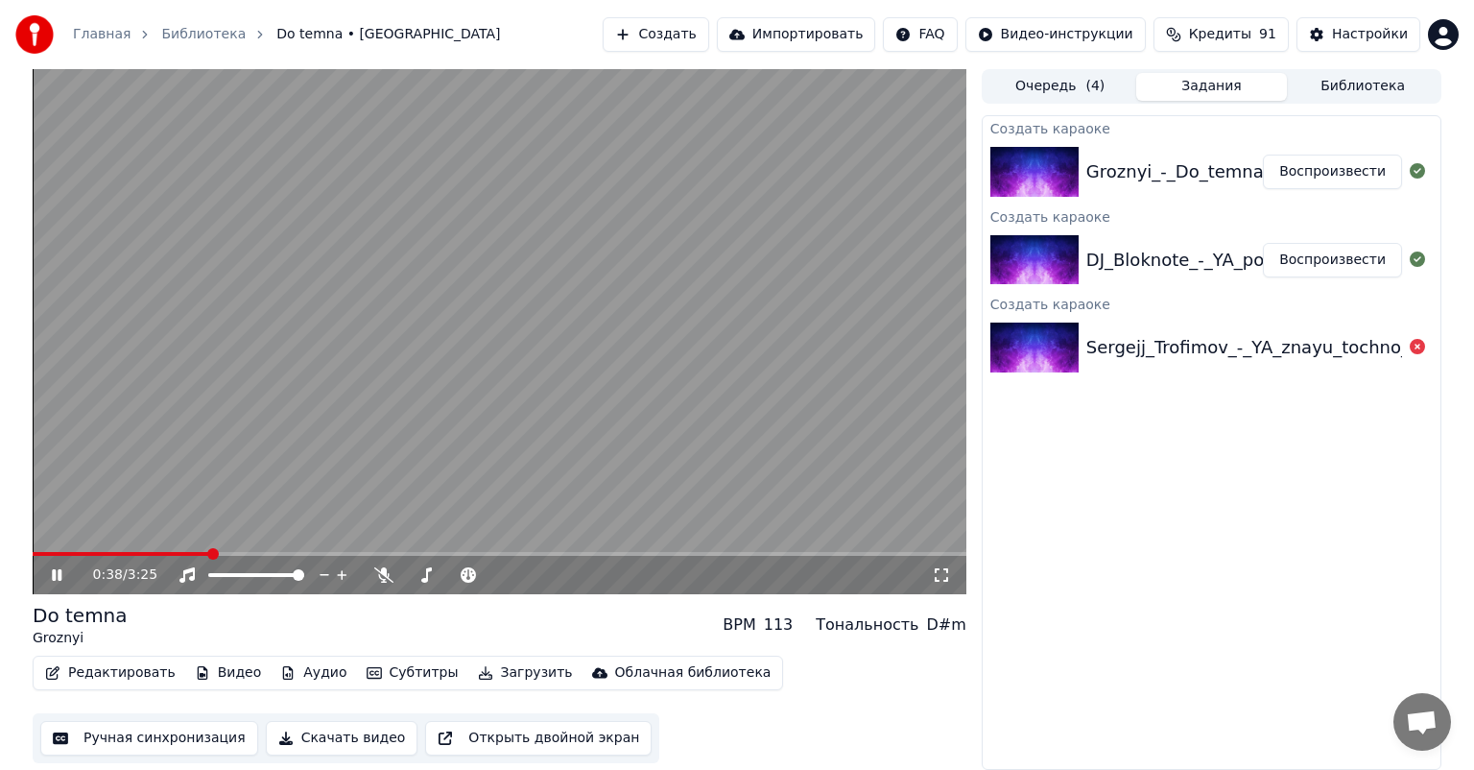
click at [60, 566] on div "0:38 / 3:25" at bounding box center [499, 574] width 919 height 19
click at [64, 573] on icon at bounding box center [70, 574] width 45 height 15
